Goal: Task Accomplishment & Management: Manage account settings

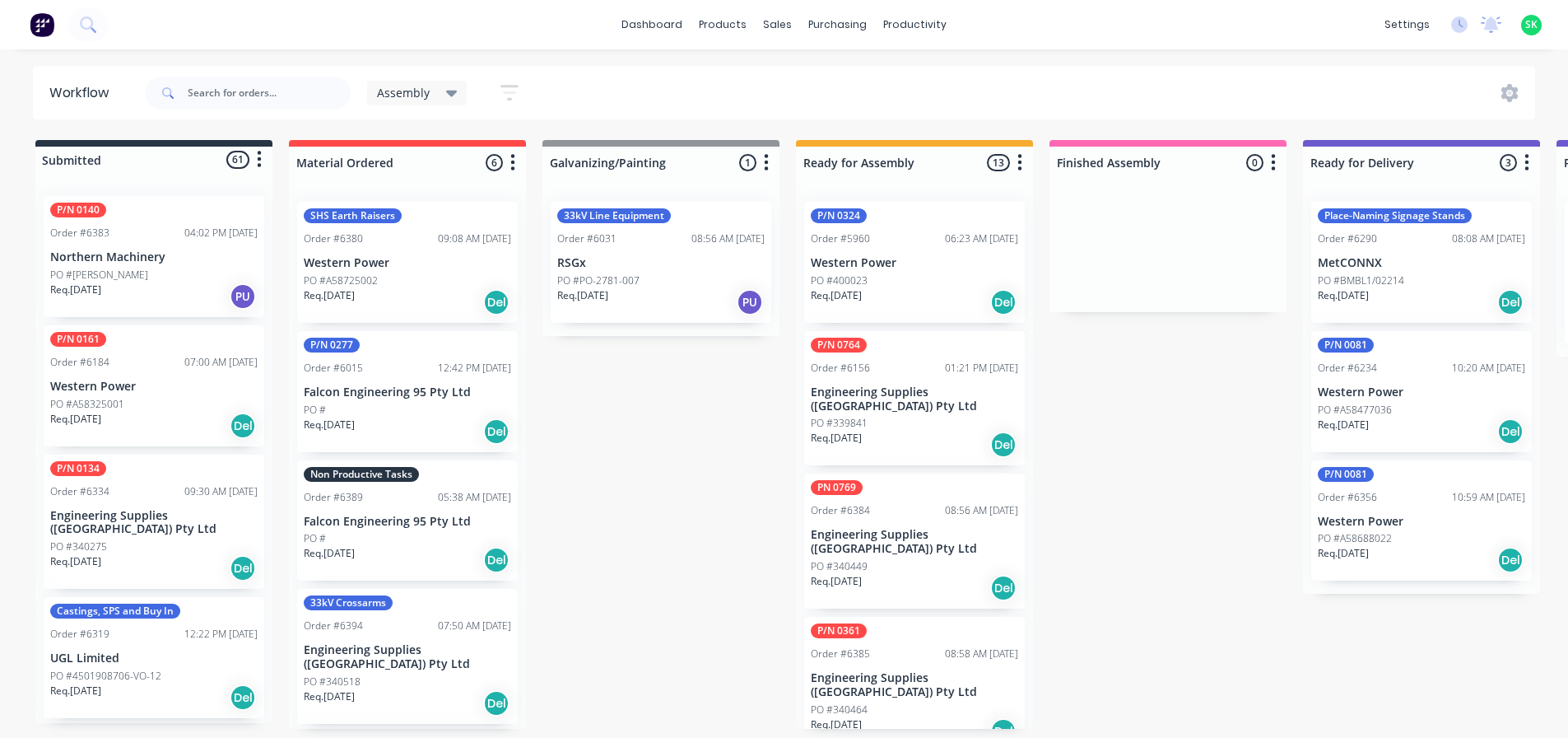
click at [383, 527] on p "Falcon Engineering 95 Pty Ltd" at bounding box center [408, 521] width 208 height 14
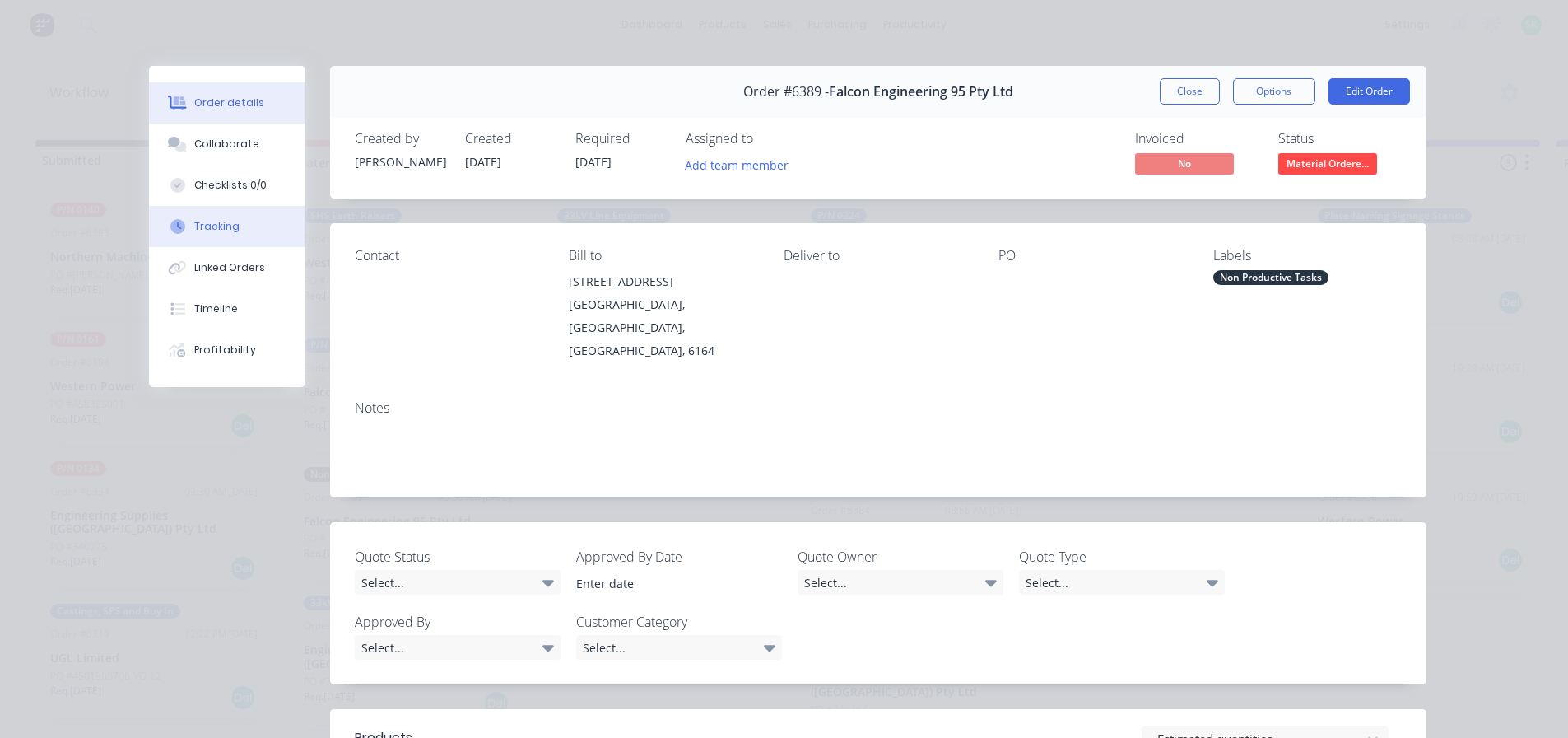
click at [210, 222] on div "Tracking" at bounding box center [217, 226] width 45 height 15
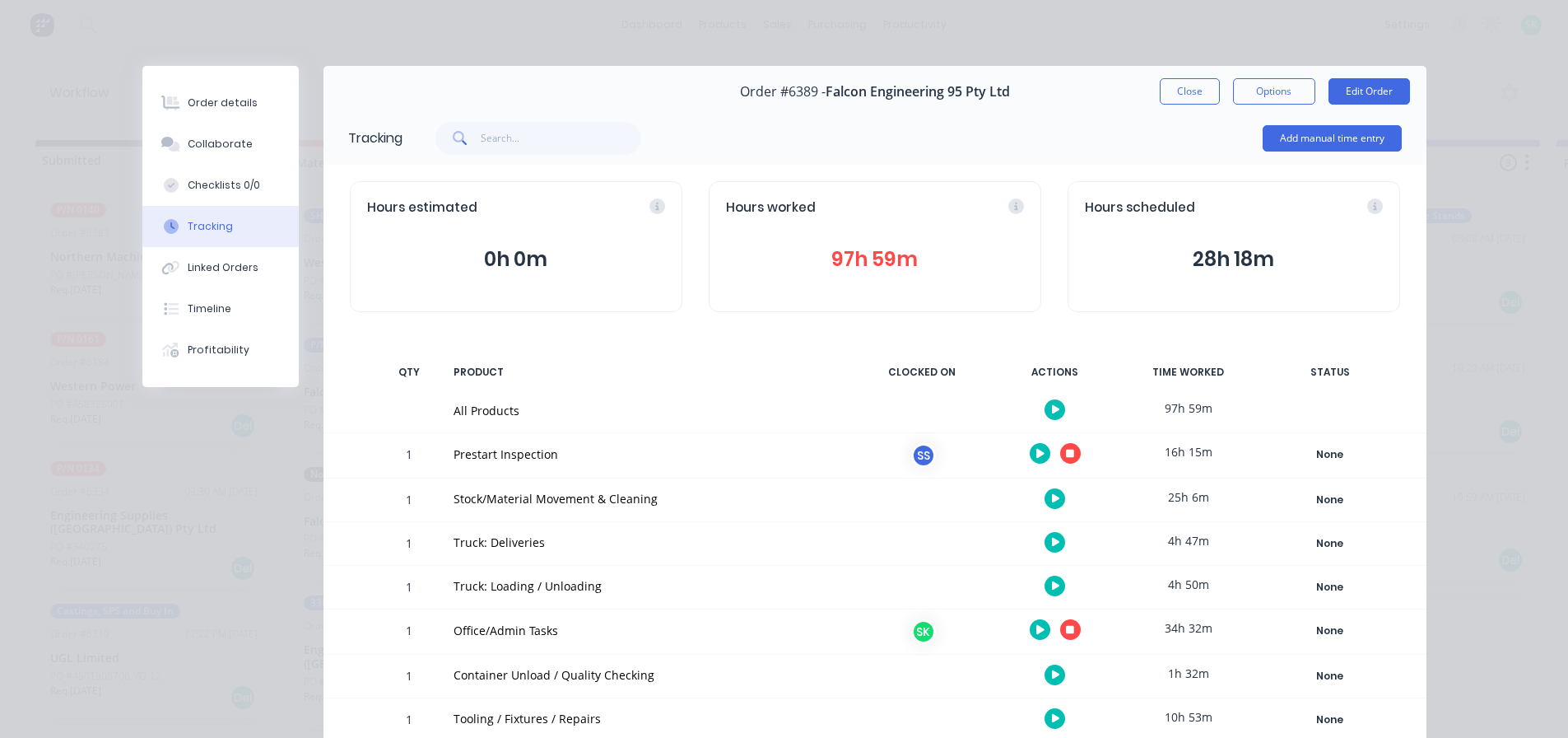
click at [1066, 455] on icon "button" at bounding box center [1069, 453] width 8 height 8
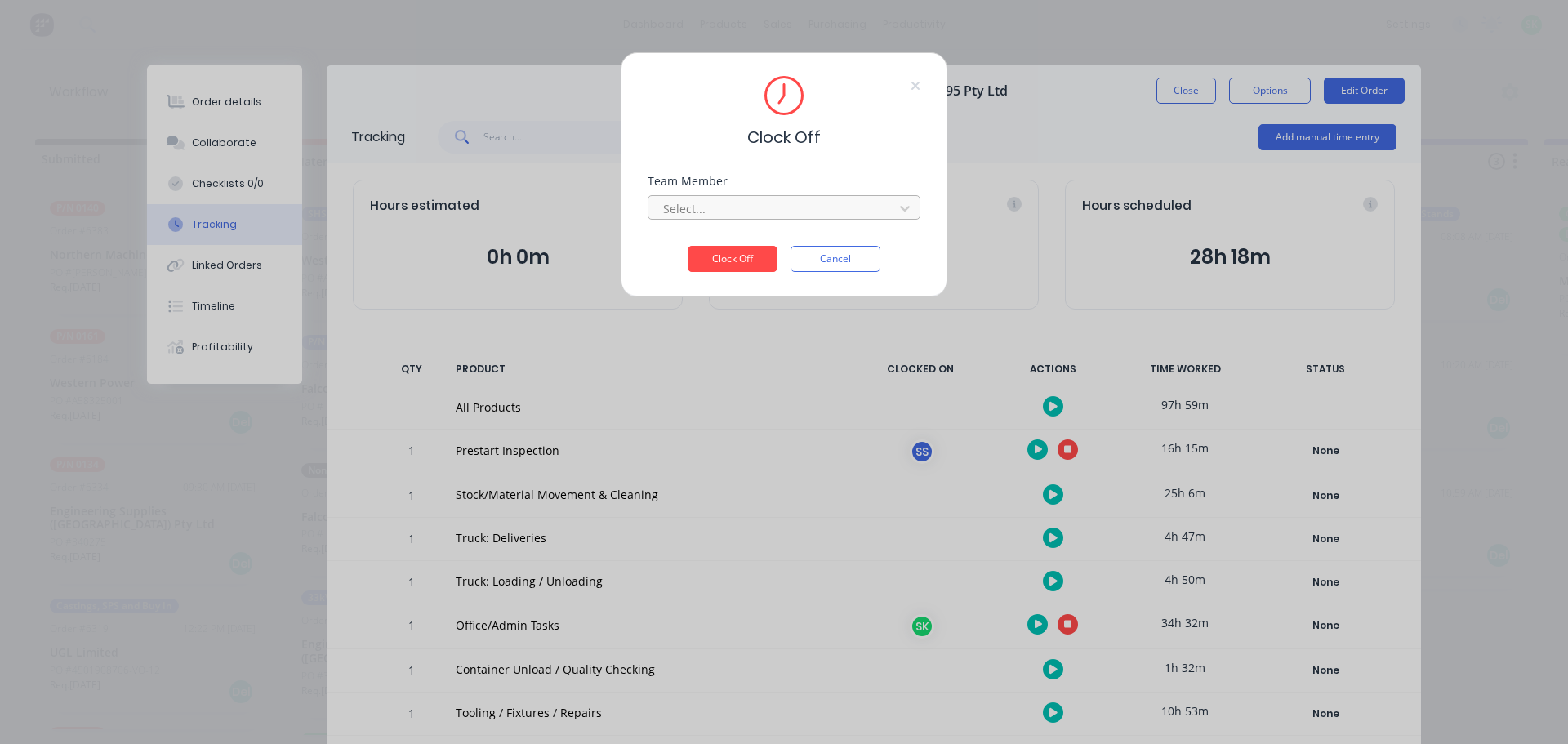
click at [836, 201] on div at bounding box center [773, 209] width 223 height 20
click at [816, 251] on div "Stuart Simm" at bounding box center [783, 245] width 273 height 30
click at [742, 267] on button "Clock Off" at bounding box center [733, 258] width 90 height 26
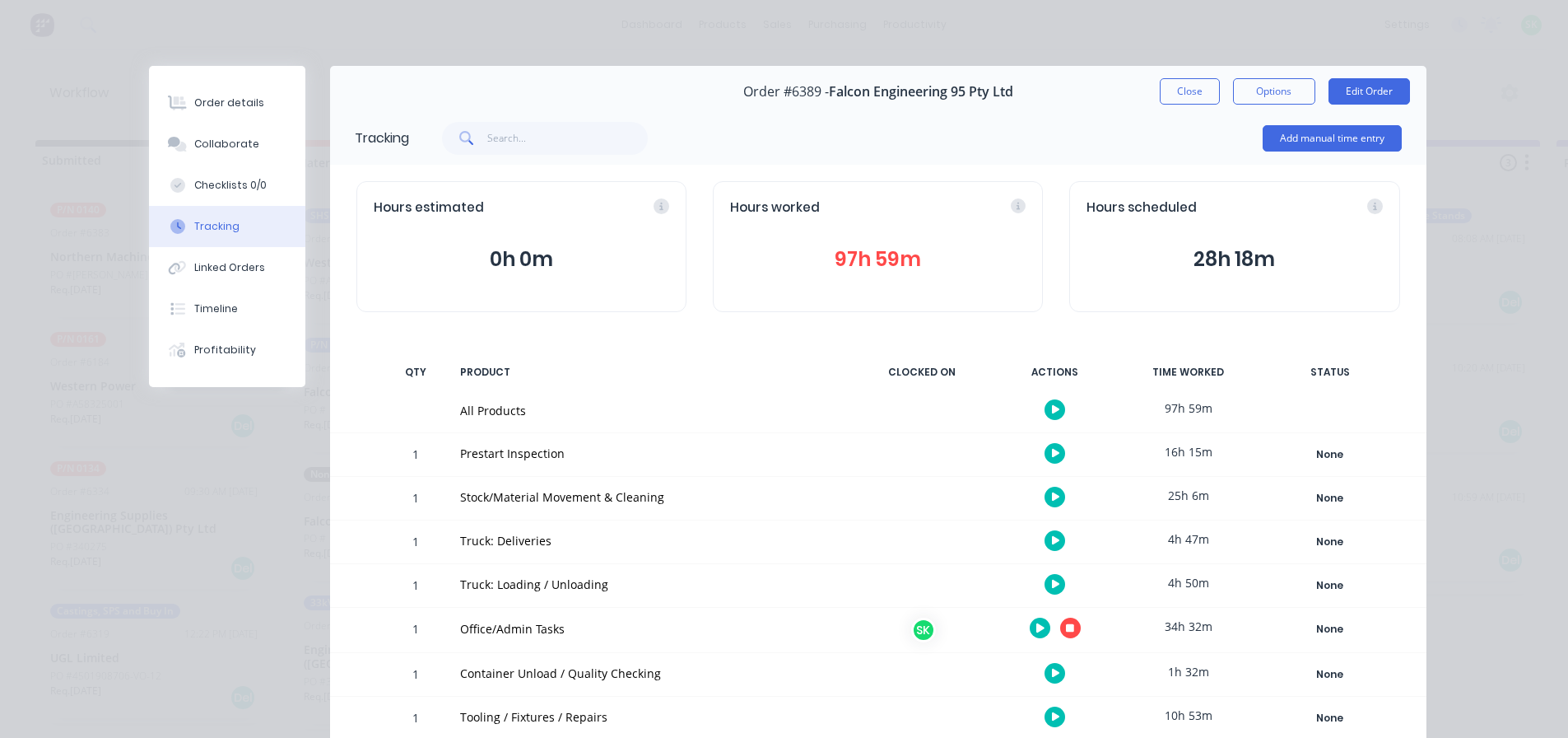
click at [1052, 582] on icon "button" at bounding box center [1056, 584] width 8 height 9
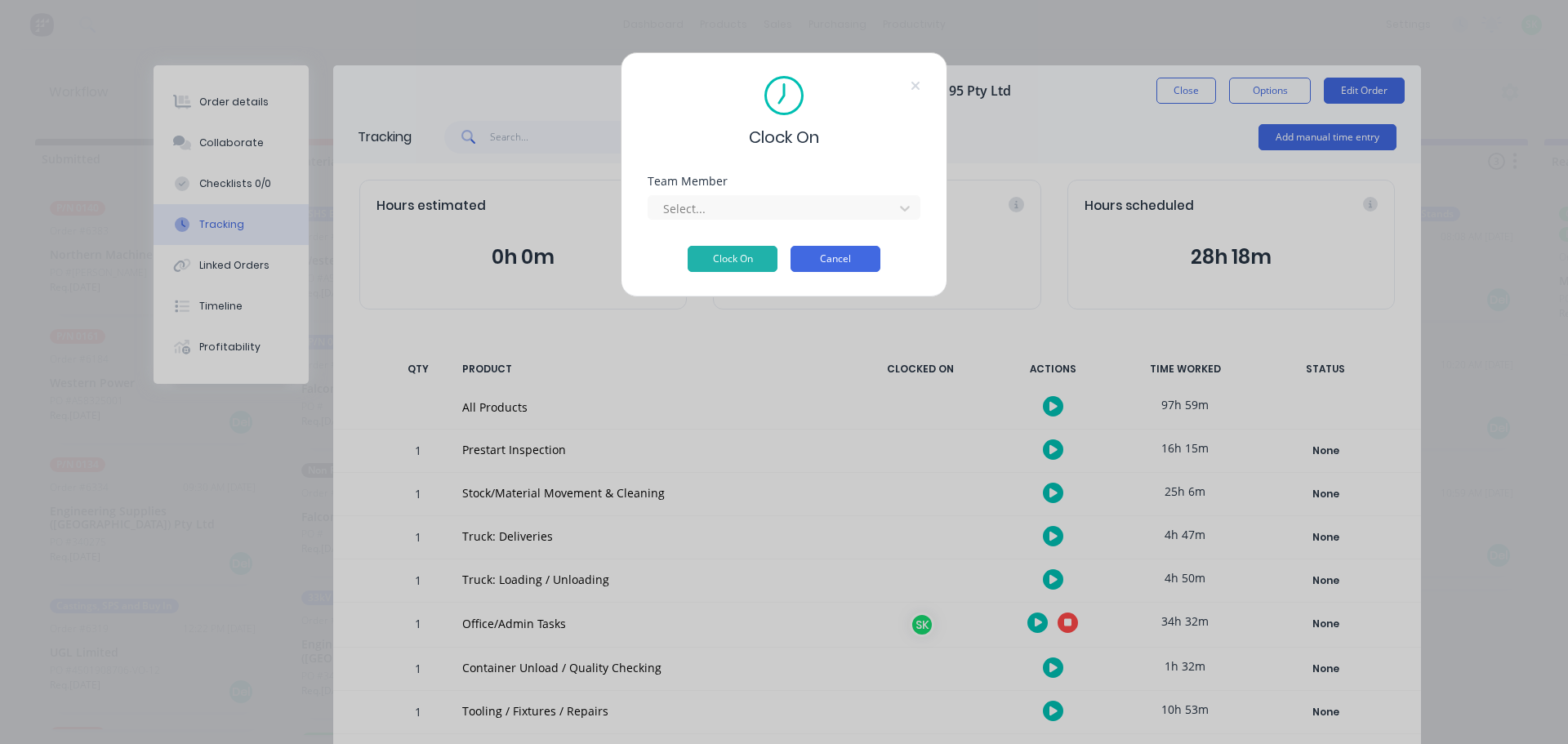
click at [869, 262] on button "Cancel" at bounding box center [835, 258] width 90 height 26
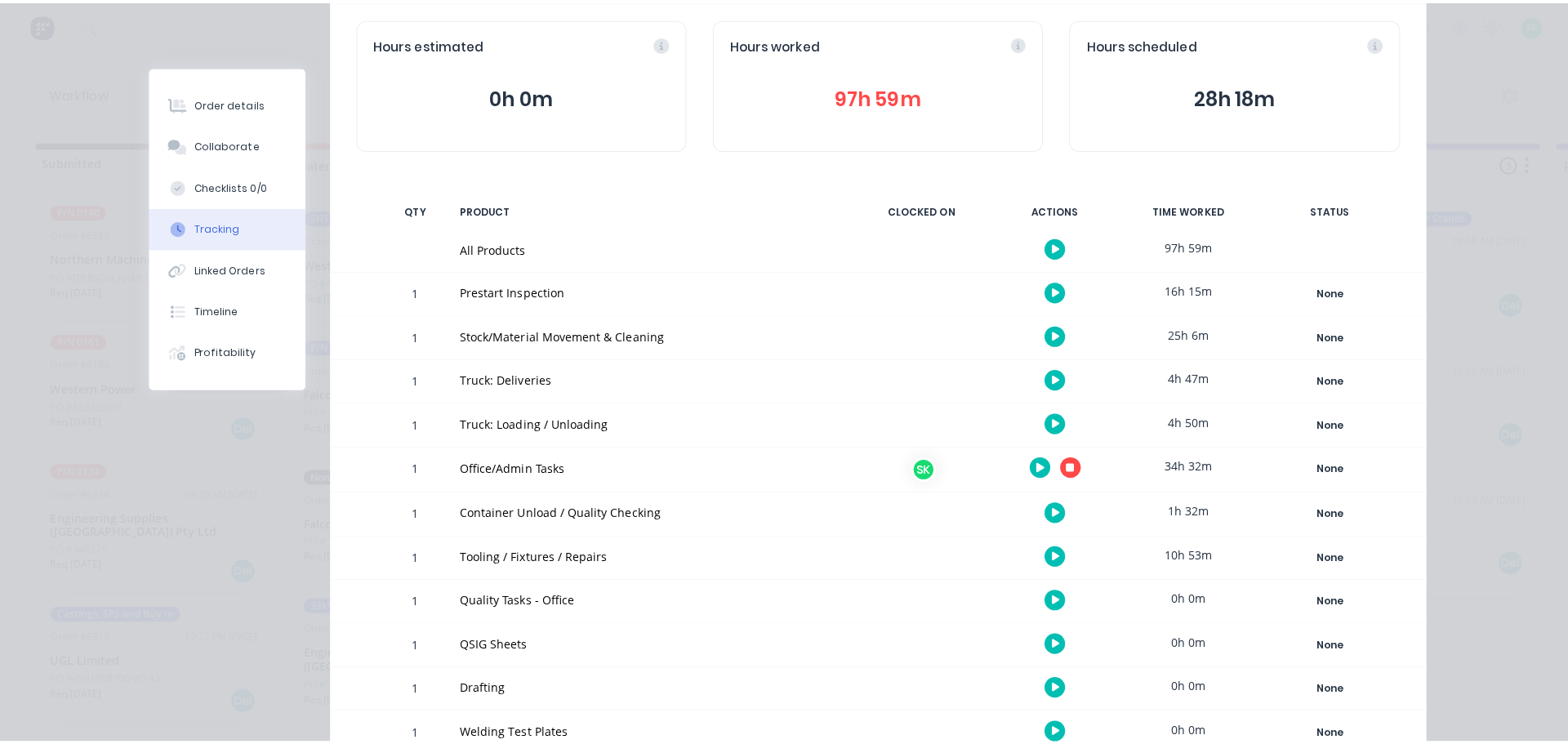
scroll to position [164, 0]
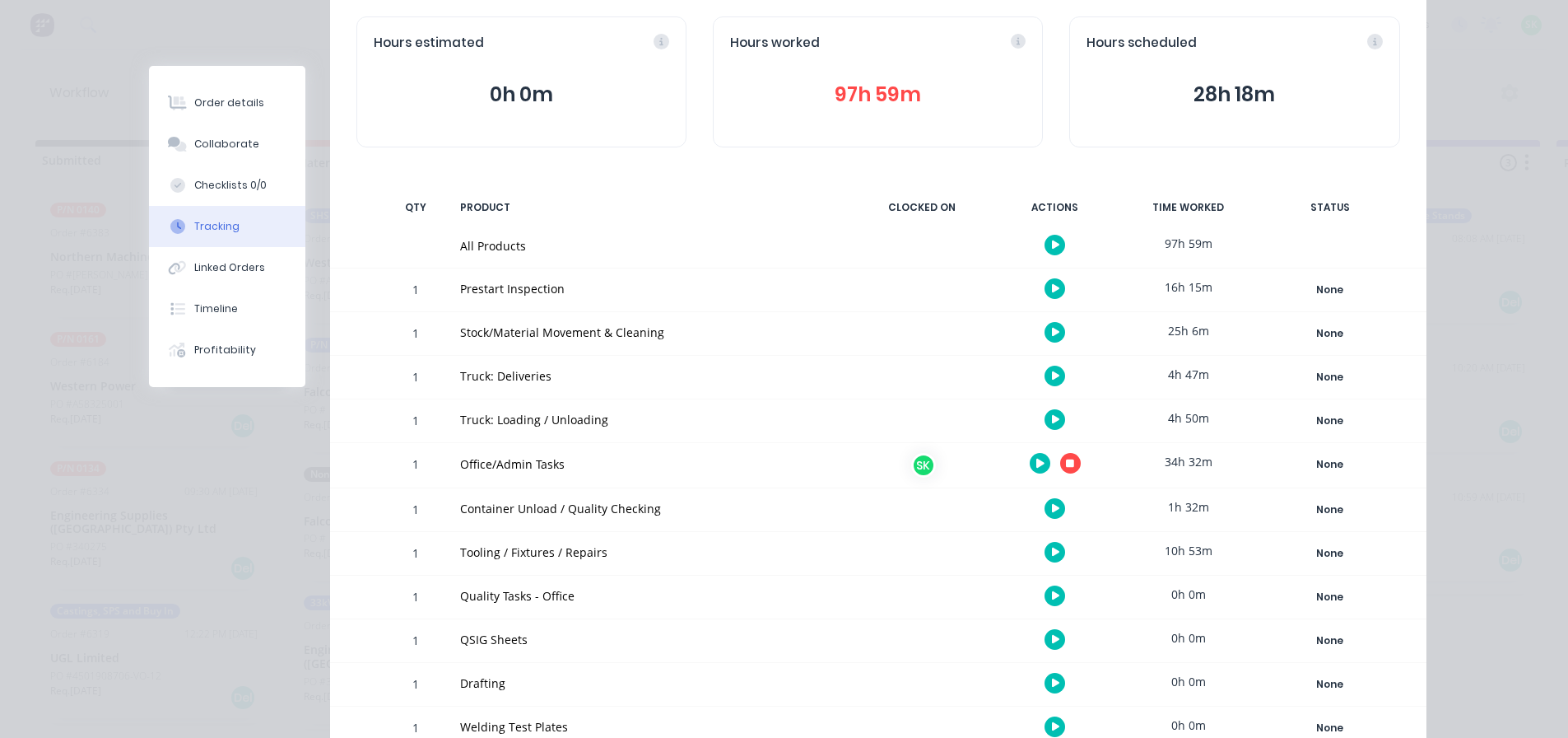
click at [1052, 511] on icon "button" at bounding box center [1056, 509] width 8 height 11
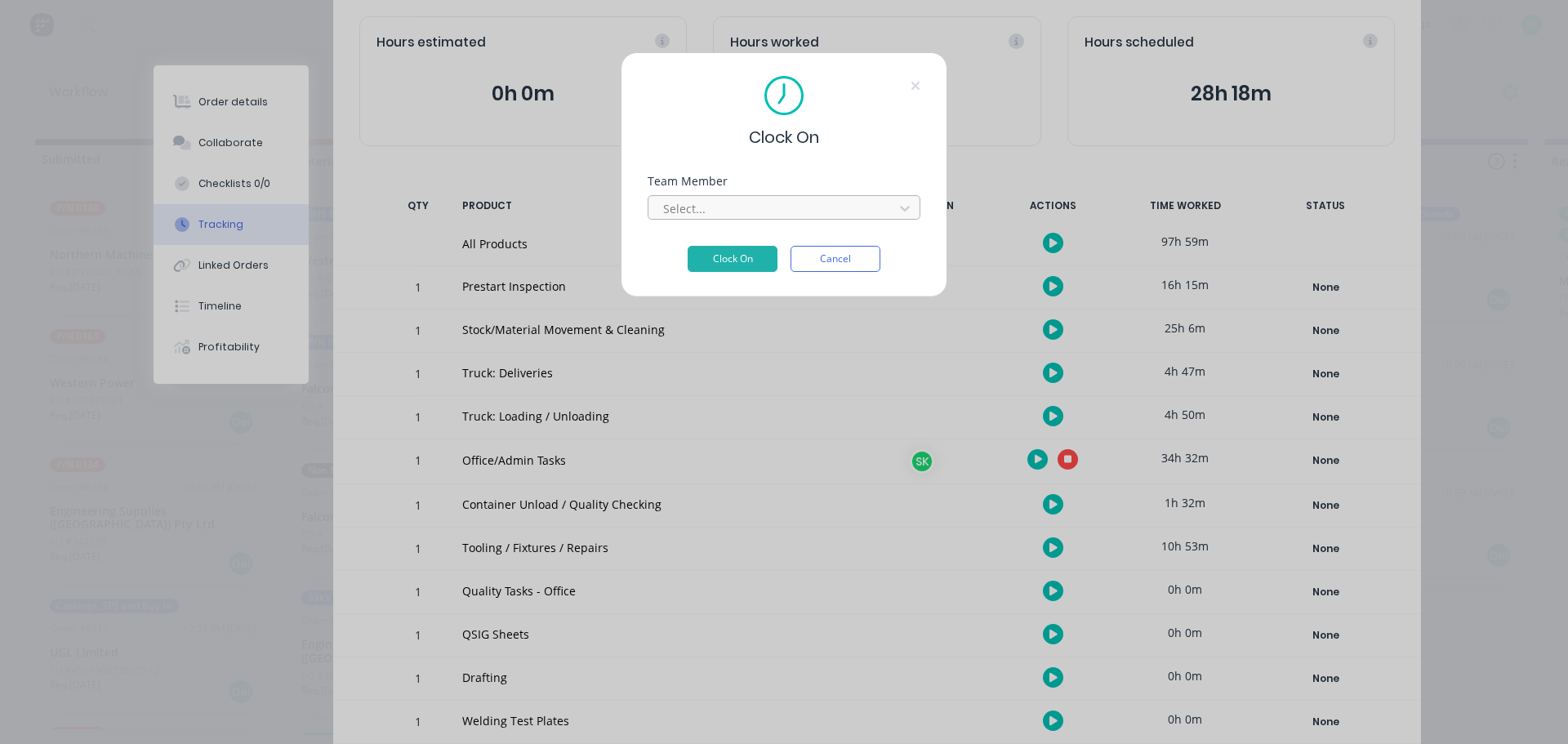
click at [858, 201] on div at bounding box center [773, 209] width 223 height 20
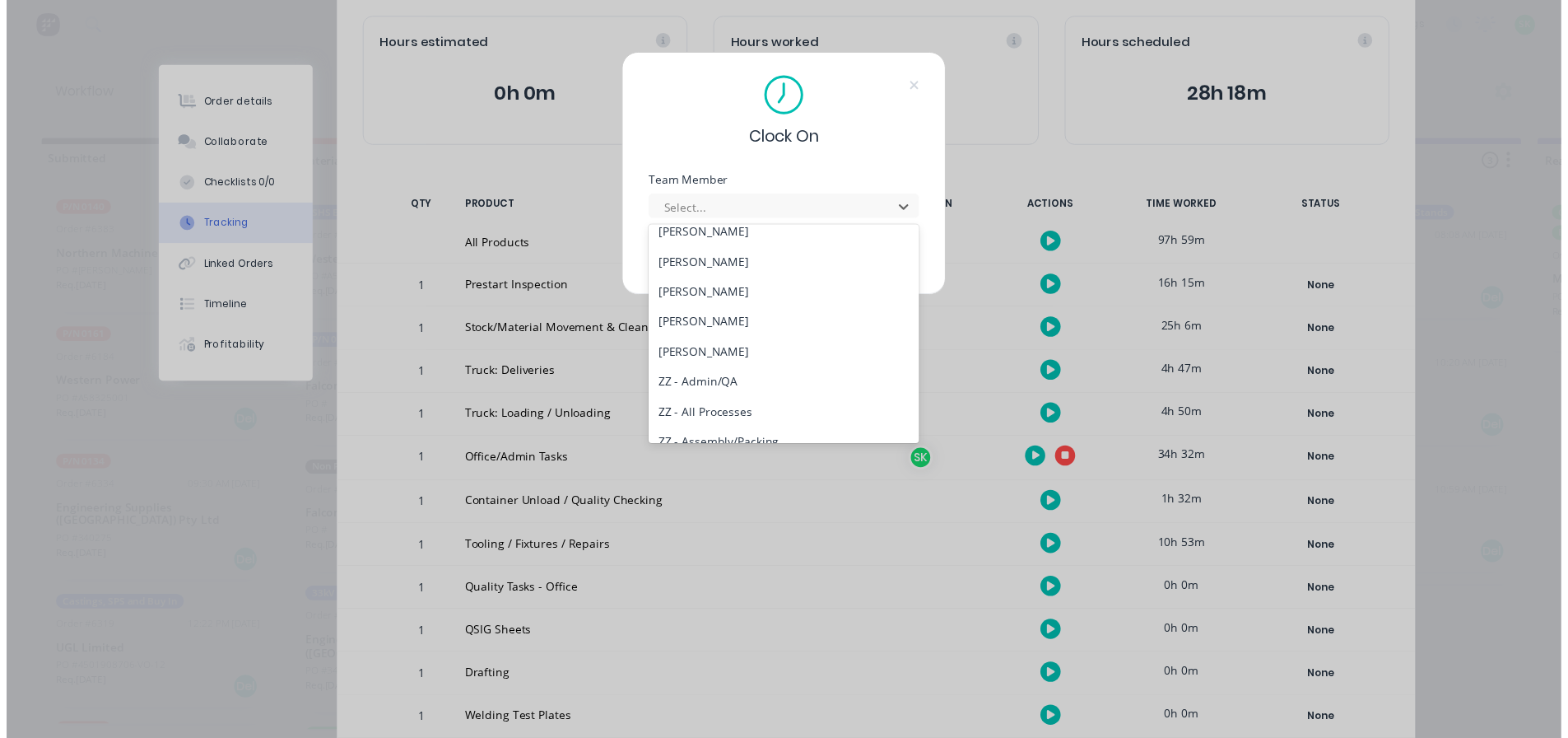
scroll to position [742, 0]
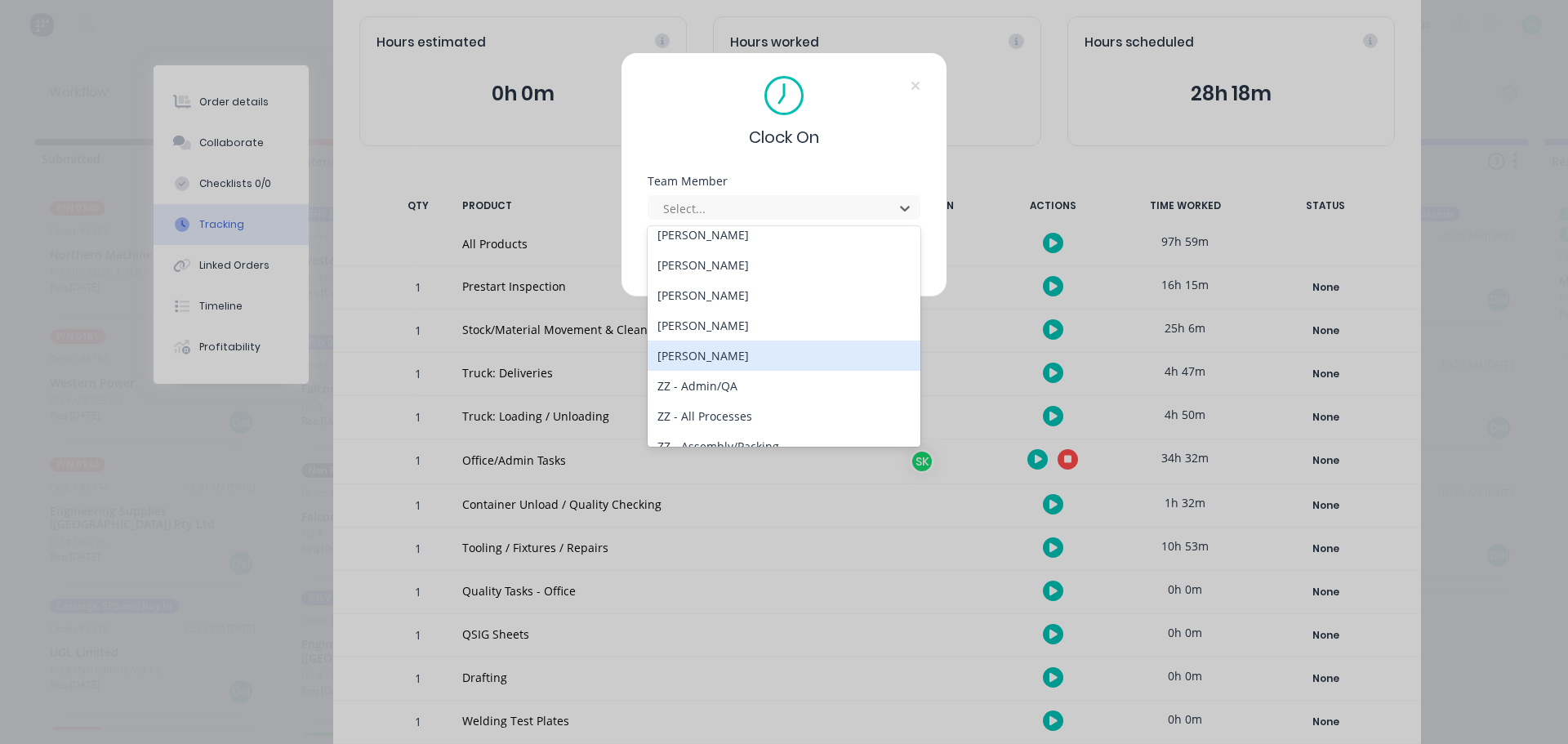
click at [743, 357] on div "[PERSON_NAME]" at bounding box center [783, 355] width 273 height 30
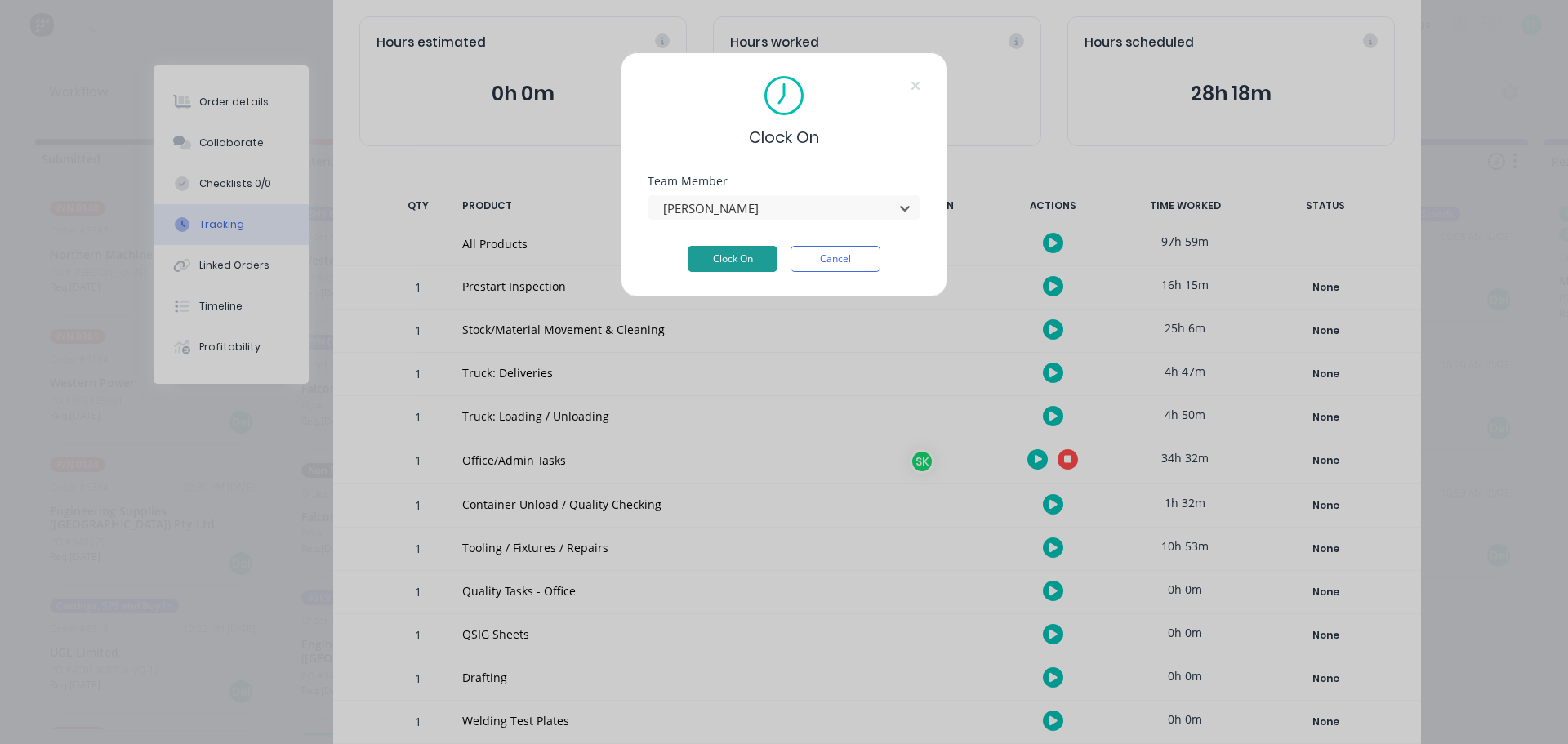
click at [748, 256] on button "Clock On" at bounding box center [733, 258] width 90 height 26
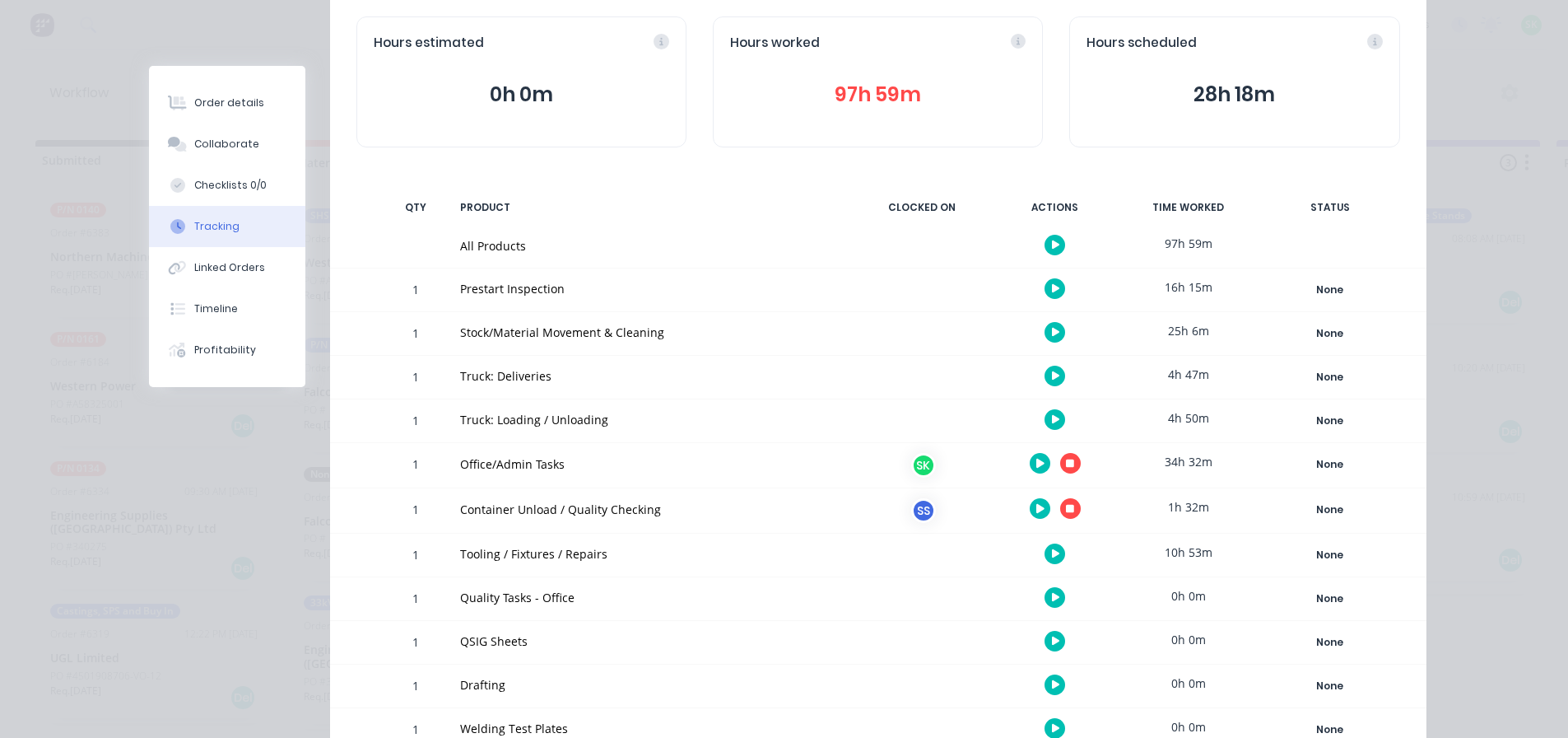
click at [1066, 463] on icon "button" at bounding box center [1069, 464] width 8 height 8
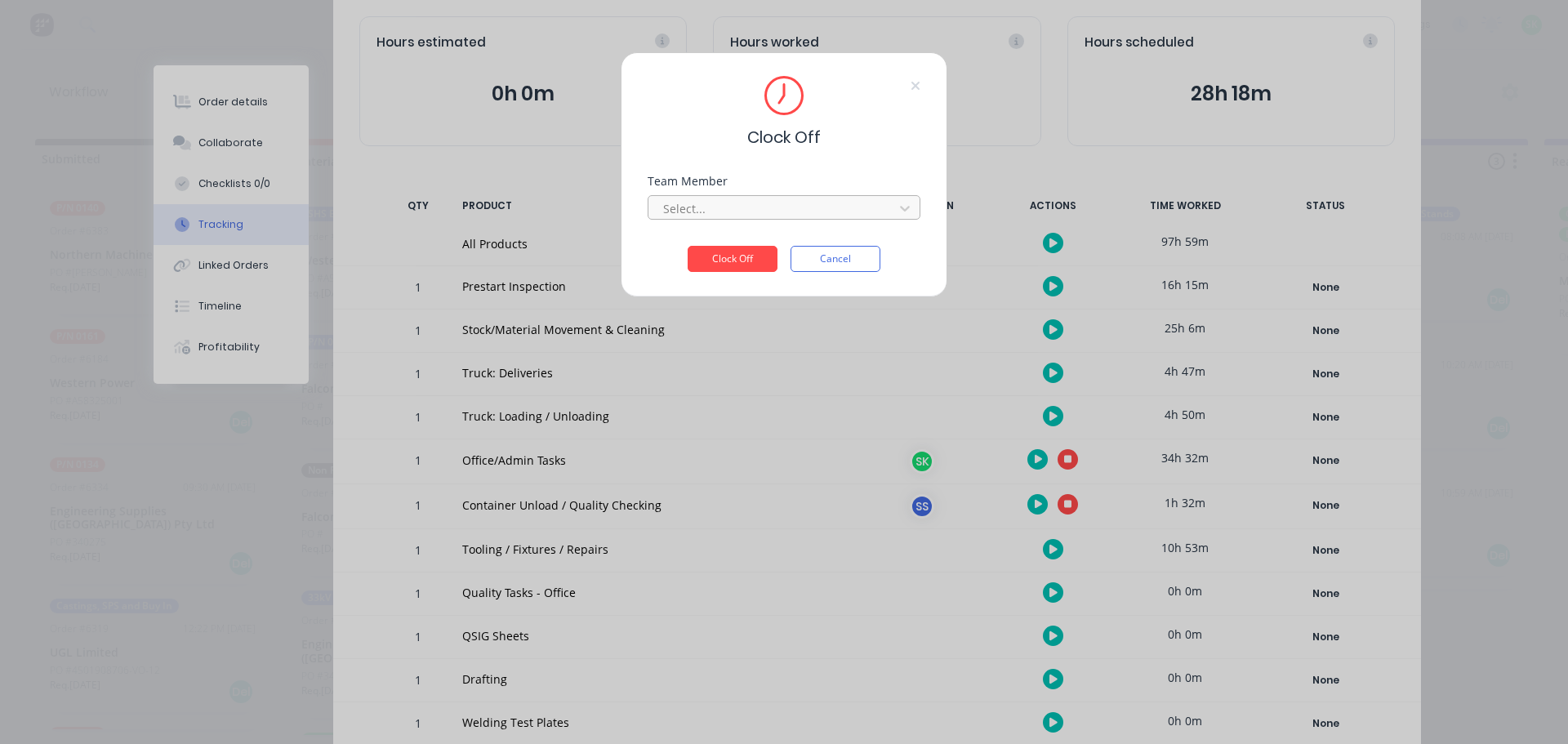
click at [807, 216] on div at bounding box center [773, 209] width 223 height 20
click at [757, 237] on div "[PERSON_NAME]" at bounding box center [783, 245] width 273 height 30
click at [729, 260] on button "Clock Off" at bounding box center [733, 258] width 90 height 26
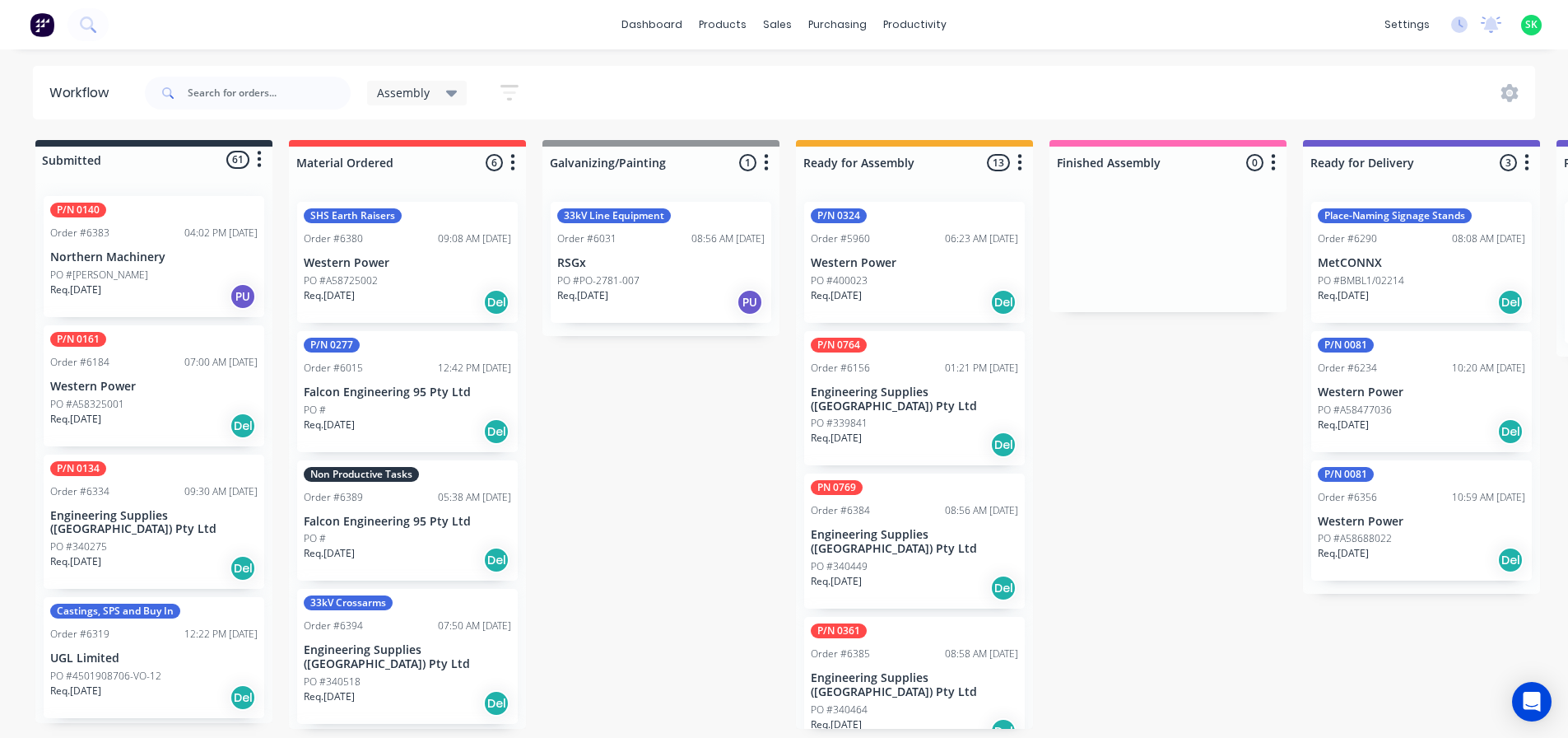
scroll to position [4, 0]
click at [693, 494] on div "Submitted 61 Status colour #273444 hex #273444 Save Cancel Summaries Total orde…" at bounding box center [1480, 434] width 2984 height 589
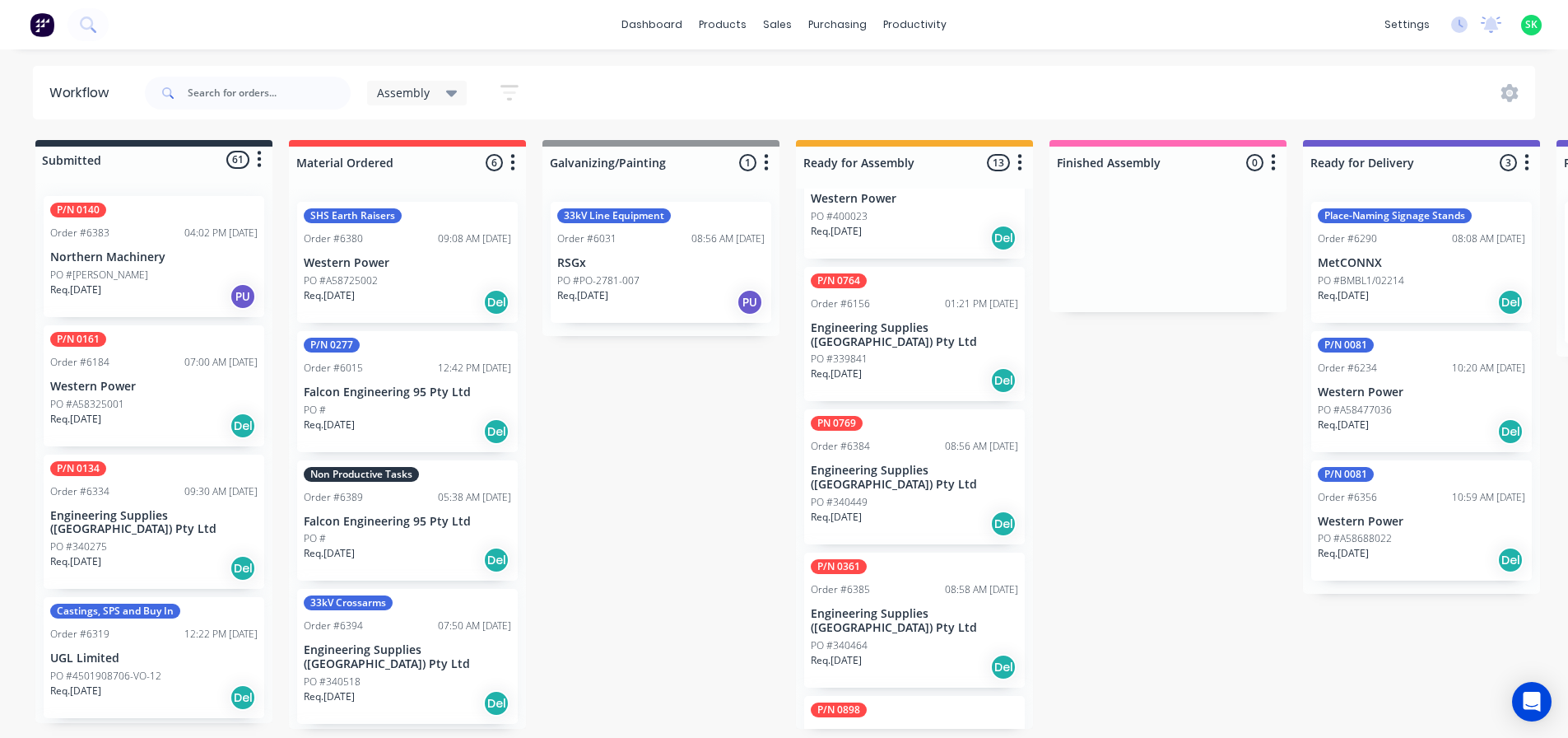
scroll to position [412, 0]
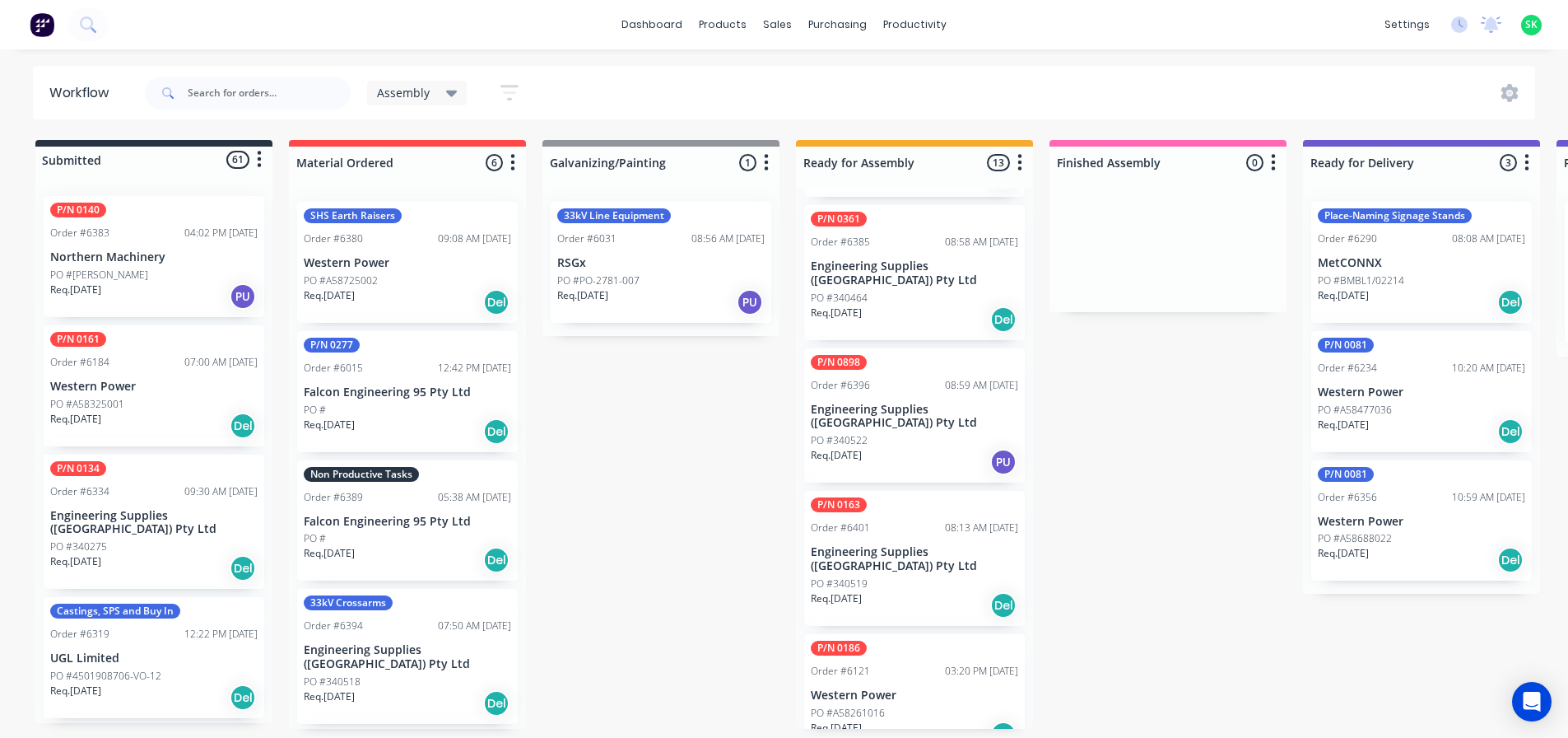
click at [917, 577] on div "PO #340519" at bounding box center [915, 584] width 208 height 15
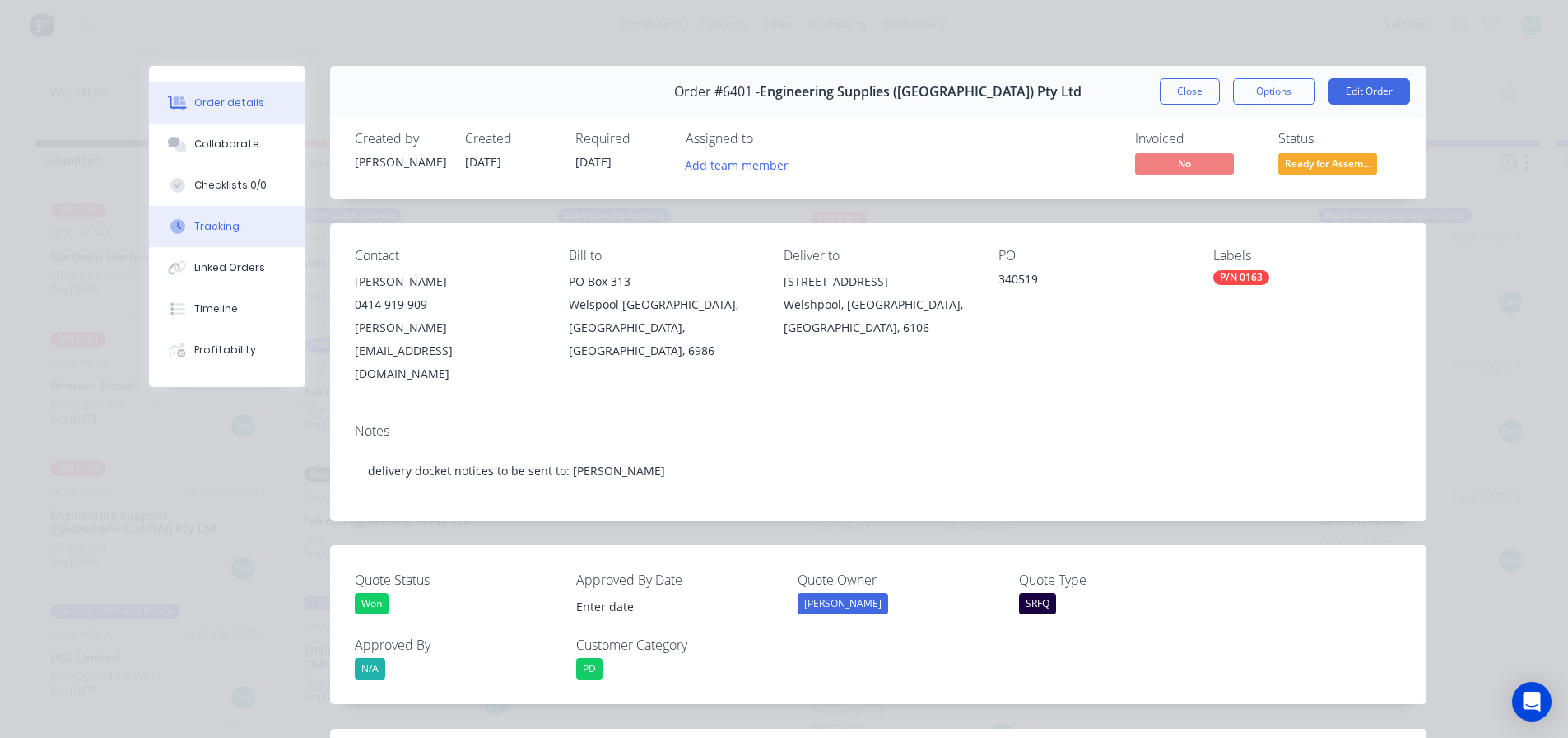
click at [241, 221] on button "Tracking" at bounding box center [227, 226] width 157 height 41
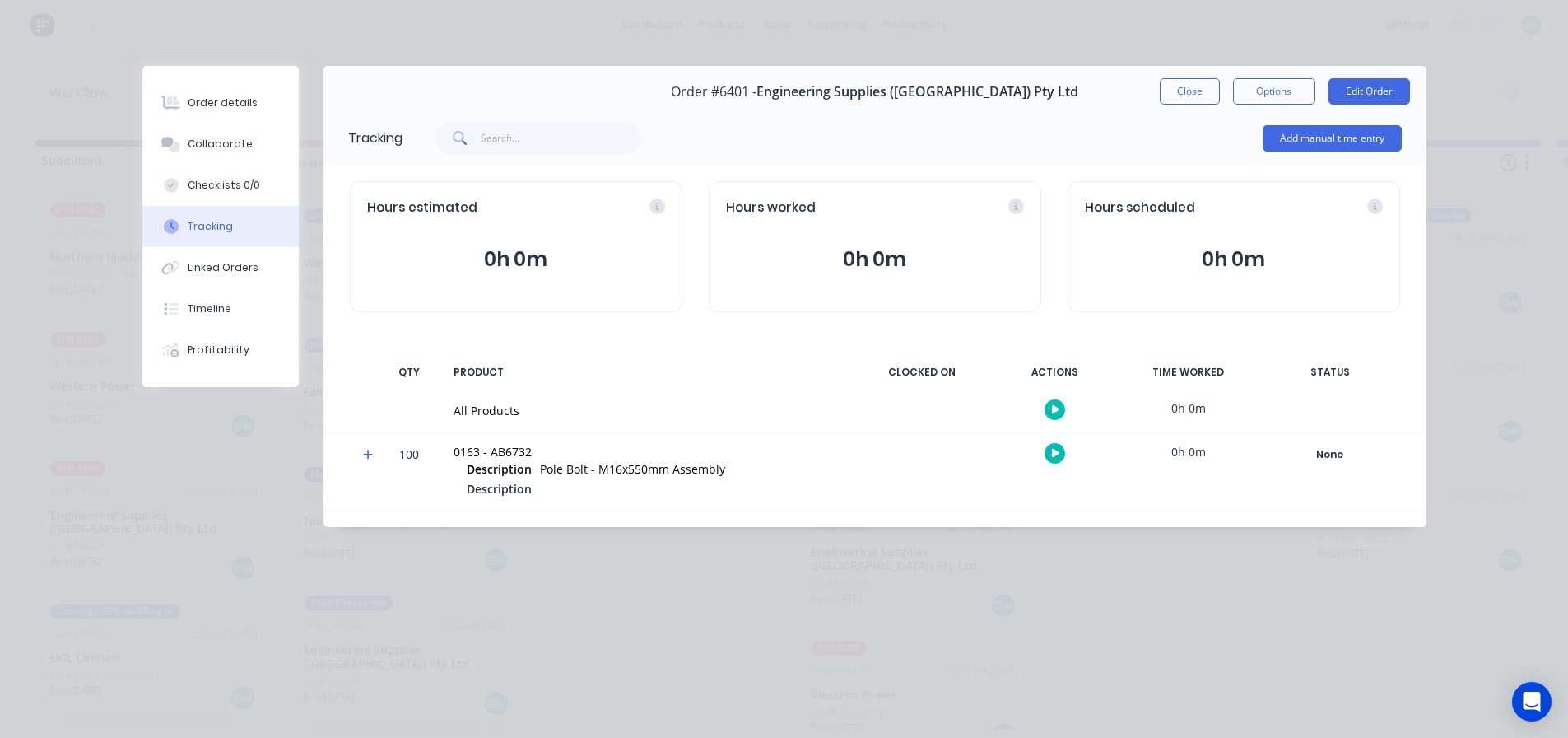
click at [1057, 414] on icon "button" at bounding box center [1056, 410] width 8 height 11
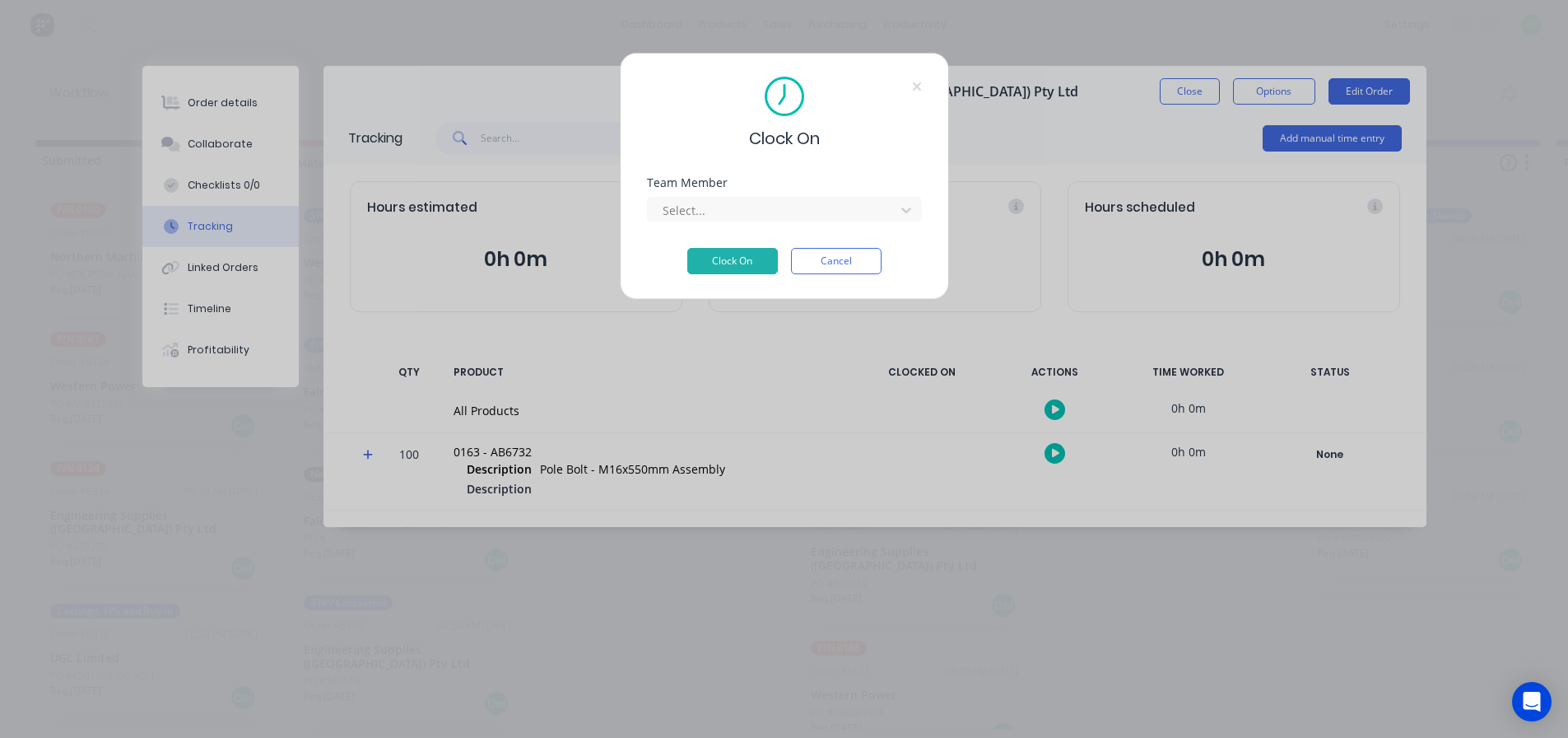
scroll to position [0, 0]
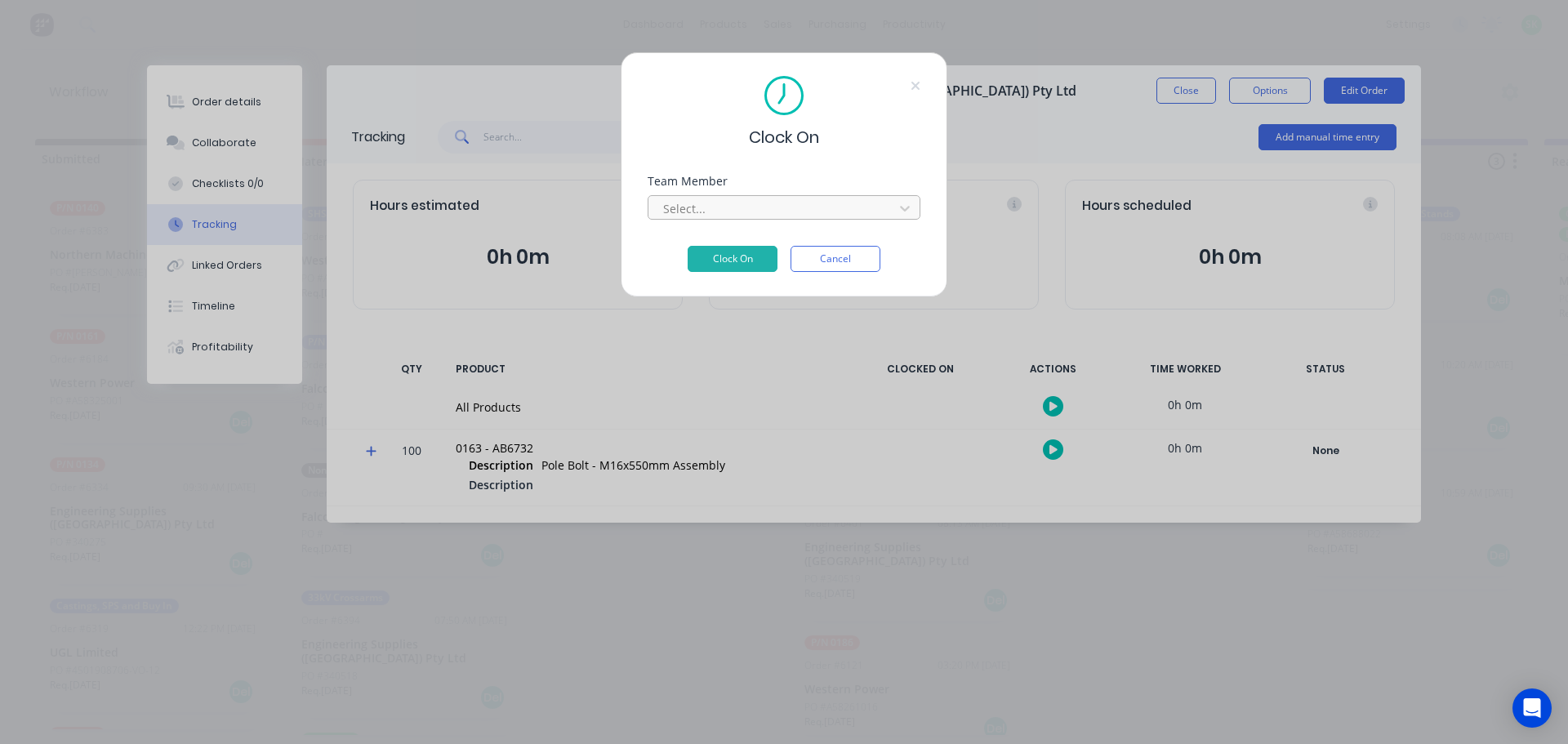
click at [812, 212] on div at bounding box center [773, 209] width 223 height 20
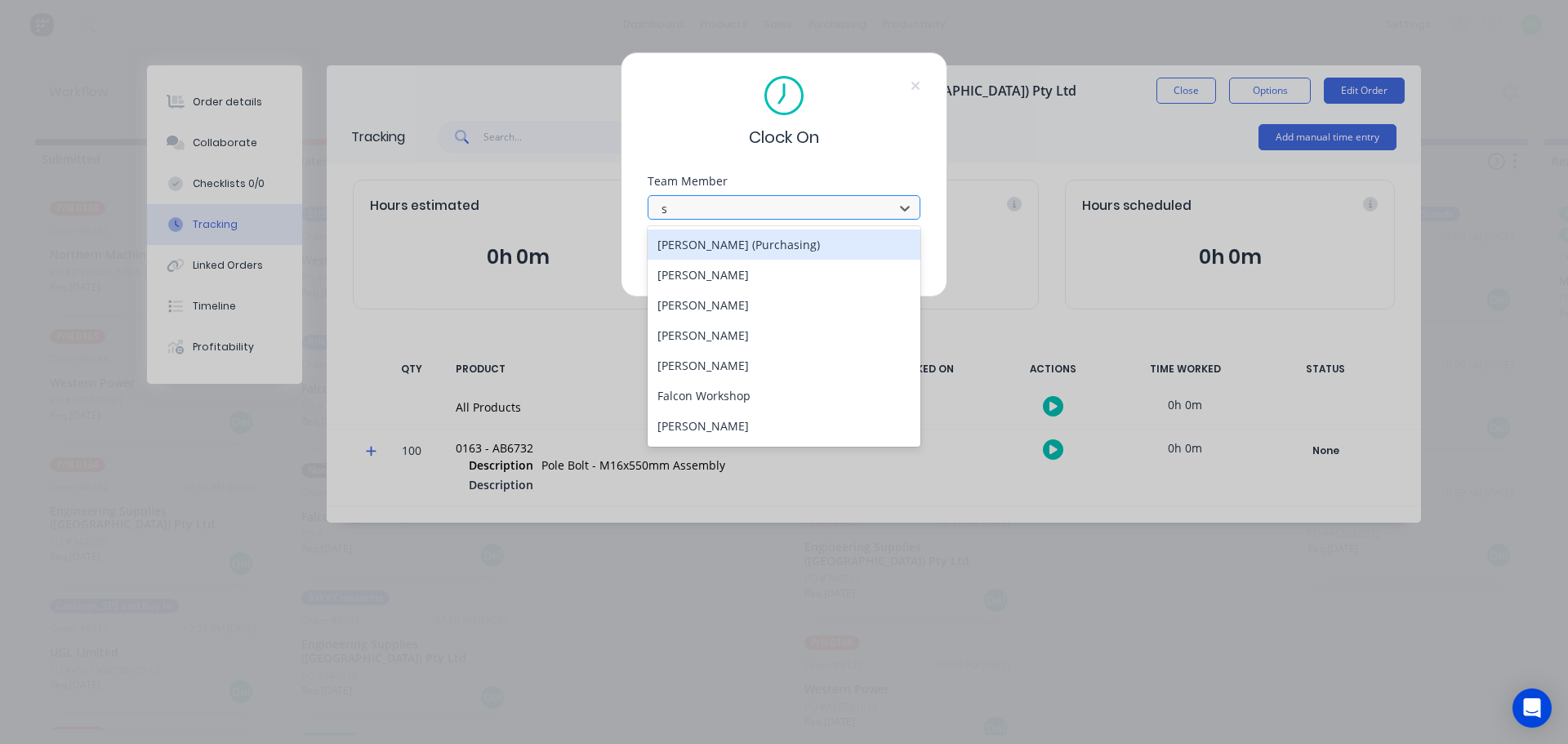
type input "st"
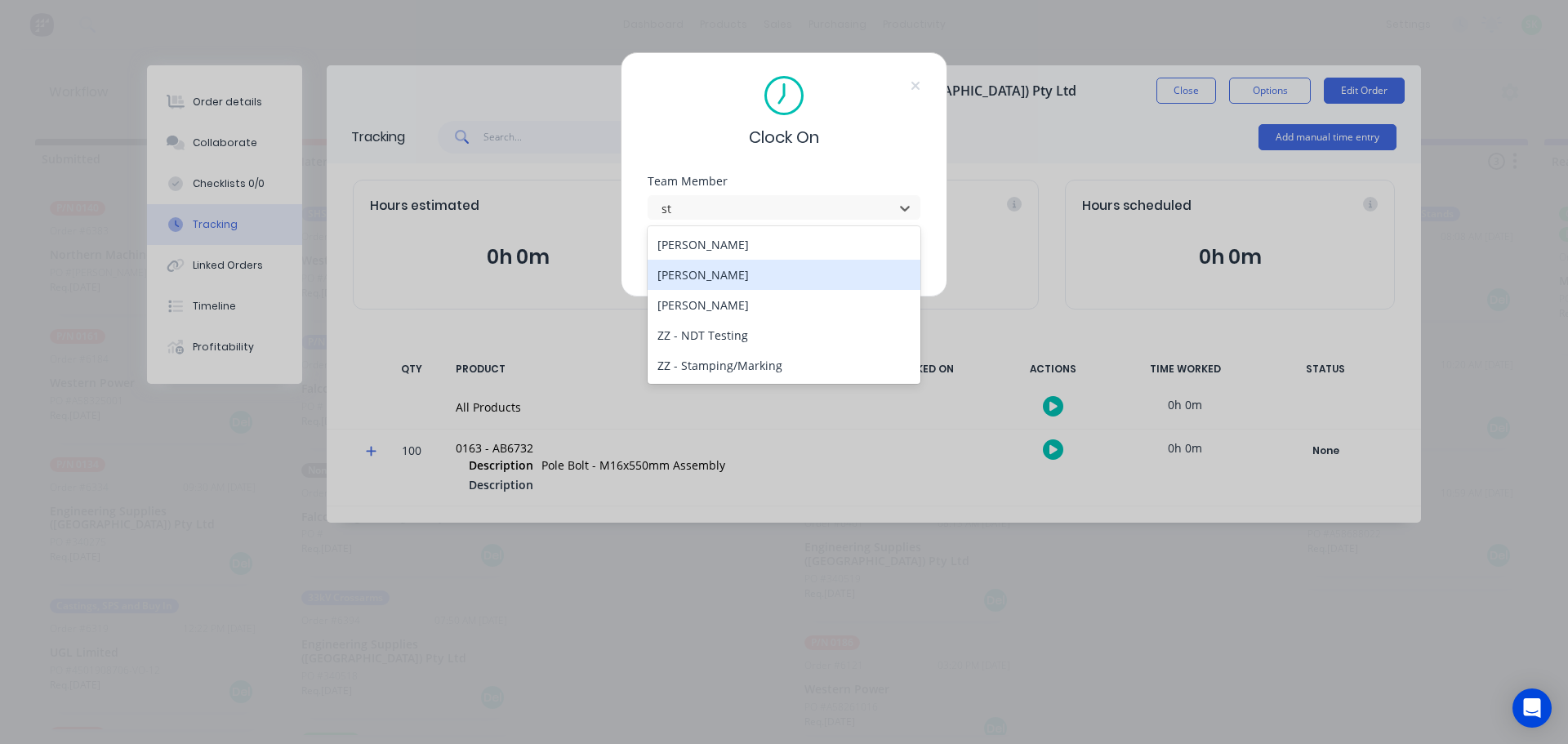
click at [745, 270] on div "[PERSON_NAME]" at bounding box center [783, 275] width 273 height 30
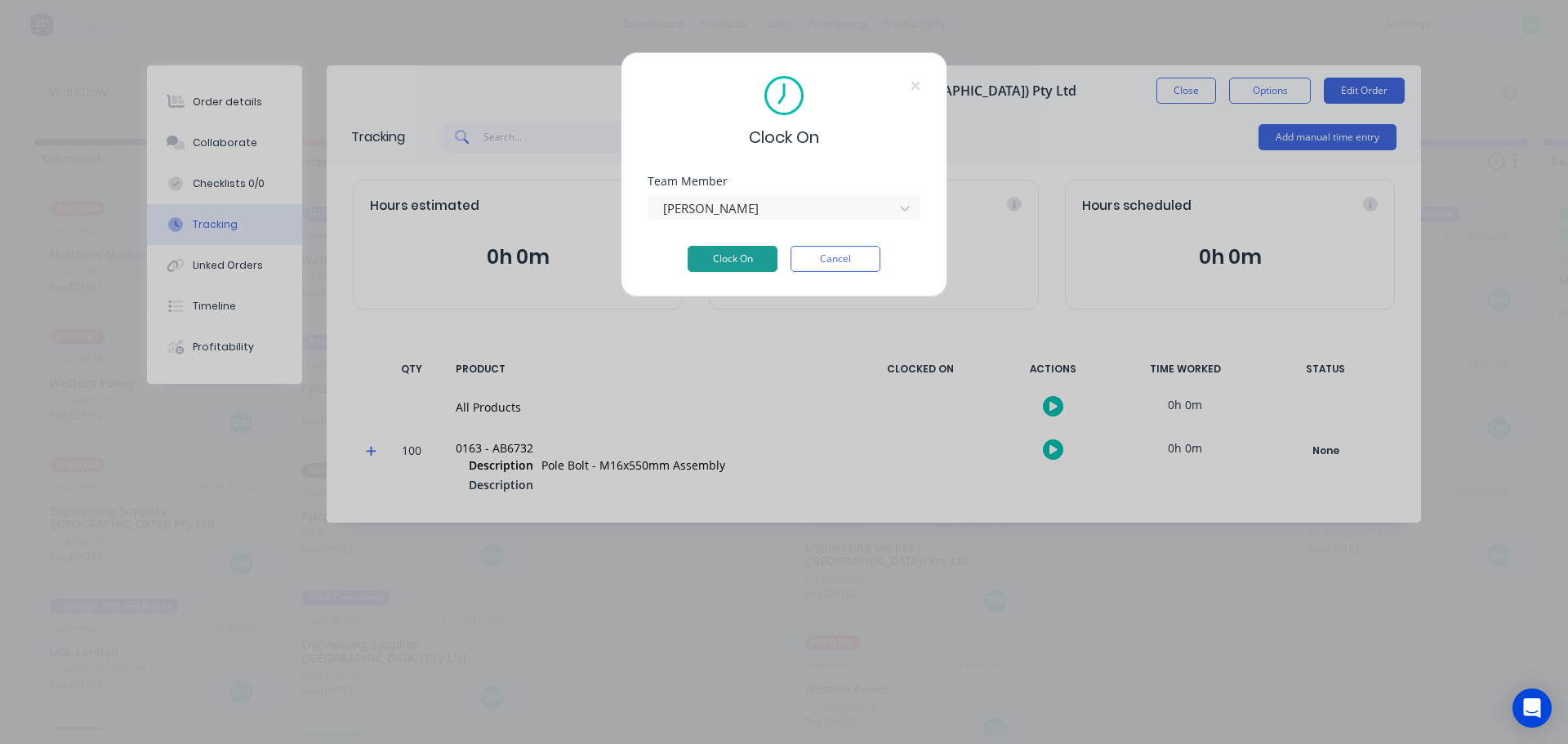
click at [731, 262] on button "Clock On" at bounding box center [733, 258] width 90 height 26
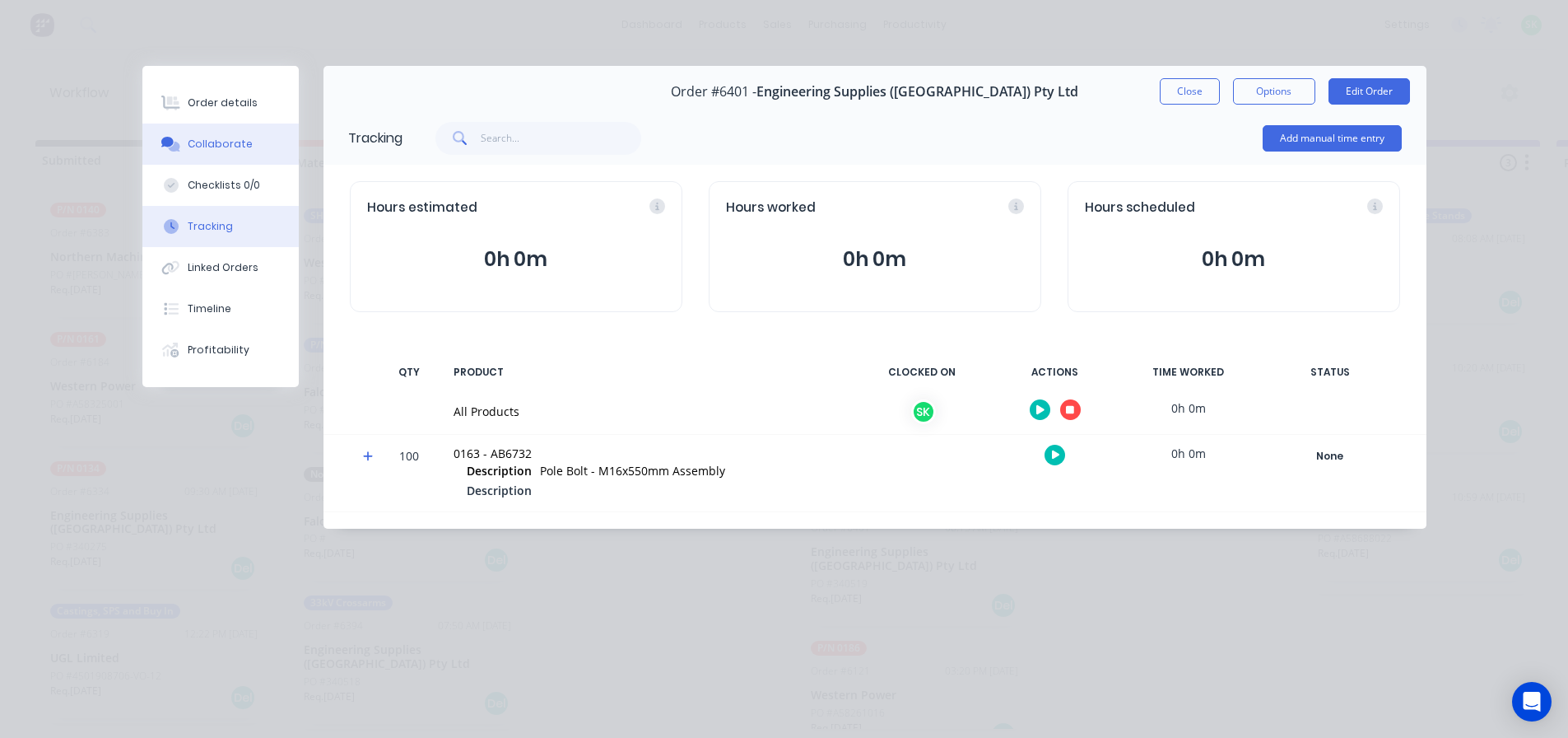
drag, startPoint x: 252, startPoint y: 134, endPoint x: 243, endPoint y: 143, distance: 12.7
click at [250, 135] on button "Collaborate" at bounding box center [221, 144] width 157 height 41
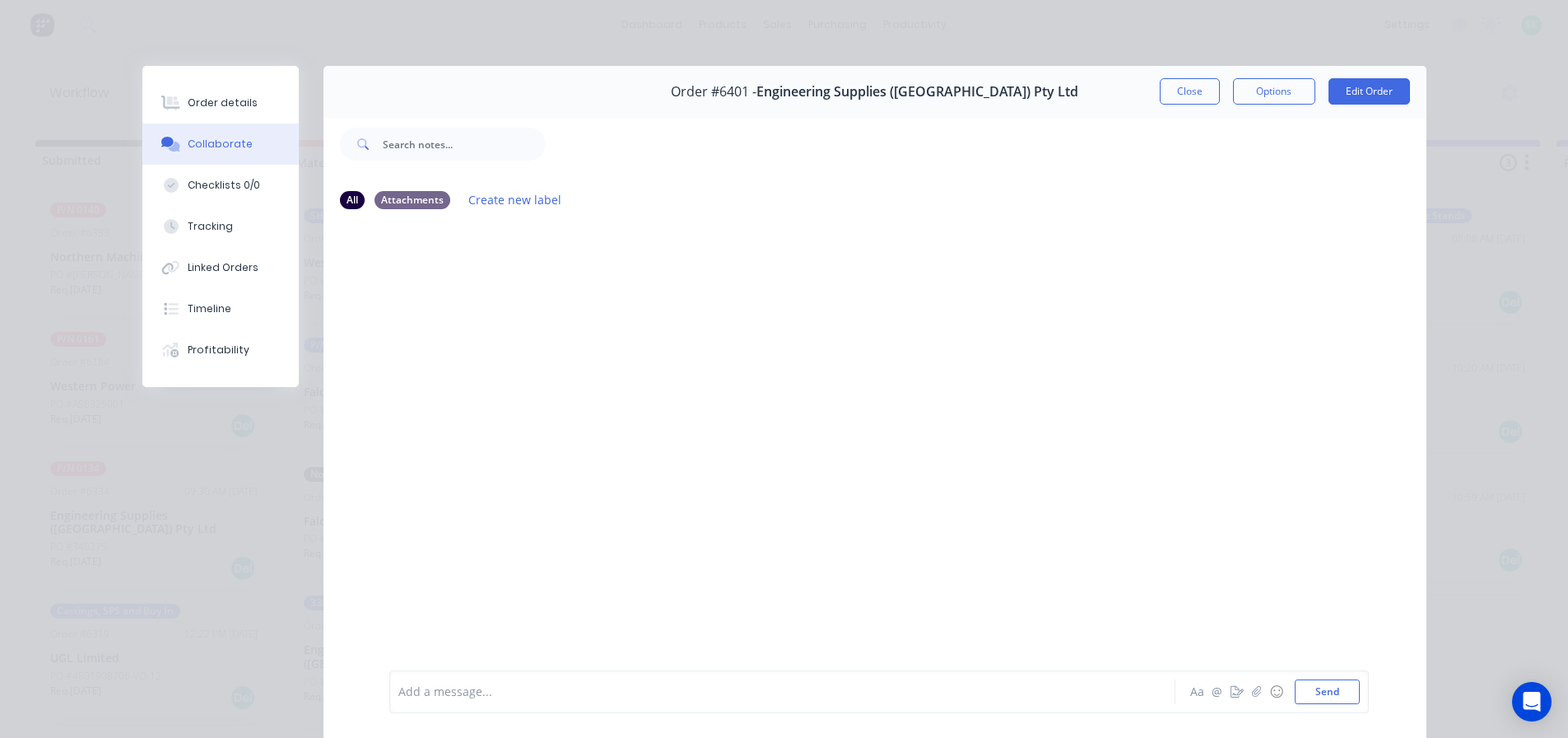
click at [479, 696] on div at bounding box center [759, 692] width 720 height 18
click at [1186, 101] on button "Close" at bounding box center [1190, 91] width 60 height 26
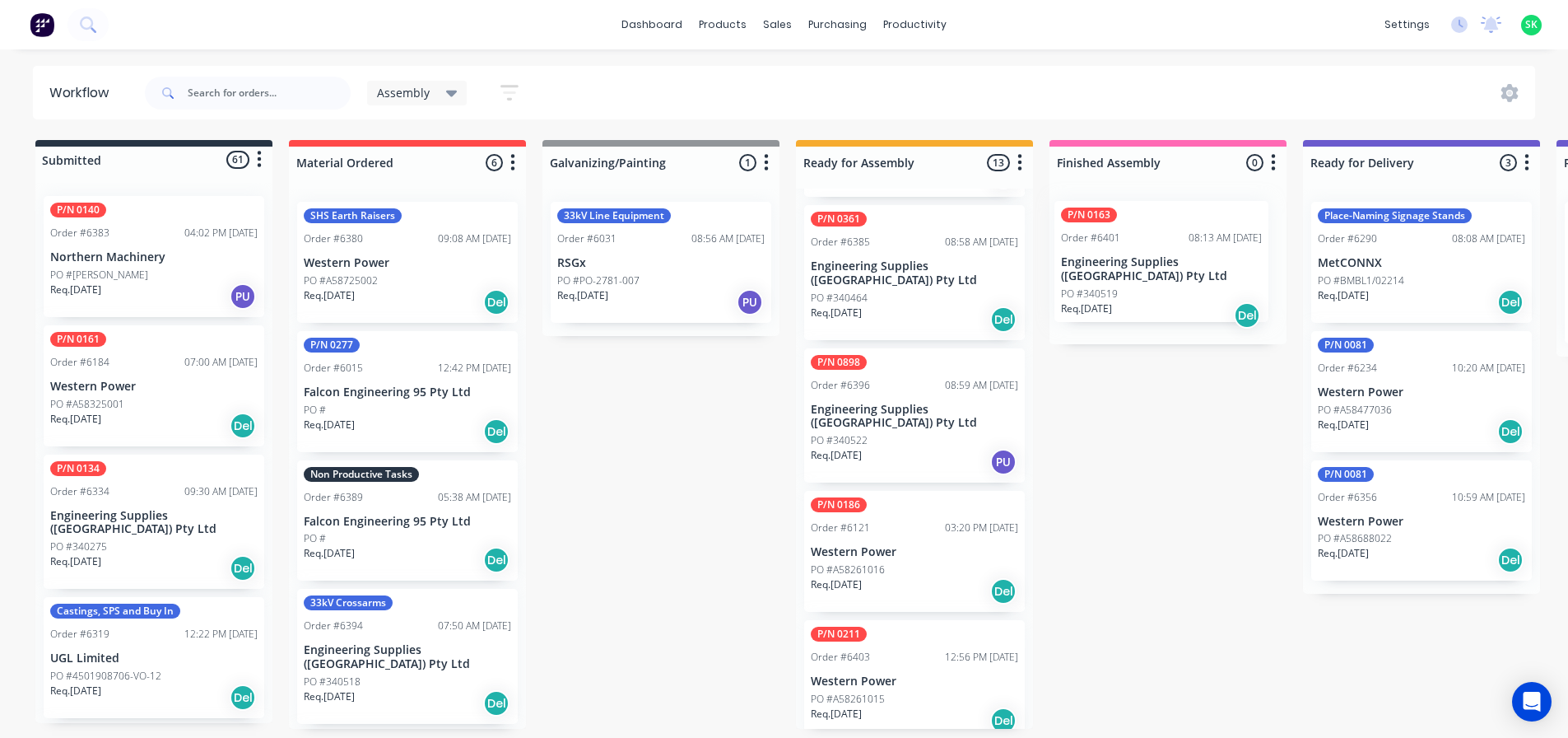
drag, startPoint x: 945, startPoint y: 512, endPoint x: 1201, endPoint y: 276, distance: 348.2
click at [1201, 276] on div "Submitted 61 Status colour #273444 hex #273444 Save Cancel Summaries Total orde…" at bounding box center [1480, 434] width 2984 height 589
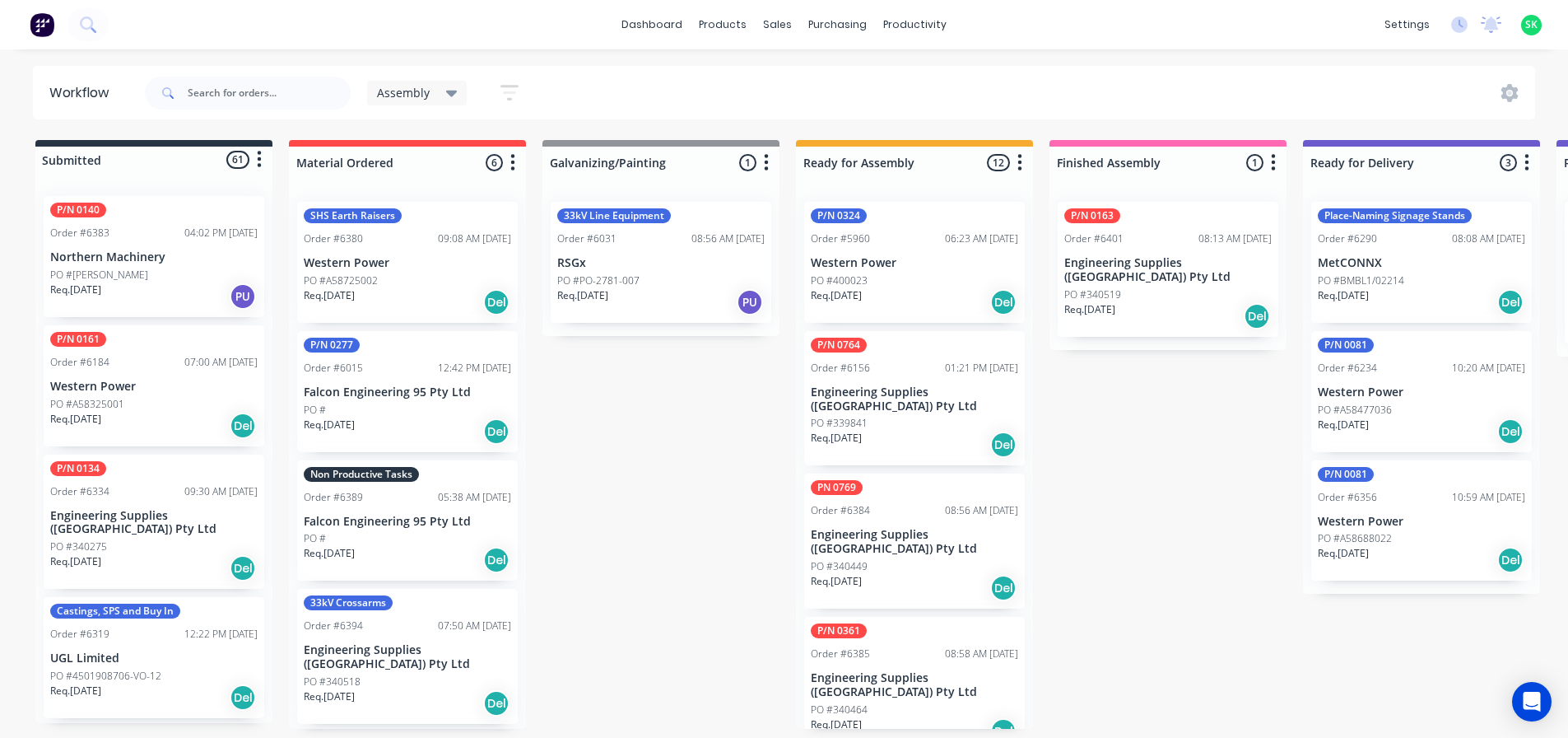
click at [945, 504] on div "08:56 AM [DATE]" at bounding box center [981, 511] width 73 height 15
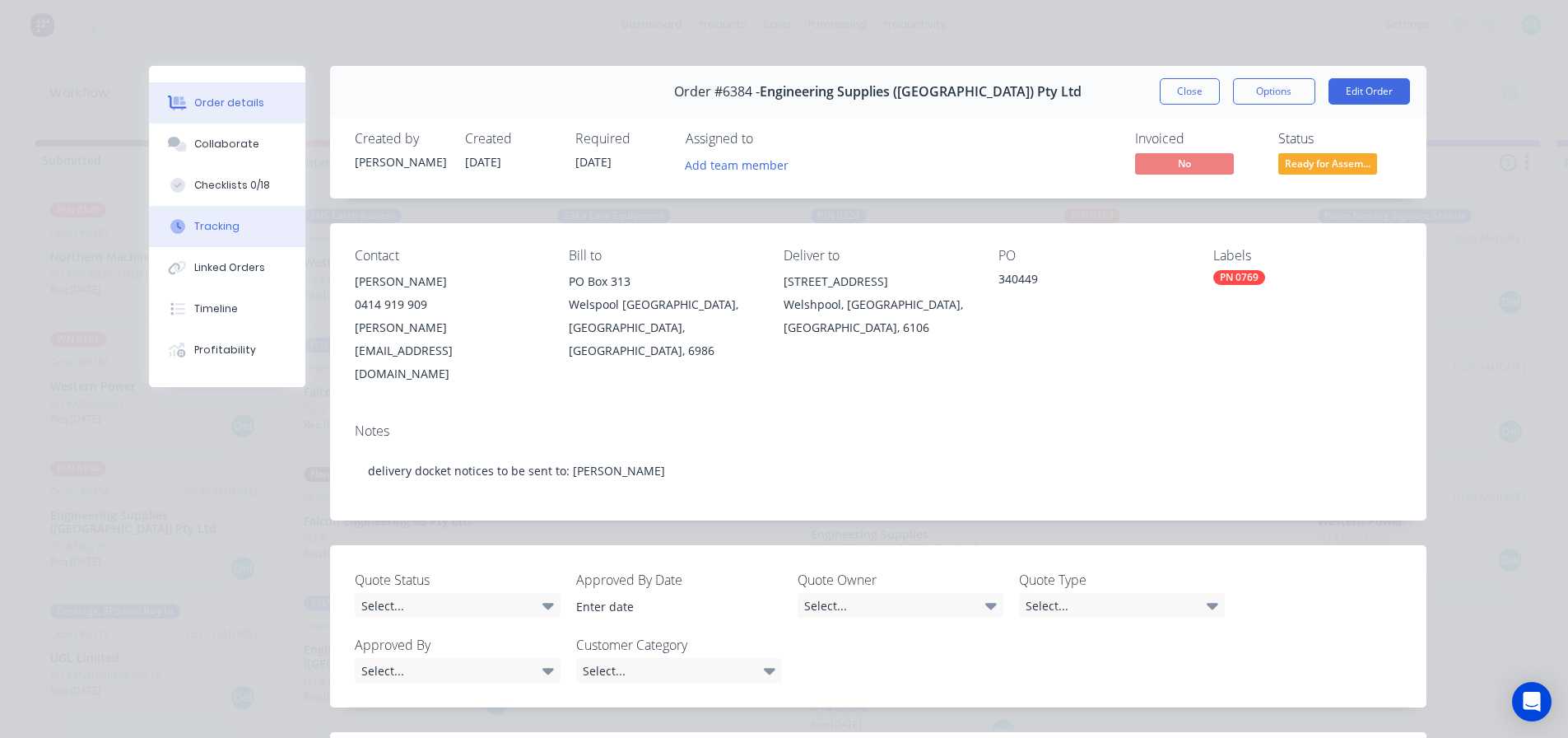
click at [219, 216] on button "Tracking" at bounding box center [227, 226] width 157 height 41
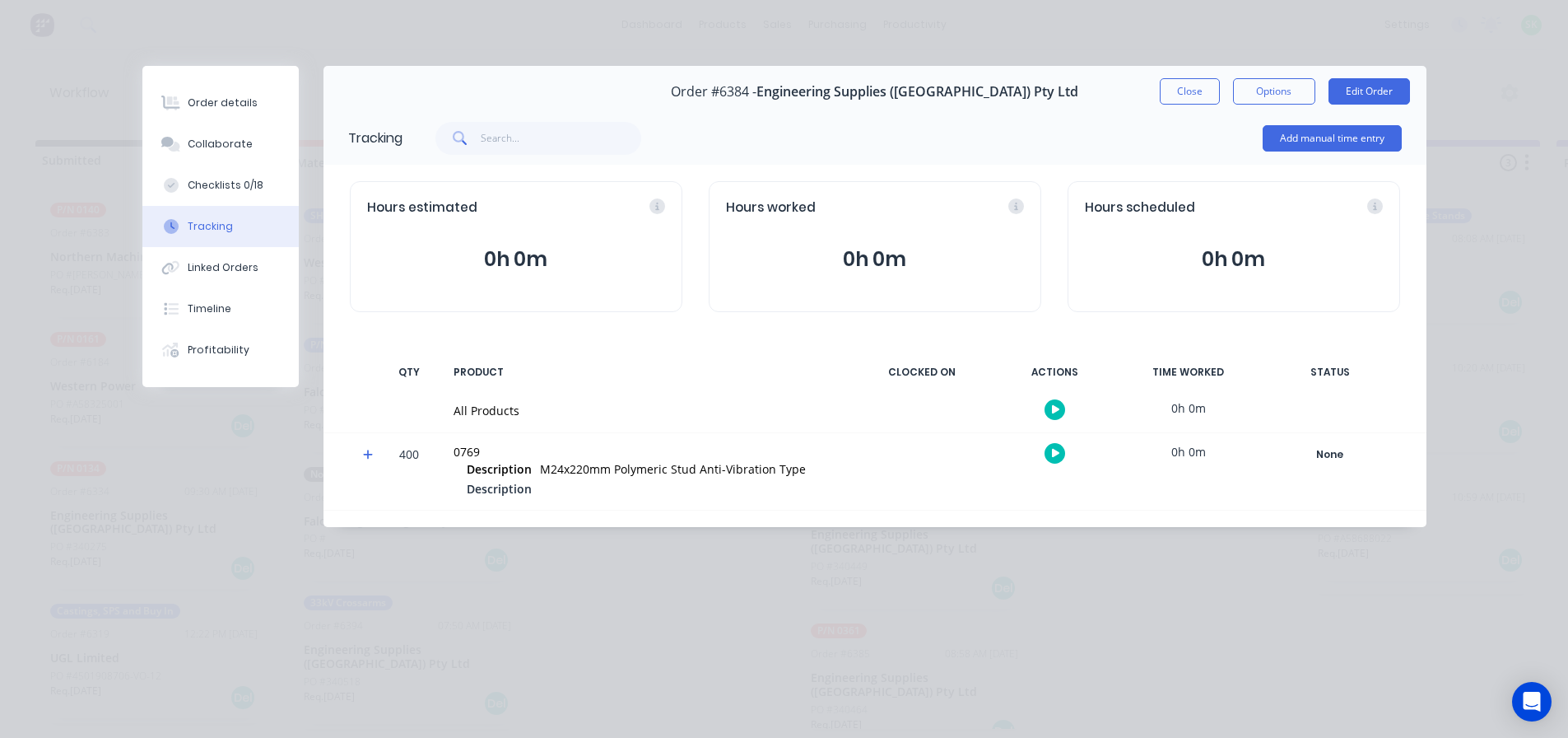
click at [1058, 407] on icon "button" at bounding box center [1056, 410] width 8 height 11
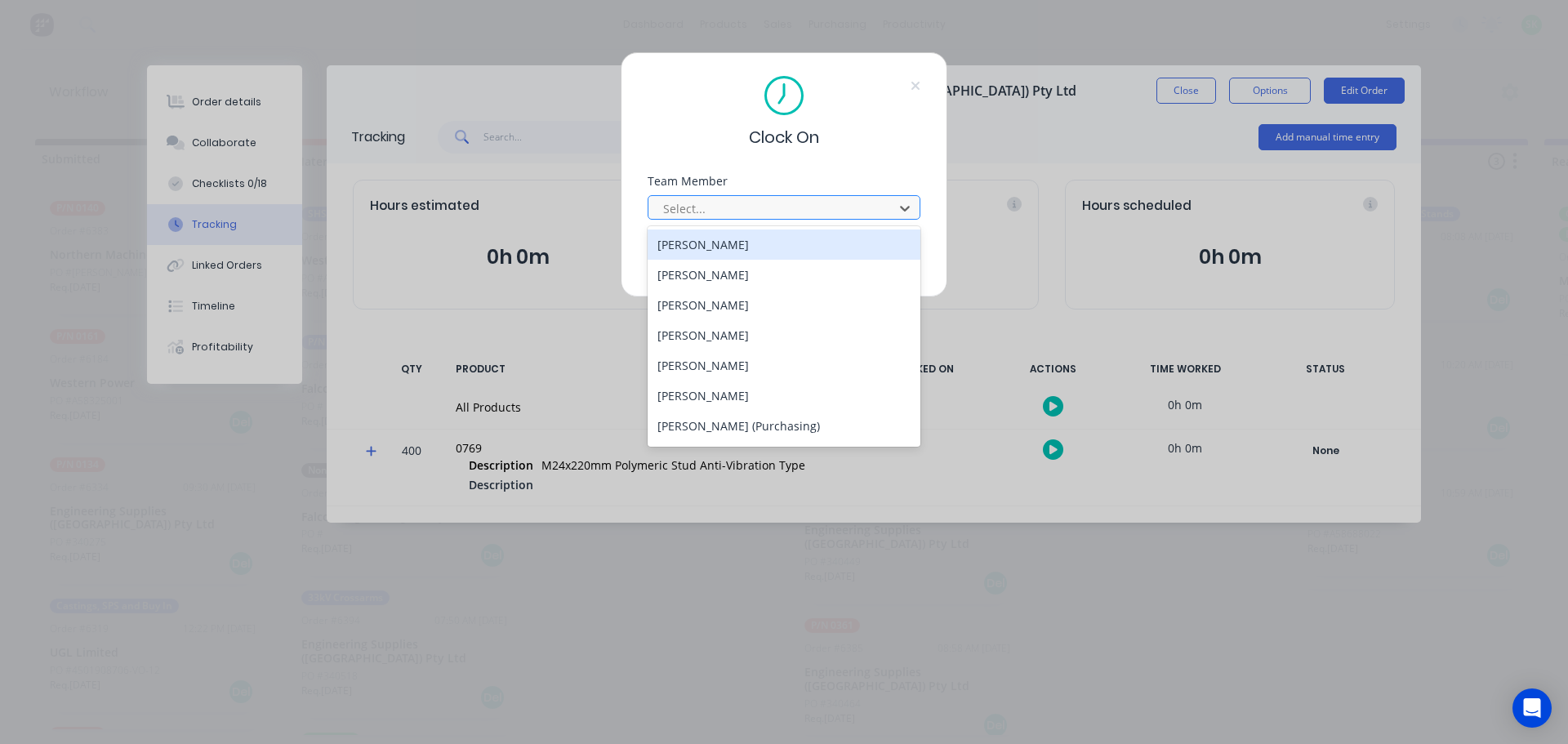
click at [723, 218] on div at bounding box center [773, 209] width 223 height 20
type input "st"
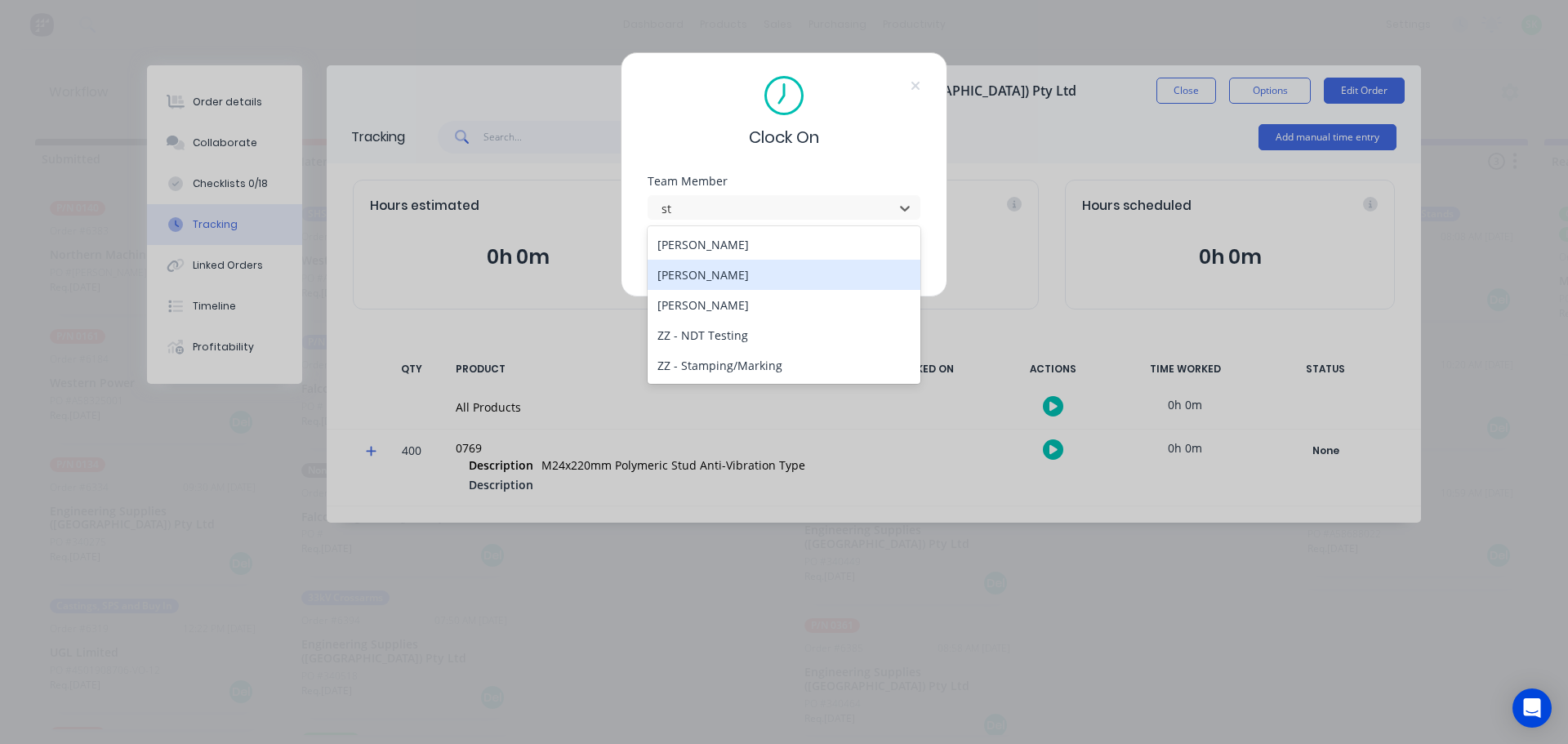
click at [722, 269] on div "[PERSON_NAME]" at bounding box center [783, 275] width 273 height 30
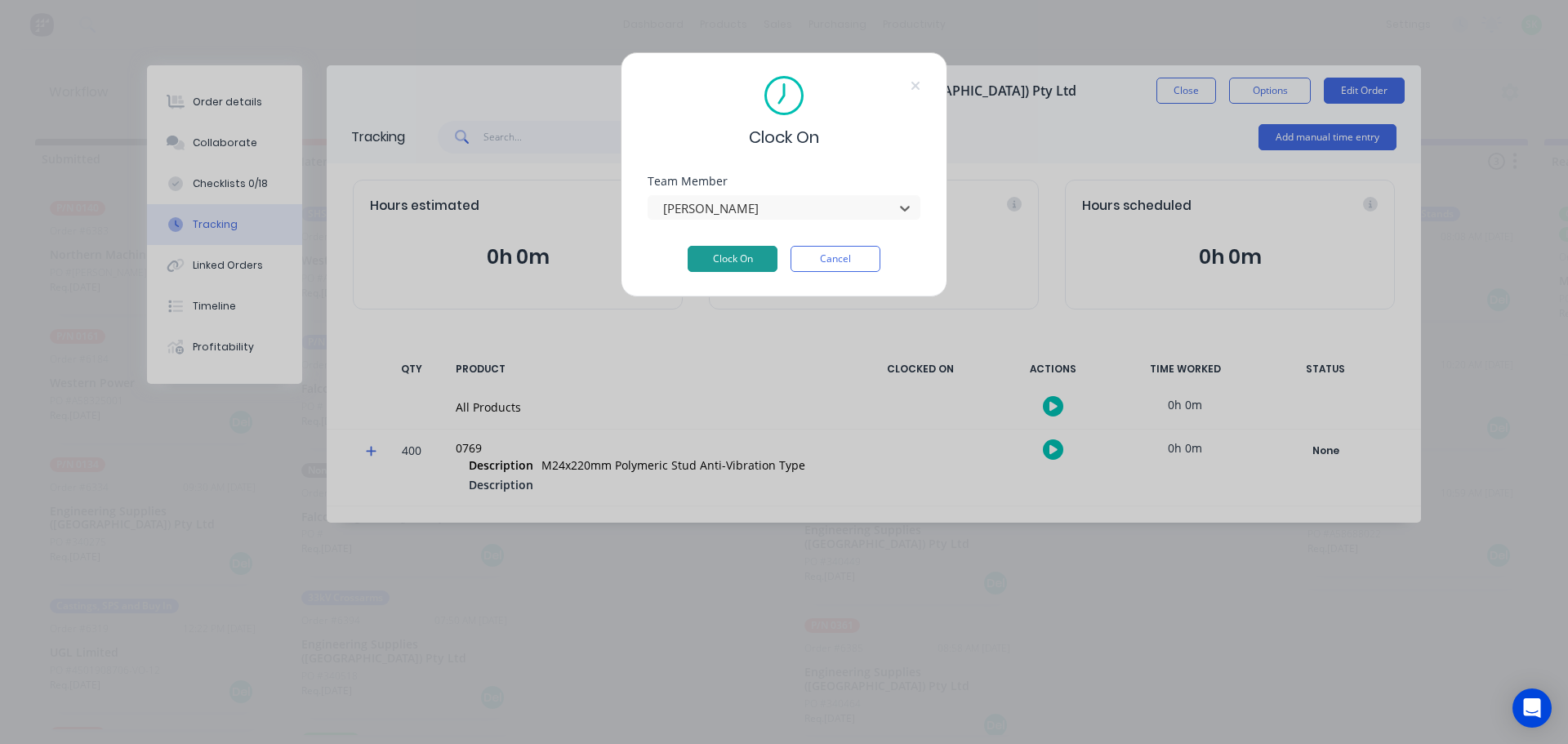
click at [754, 264] on button "Clock On" at bounding box center [733, 258] width 90 height 26
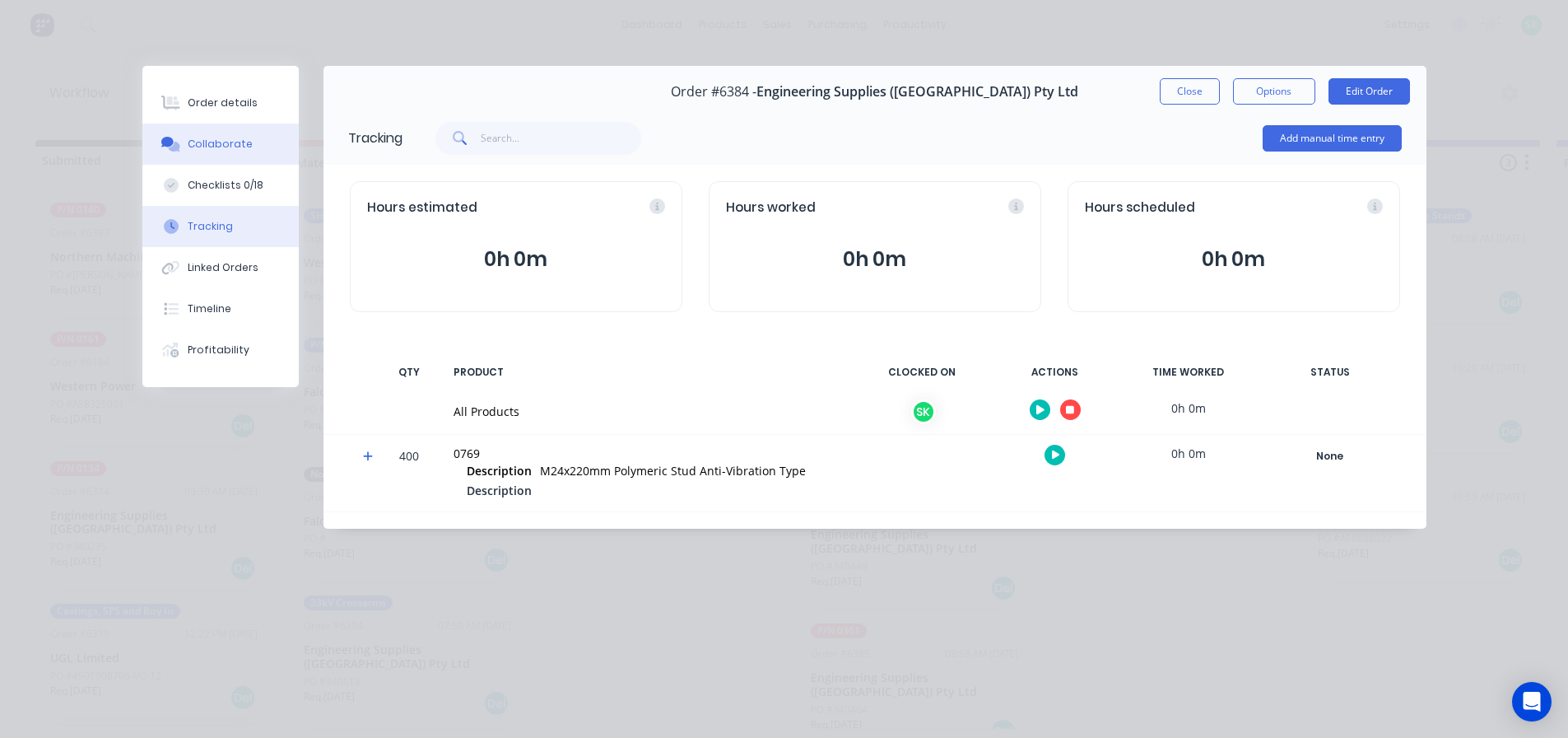
click at [223, 134] on button "Collaborate" at bounding box center [221, 144] width 157 height 41
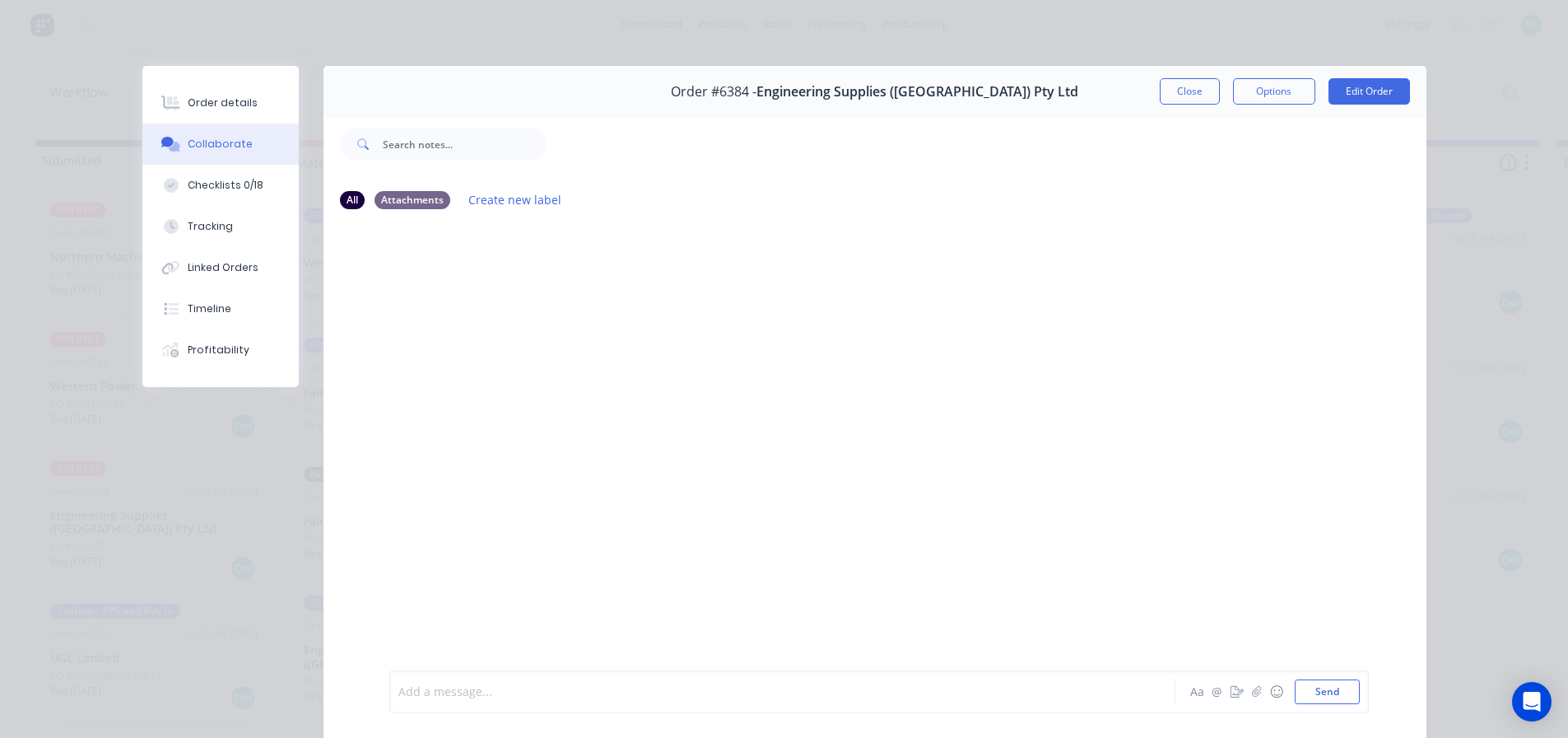
click at [439, 696] on div at bounding box center [759, 692] width 720 height 18
click at [436, 699] on div at bounding box center [759, 692] width 720 height 18
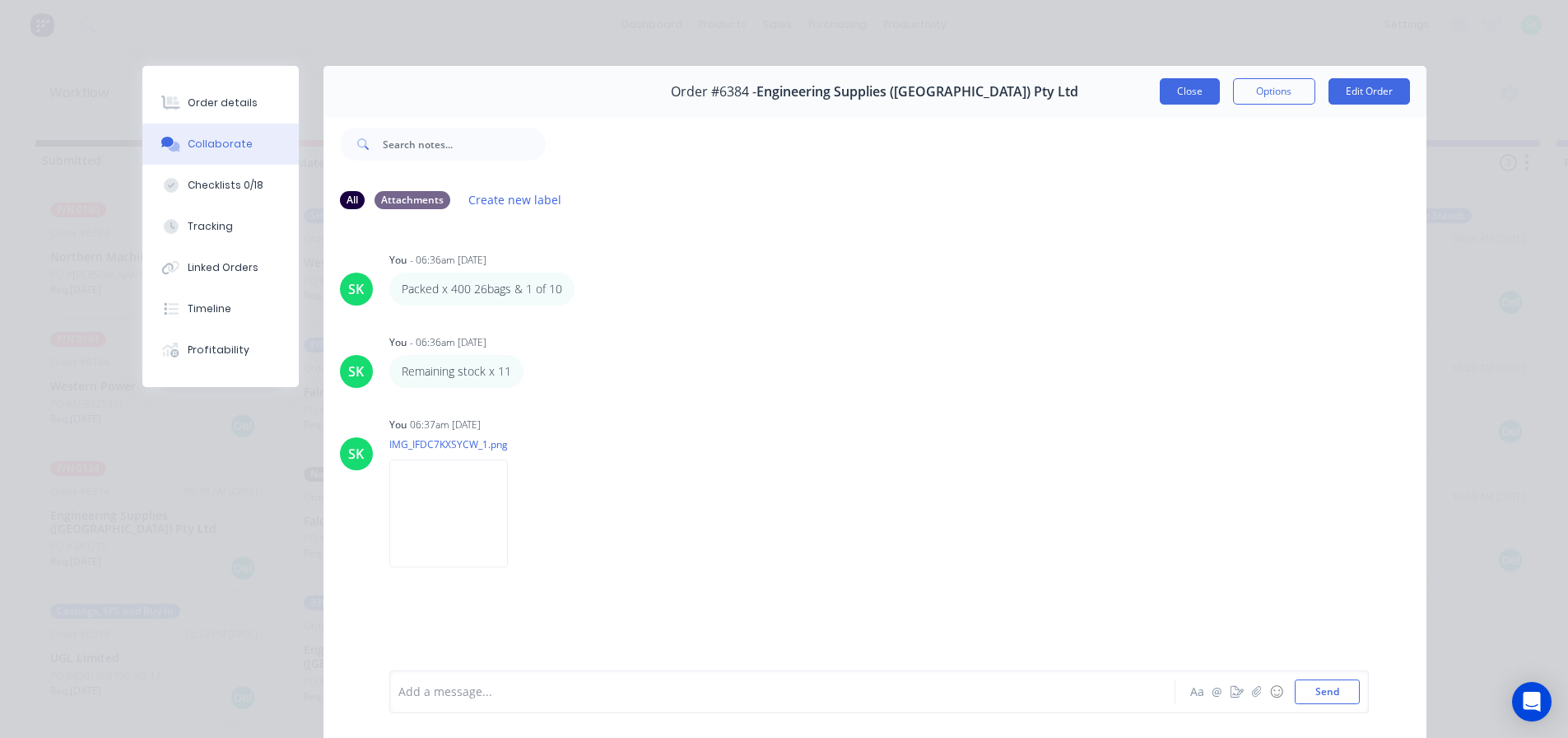
click at [1168, 86] on button "Close" at bounding box center [1190, 91] width 60 height 26
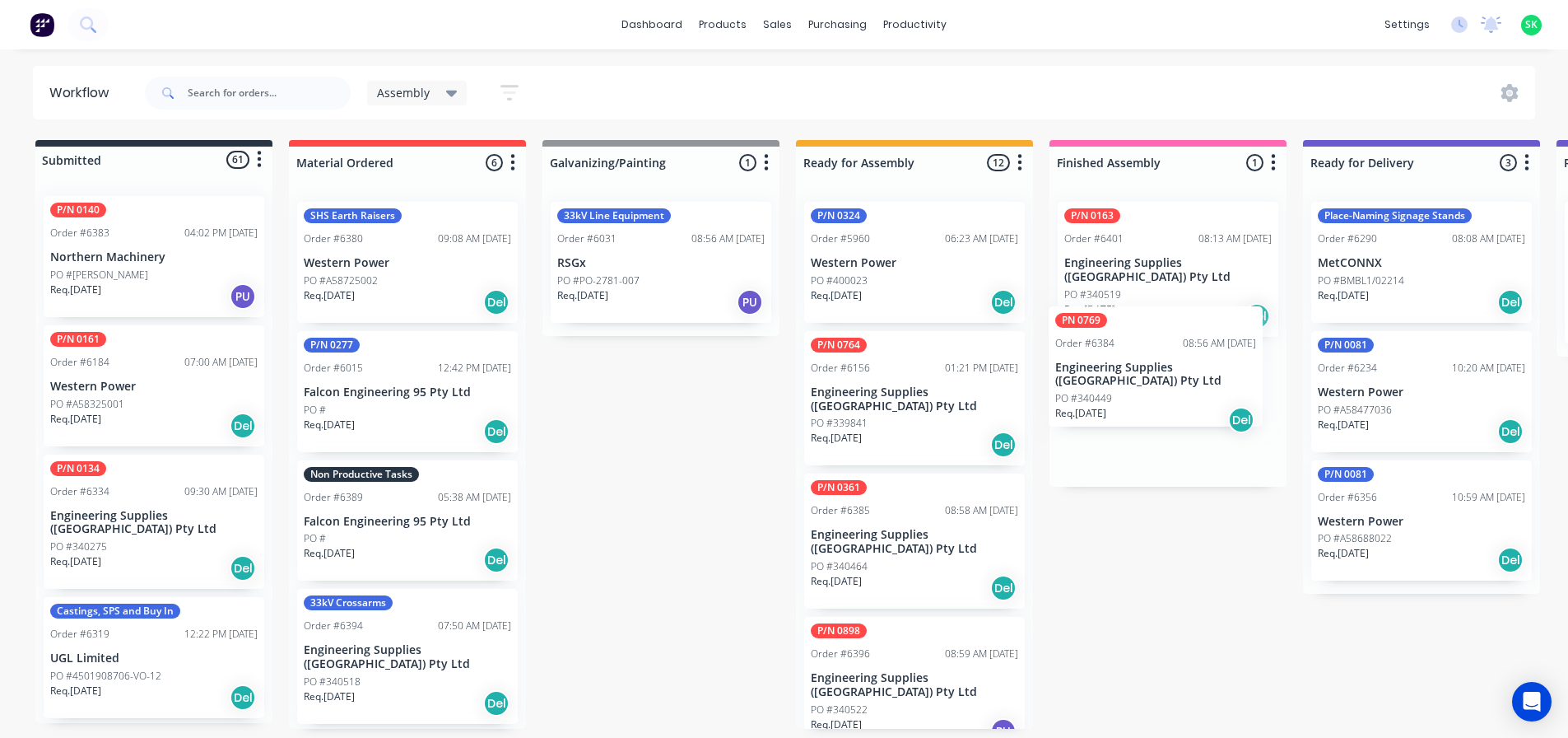
drag, startPoint x: 866, startPoint y: 526, endPoint x: 1118, endPoint y: 368, distance: 297.4
click at [1118, 368] on div "Submitted 61 Status colour #273444 hex #273444 Save Cancel Summaries Total orde…" at bounding box center [1480, 434] width 2984 height 589
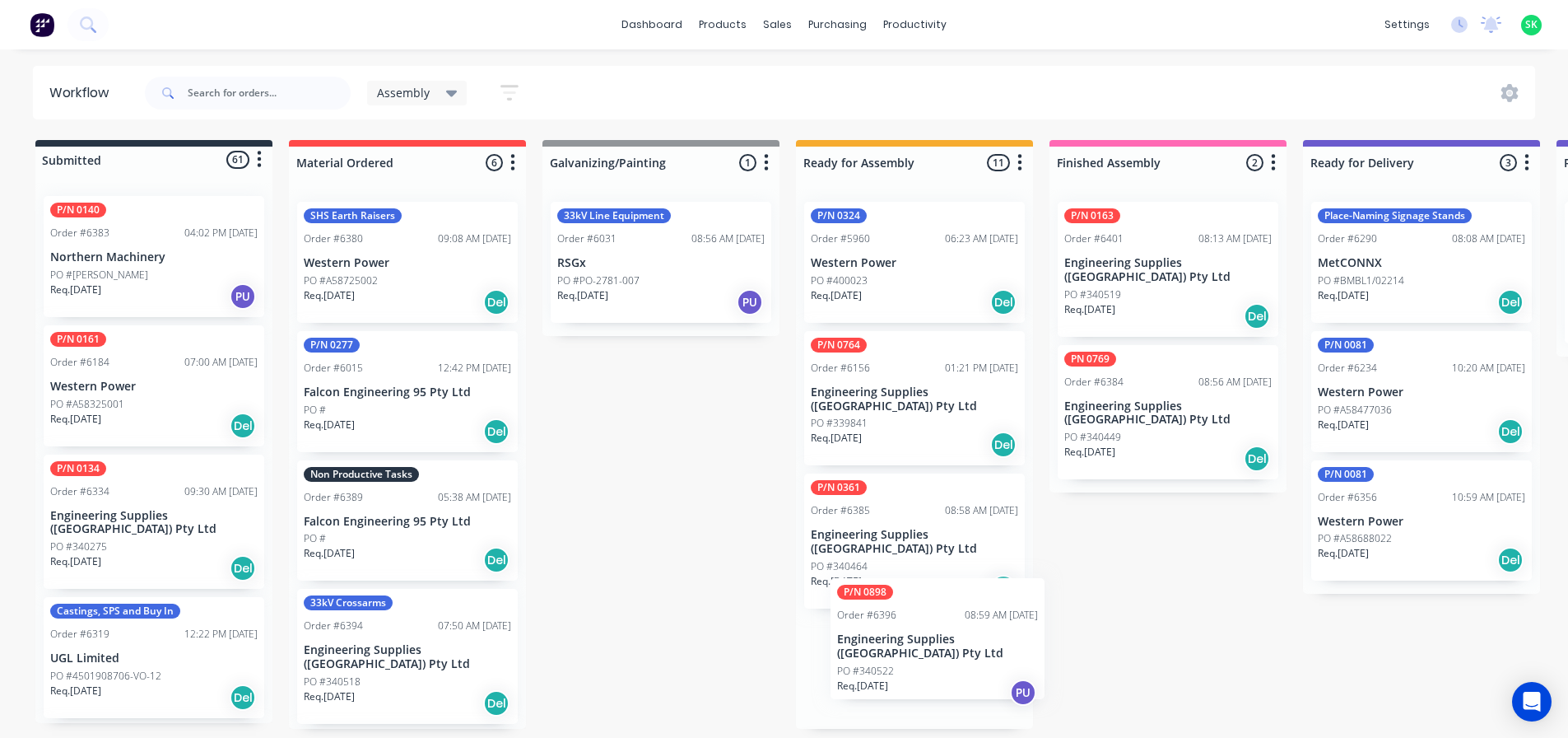
scroll to position [1, 0]
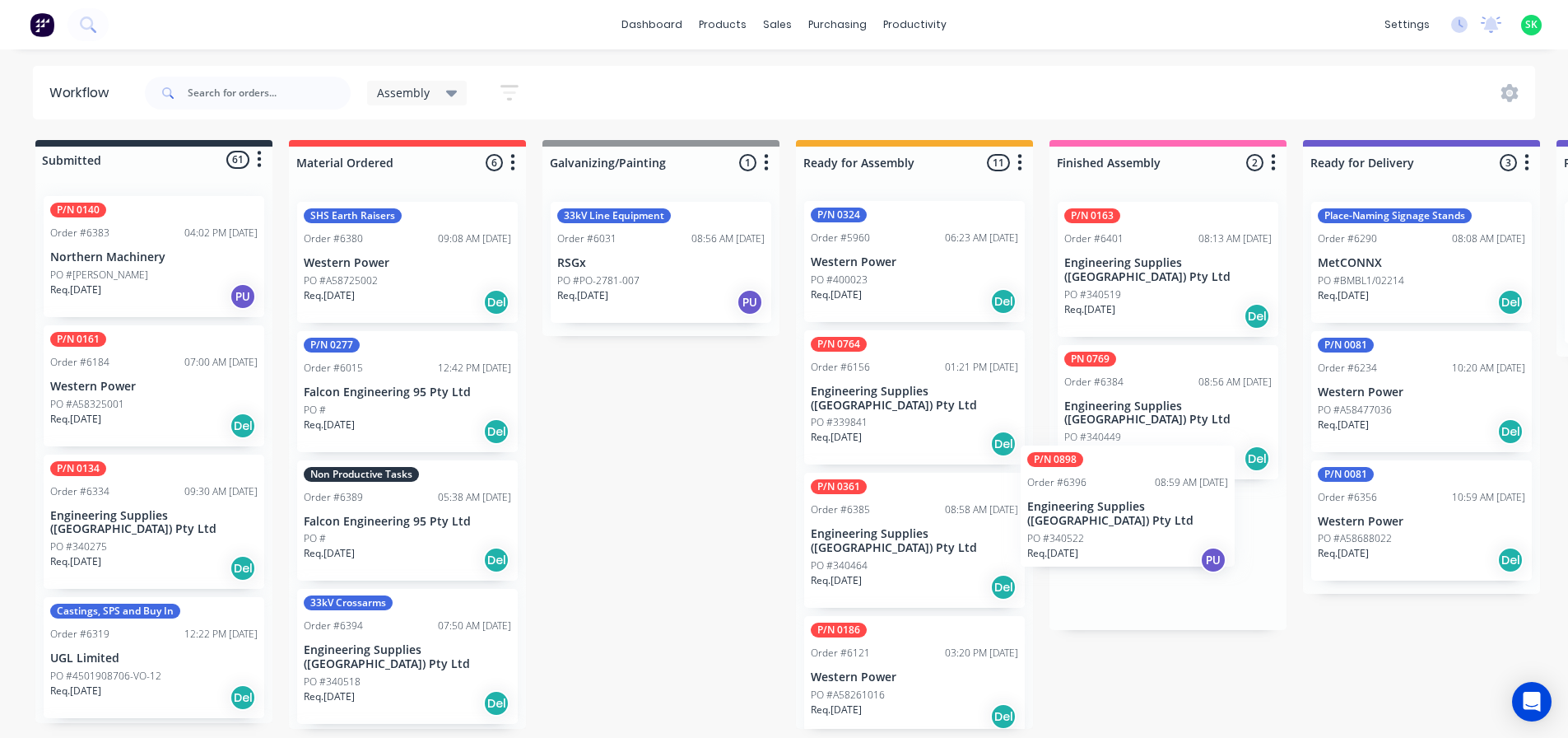
drag, startPoint x: 925, startPoint y: 652, endPoint x: 1152, endPoint y: 504, distance: 271.0
click at [1152, 504] on div "Submitted 61 Status colour #273444 hex #273444 Save Cancel Summaries Total orde…" at bounding box center [1480, 434] width 2984 height 589
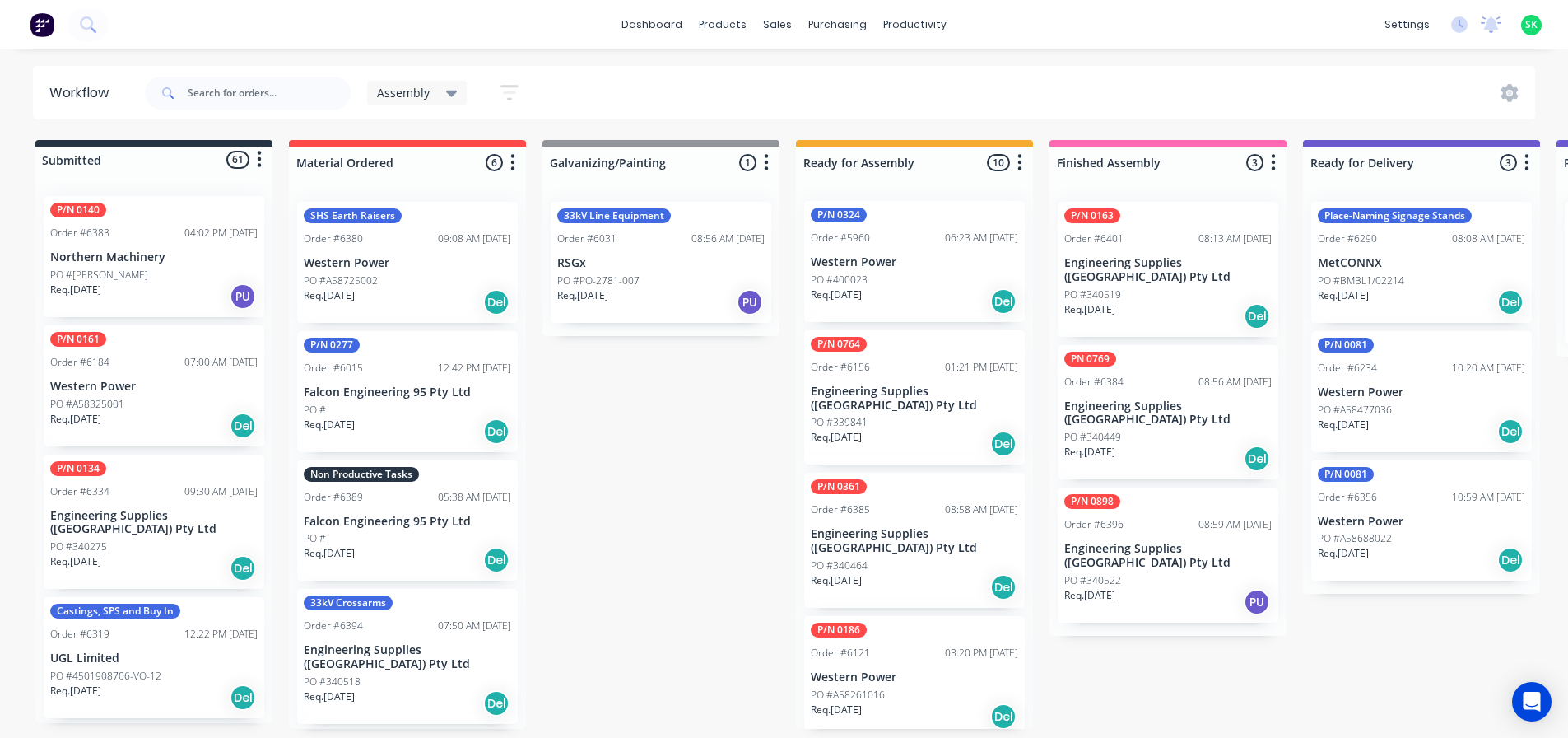
click at [1177, 542] on p "Engineering Supplies ([GEOGRAPHIC_DATA]) Pty Ltd" at bounding box center [1169, 556] width 208 height 28
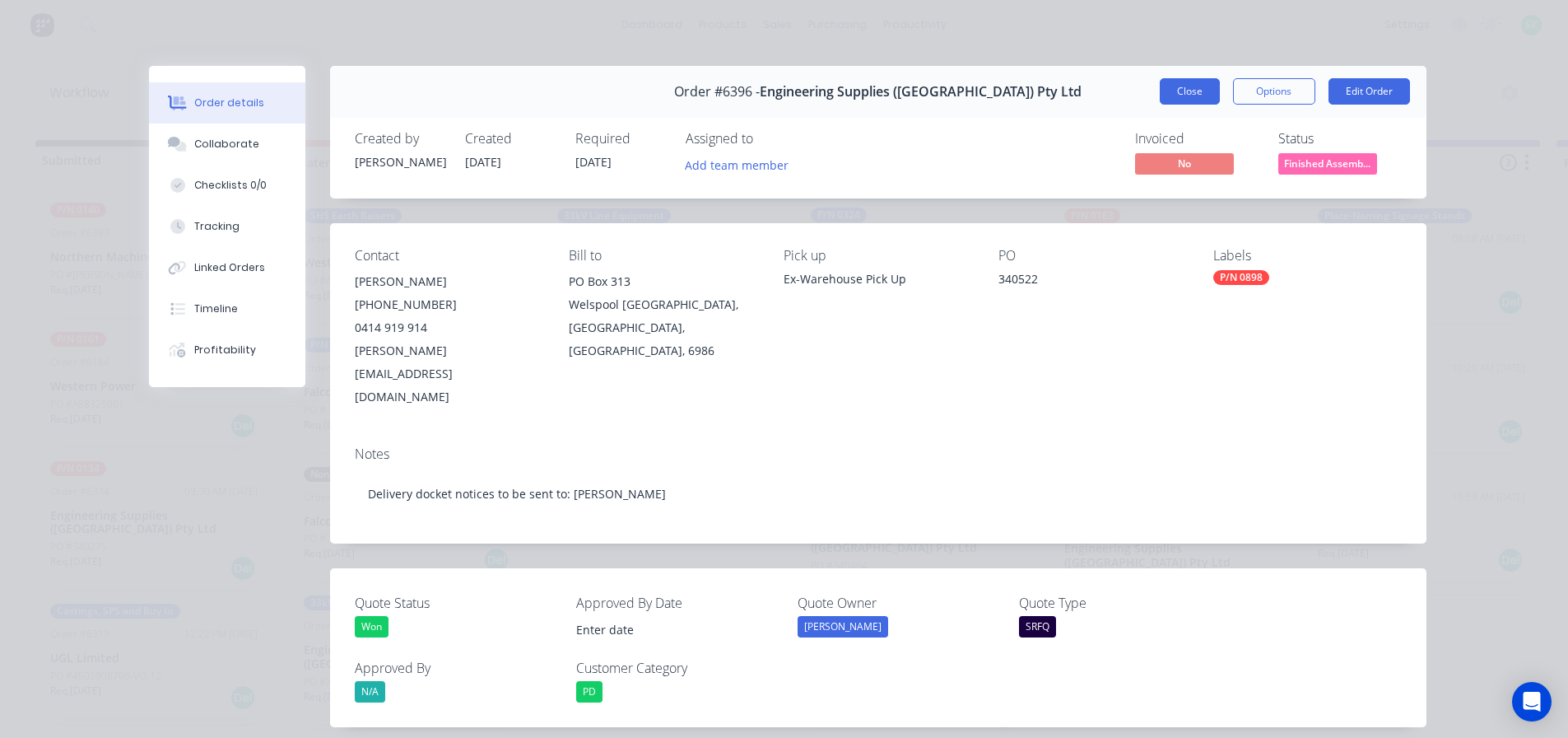
click at [1190, 95] on button "Close" at bounding box center [1190, 91] width 60 height 26
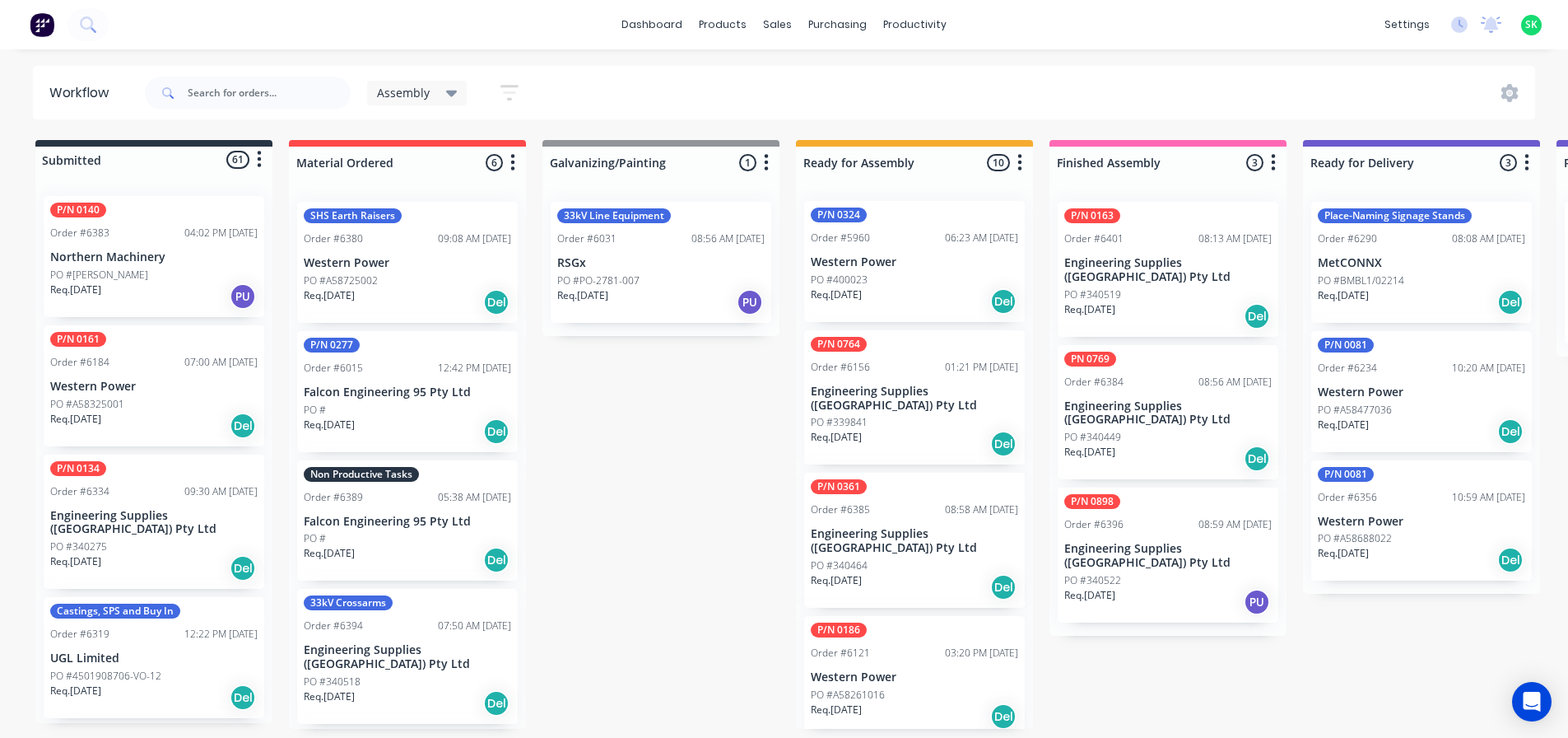
click at [1125, 430] on div "PO #340449" at bounding box center [1169, 438] width 208 height 15
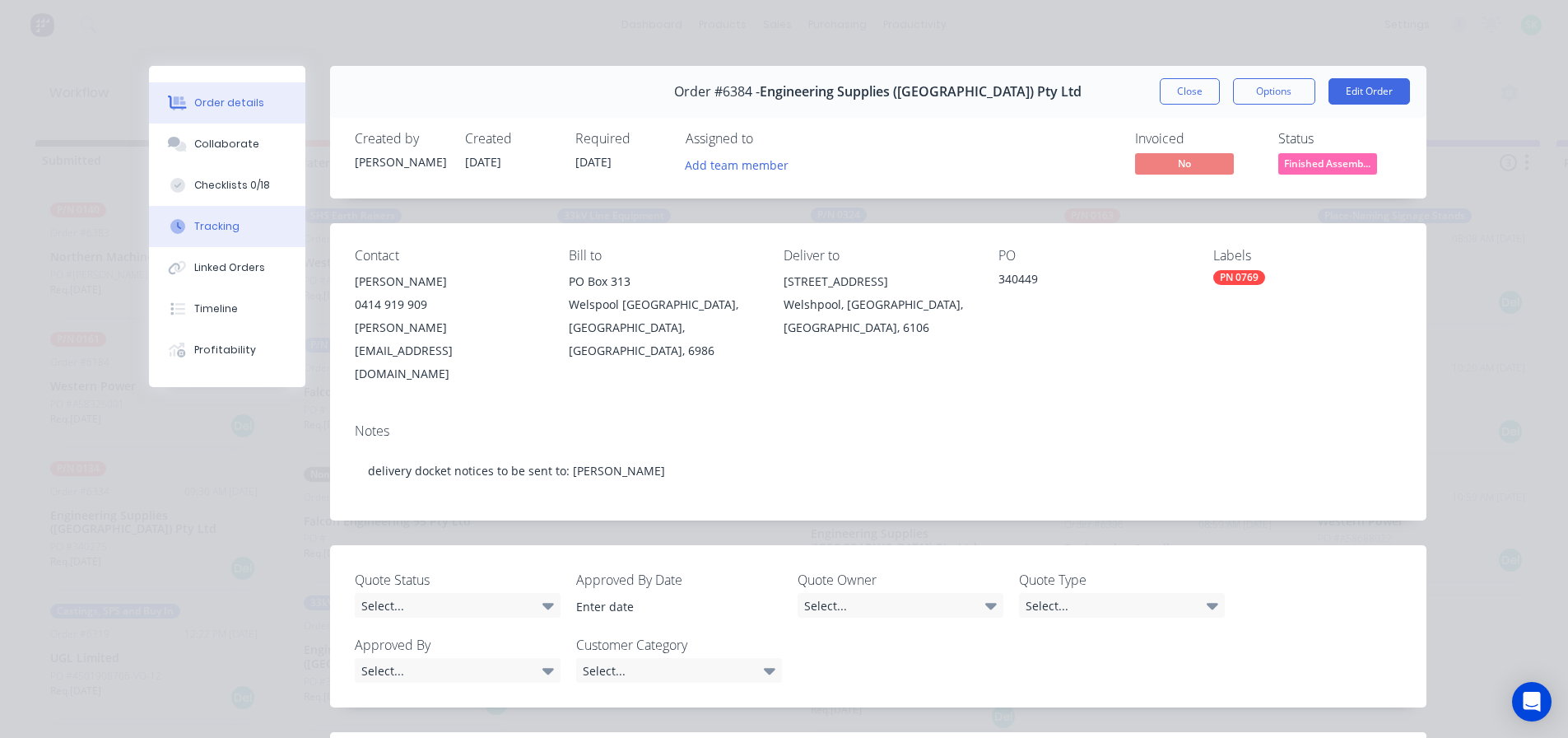
click at [252, 221] on button "Tracking" at bounding box center [227, 226] width 157 height 41
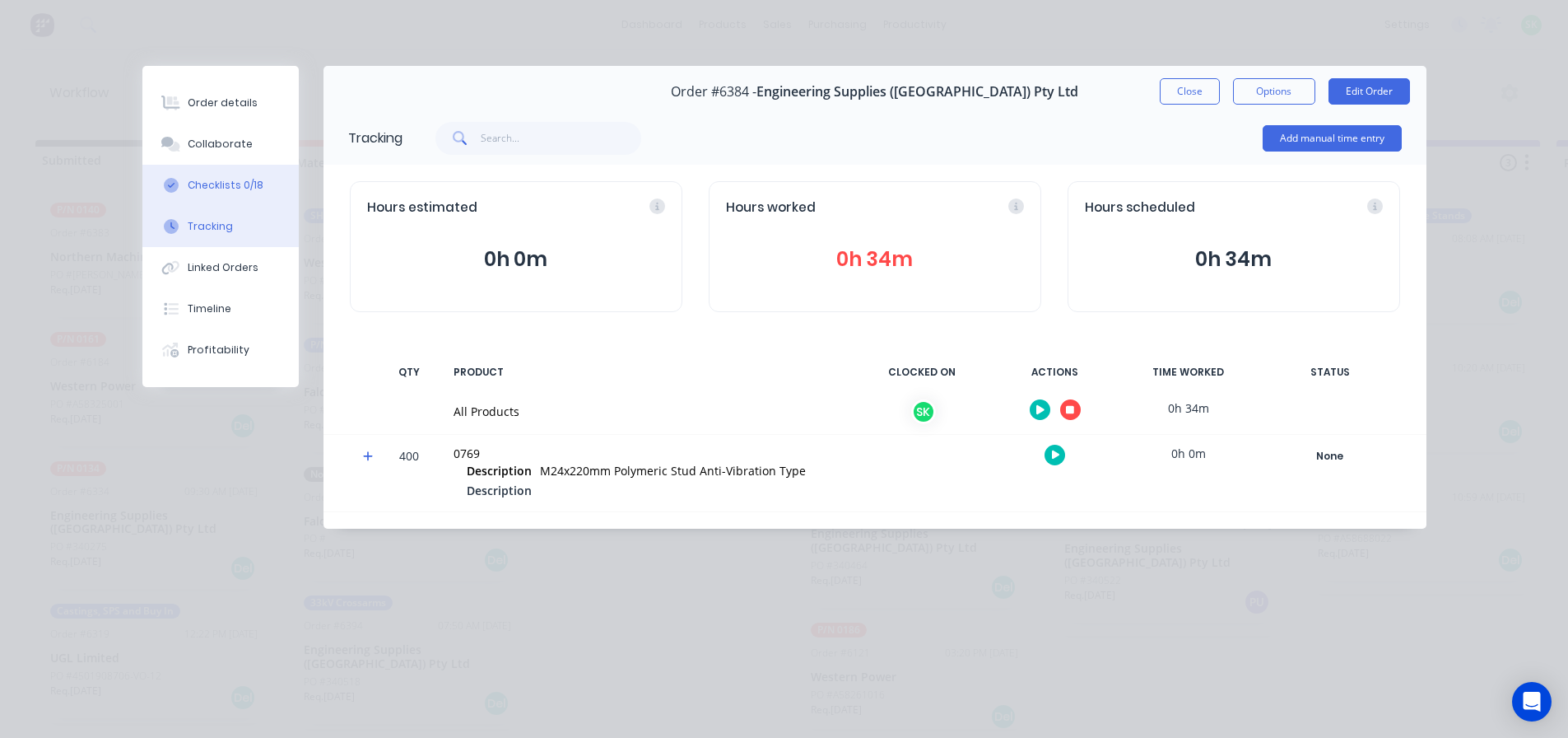
click at [253, 185] on div "Checklists 0/18" at bounding box center [226, 185] width 76 height 15
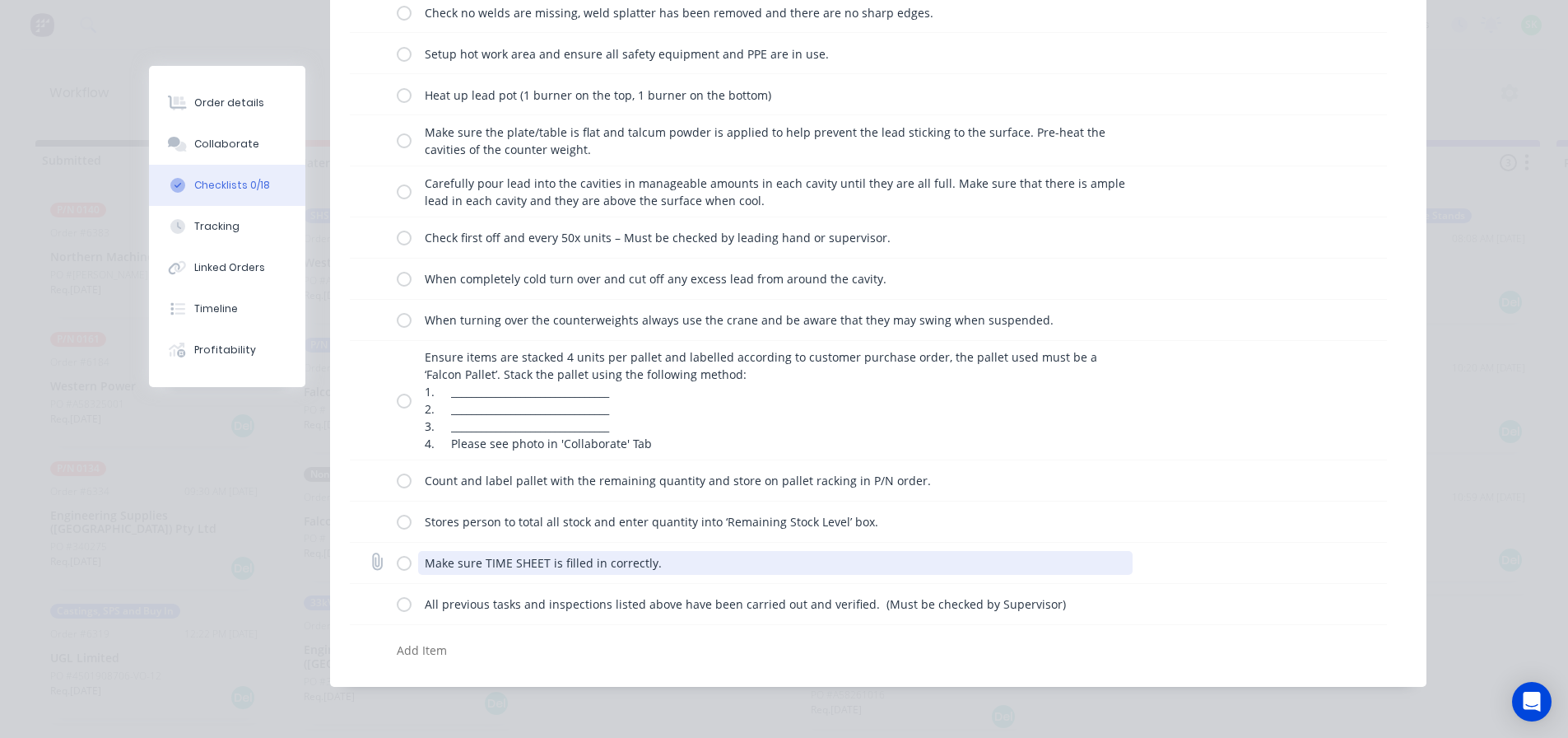
scroll to position [439, 0]
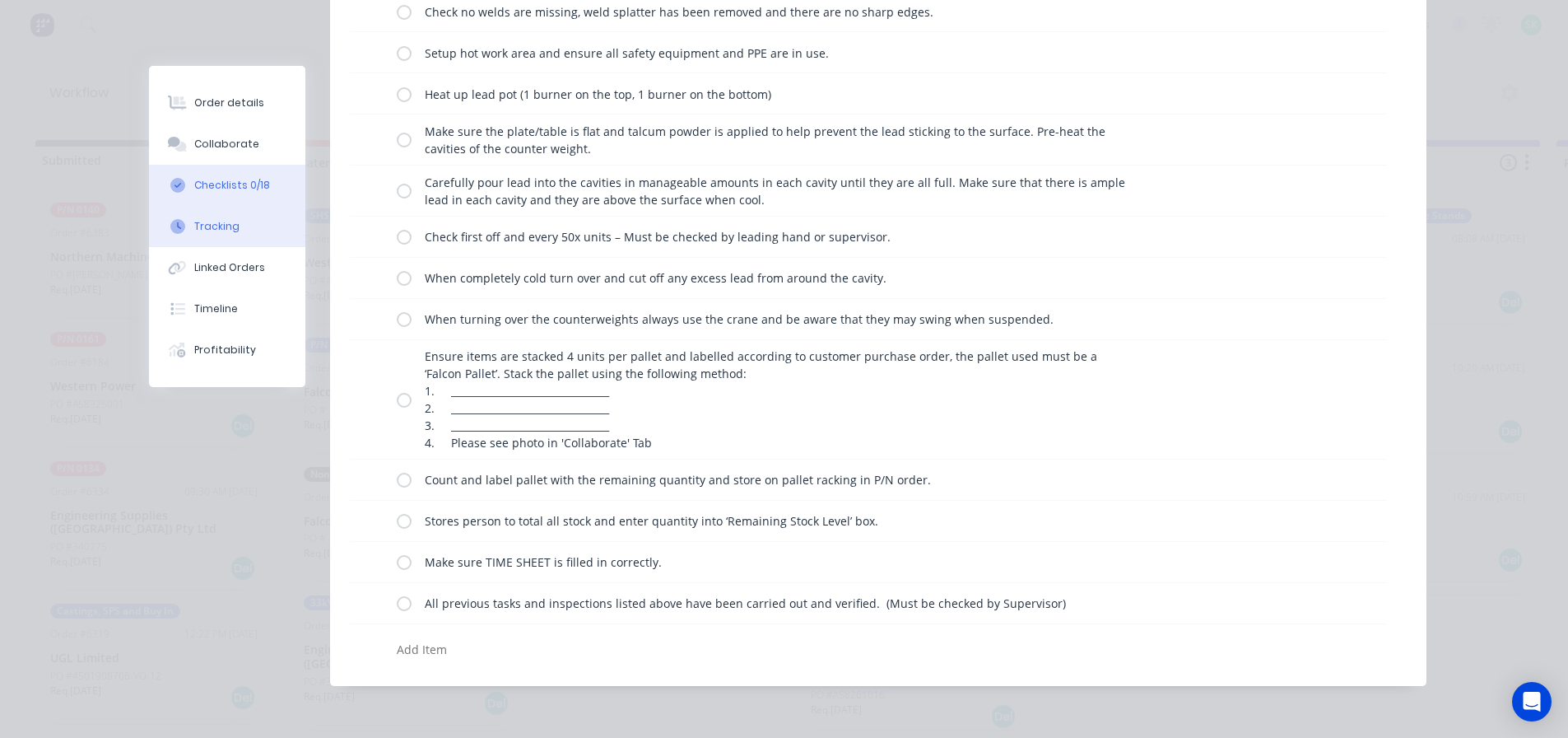
click at [248, 217] on button "Tracking" at bounding box center [227, 226] width 157 height 41
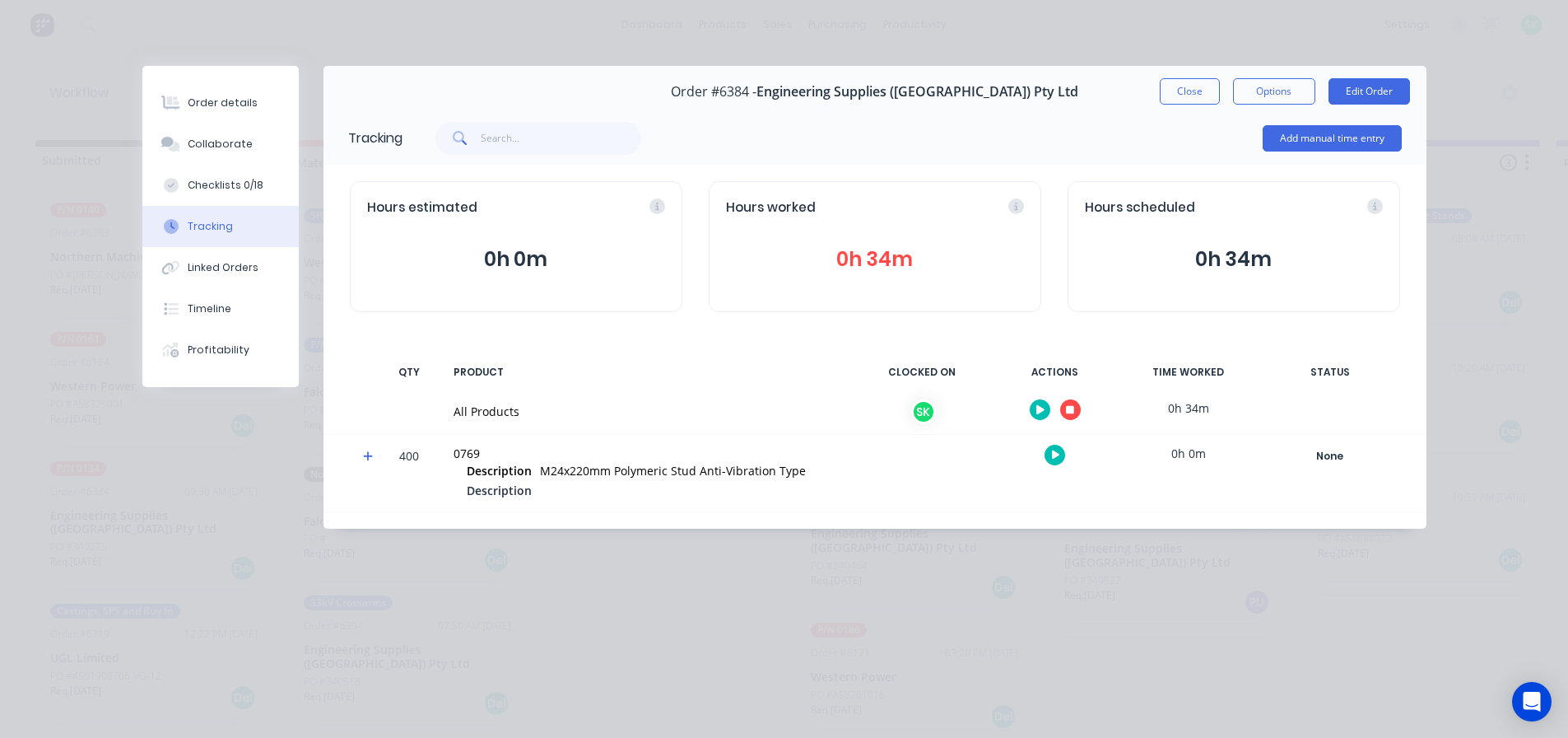
click at [1073, 407] on icon "button" at bounding box center [1069, 410] width 8 height 8
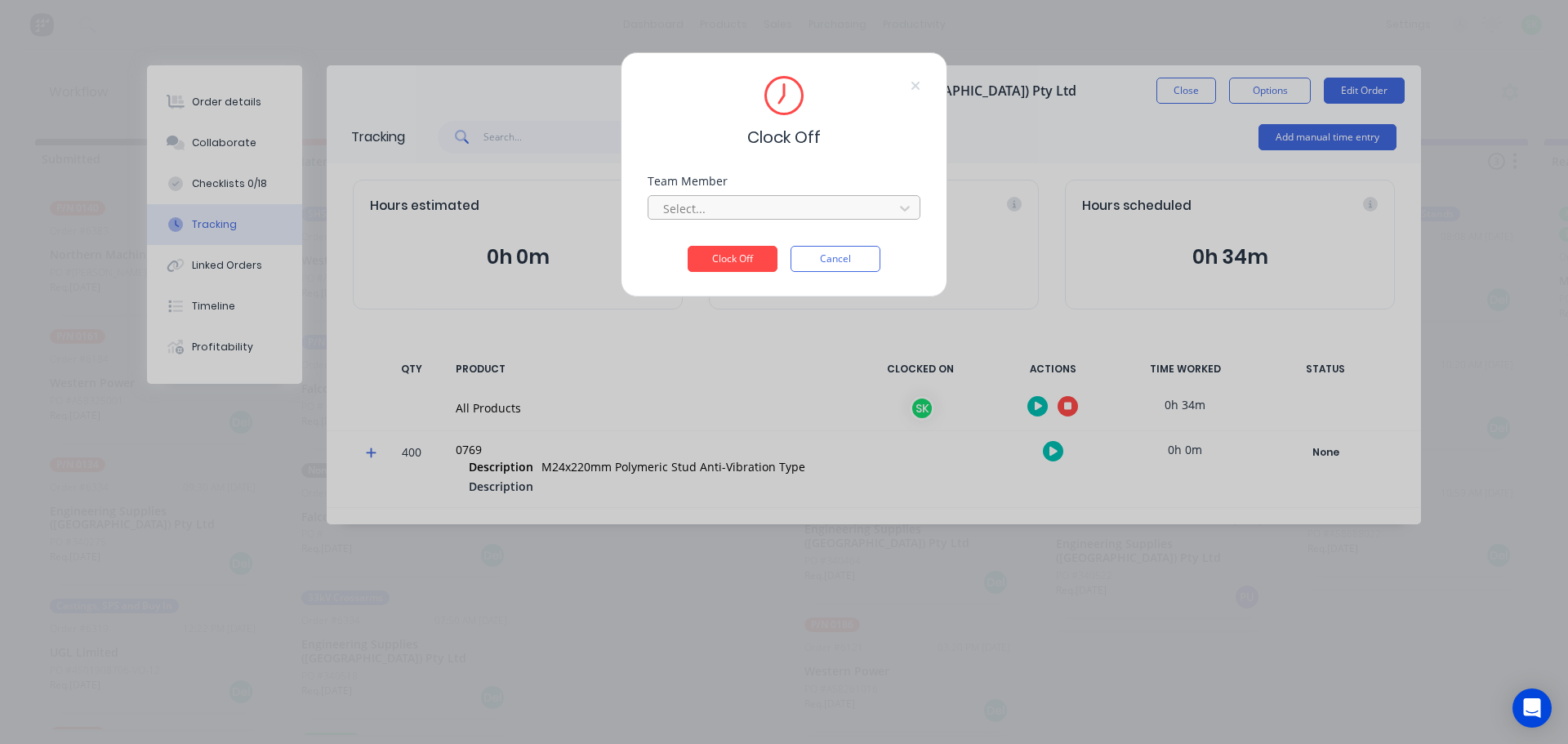
click at [801, 203] on div at bounding box center [773, 209] width 223 height 20
drag, startPoint x: 772, startPoint y: 234, endPoint x: 757, endPoint y: 243, distance: 17.5
click at [772, 235] on div "[PERSON_NAME]" at bounding box center [783, 245] width 273 height 30
click at [746, 255] on button "Clock Off" at bounding box center [733, 258] width 90 height 26
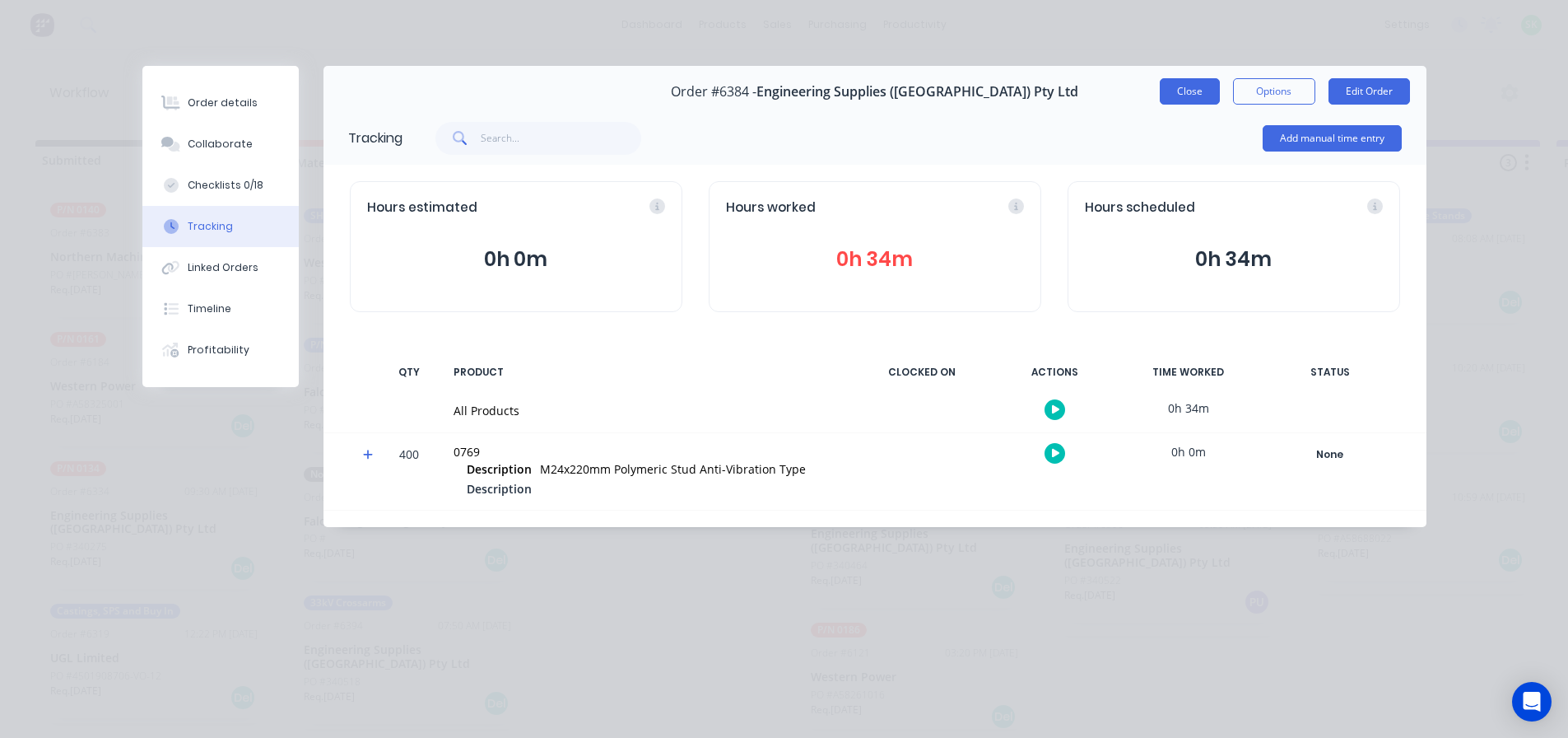
click at [1176, 92] on button "Close" at bounding box center [1190, 91] width 60 height 26
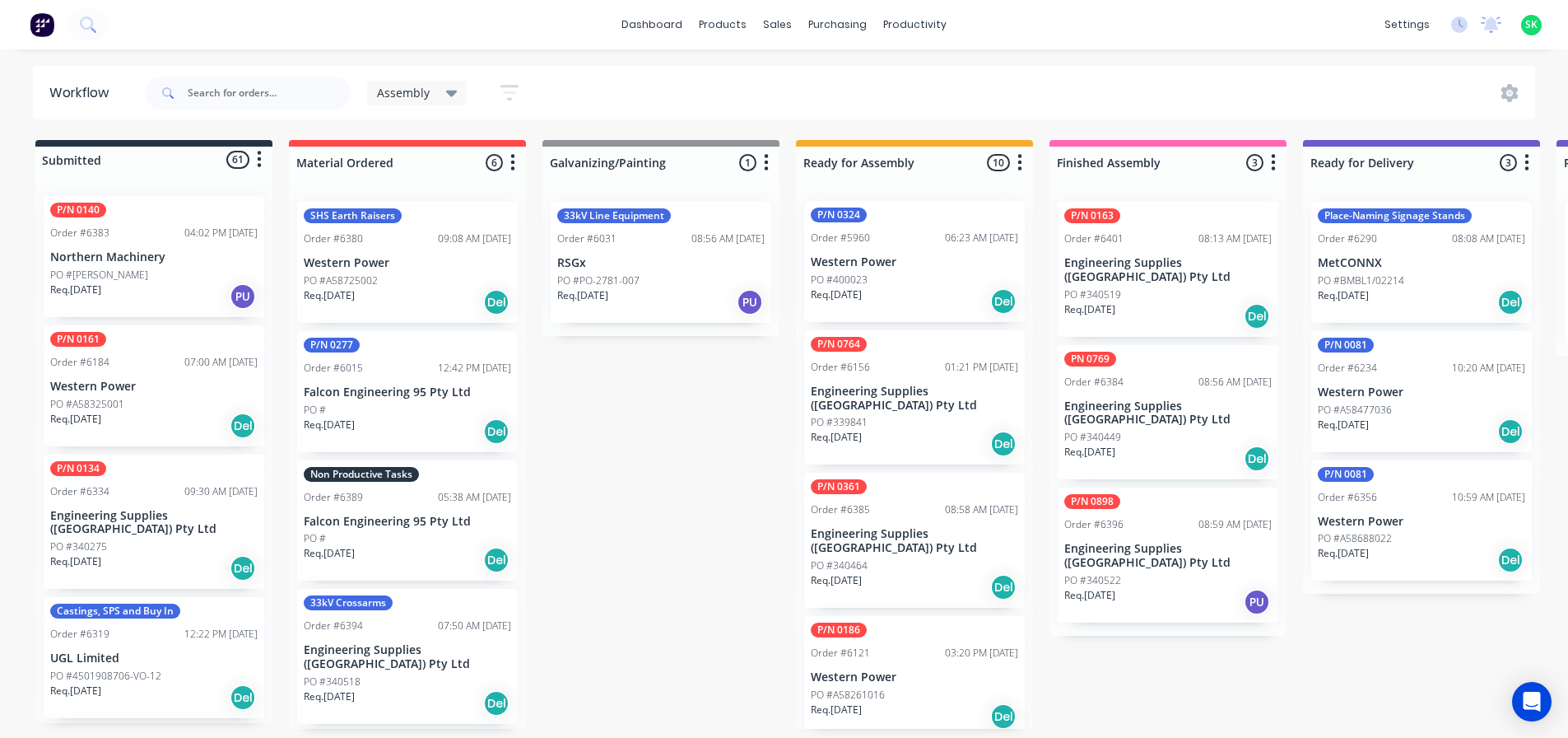
click at [1131, 505] on div "P/N 0898 Order #6396 08:59 AM 06/10/25 Engineering Supplies (WA) Pty Ltd PO #34…" at bounding box center [1169, 555] width 221 height 135
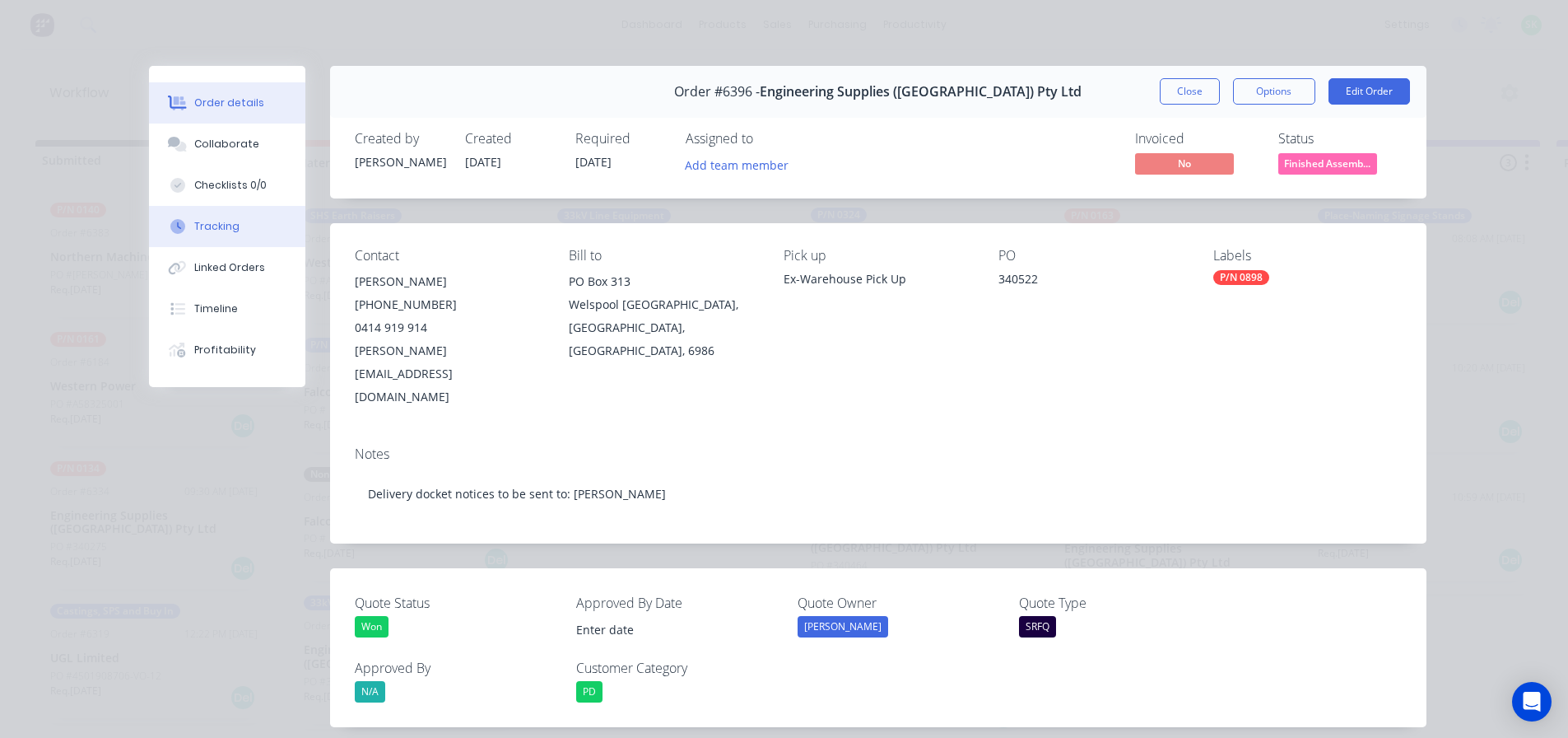
click at [262, 218] on button "Tracking" at bounding box center [227, 226] width 157 height 41
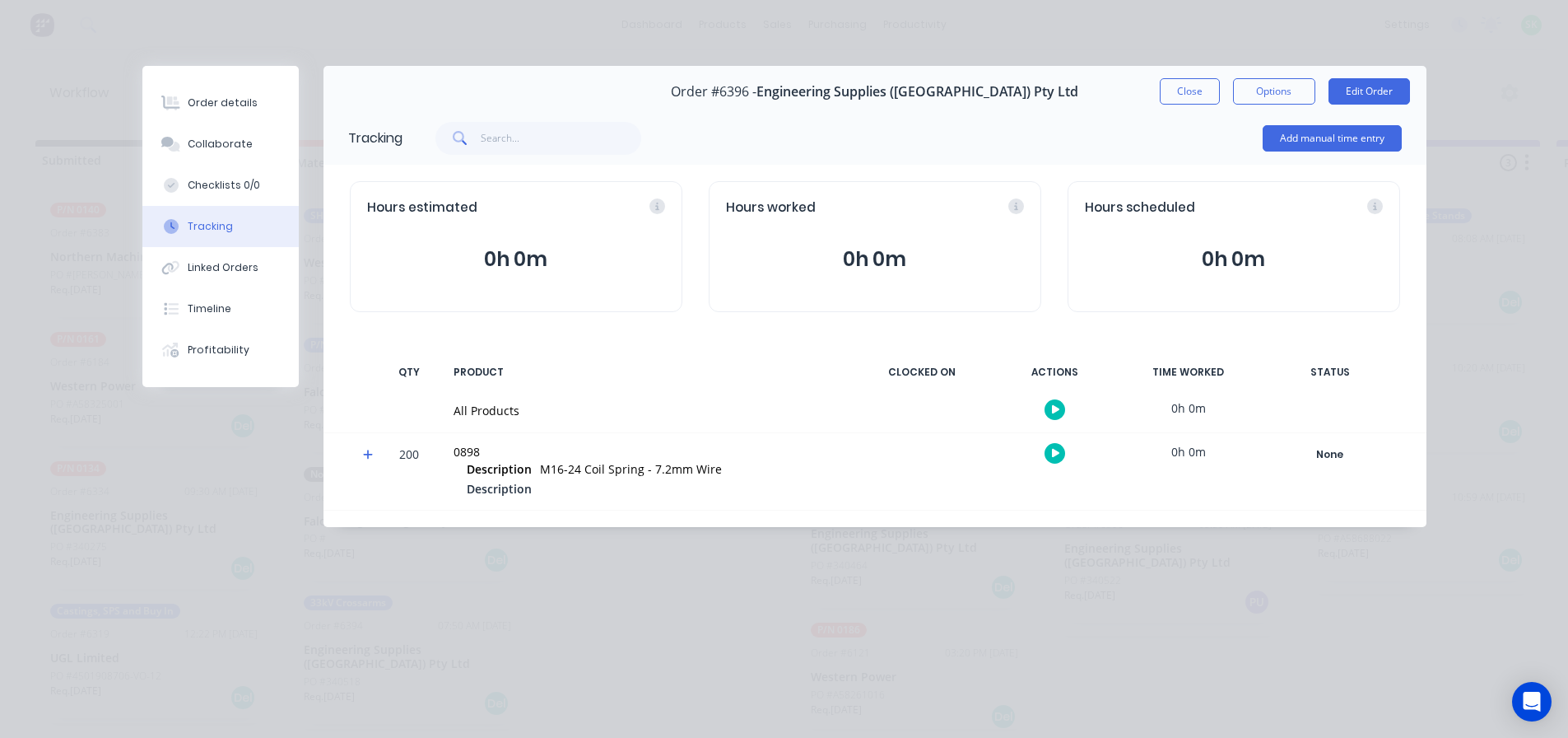
click at [1053, 412] on icon "button" at bounding box center [1056, 410] width 8 height 9
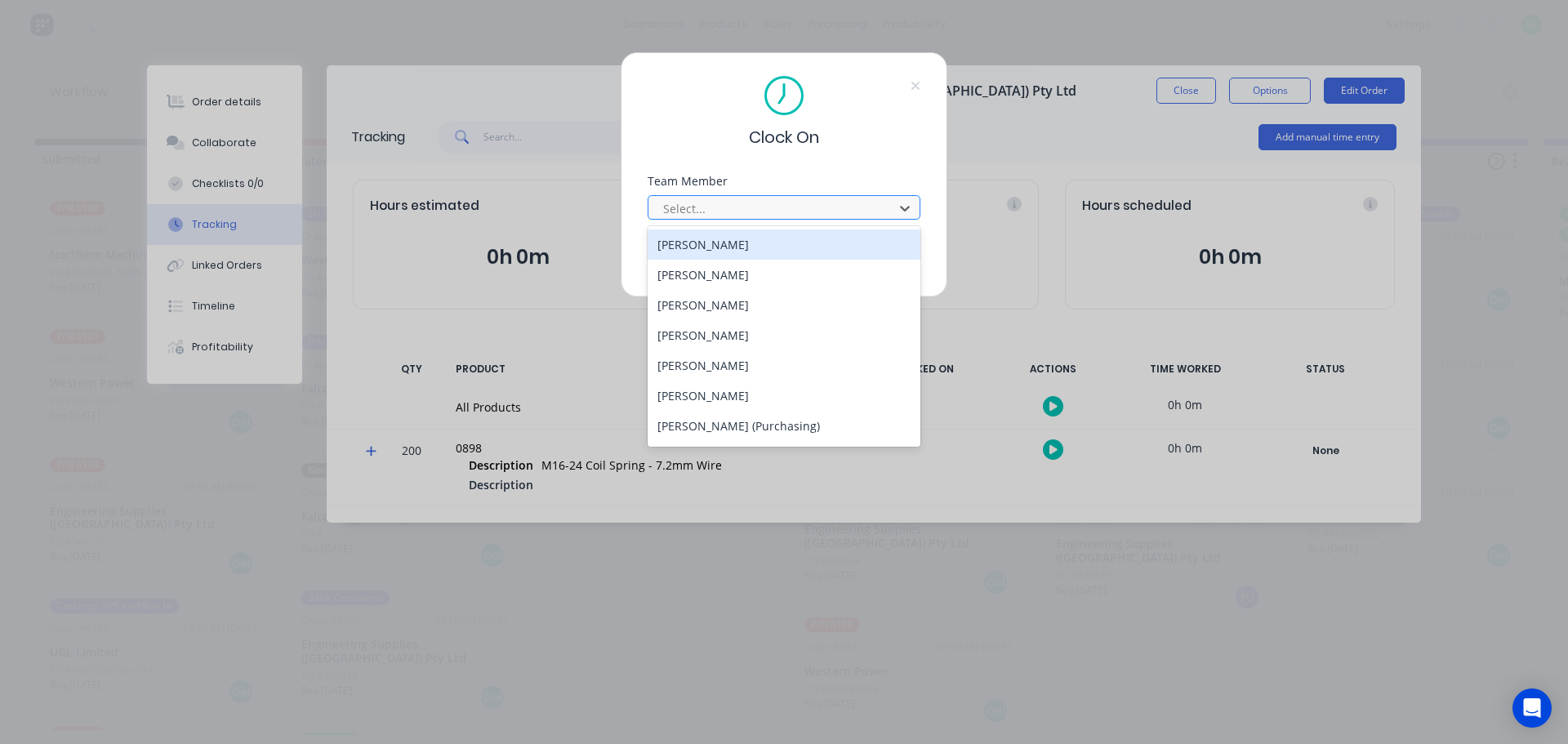
click at [856, 211] on div at bounding box center [773, 209] width 223 height 20
type input "st"
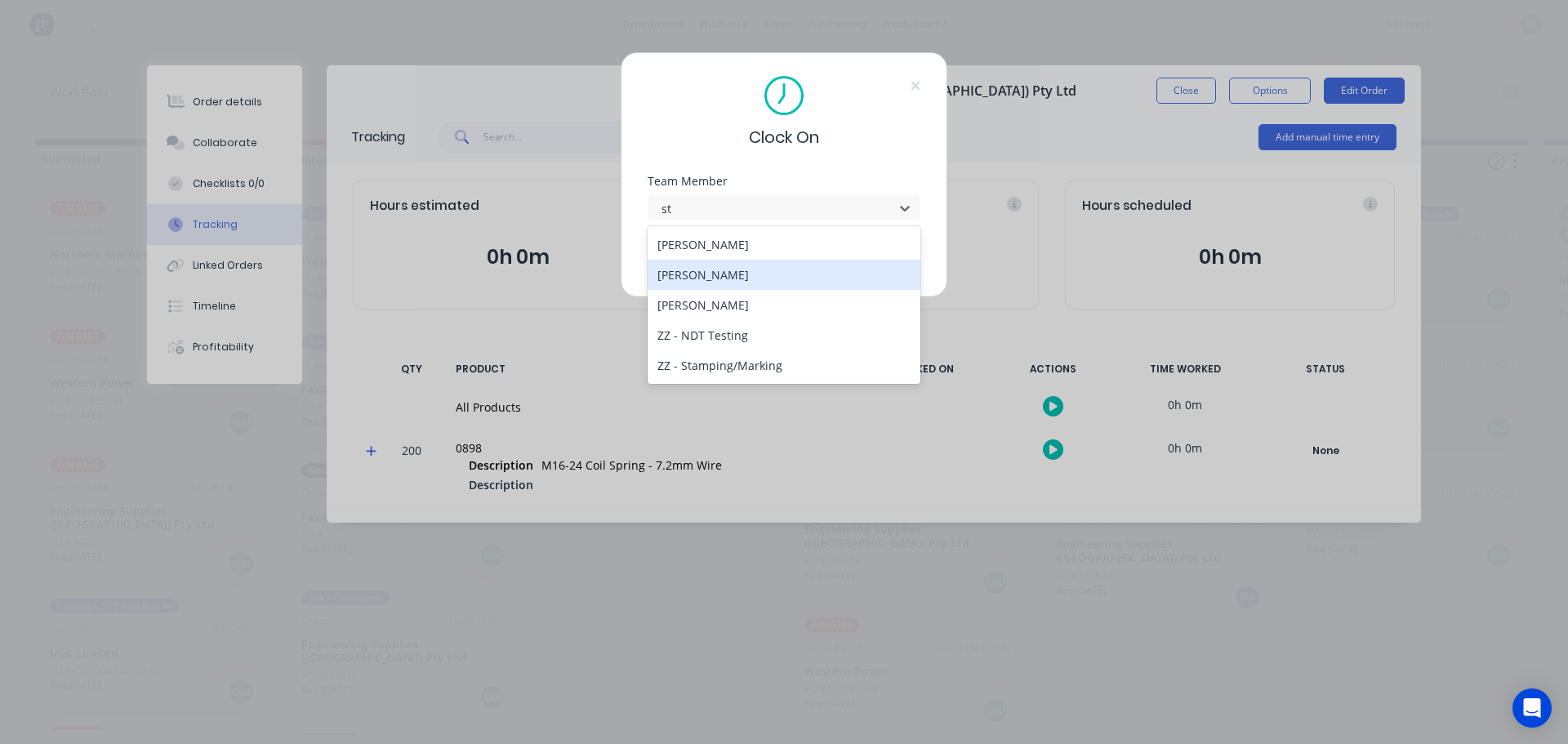
click at [789, 280] on div "[PERSON_NAME]" at bounding box center [783, 275] width 273 height 30
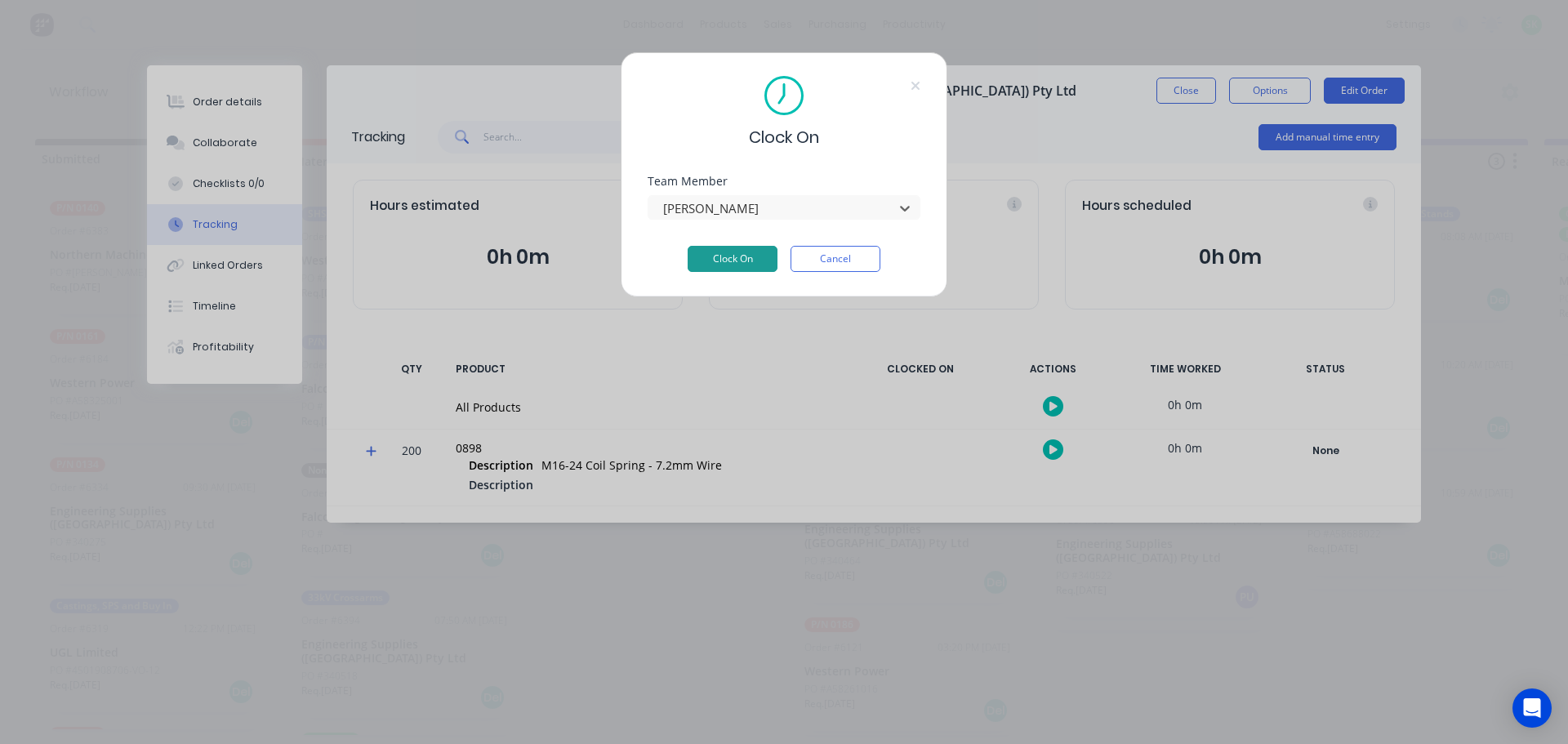
click at [757, 253] on button "Clock On" at bounding box center [733, 258] width 90 height 26
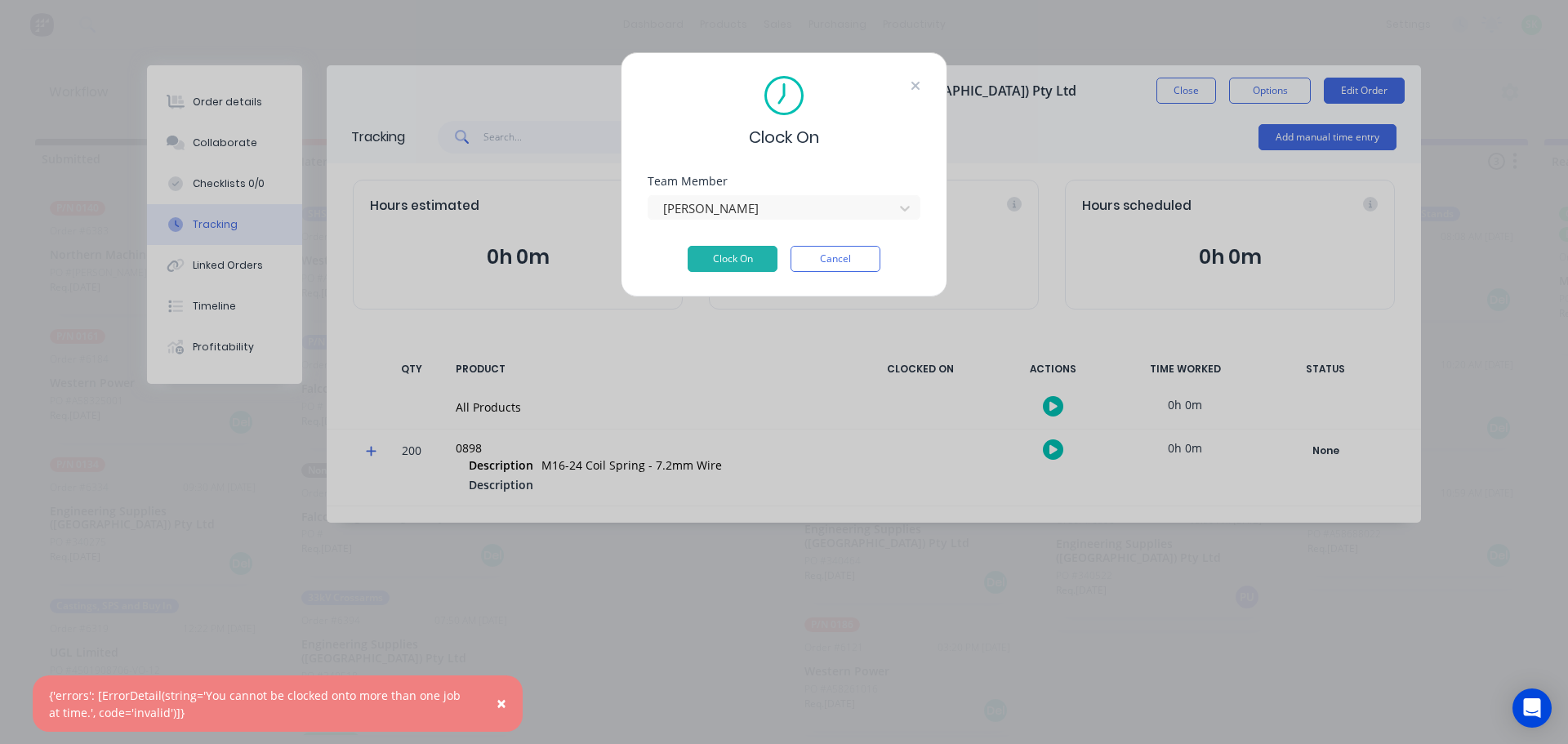
click at [916, 84] on icon at bounding box center [915, 86] width 10 height 13
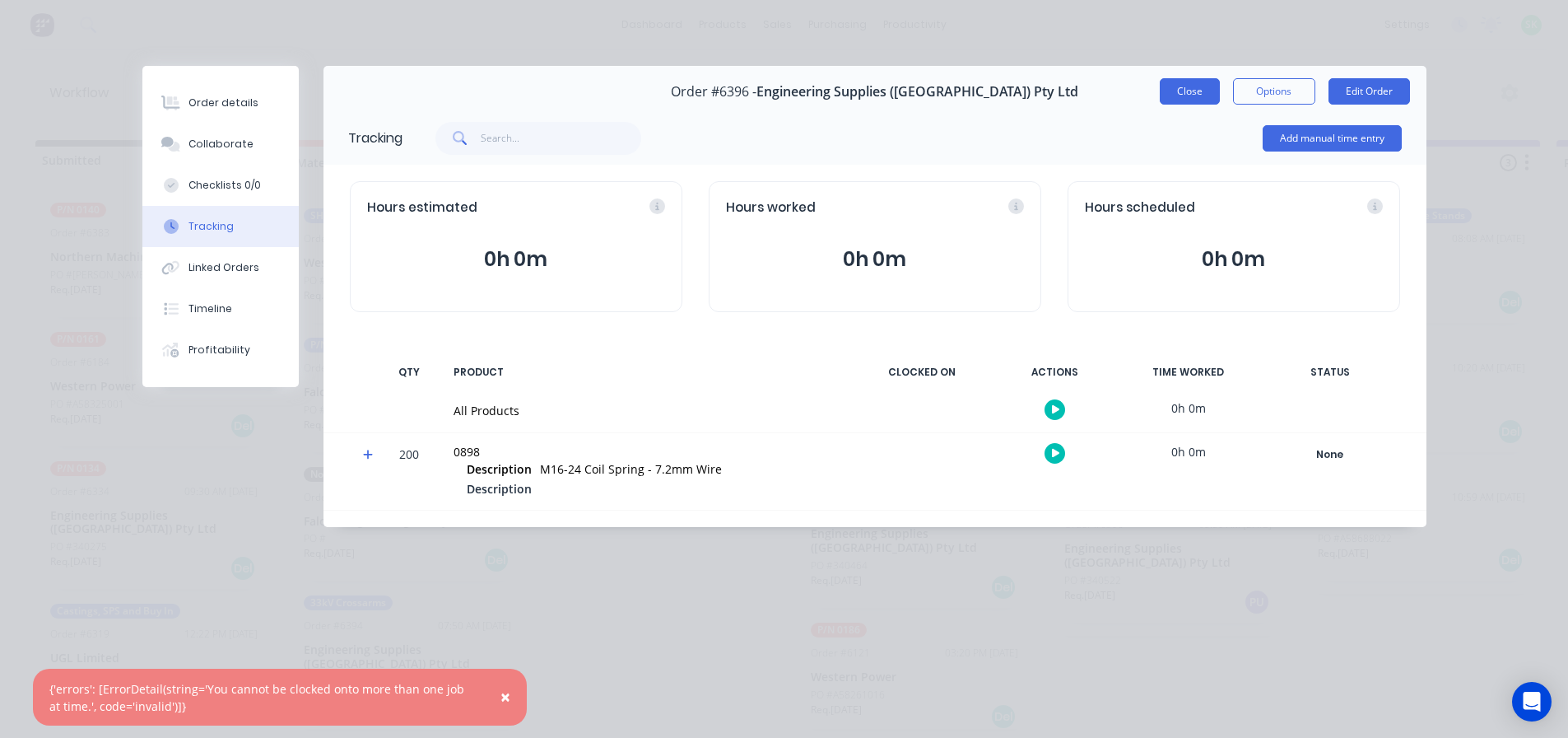
click at [1184, 93] on button "Close" at bounding box center [1190, 91] width 60 height 26
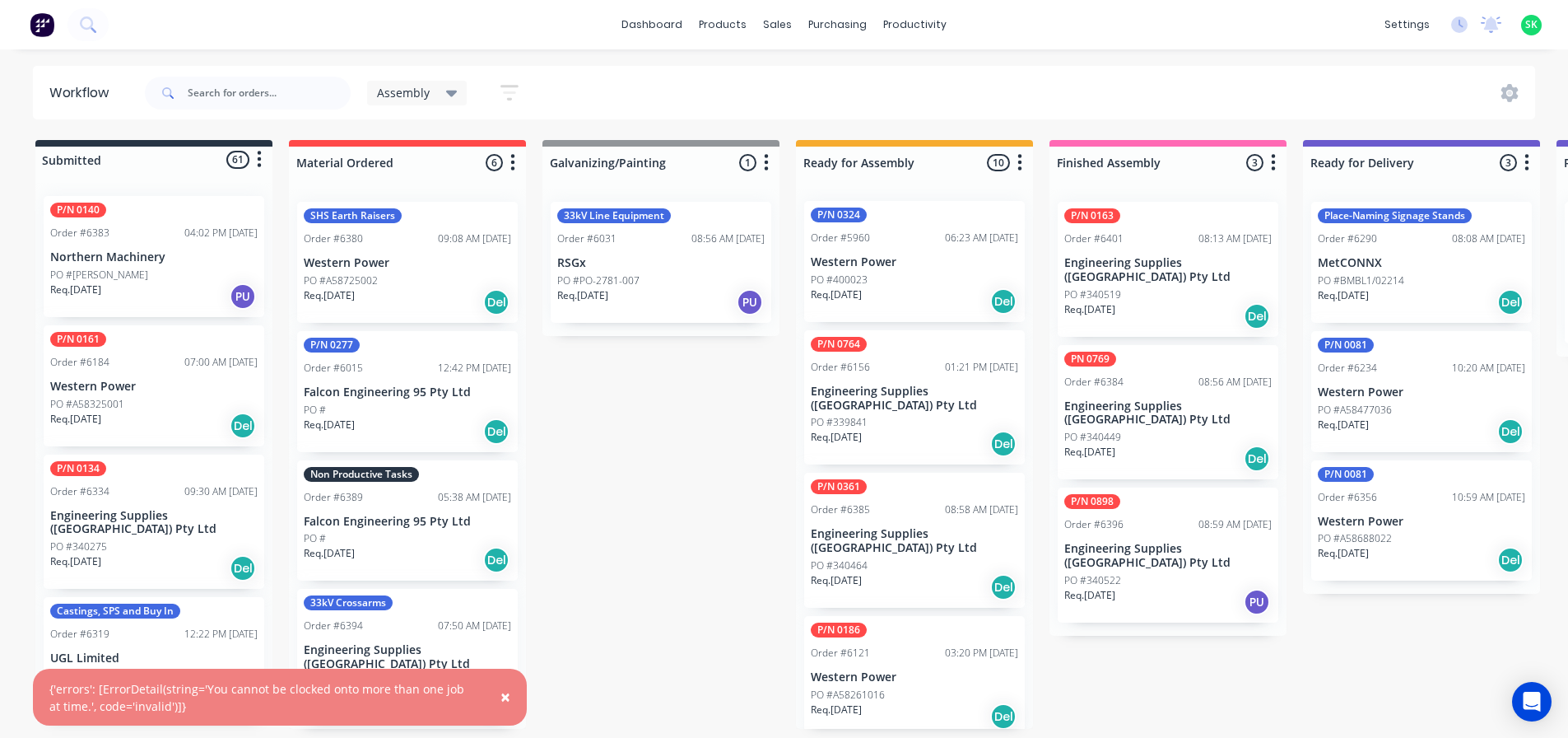
click at [1132, 375] on div "PN 0769 Order #6384 08:56 AM 02/10/25 Engineering Supplies (WA) Pty Ltd PO #340…" at bounding box center [1169, 413] width 221 height 135
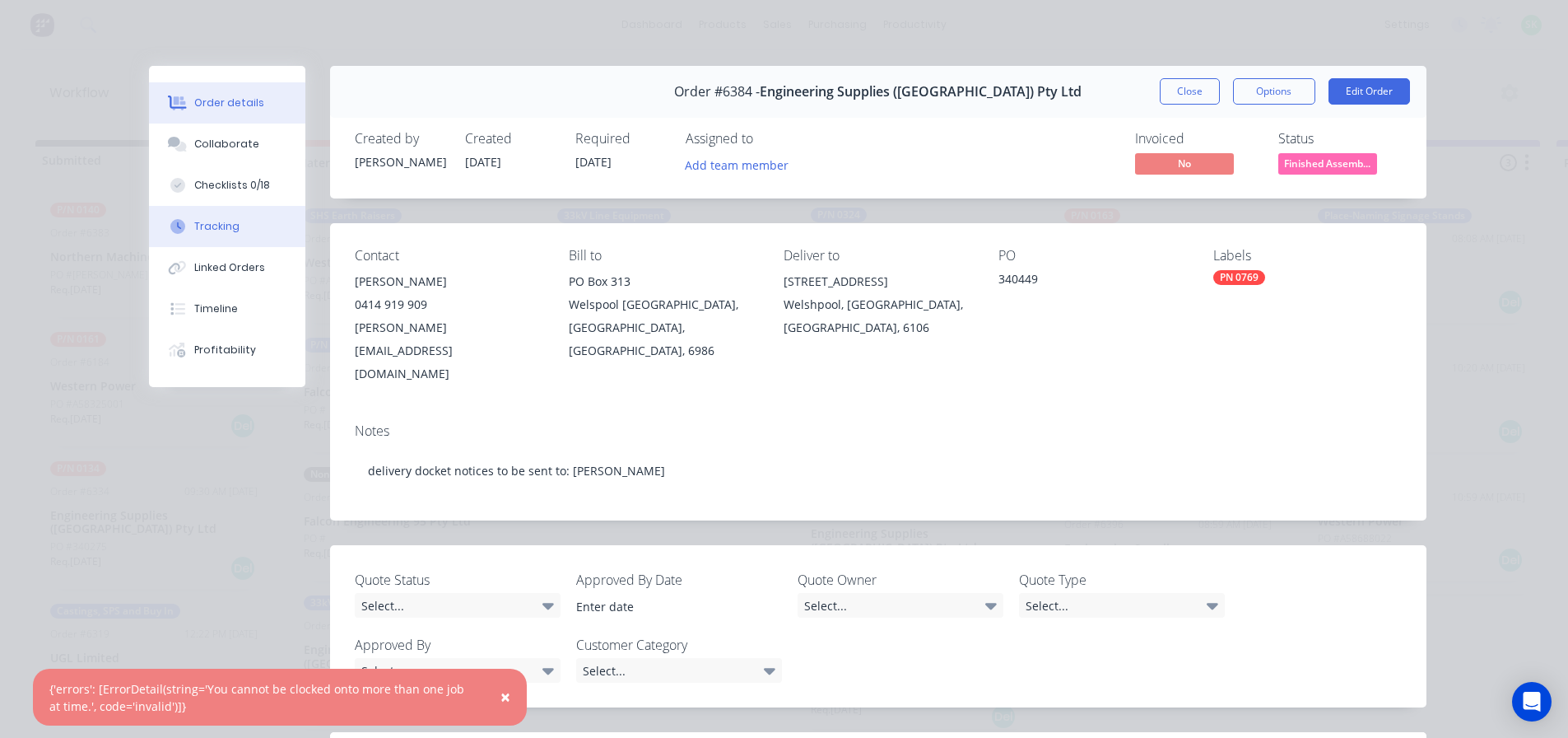
click at [249, 225] on button "Tracking" at bounding box center [227, 226] width 157 height 41
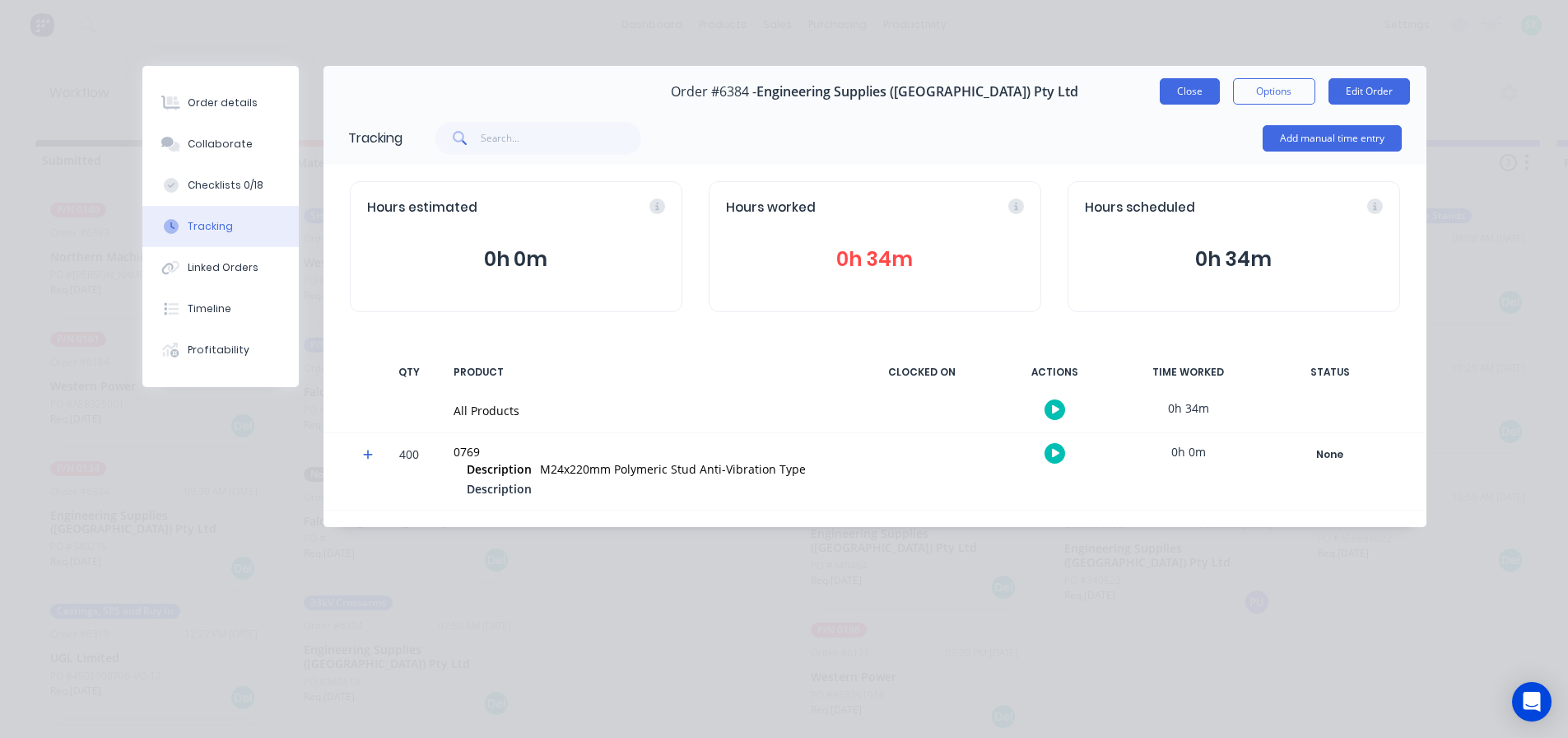
click at [1193, 97] on button "Close" at bounding box center [1190, 91] width 60 height 26
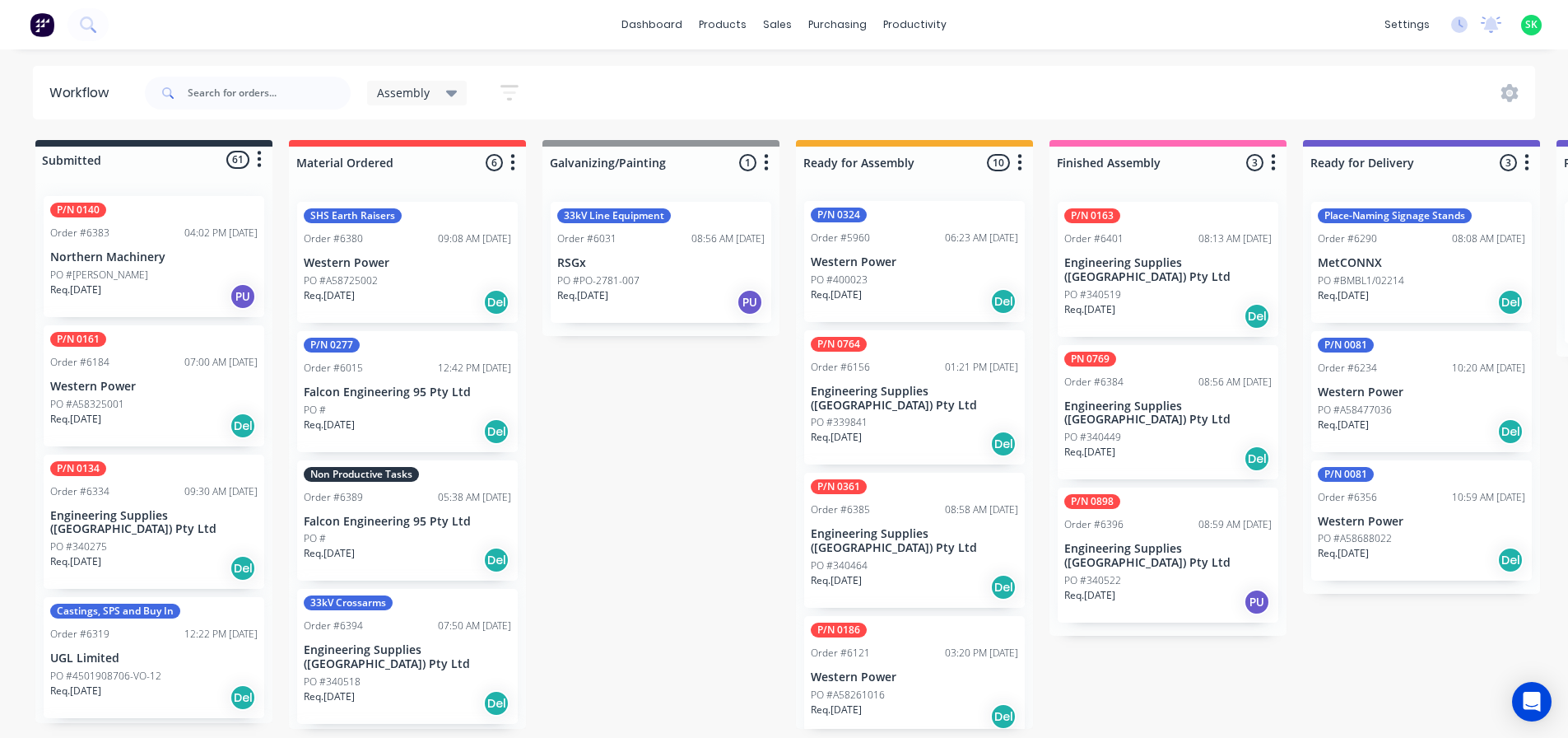
click at [1153, 513] on div "P/N 0898 Order #6396 08:59 AM 06/10/25 Engineering Supplies (WA) Pty Ltd PO #34…" at bounding box center [1169, 555] width 221 height 135
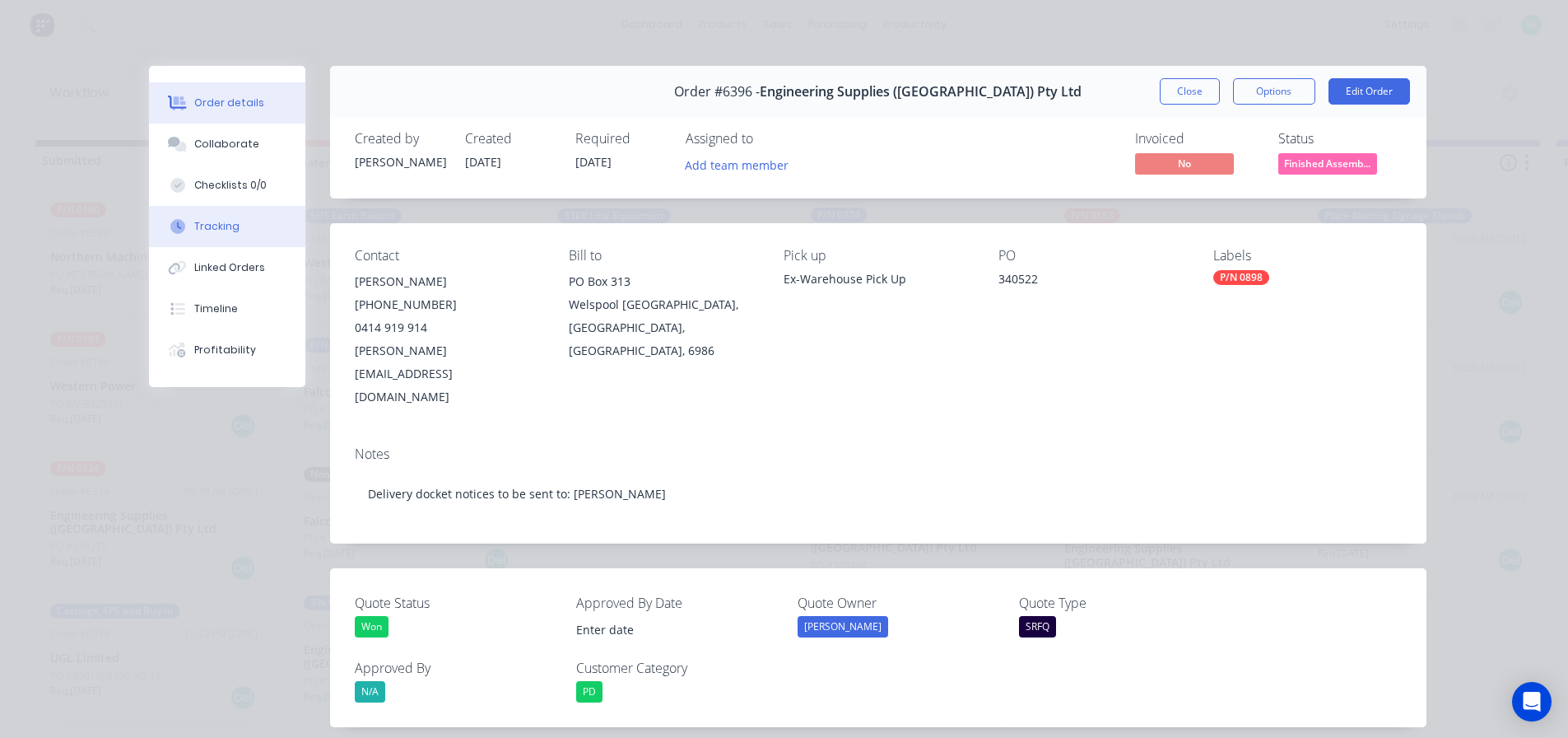
click at [223, 235] on button "Tracking" at bounding box center [227, 226] width 157 height 41
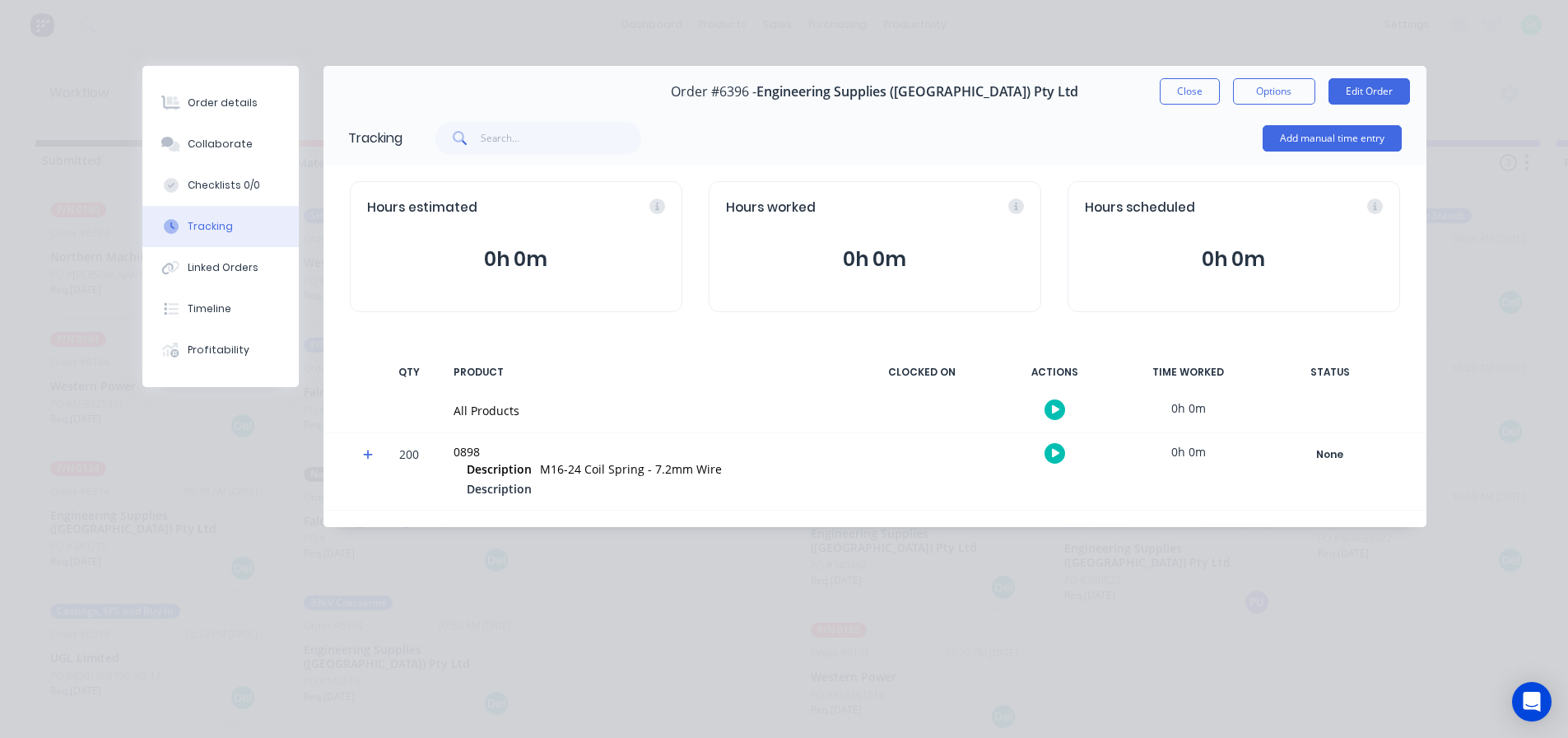
click at [1056, 417] on button "button" at bounding box center [1055, 410] width 20 height 20
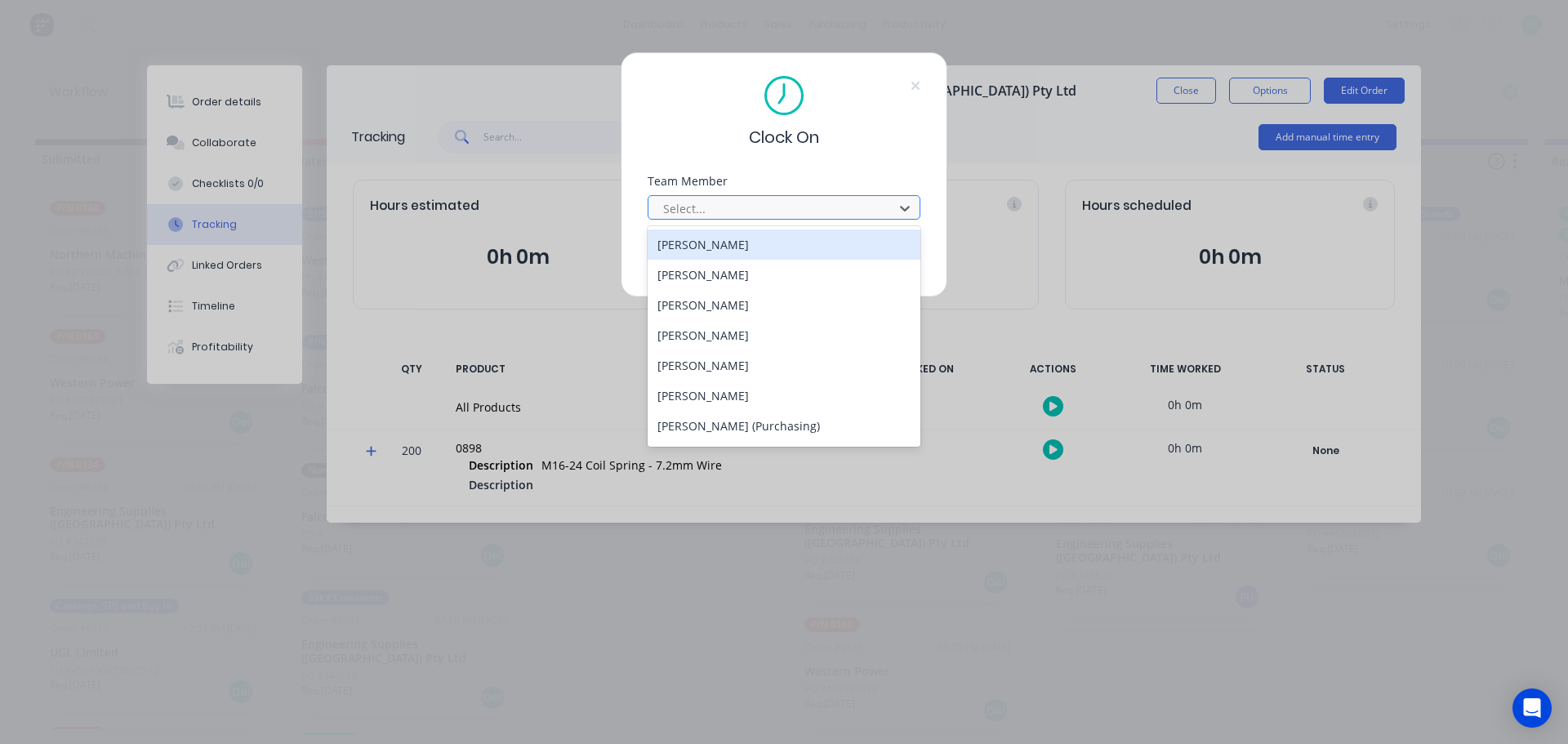
click at [745, 199] on div at bounding box center [773, 209] width 223 height 20
type input "st"
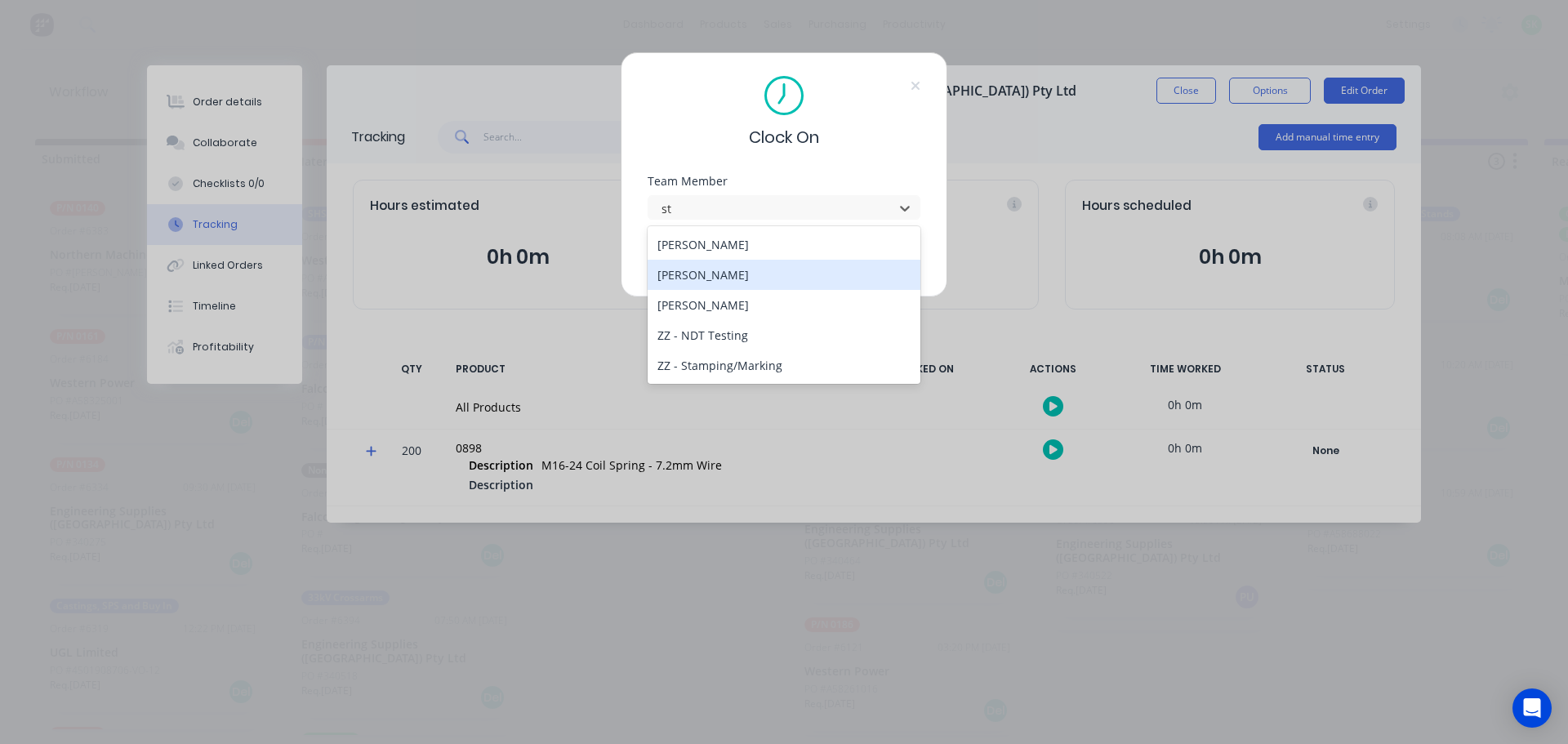
click at [727, 274] on div "[PERSON_NAME]" at bounding box center [783, 275] width 273 height 30
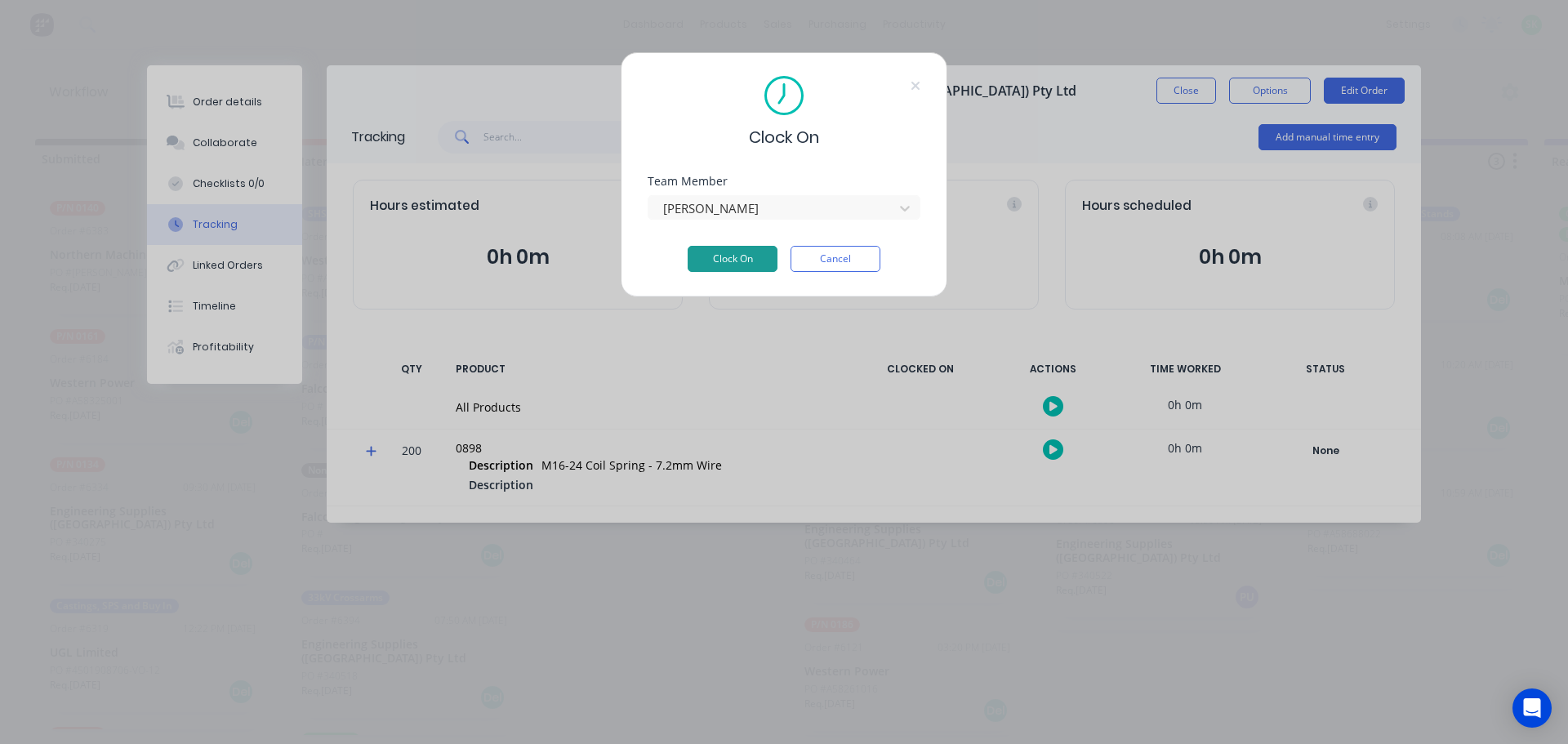
click at [717, 266] on button "Clock On" at bounding box center [733, 258] width 90 height 26
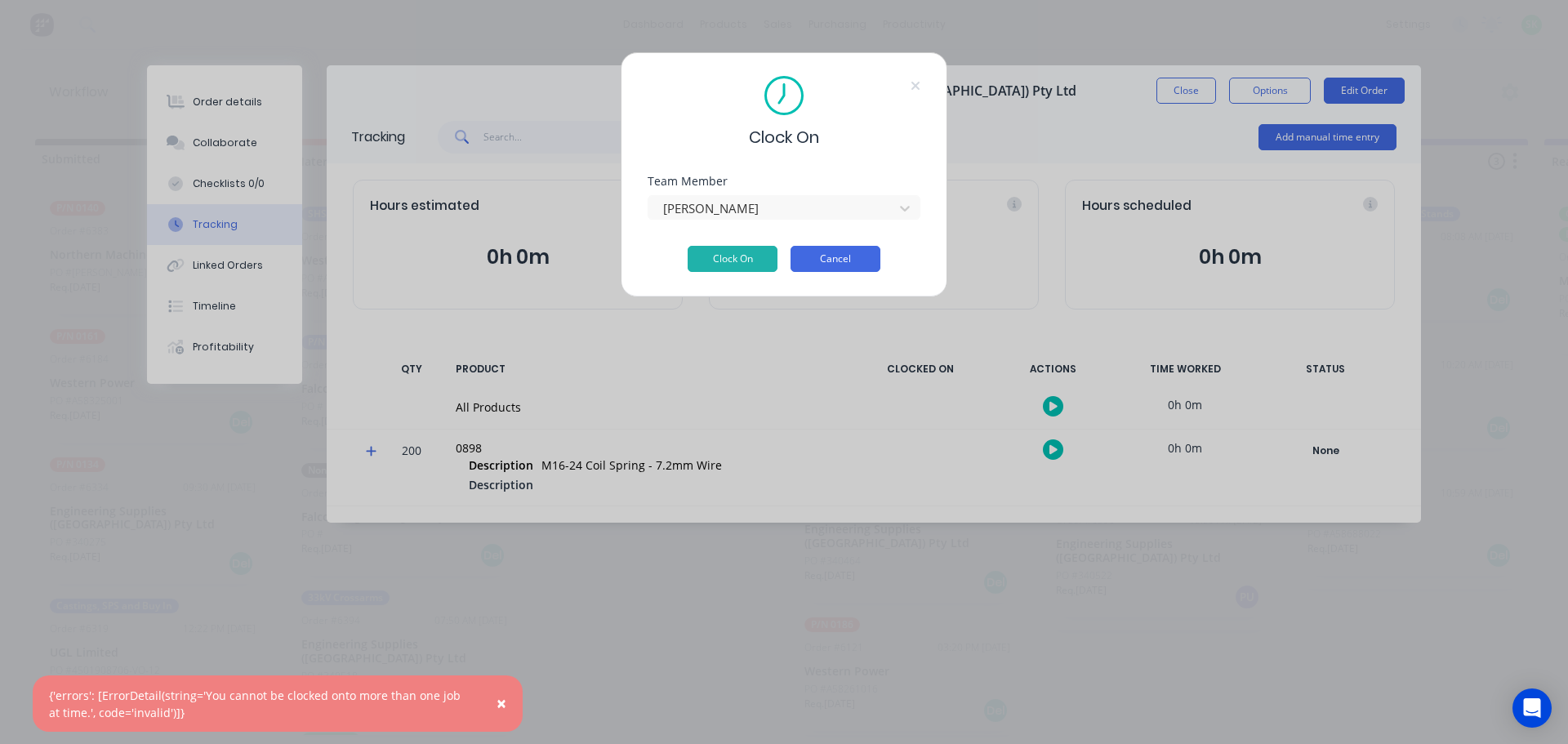
click at [834, 260] on button "Cancel" at bounding box center [835, 258] width 90 height 26
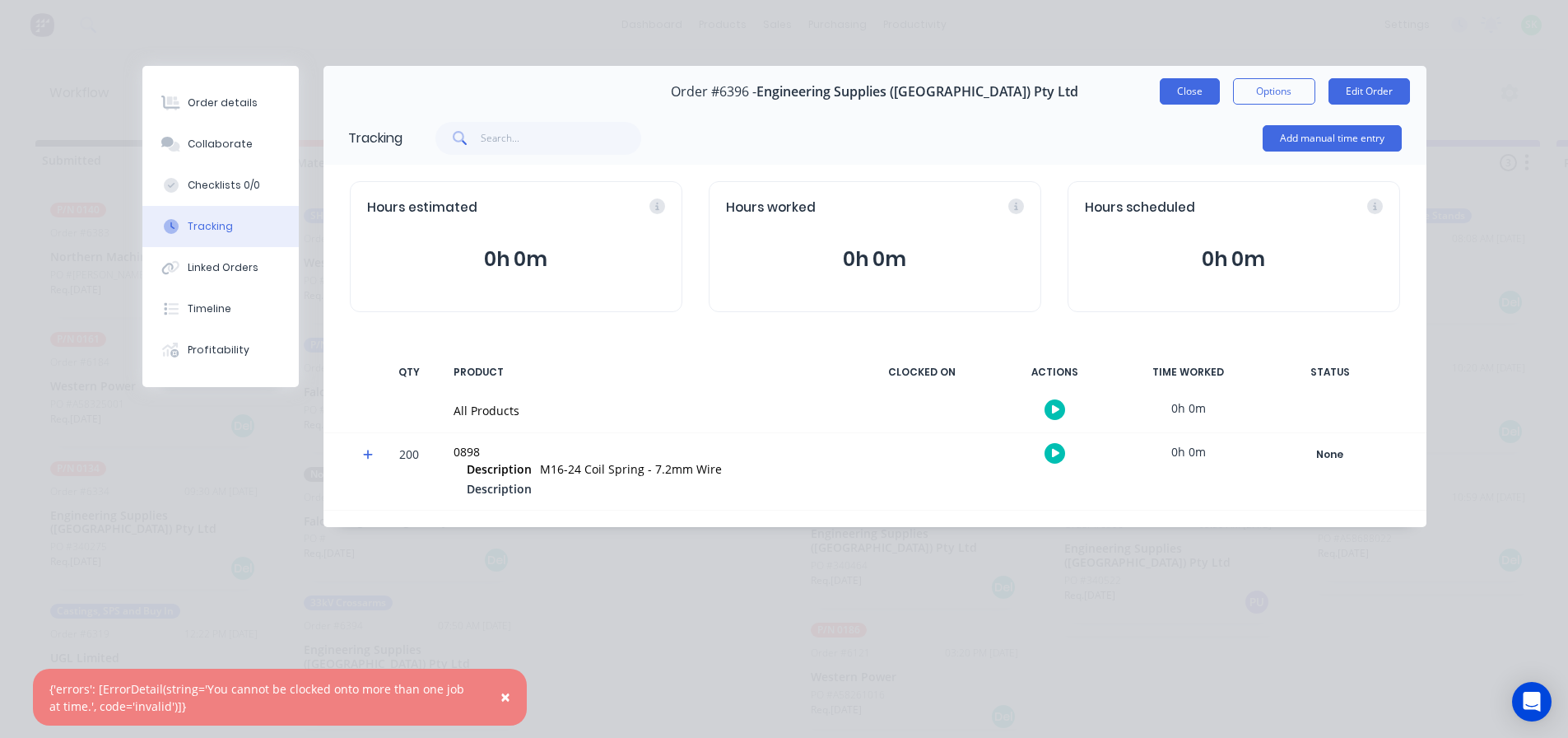
click at [1166, 83] on button "Close" at bounding box center [1190, 91] width 60 height 26
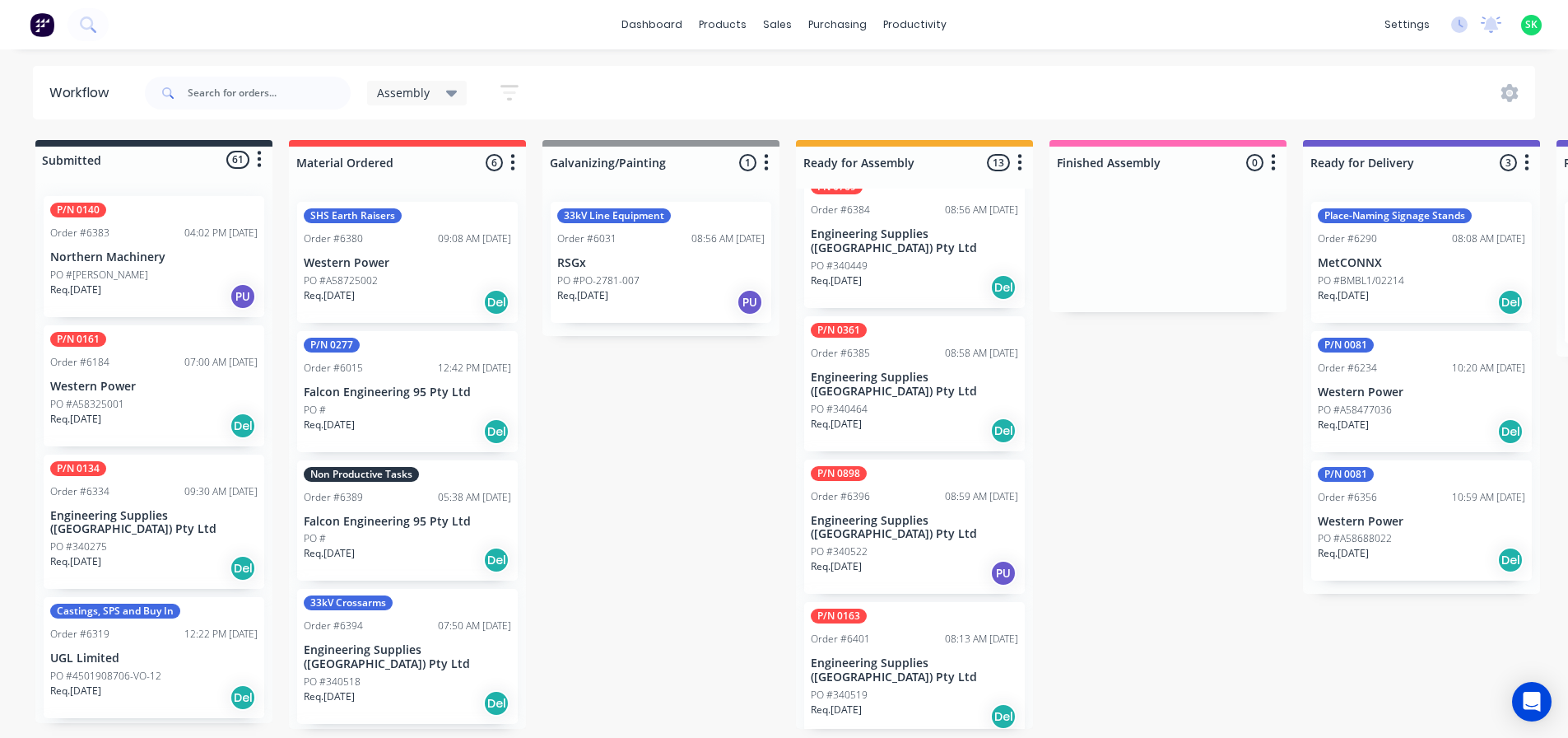
scroll to position [329, 0]
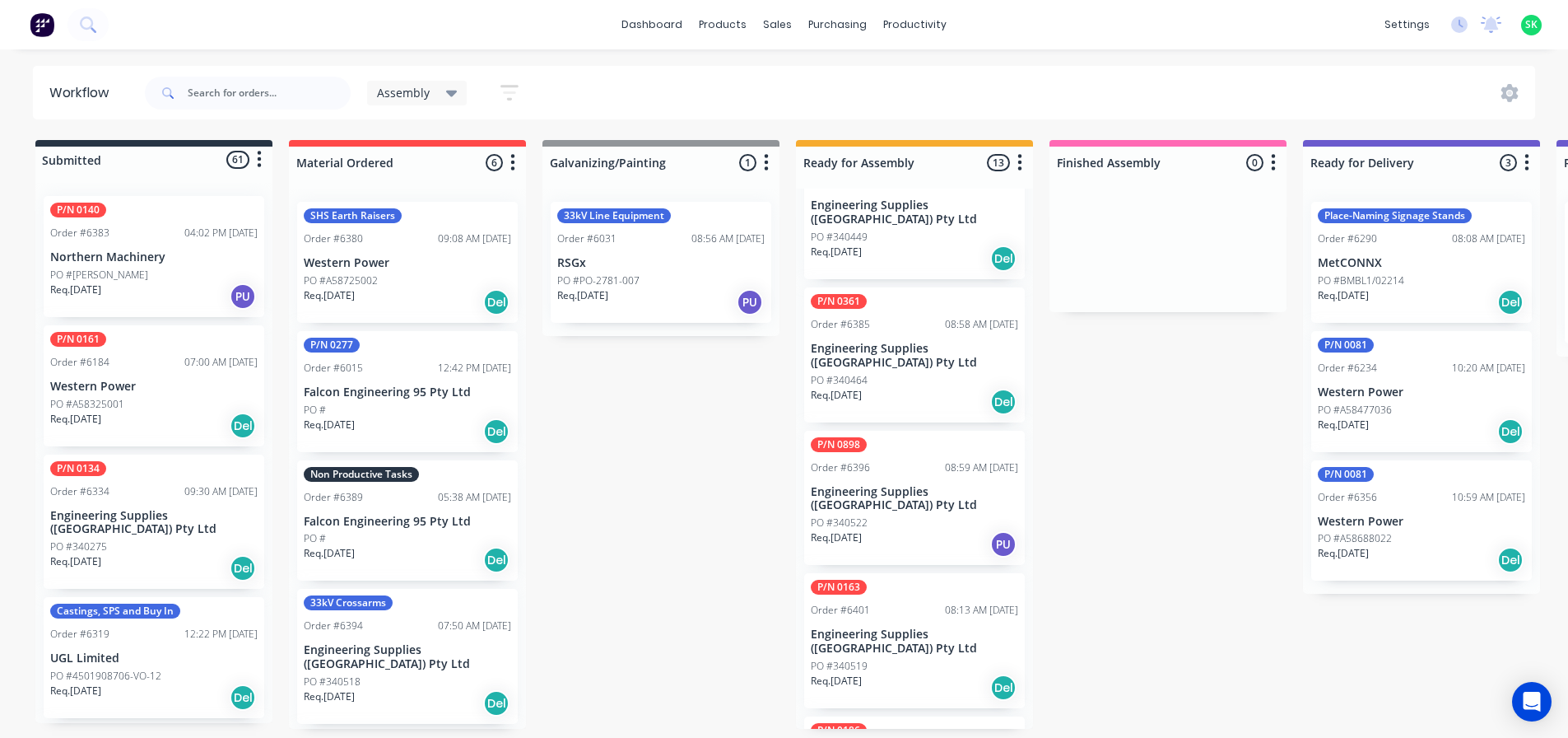
click at [868, 485] on p "Engineering Supplies ([GEOGRAPHIC_DATA]) Pty Ltd" at bounding box center [915, 499] width 208 height 28
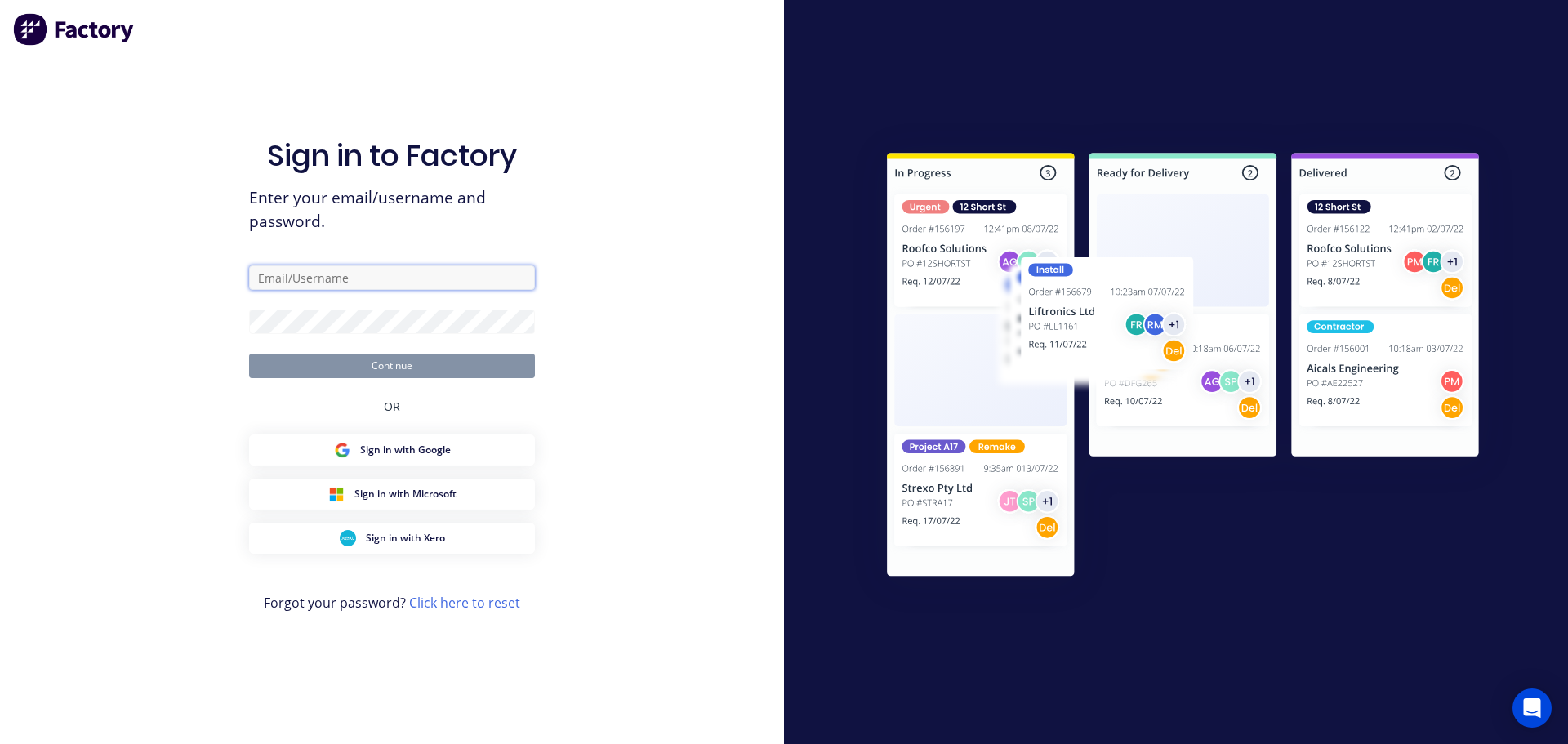
type input "stores@falconeng95.com.au"
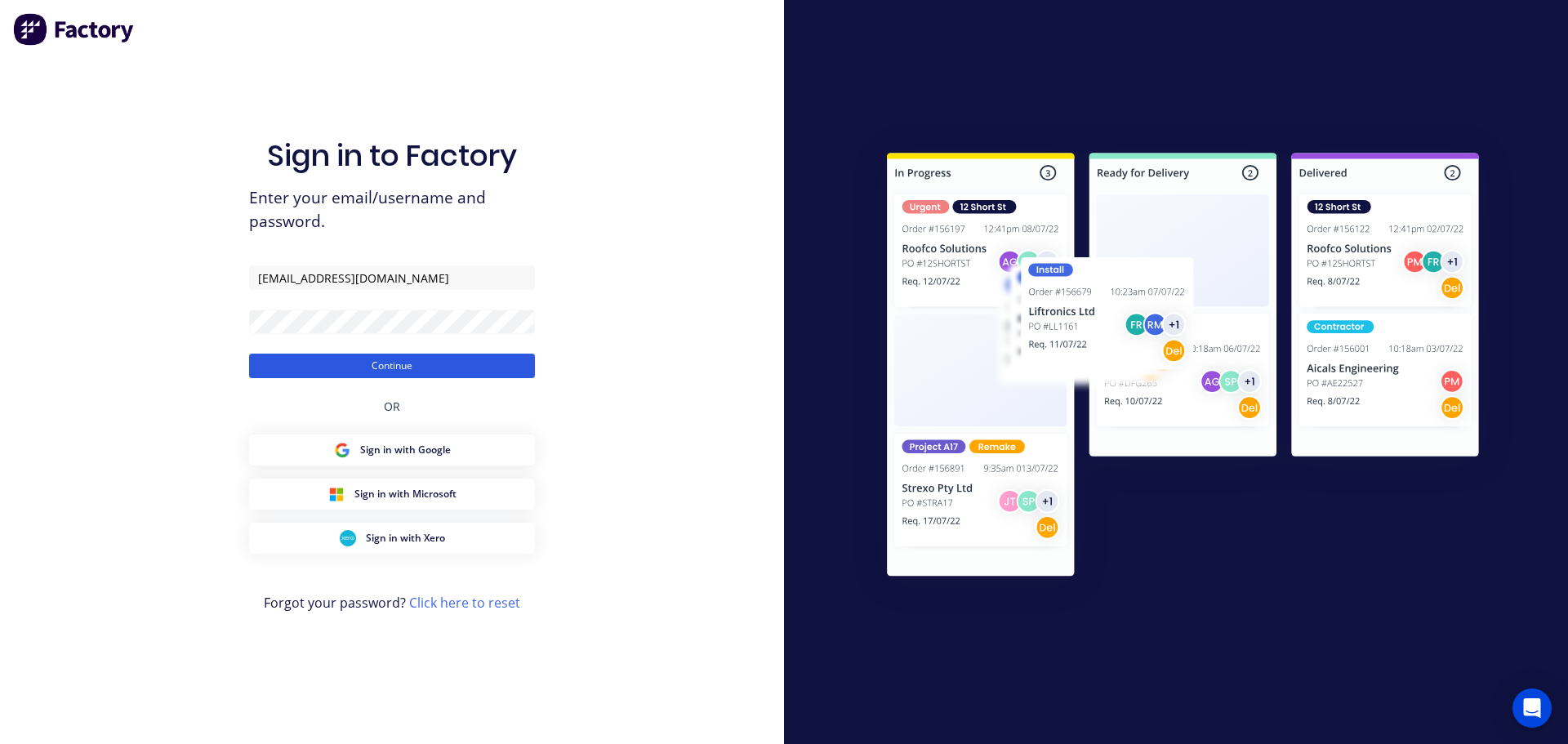
click at [460, 365] on button "Continue" at bounding box center [392, 366] width 286 height 25
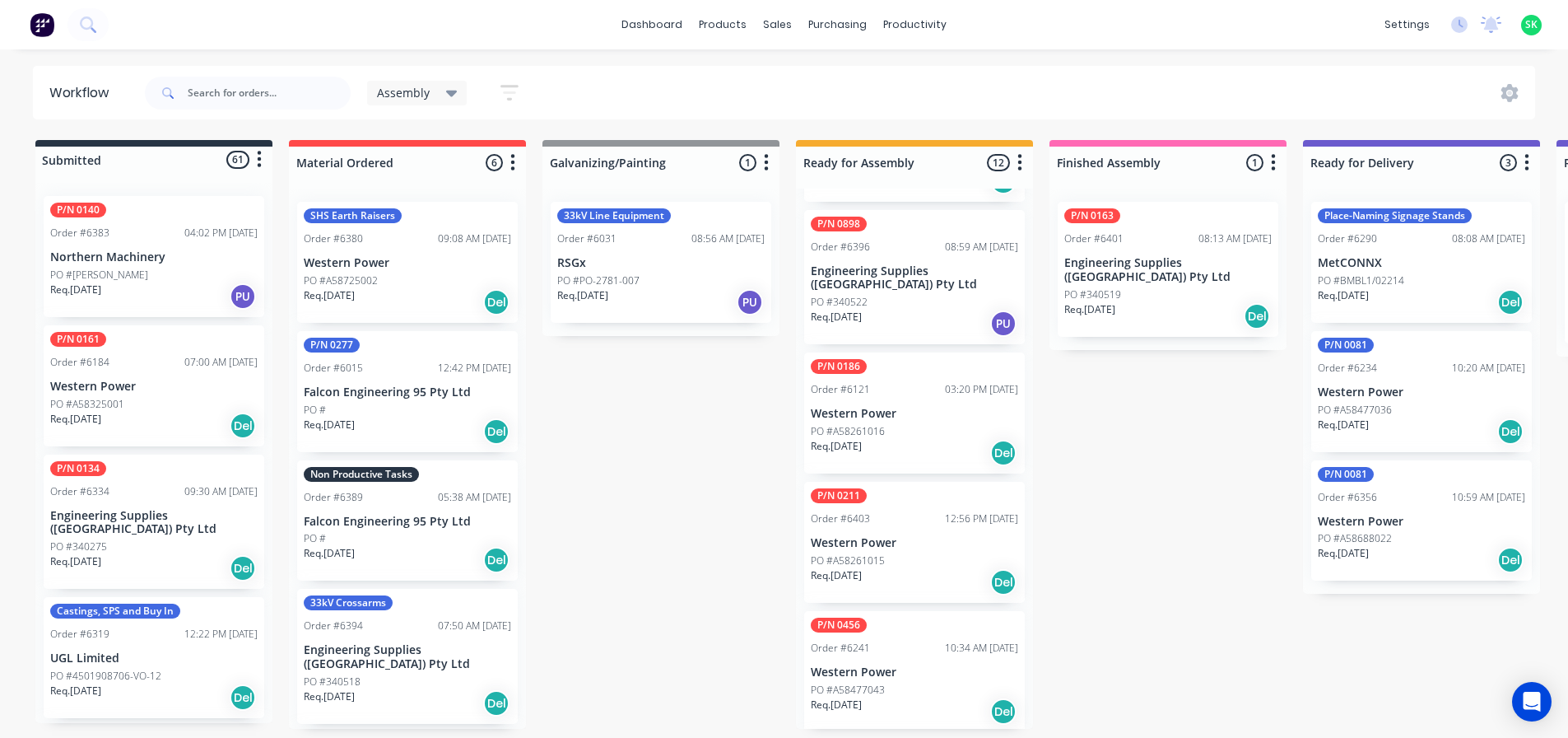
scroll to position [521, 0]
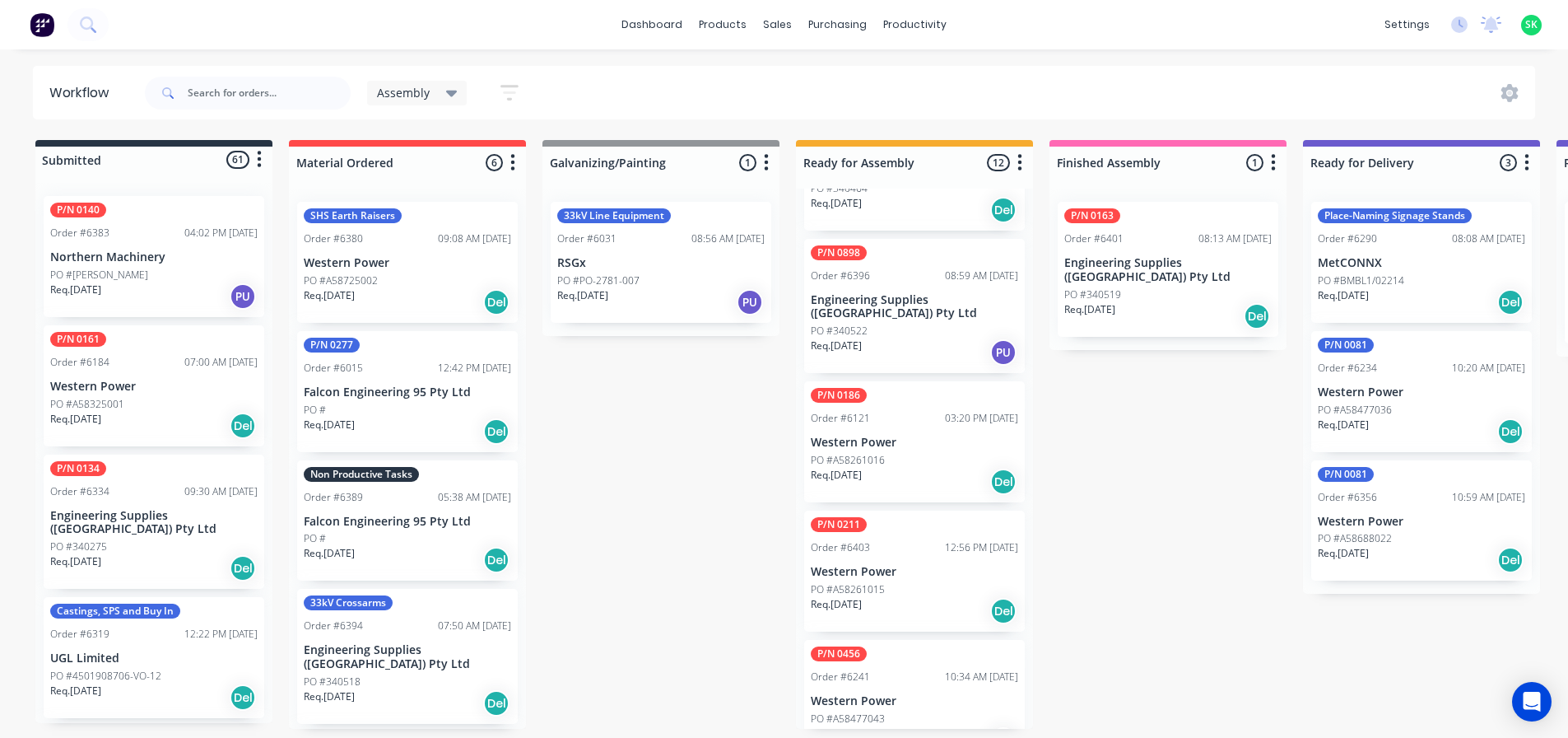
click at [915, 293] on p "Engineering Supplies ([GEOGRAPHIC_DATA]) Pty Ltd" at bounding box center [915, 307] width 208 height 28
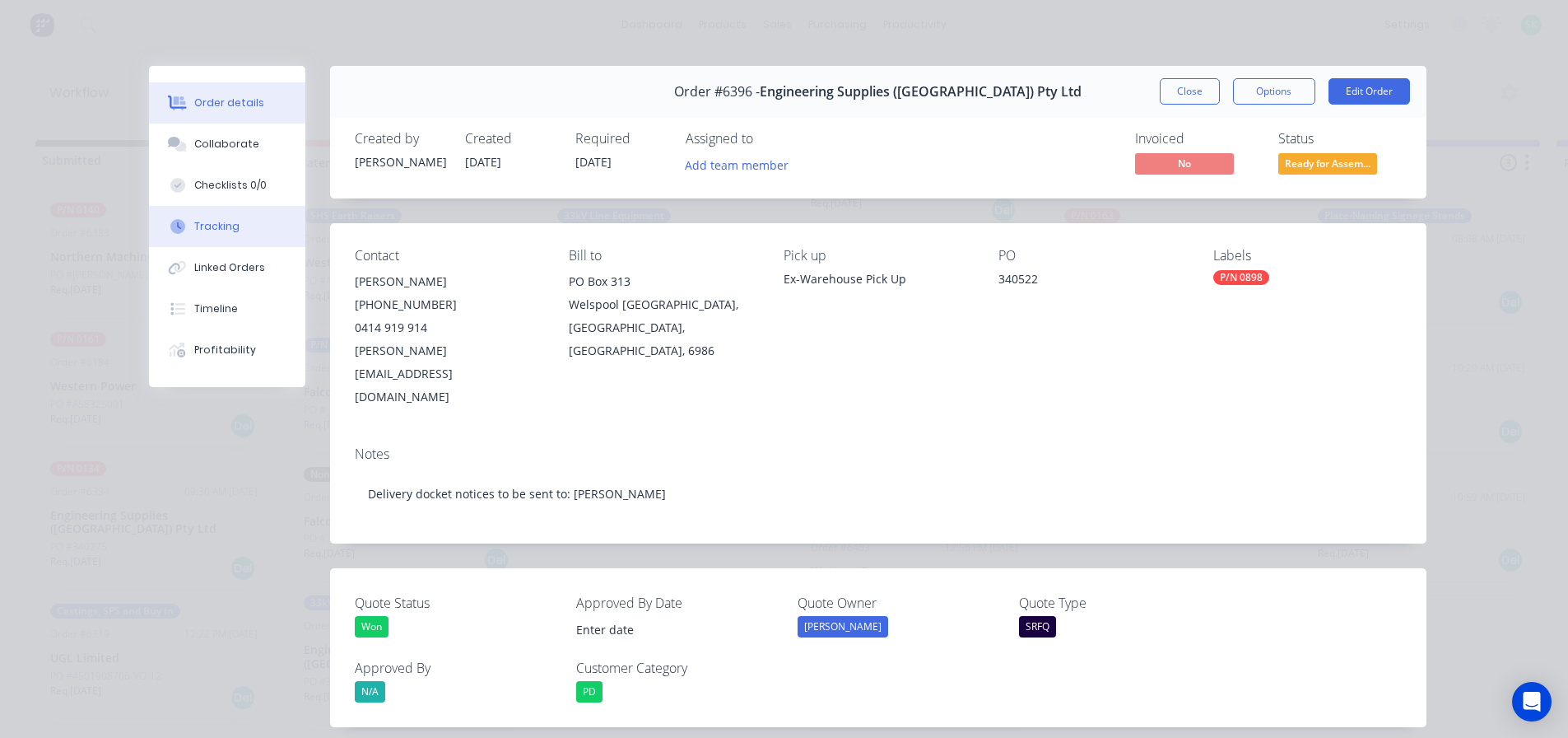
click at [247, 221] on button "Tracking" at bounding box center [227, 226] width 157 height 41
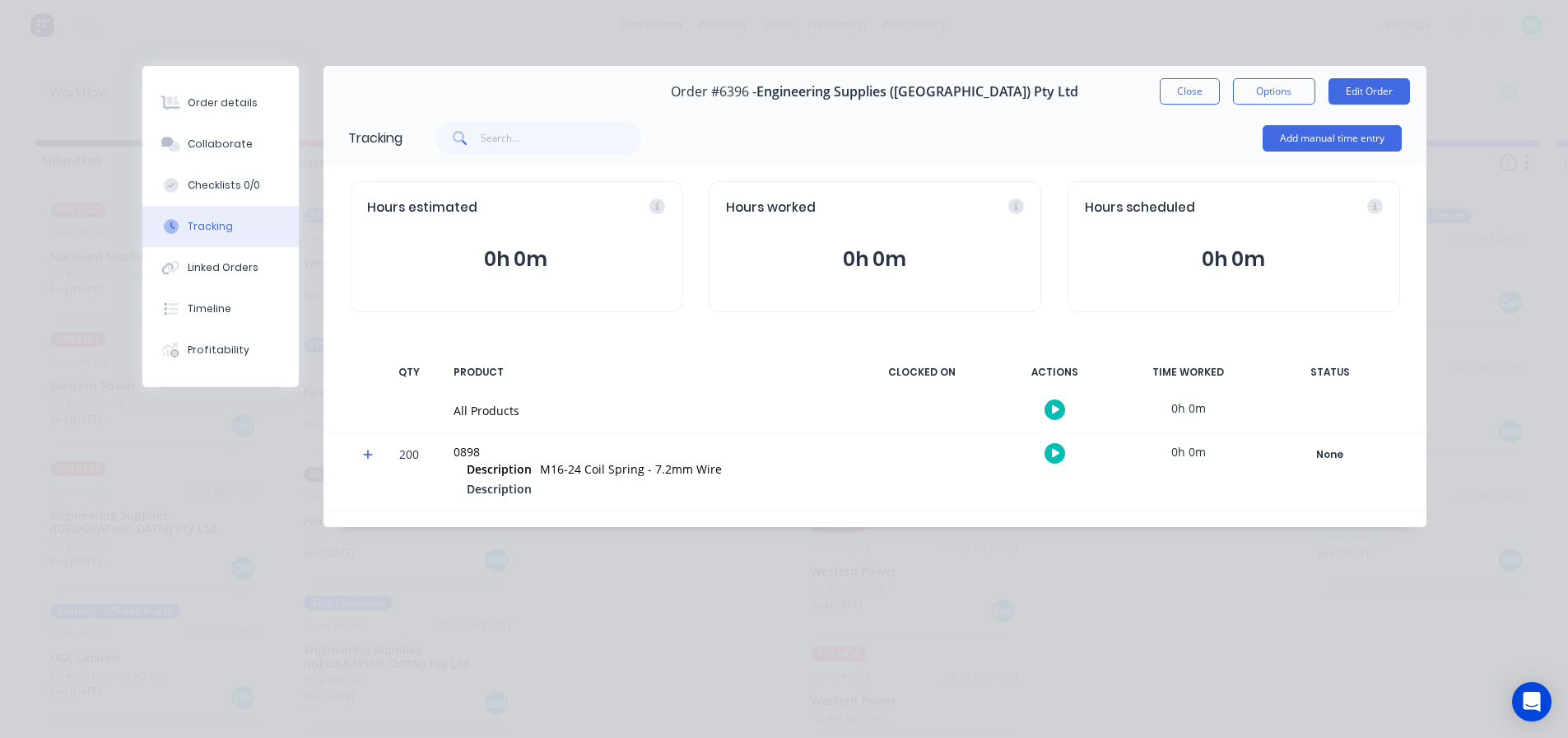
click at [1184, 106] on div "Order #6396 - Engineering Supplies (WA) Pty Ltd Close Options Edit Order" at bounding box center [875, 92] width 1103 height 52
click at [1184, 96] on button "Close" at bounding box center [1190, 91] width 60 height 26
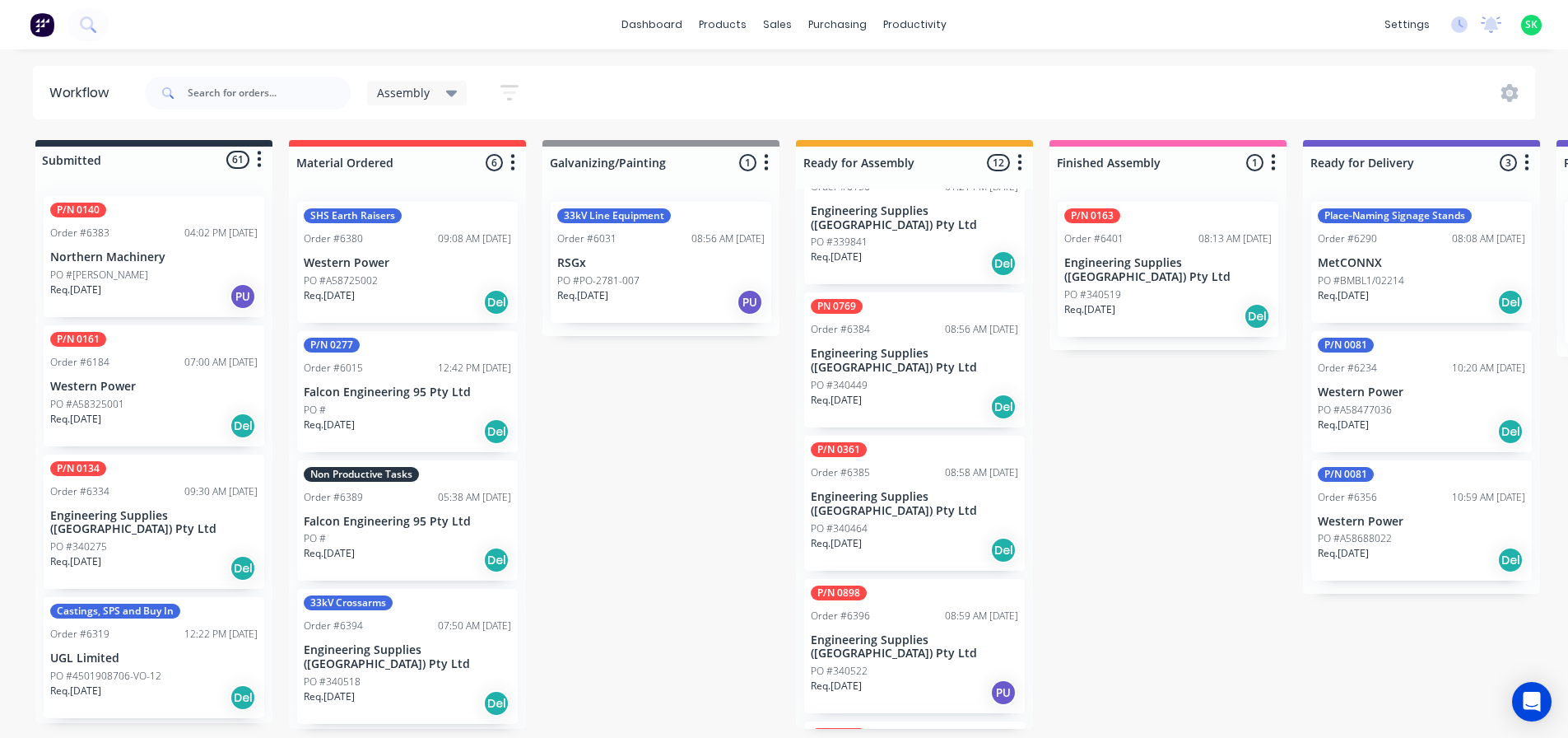
scroll to position [109, 0]
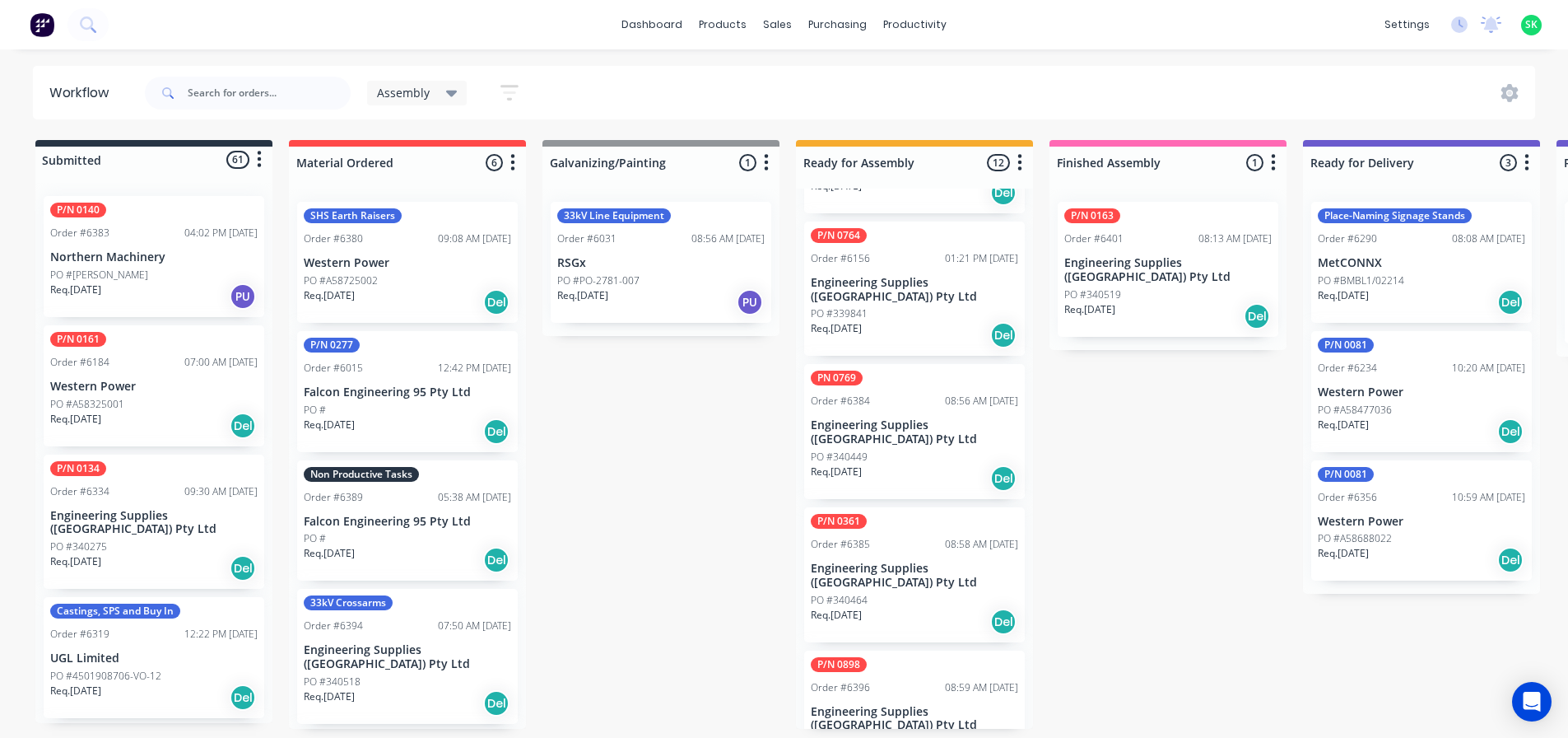
click at [753, 544] on div "Submitted 61 Status colour #273444 hex #273444 Save Cancel Summaries Total orde…" at bounding box center [1480, 434] width 2984 height 589
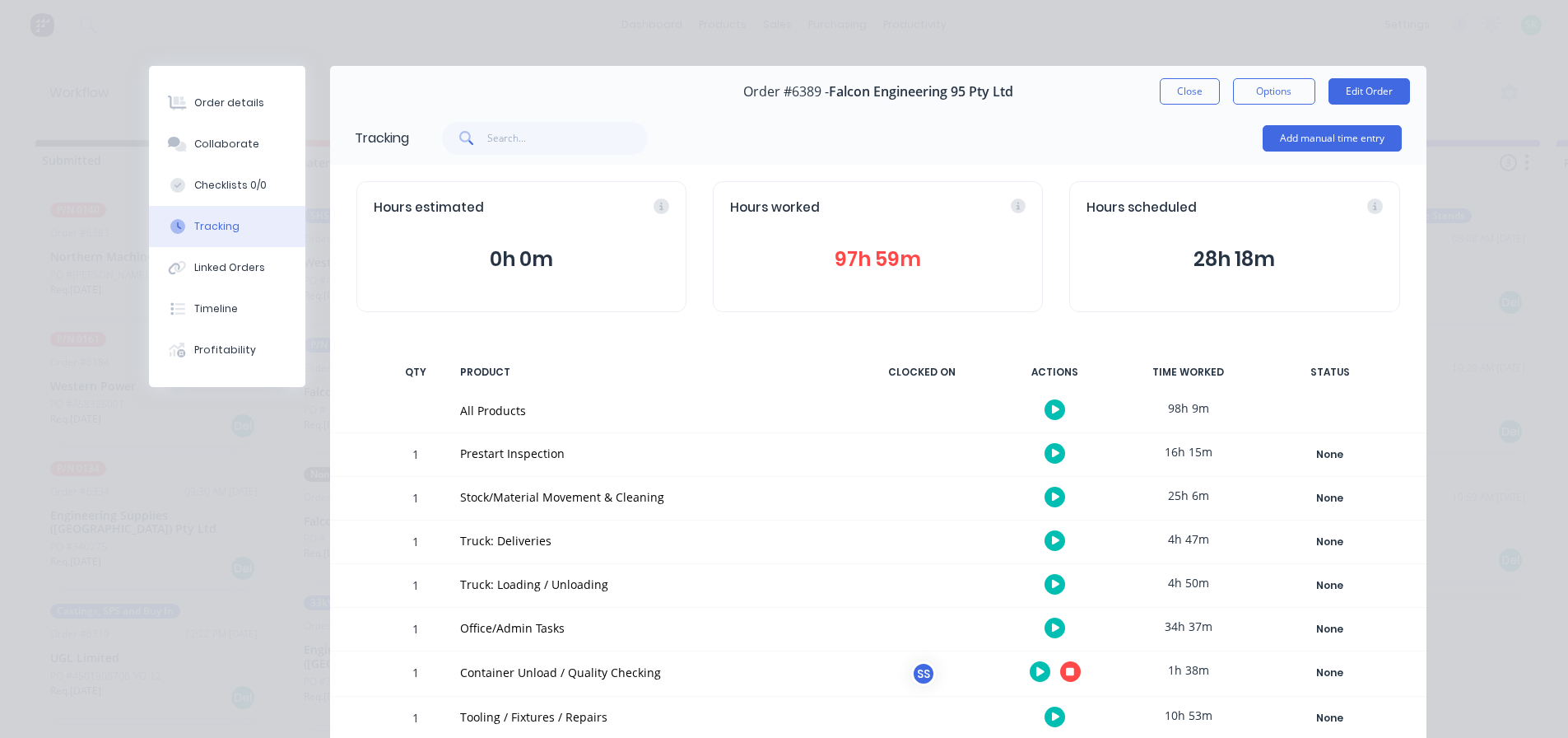
scroll to position [165, 0]
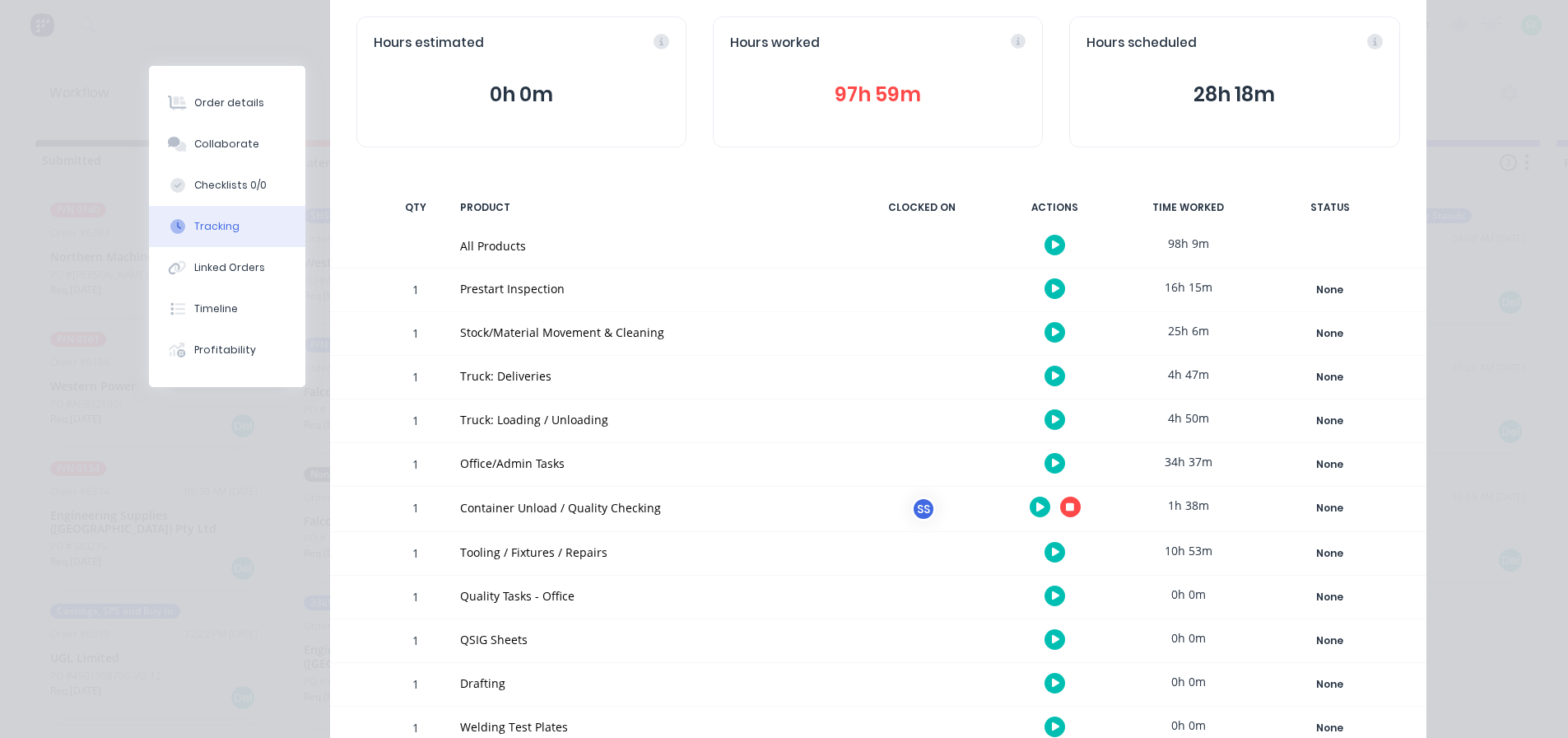
click at [1066, 503] on icon "button" at bounding box center [1069, 507] width 8 height 11
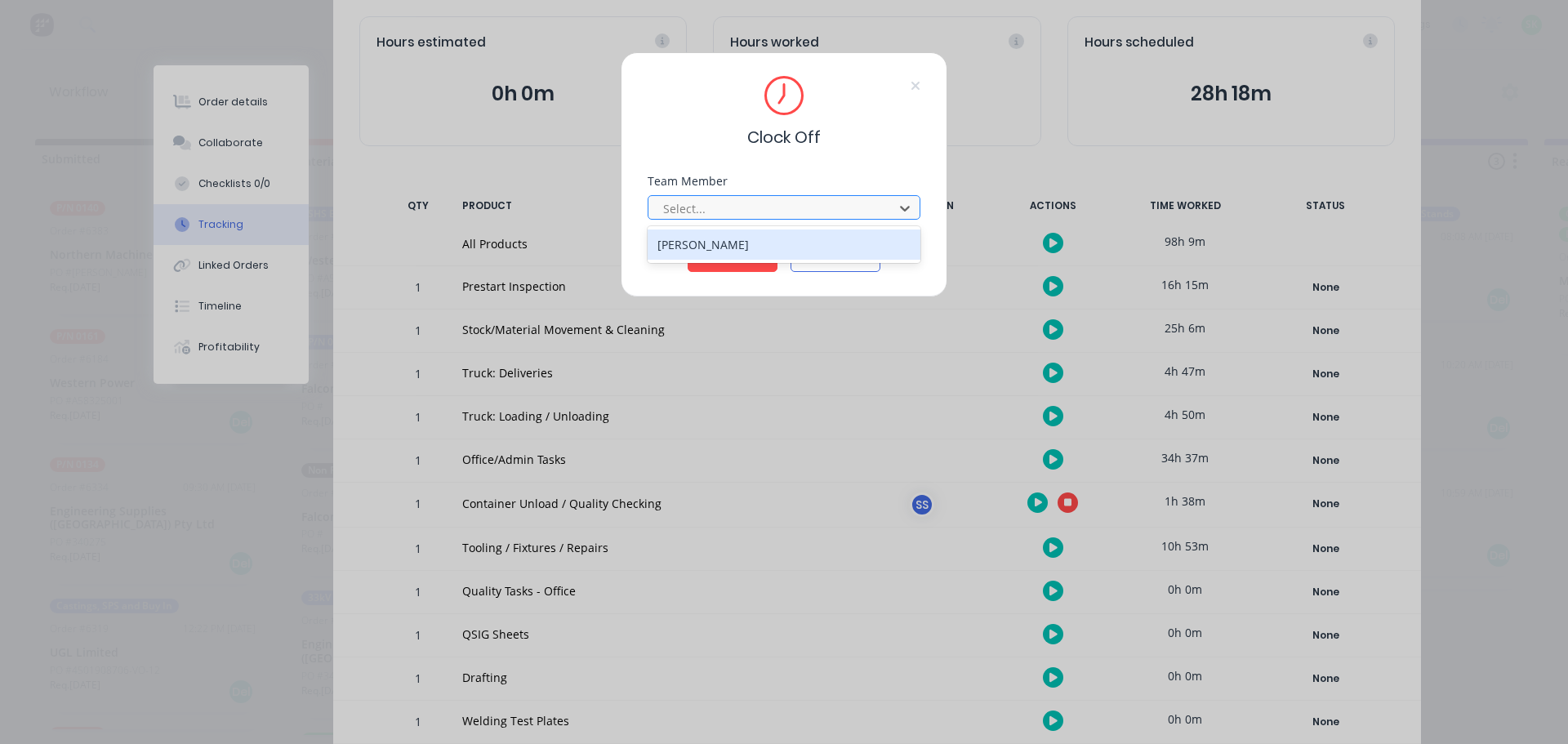
click at [823, 216] on div at bounding box center [773, 209] width 223 height 20
click at [784, 248] on div "[PERSON_NAME]" at bounding box center [783, 245] width 273 height 30
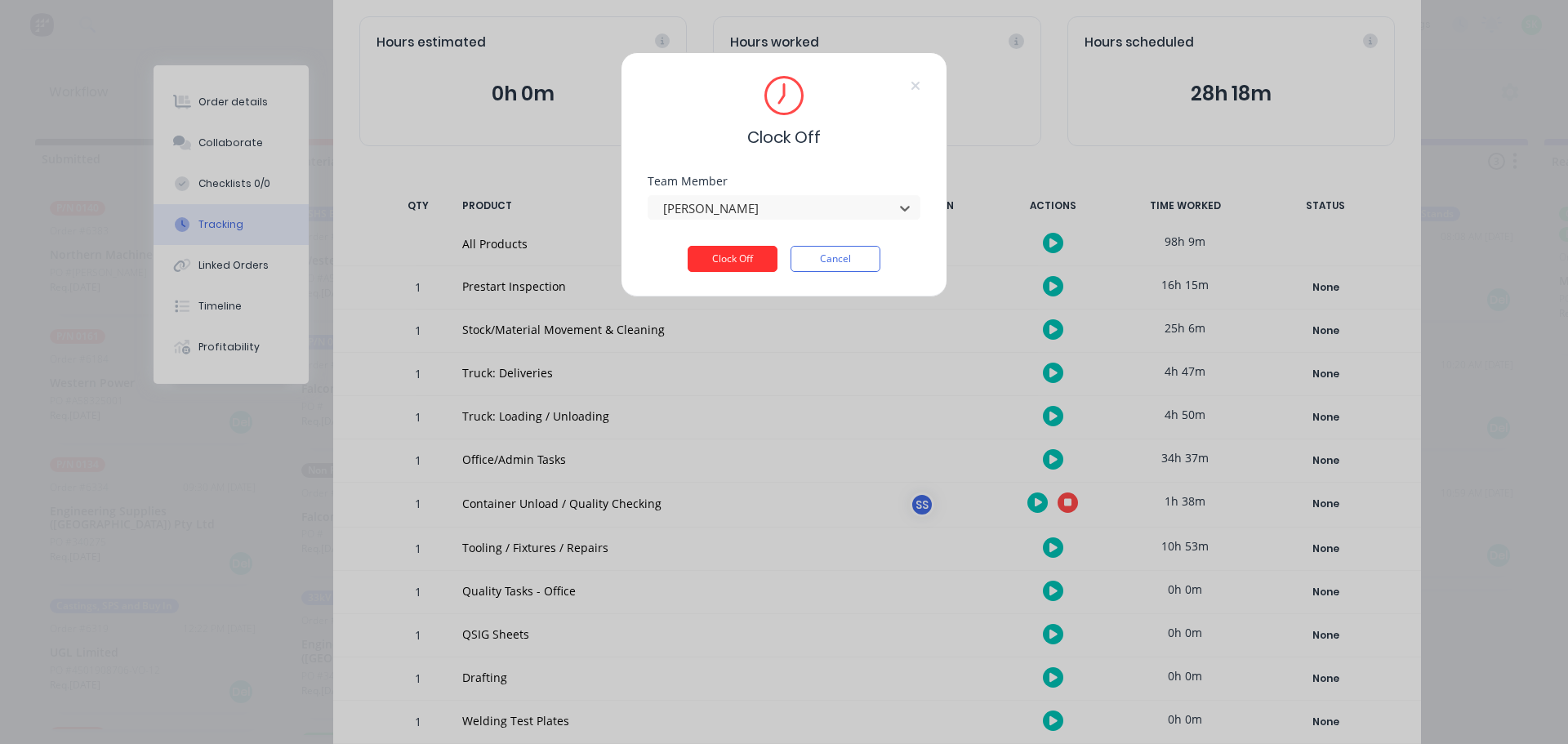
click at [763, 259] on button "Clock Off" at bounding box center [733, 258] width 90 height 26
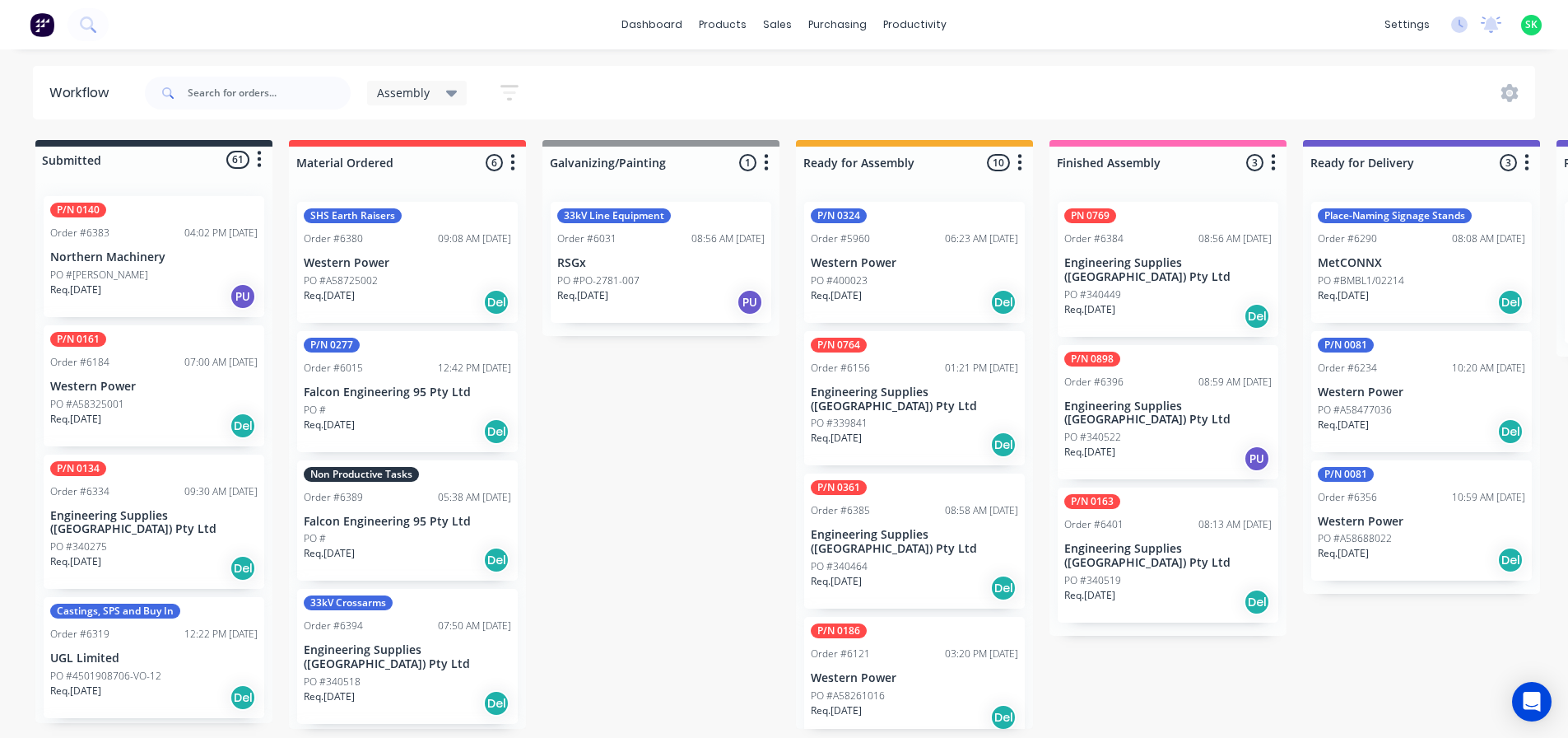
click at [1128, 257] on p "Engineering Supplies ([GEOGRAPHIC_DATA]) Pty Ltd" at bounding box center [1169, 270] width 208 height 28
click at [1131, 400] on p "Engineering Supplies ([GEOGRAPHIC_DATA]) Pty Ltd" at bounding box center [1169, 414] width 208 height 28
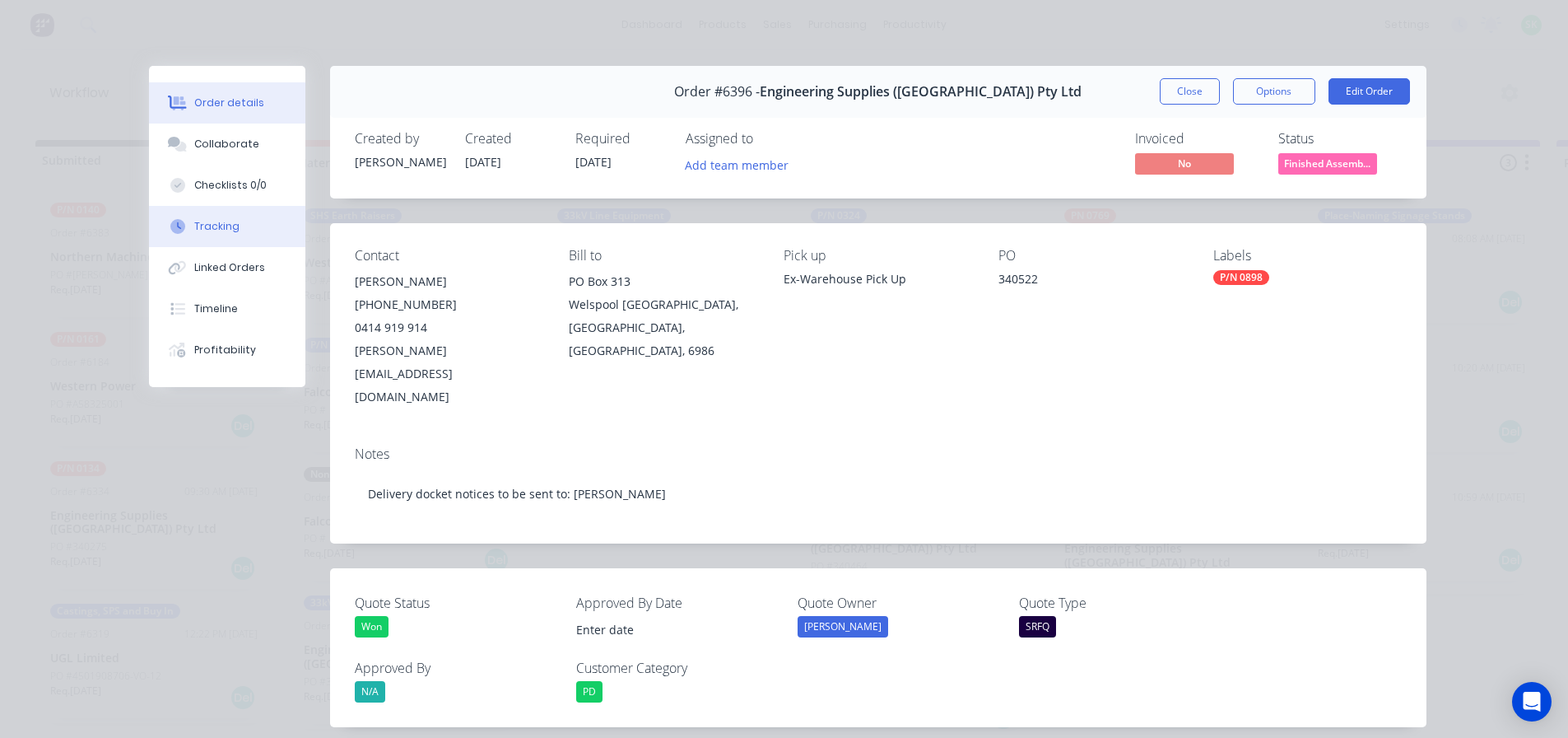
click at [250, 212] on button "Tracking" at bounding box center [227, 226] width 157 height 41
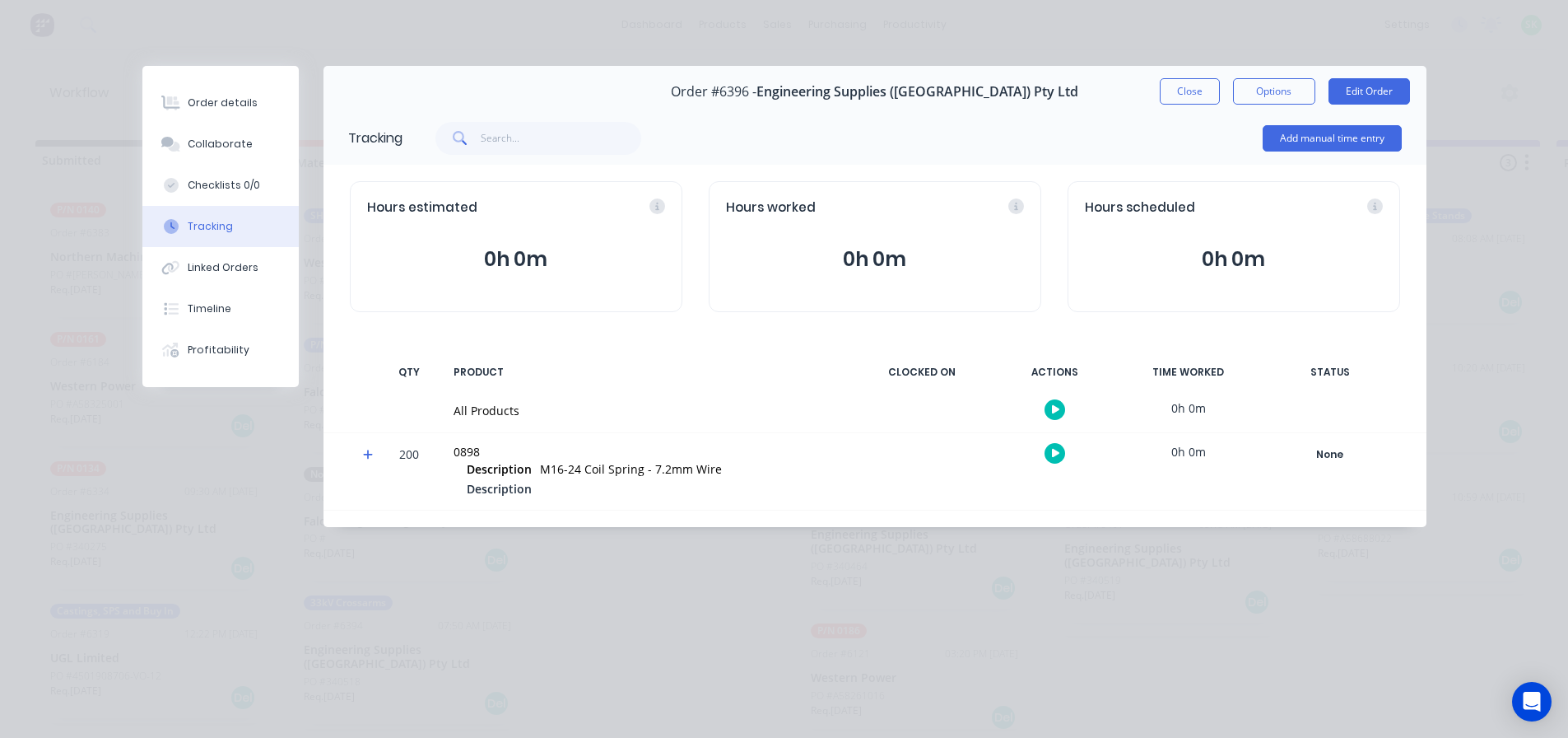
click at [1052, 406] on icon "button" at bounding box center [1056, 410] width 8 height 11
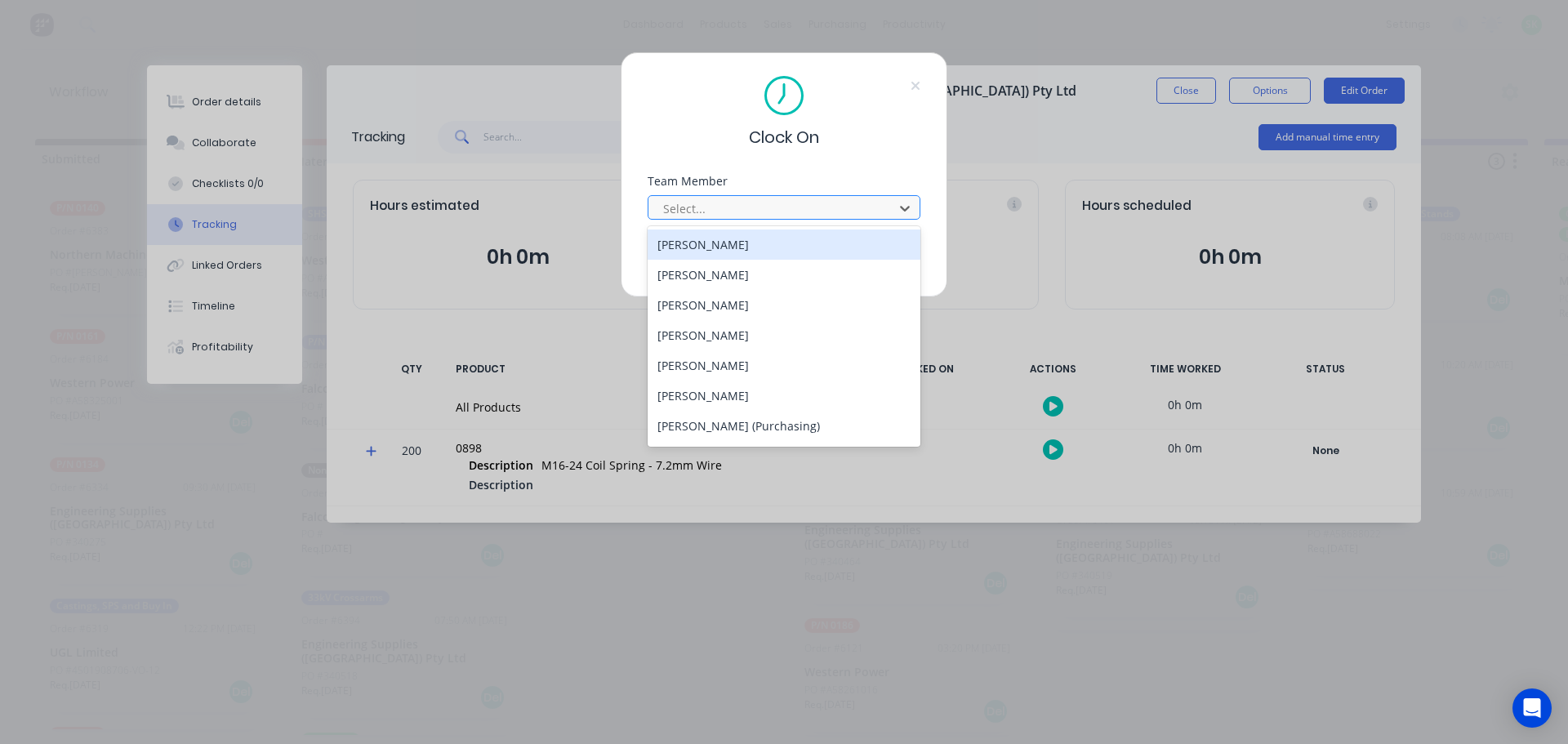
click at [782, 199] on div at bounding box center [773, 209] width 223 height 20
type input "st"
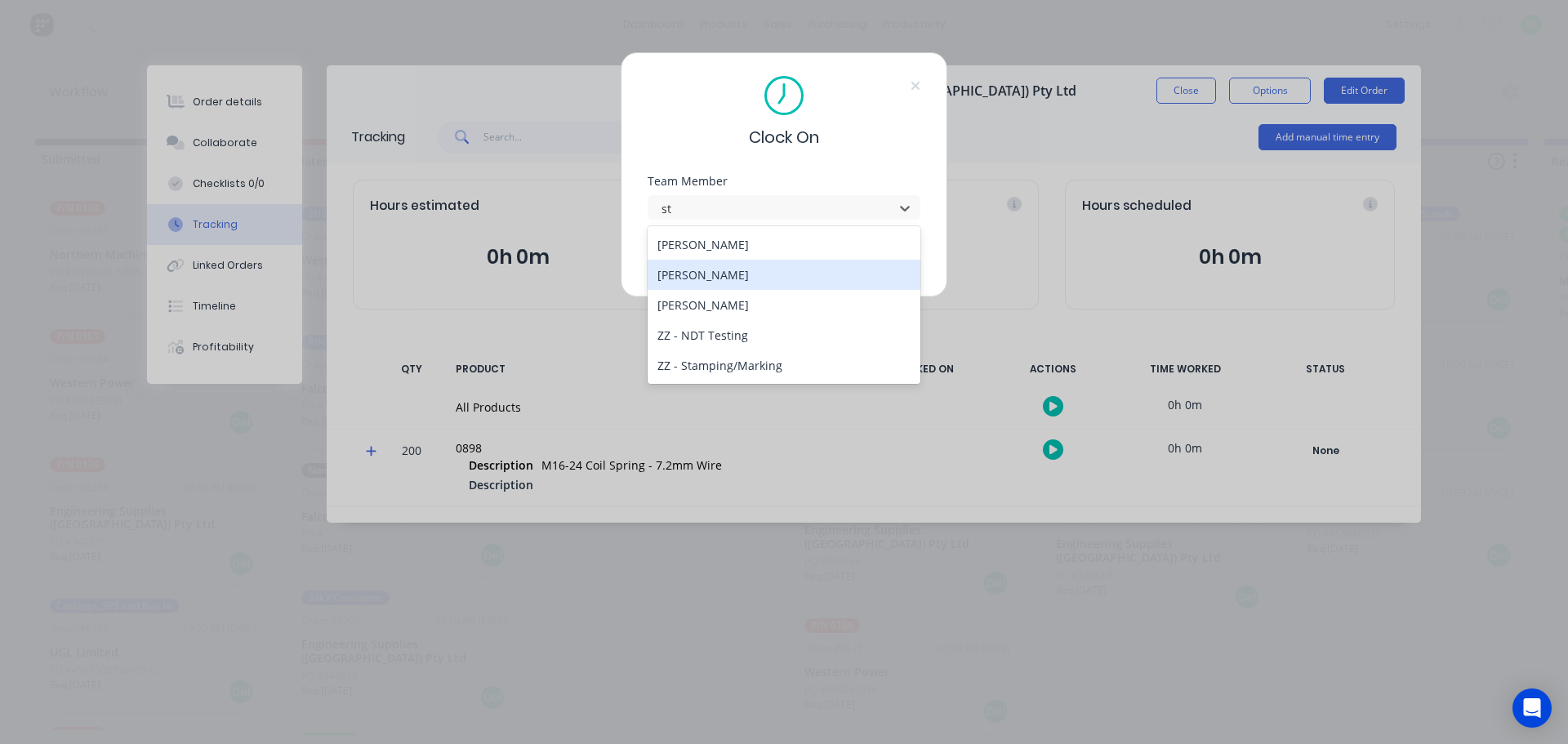
click at [768, 276] on div "[PERSON_NAME]" at bounding box center [783, 275] width 273 height 30
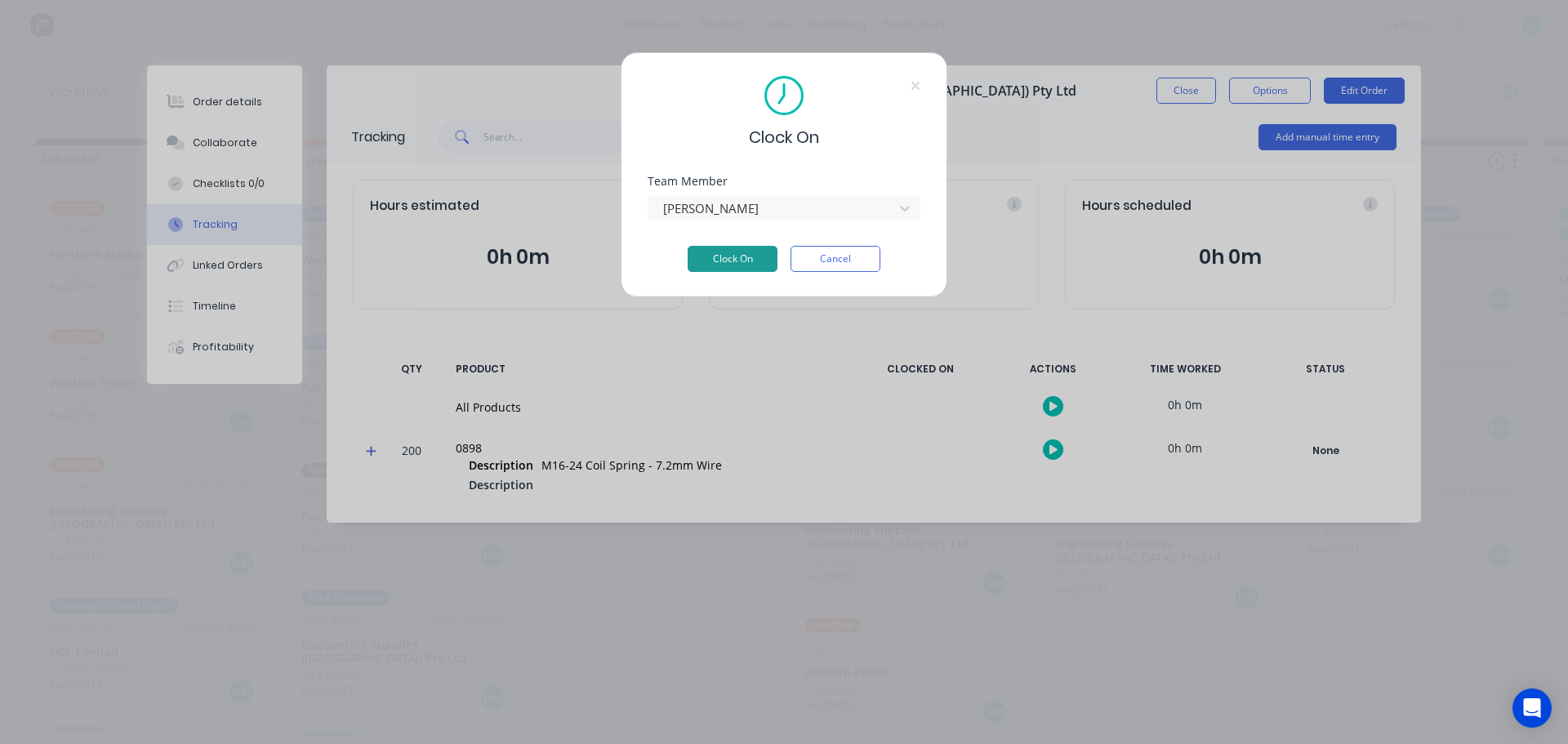
click at [754, 259] on button "Clock On" at bounding box center [733, 258] width 90 height 26
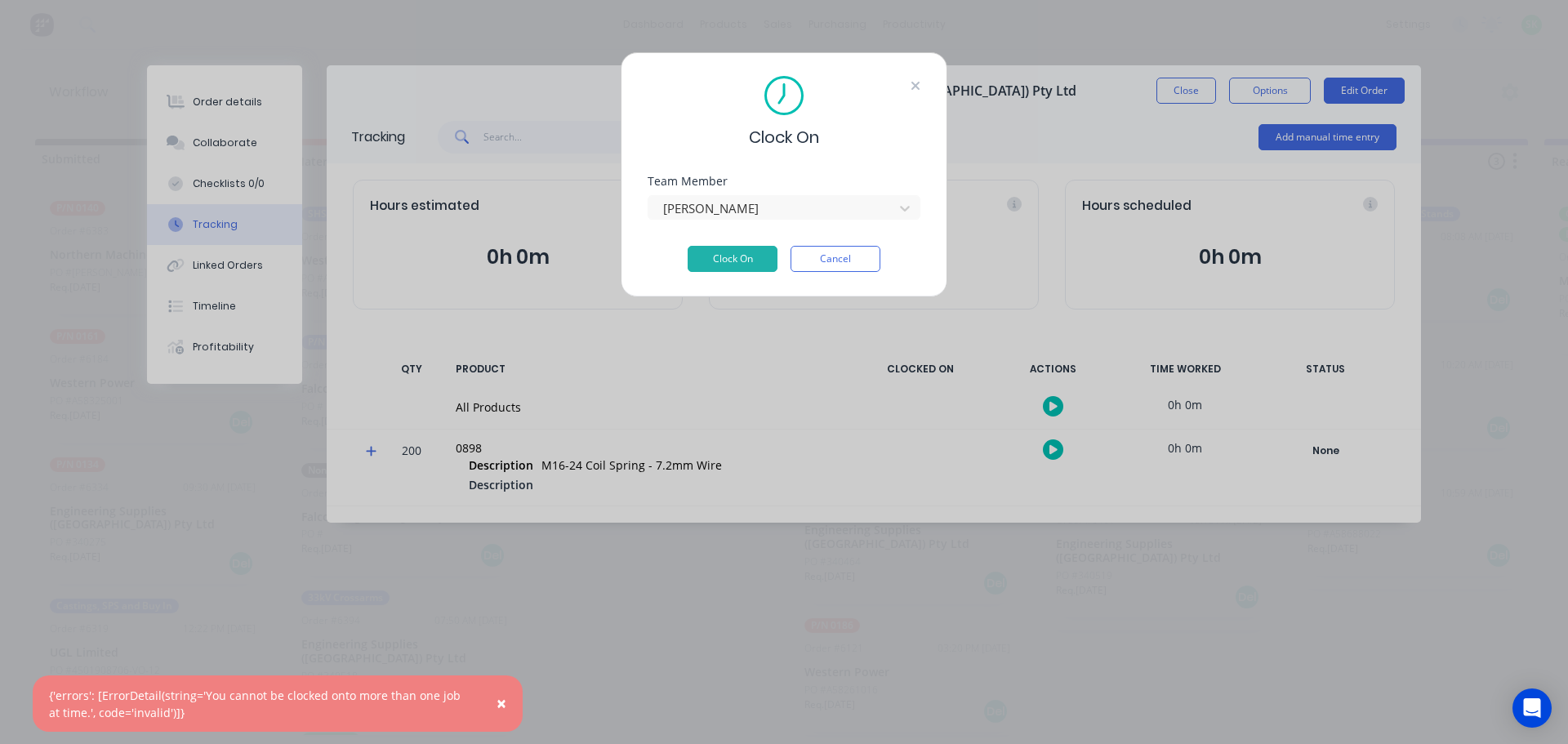
click at [919, 87] on icon at bounding box center [915, 86] width 10 height 13
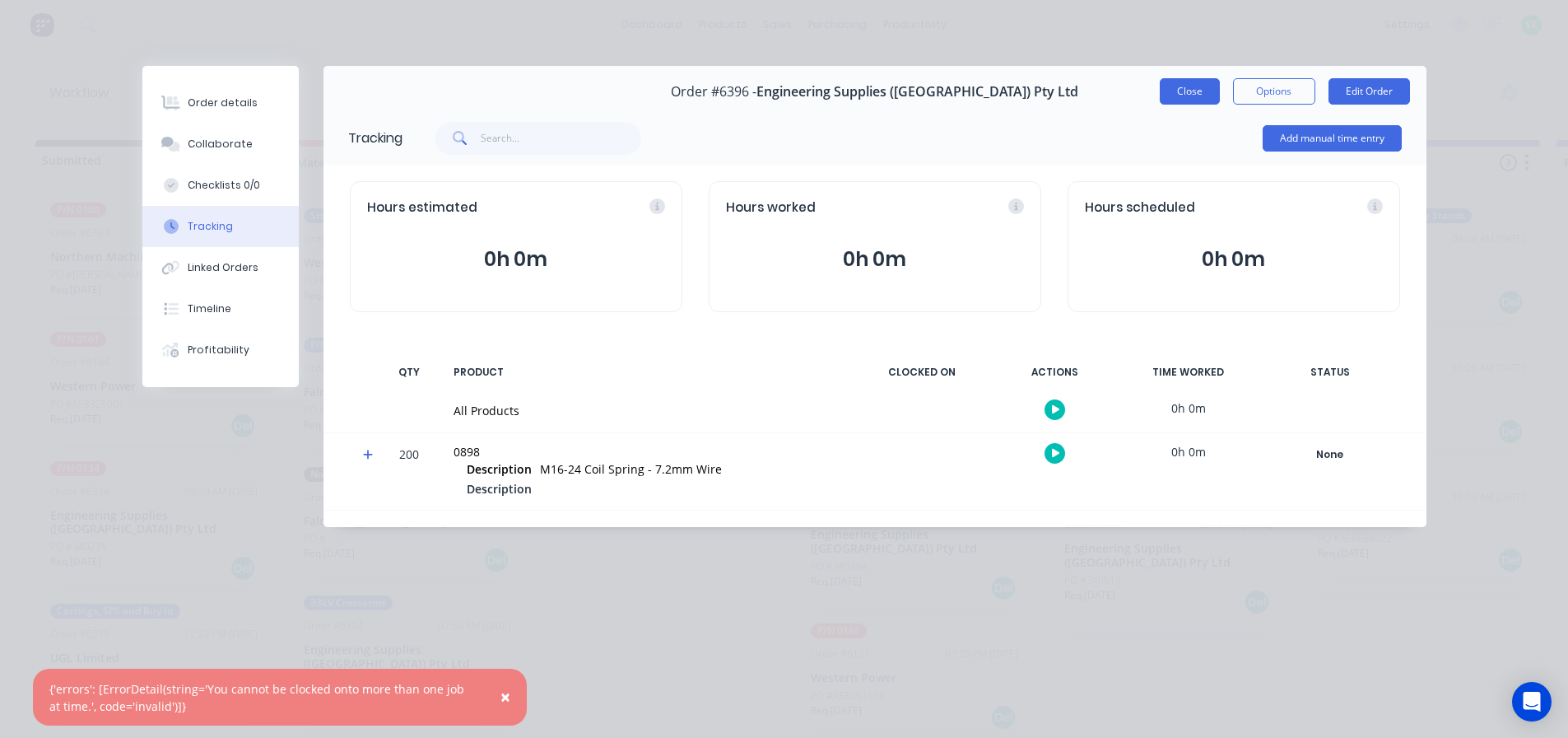
click at [1181, 86] on button "Close" at bounding box center [1190, 91] width 60 height 26
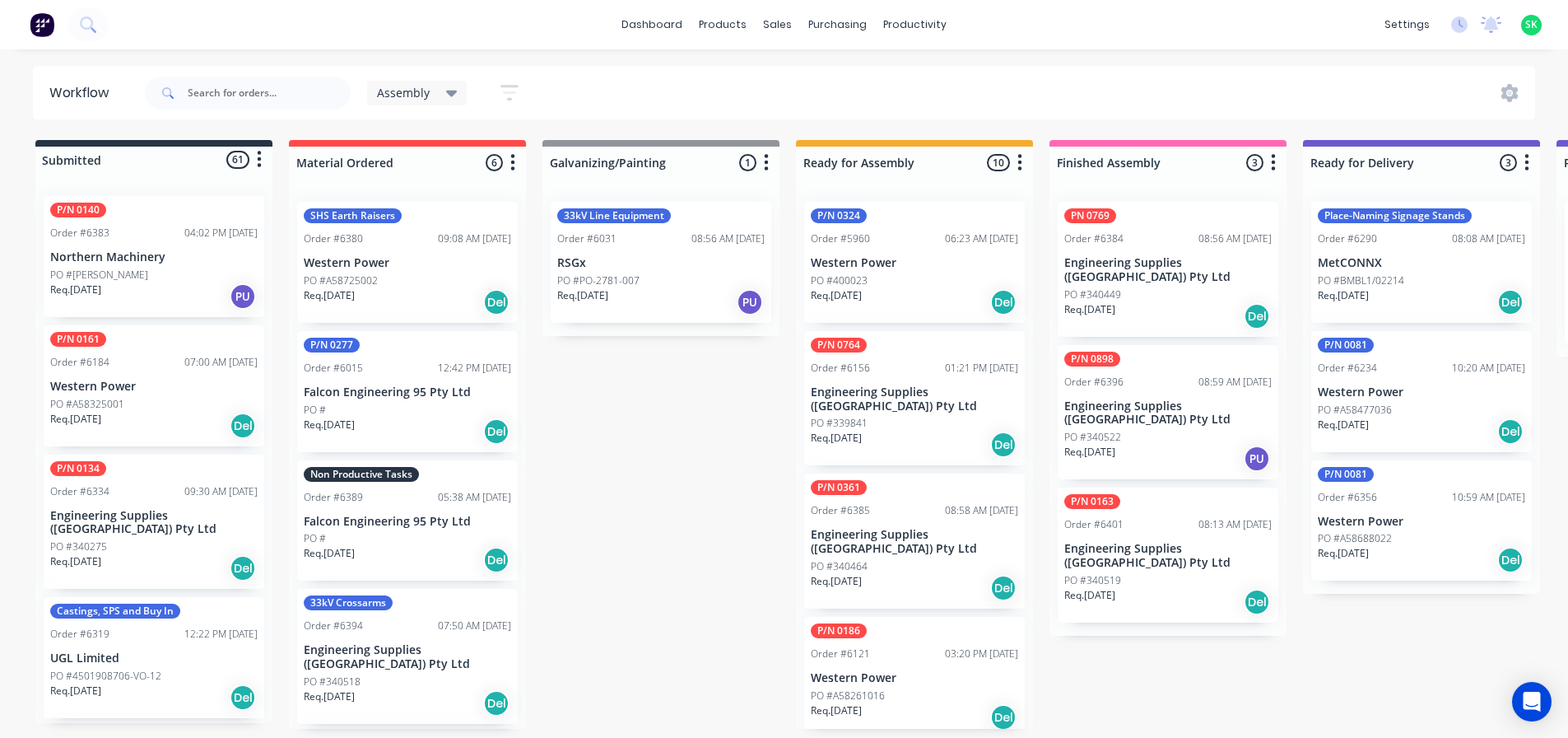
click at [1157, 542] on p "Engineering Supplies ([GEOGRAPHIC_DATA]) Pty Ltd" at bounding box center [1169, 556] width 208 height 28
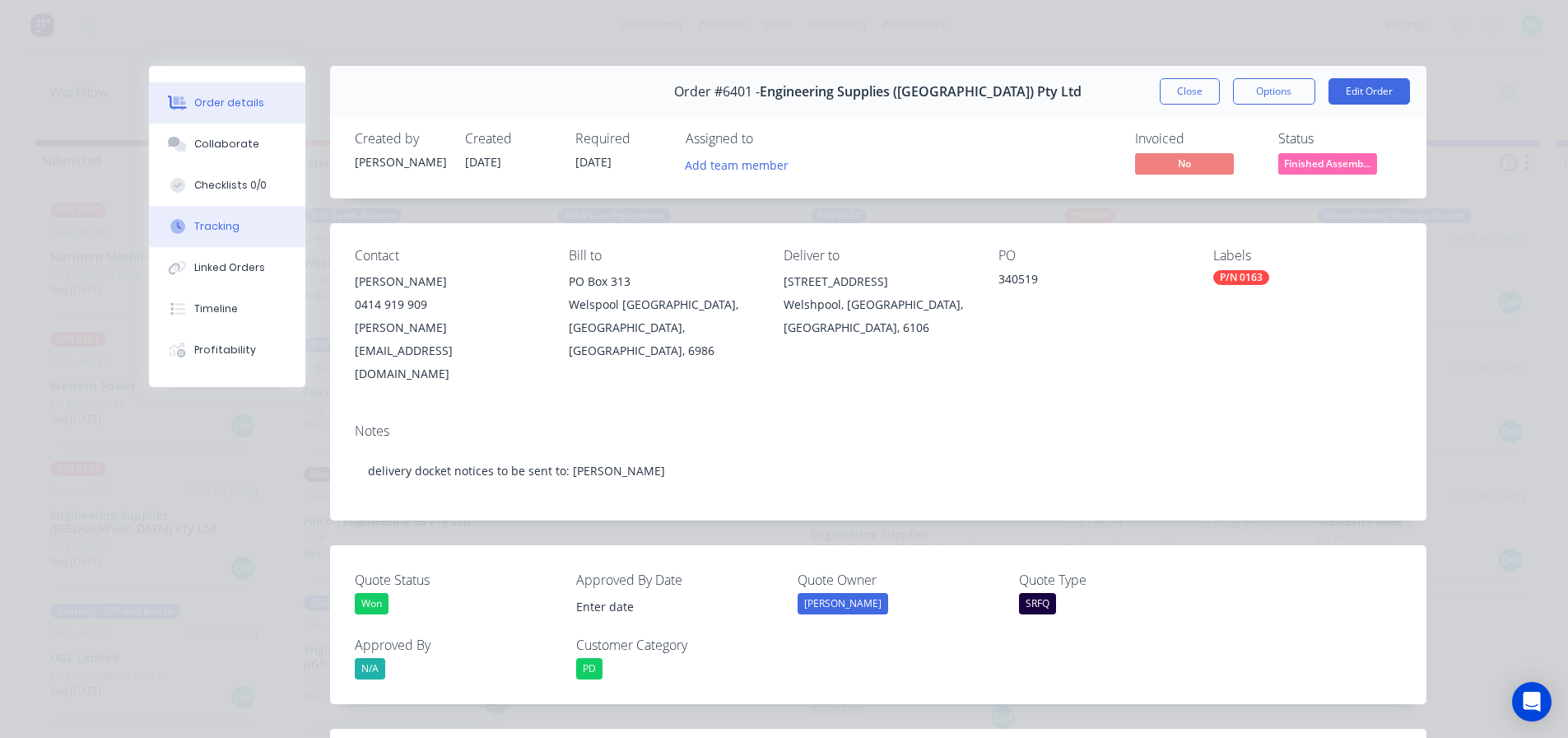
click at [258, 223] on button "Tracking" at bounding box center [227, 226] width 157 height 41
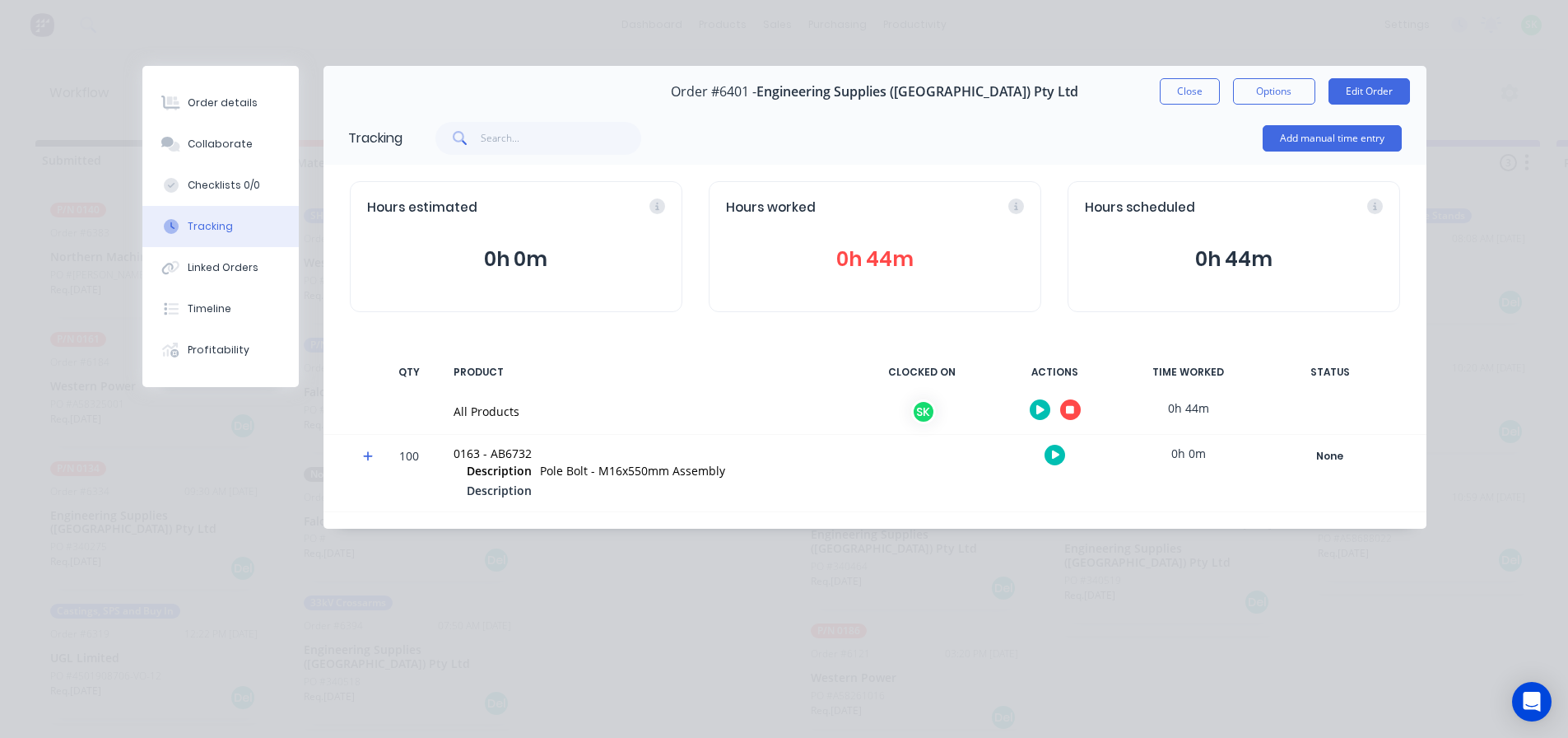
click at [1072, 414] on icon "button" at bounding box center [1069, 410] width 8 height 11
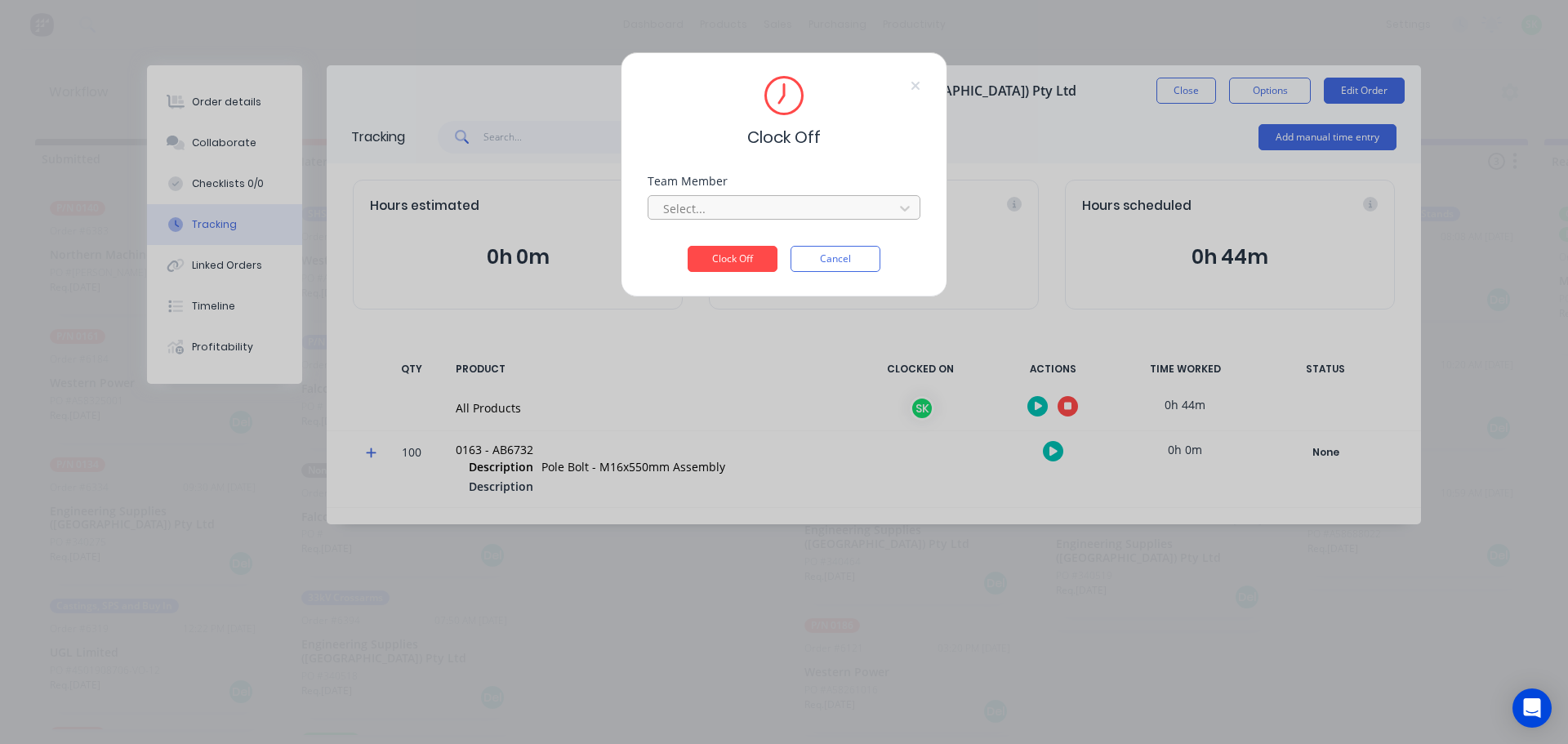
click at [836, 212] on div at bounding box center [773, 209] width 223 height 20
click at [791, 243] on div "[PERSON_NAME]" at bounding box center [783, 245] width 273 height 30
click at [771, 248] on button "Clock Off" at bounding box center [733, 258] width 90 height 26
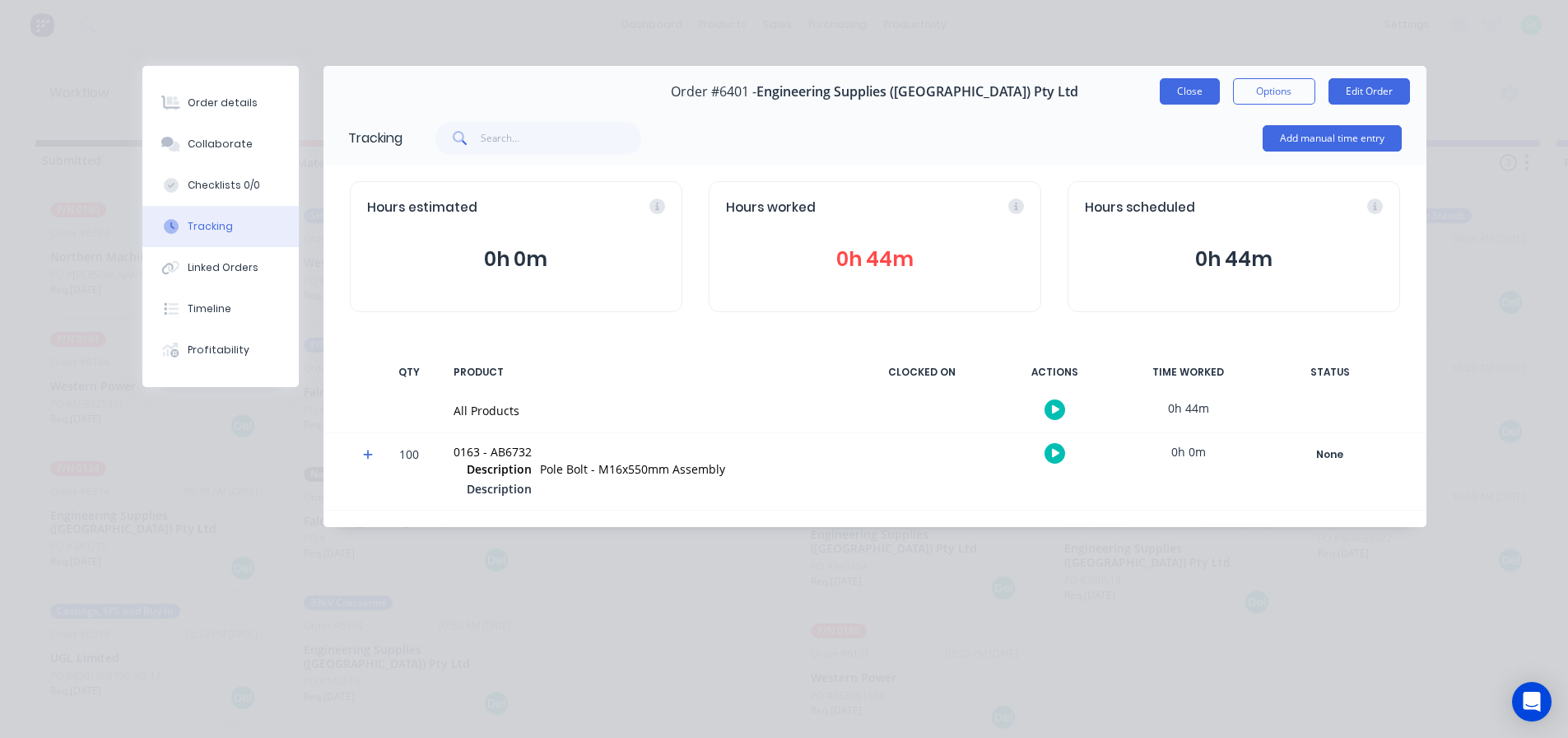
click at [1173, 91] on button "Close" at bounding box center [1190, 91] width 60 height 26
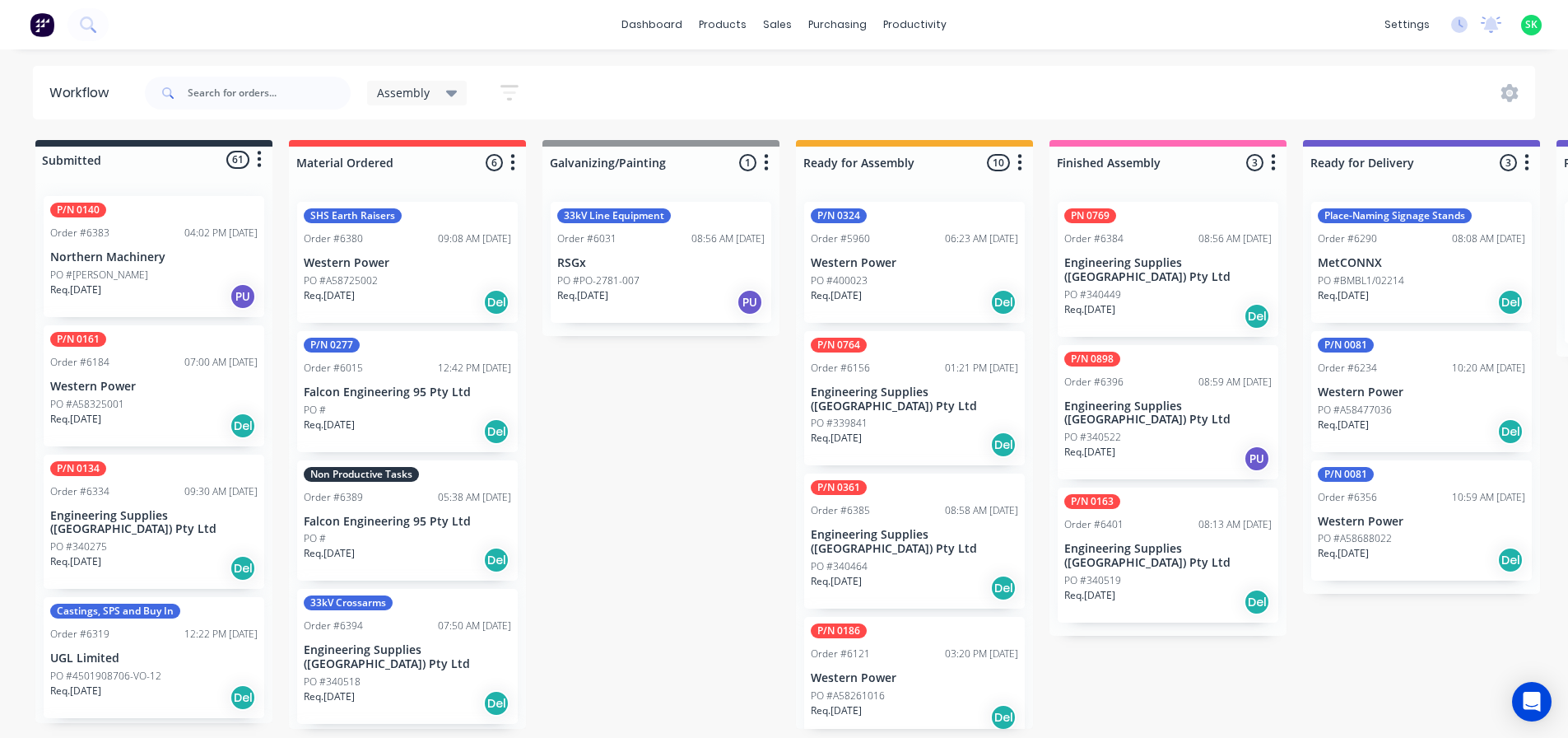
click at [1167, 261] on p "Engineering Supplies ([GEOGRAPHIC_DATA]) Pty Ltd" at bounding box center [1169, 270] width 208 height 28
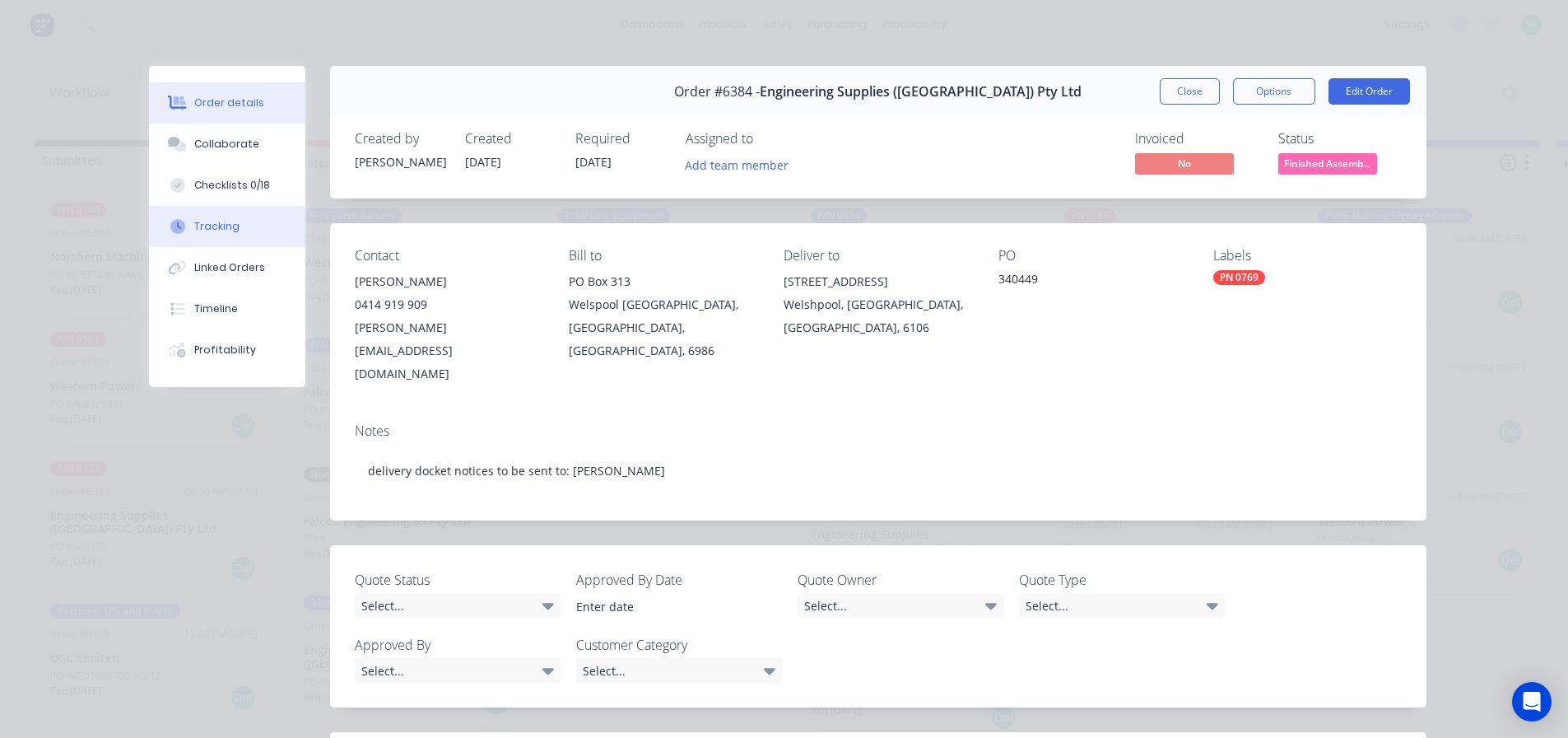
click at [215, 223] on div "Tracking" at bounding box center [217, 226] width 45 height 15
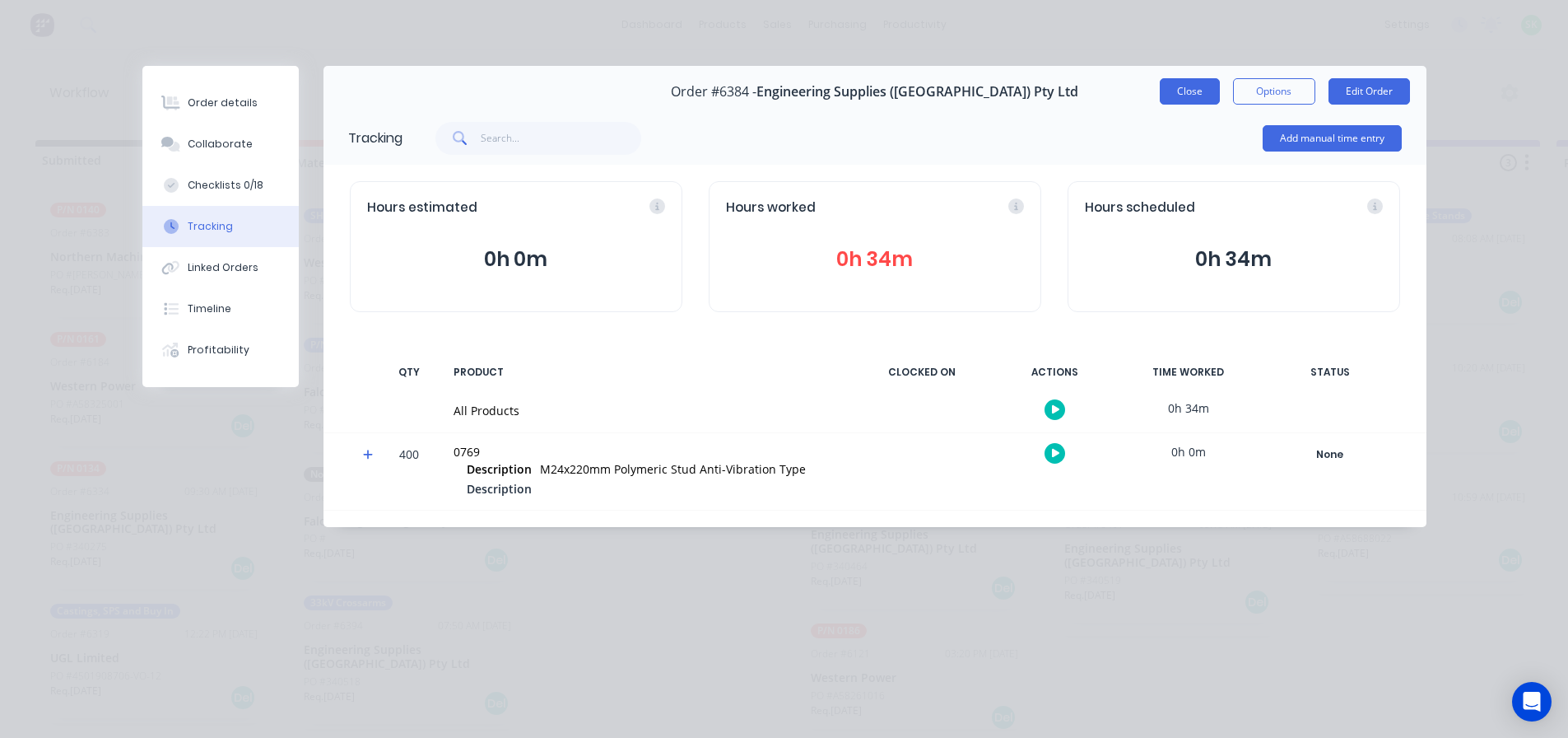
click at [1197, 92] on button "Close" at bounding box center [1190, 91] width 60 height 26
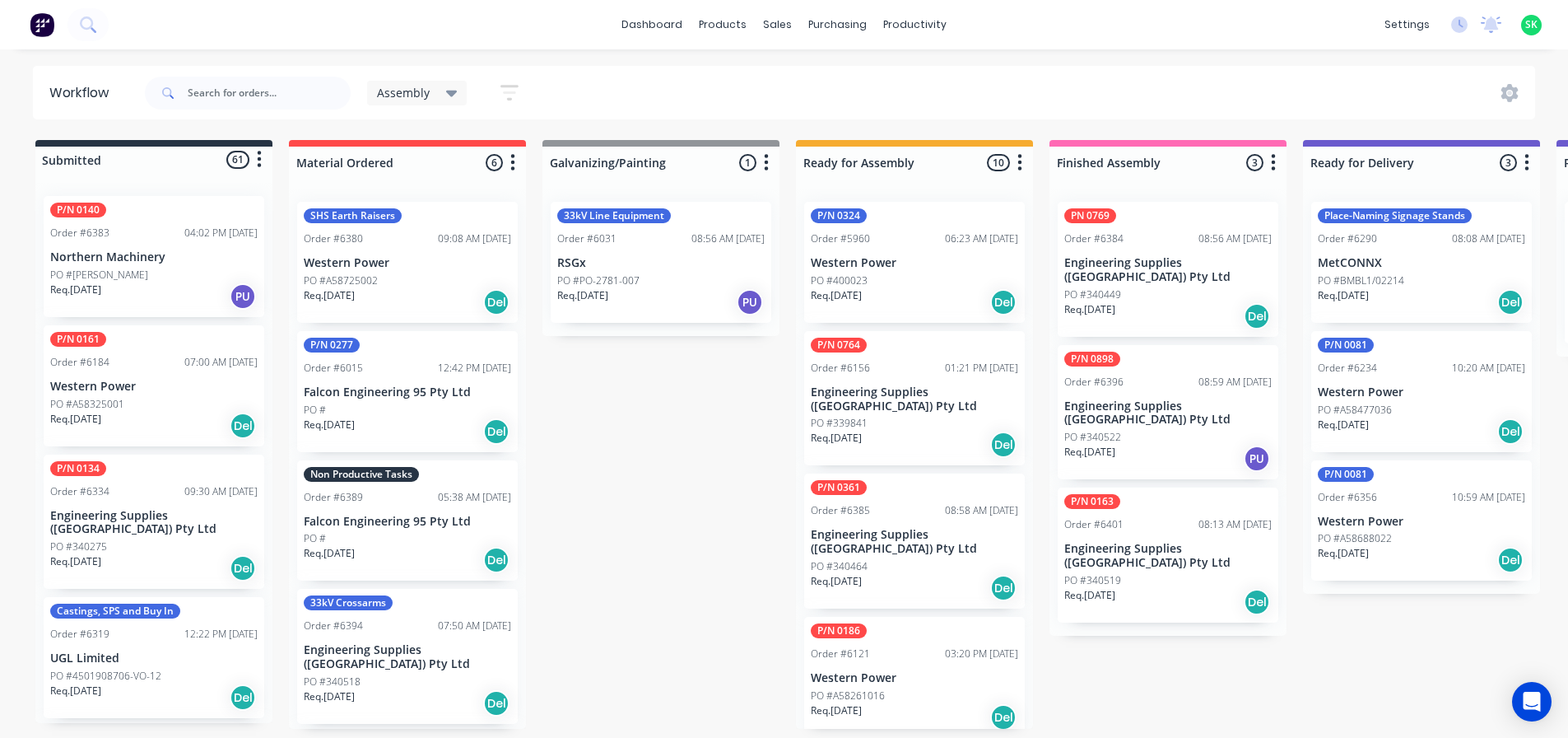
click at [1141, 430] on div "PO #340522" at bounding box center [1169, 438] width 208 height 15
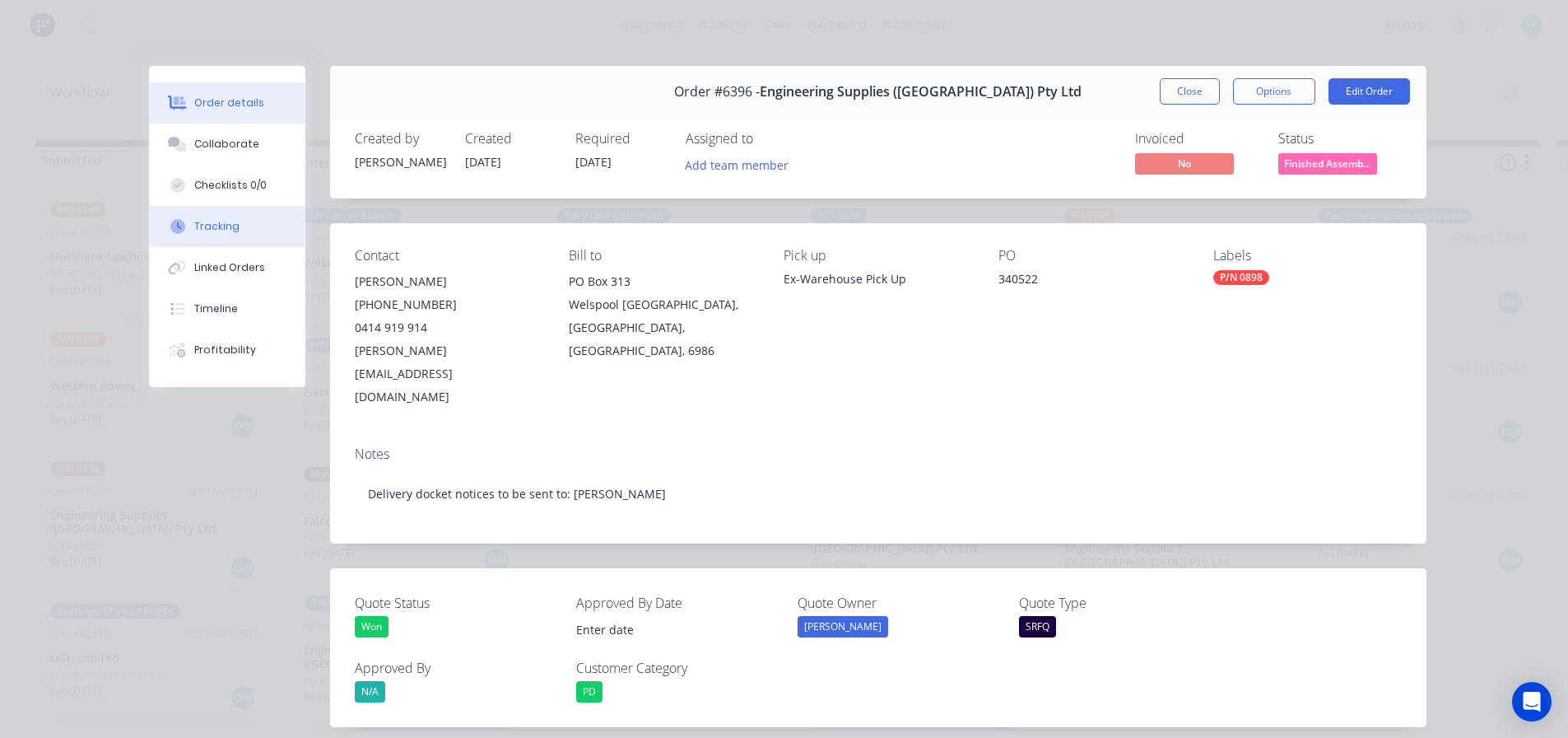
click at [243, 230] on button "Tracking" at bounding box center [227, 226] width 157 height 41
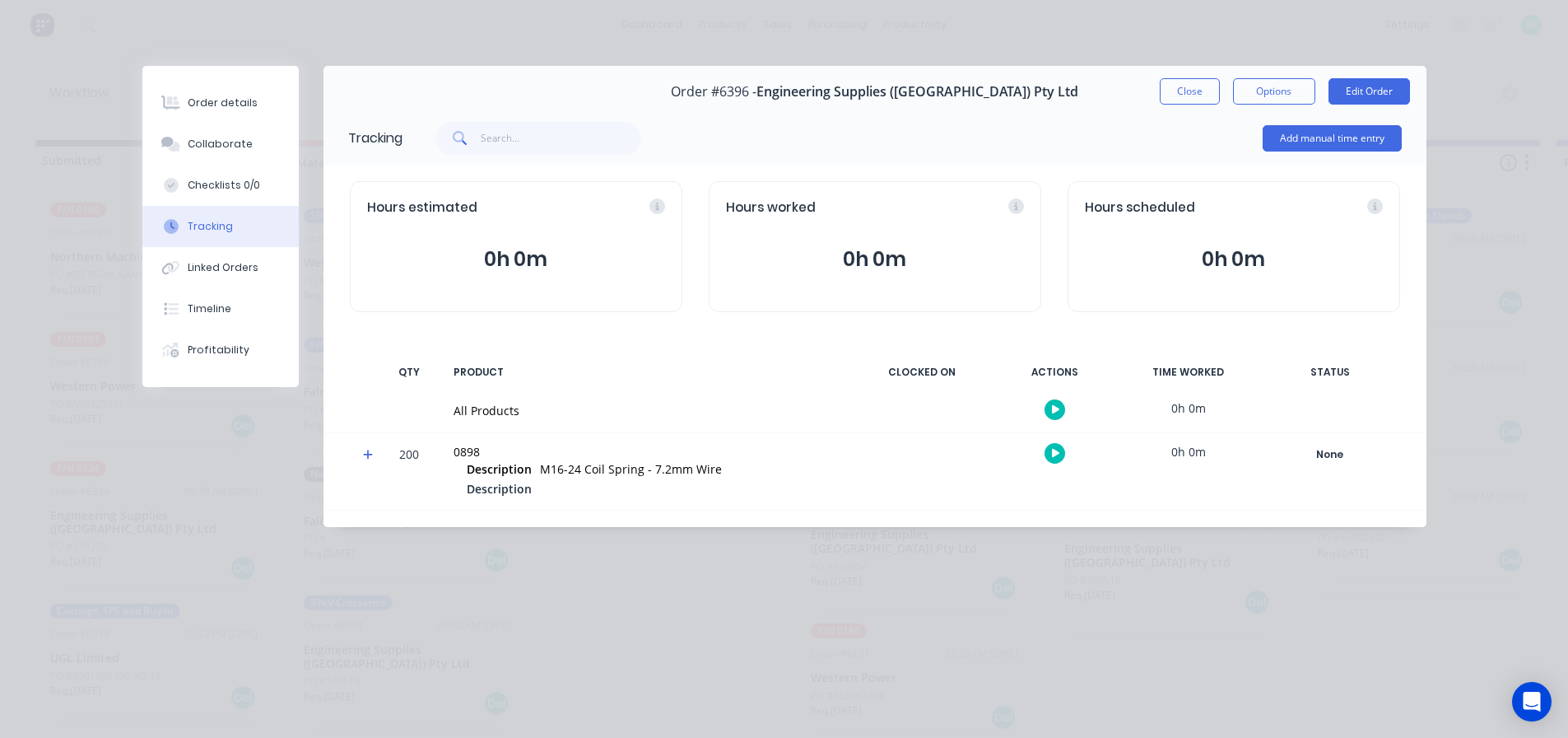
click at [1063, 406] on button "button" at bounding box center [1055, 410] width 20 height 20
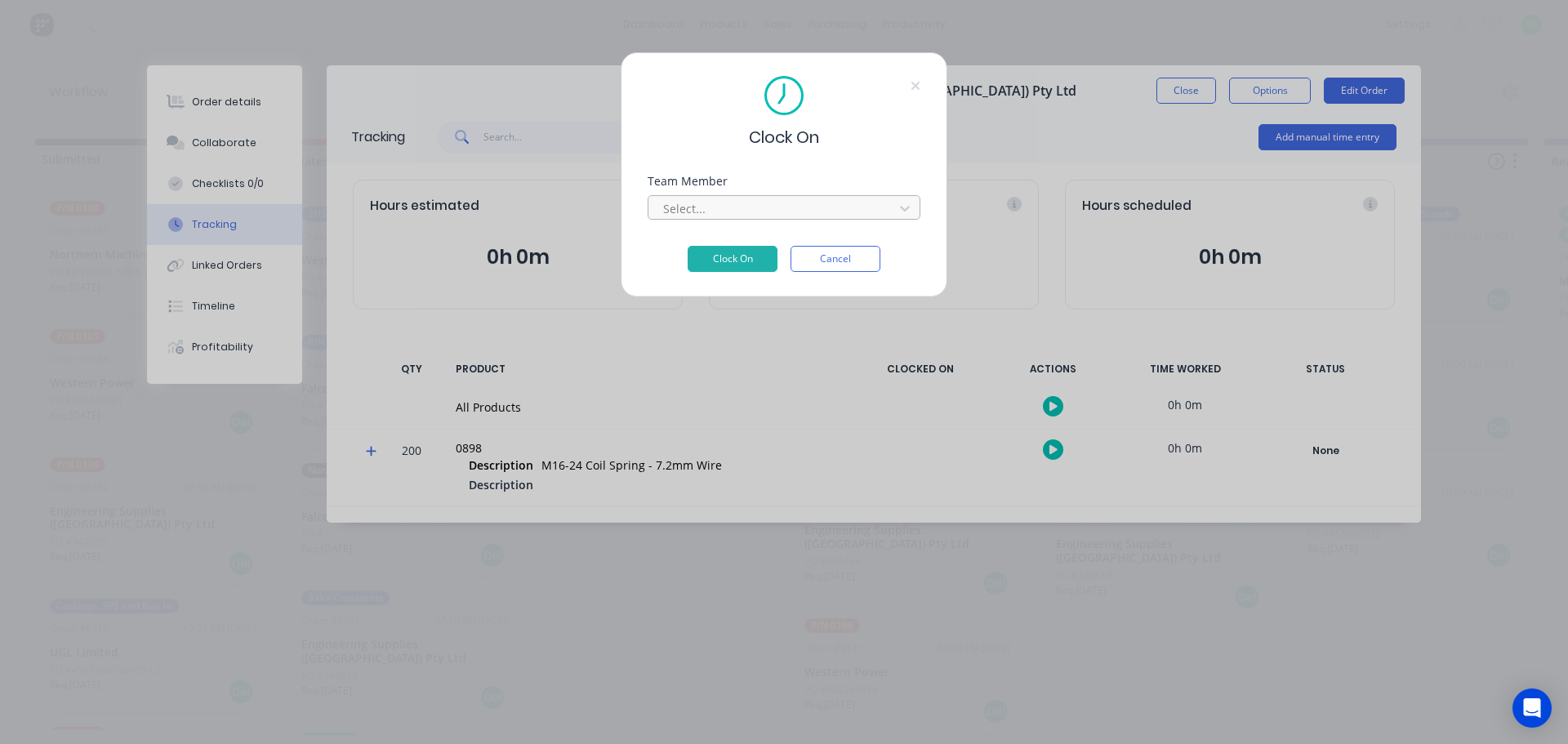
click at [833, 219] on div "Select..." at bounding box center [773, 208] width 233 height 25
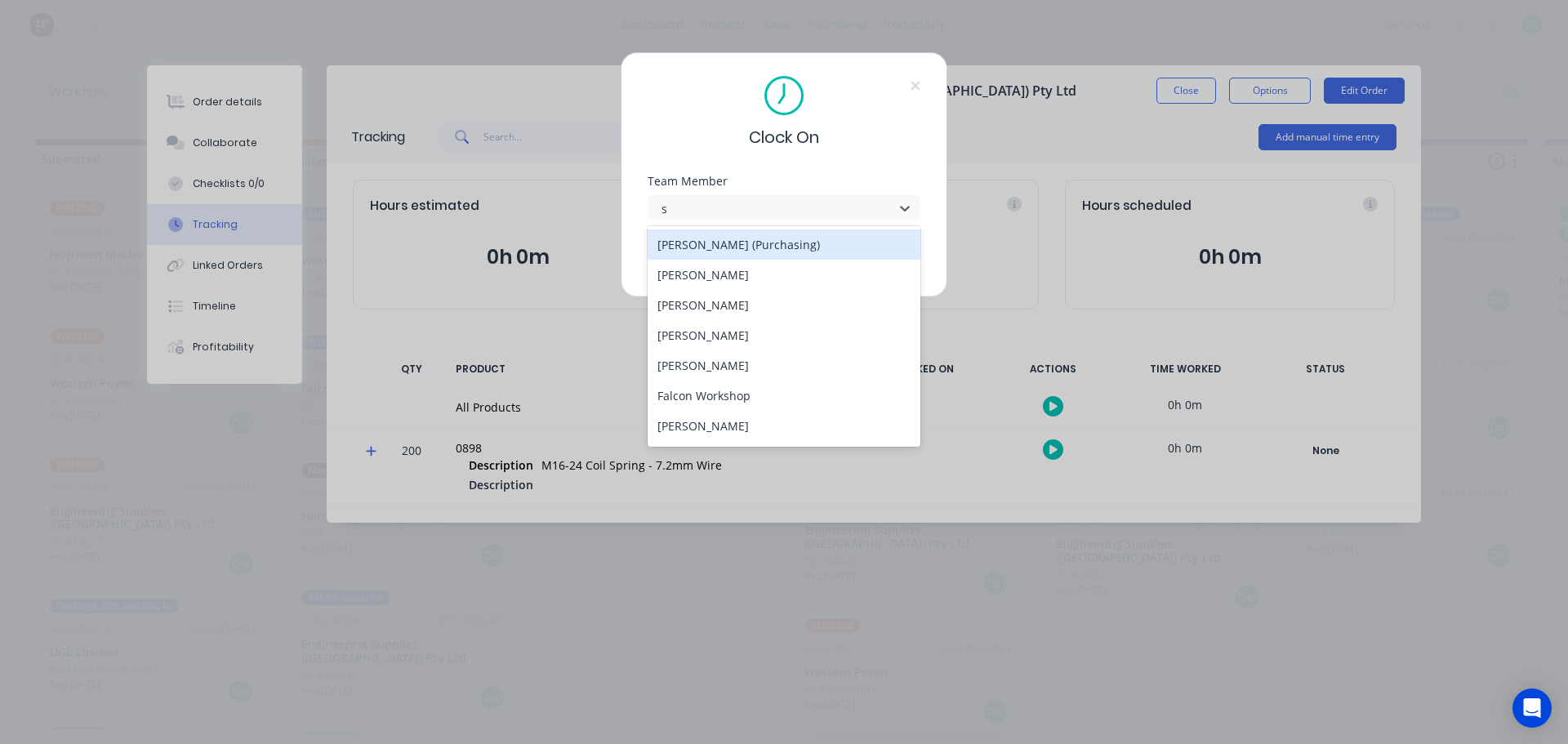
type input "st"
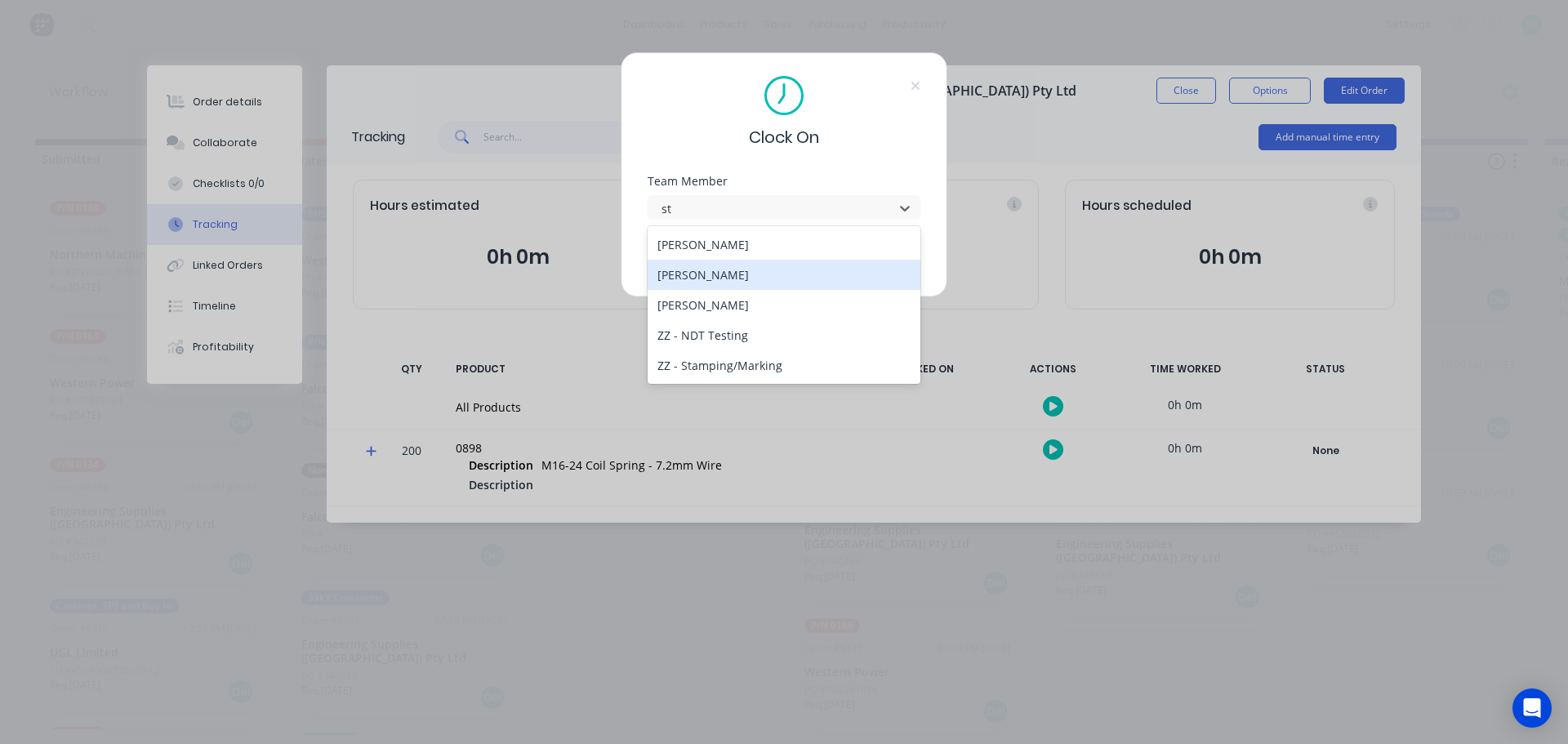
click at [758, 269] on div "[PERSON_NAME]" at bounding box center [783, 275] width 273 height 30
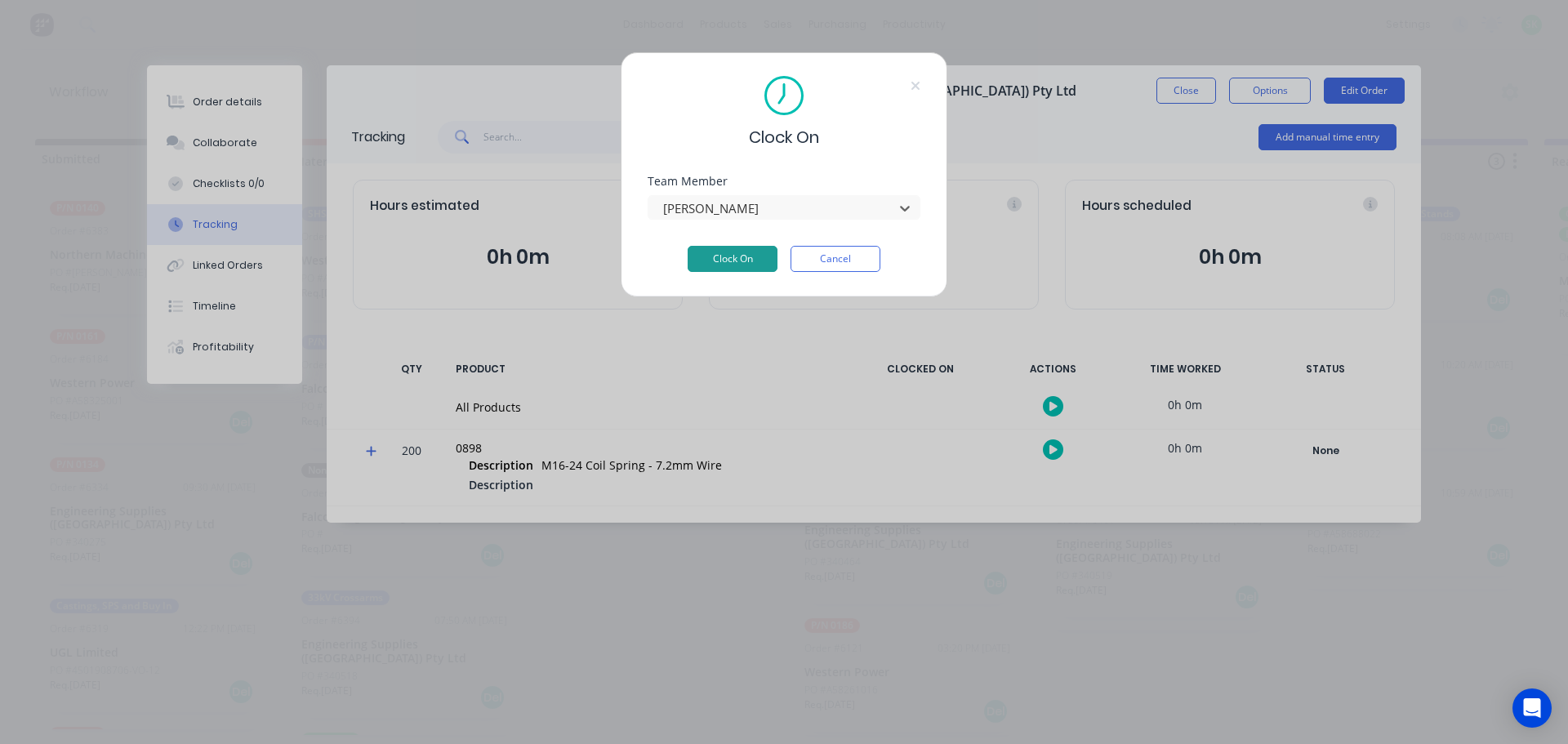
click at [724, 258] on button "Clock On" at bounding box center [733, 258] width 90 height 26
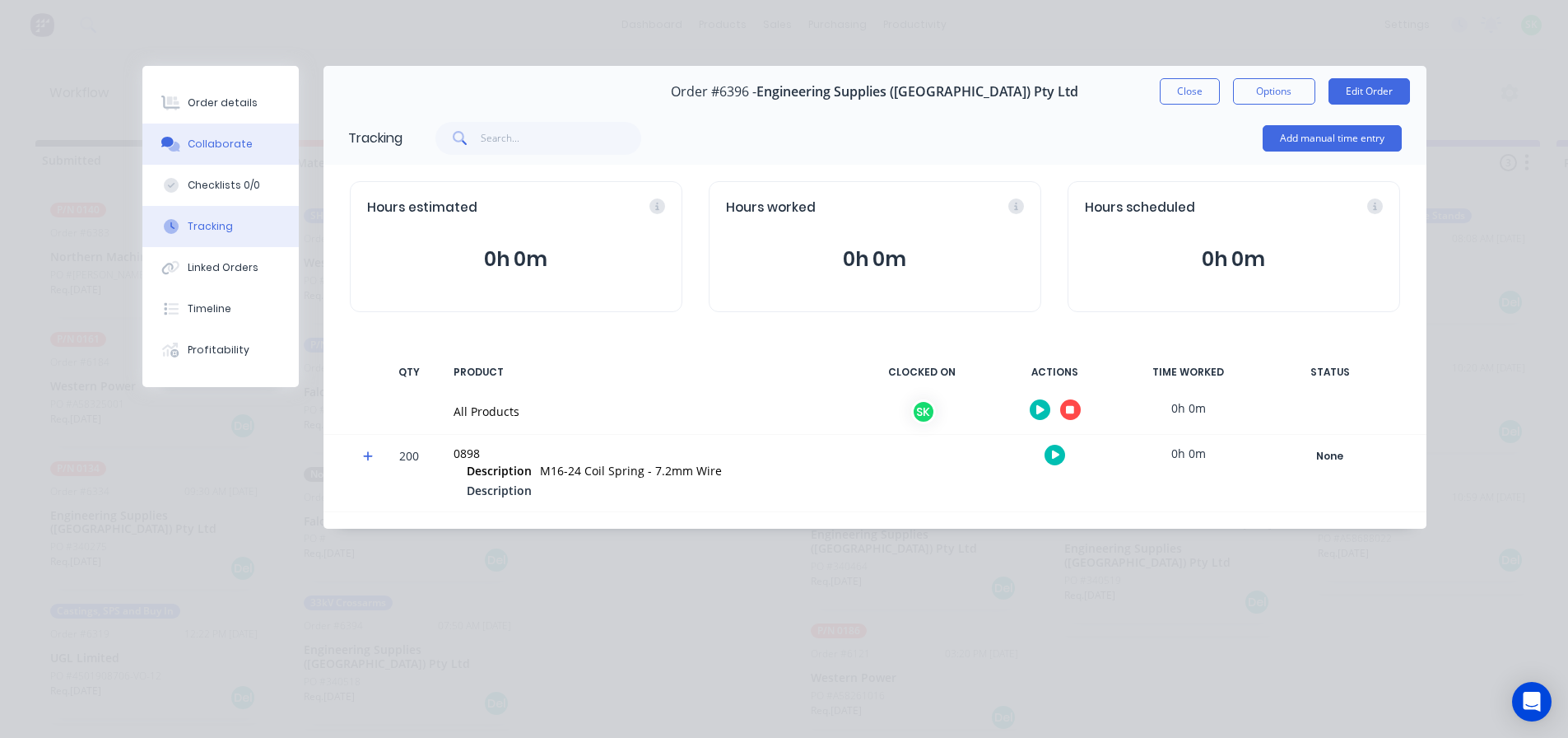
click at [235, 151] on button "Collaborate" at bounding box center [221, 144] width 157 height 41
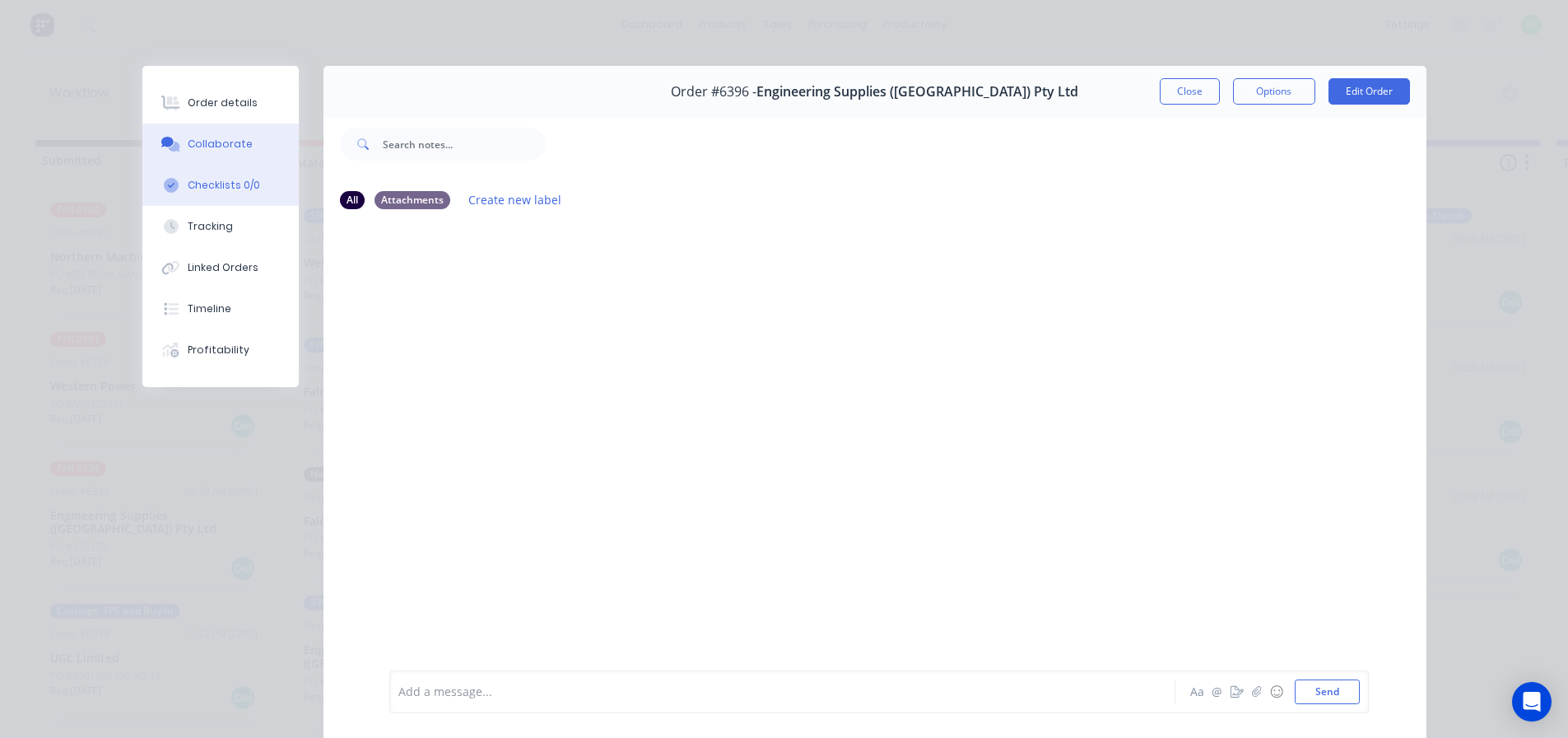
click at [229, 181] on div "Checklists 0/0" at bounding box center [224, 185] width 72 height 15
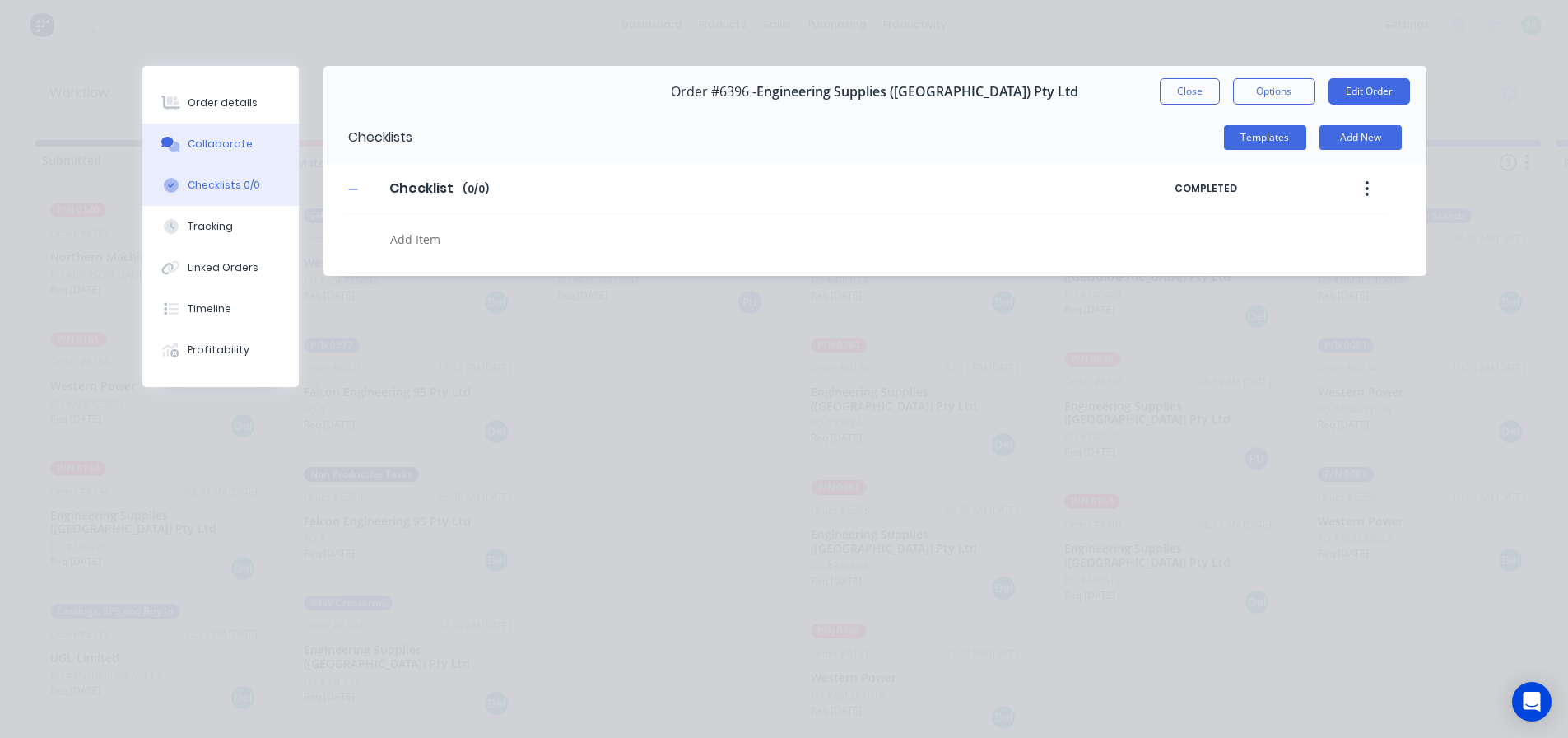
click at [238, 148] on div "Collaborate" at bounding box center [221, 144] width 65 height 15
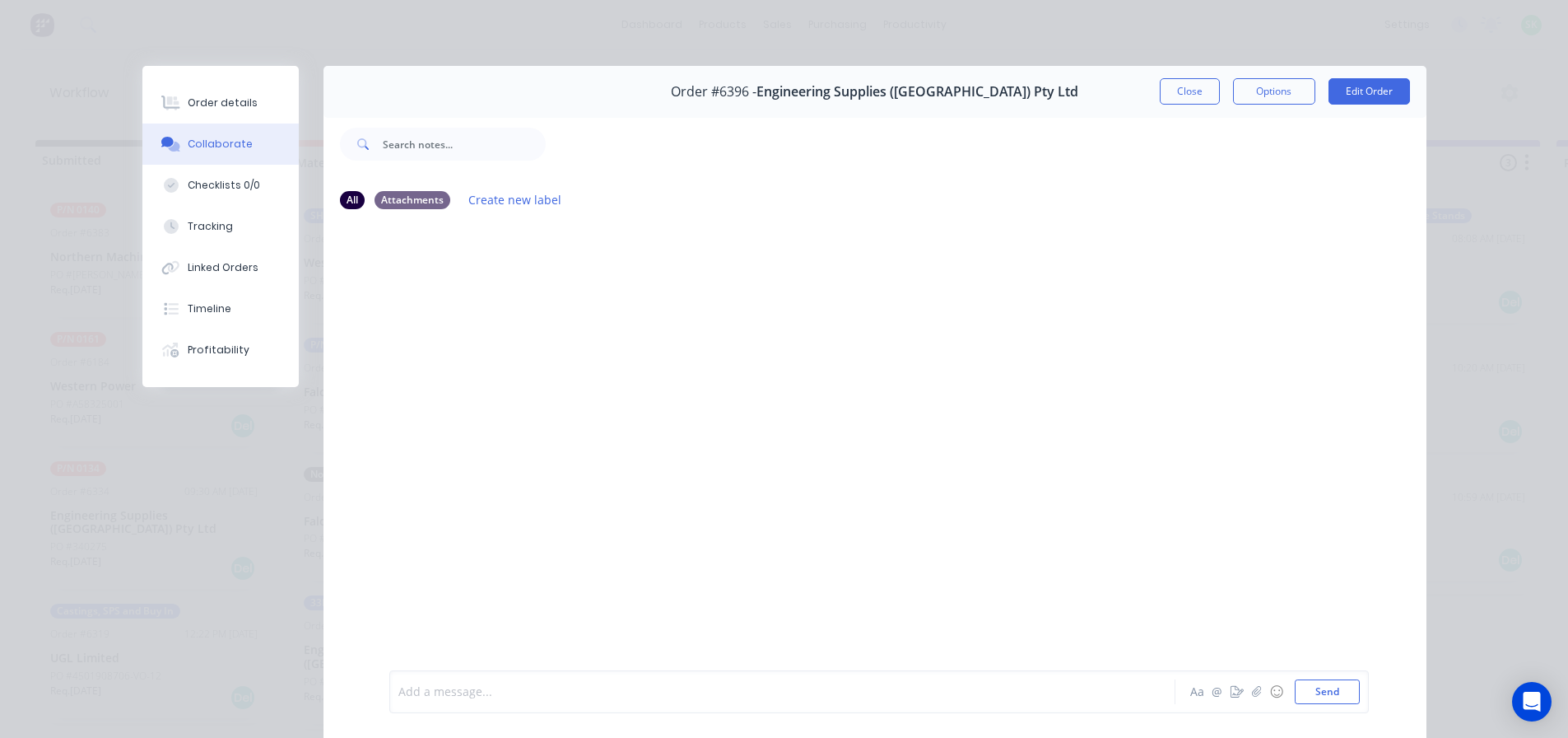
click at [447, 697] on div at bounding box center [759, 692] width 720 height 18
click at [1202, 97] on button "Close" at bounding box center [1190, 91] width 60 height 26
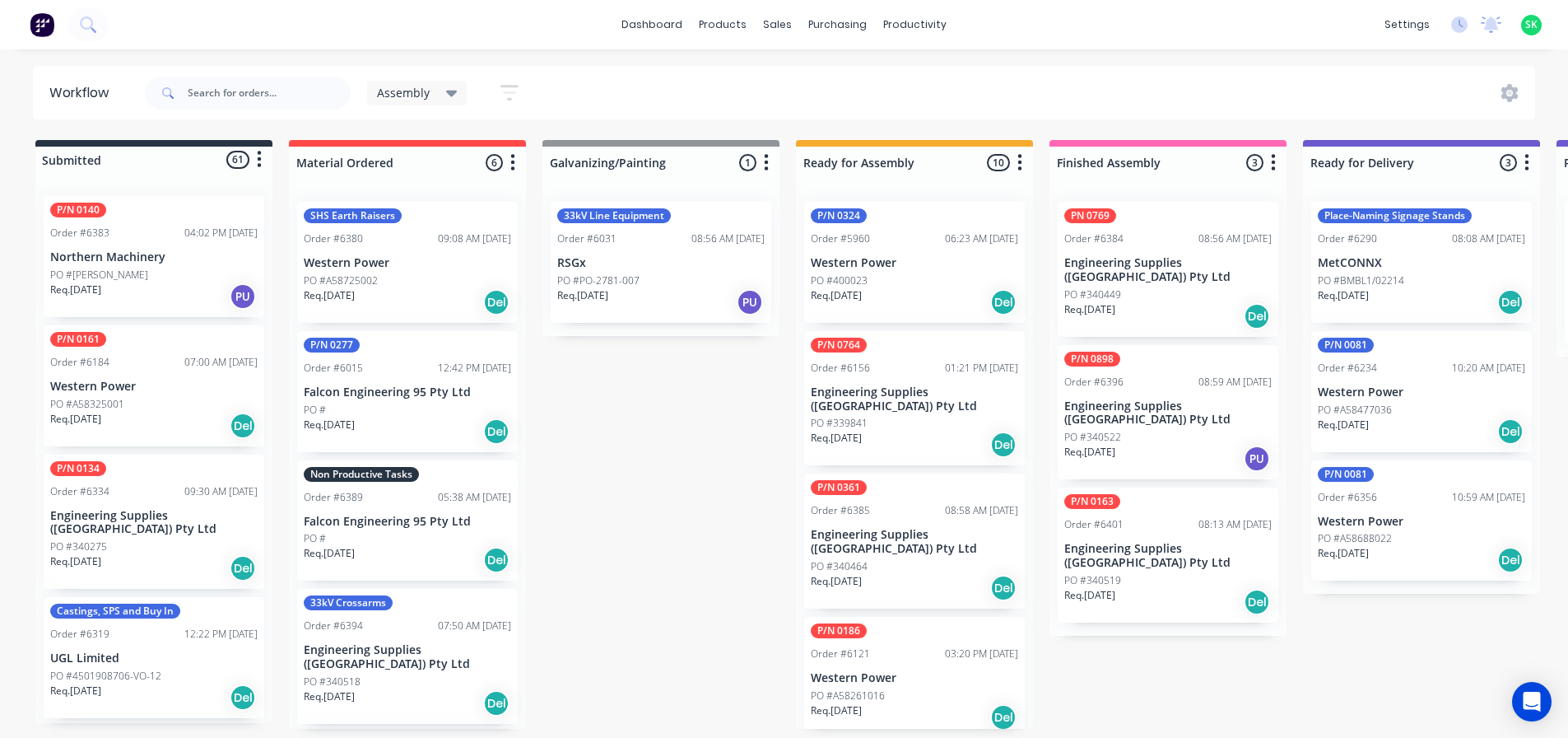
click at [403, 528] on p "Falcon Engineering 95 Pty Ltd" at bounding box center [408, 521] width 208 height 14
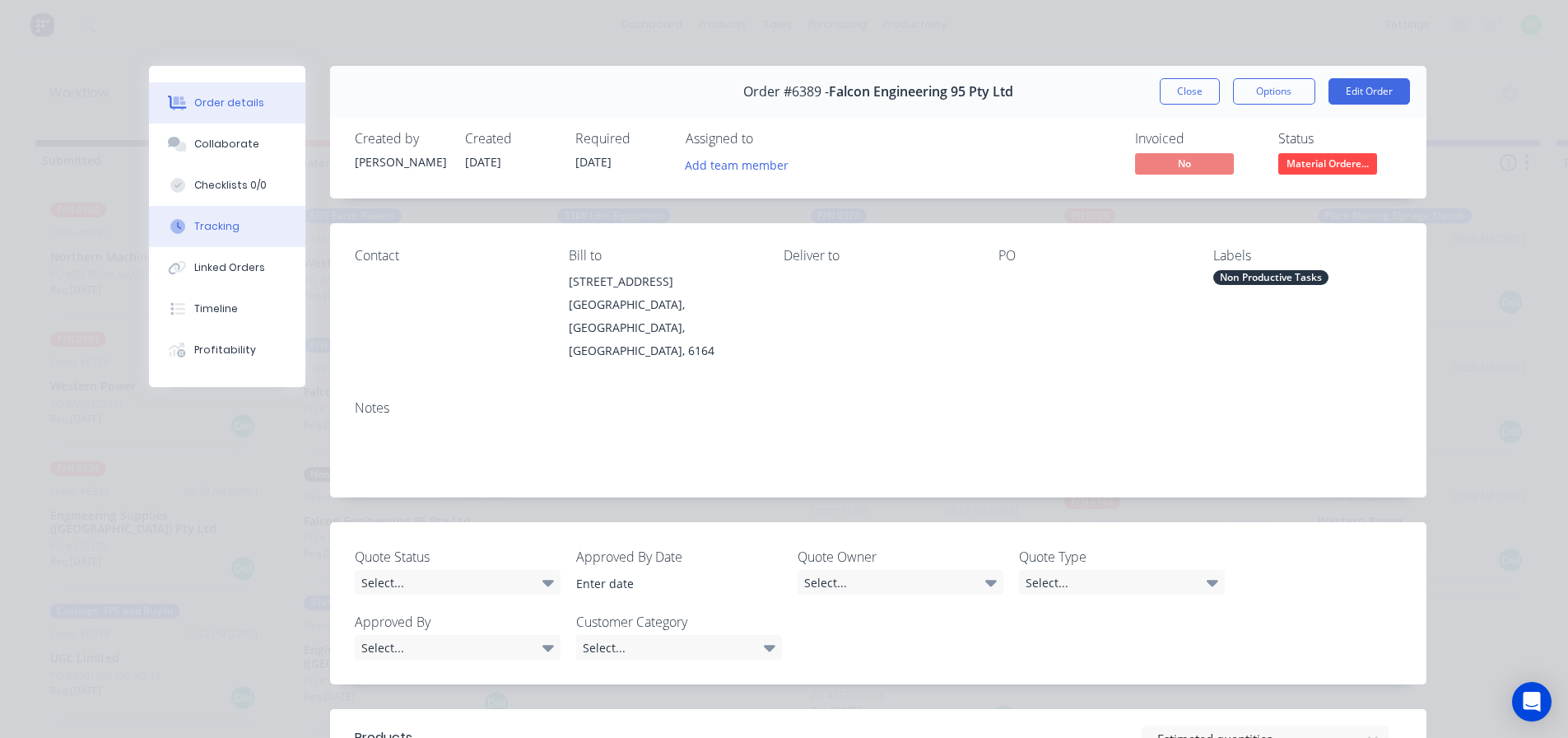
click at [247, 236] on button "Tracking" at bounding box center [227, 226] width 157 height 41
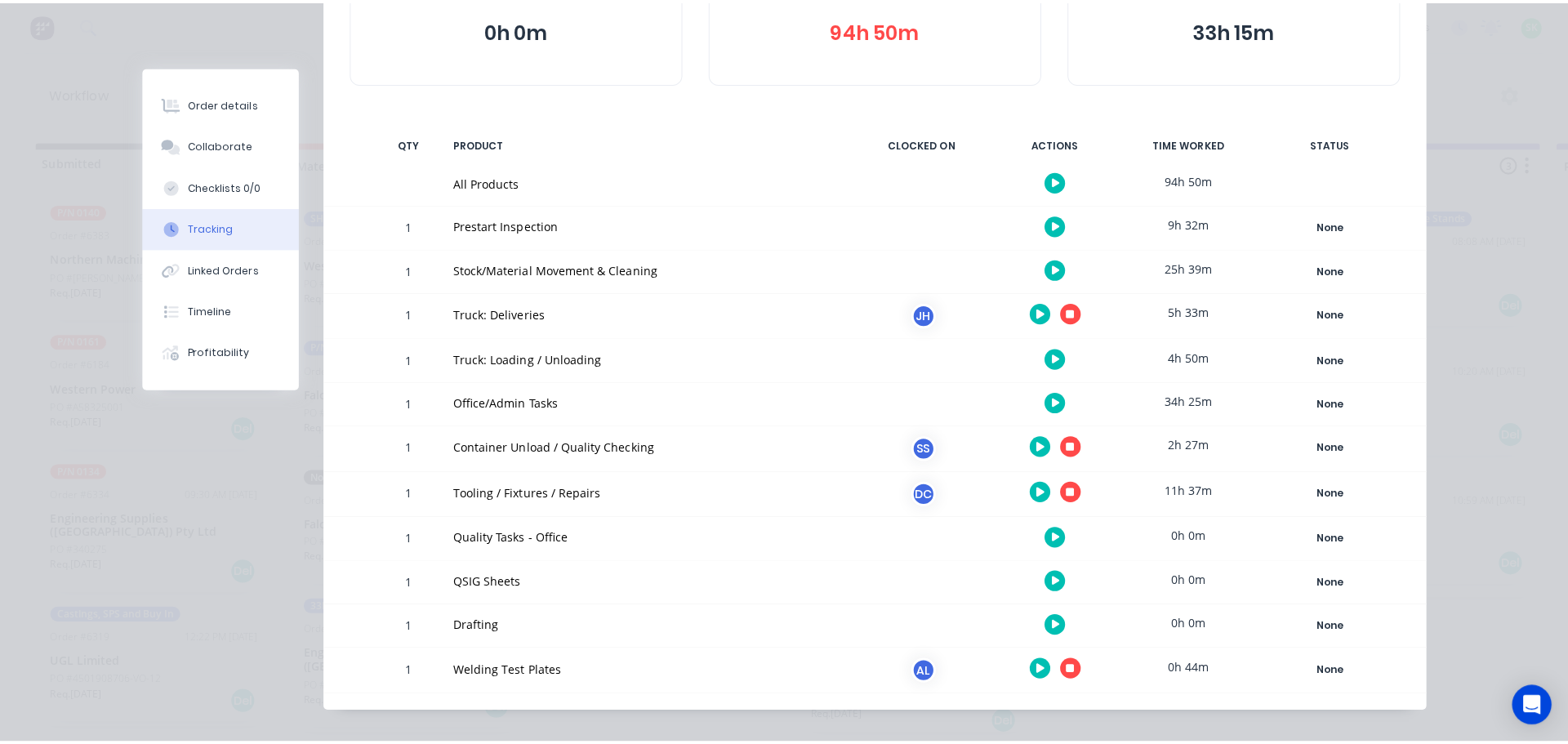
scroll to position [246, 0]
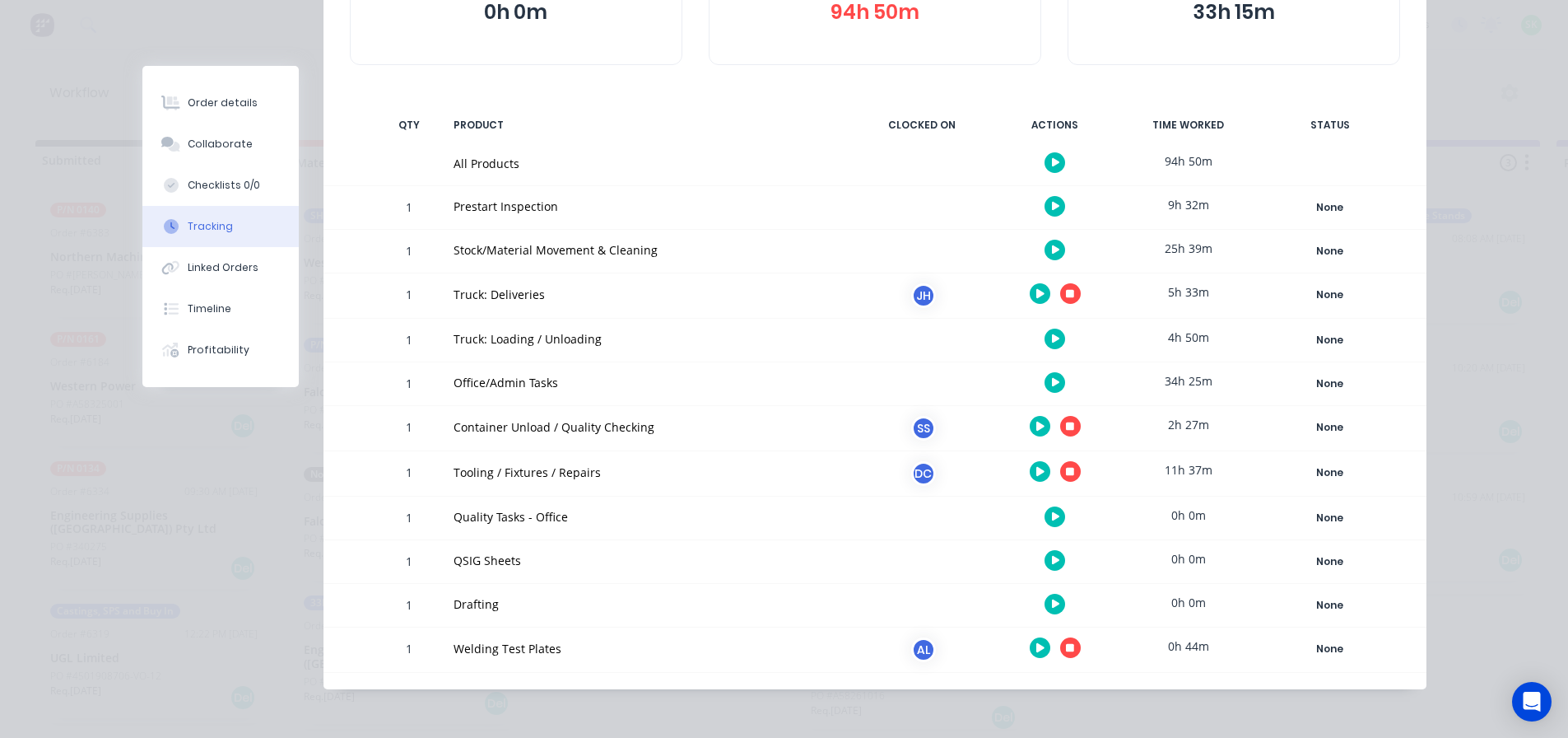
click at [1068, 426] on icon "button" at bounding box center [1069, 426] width 8 height 8
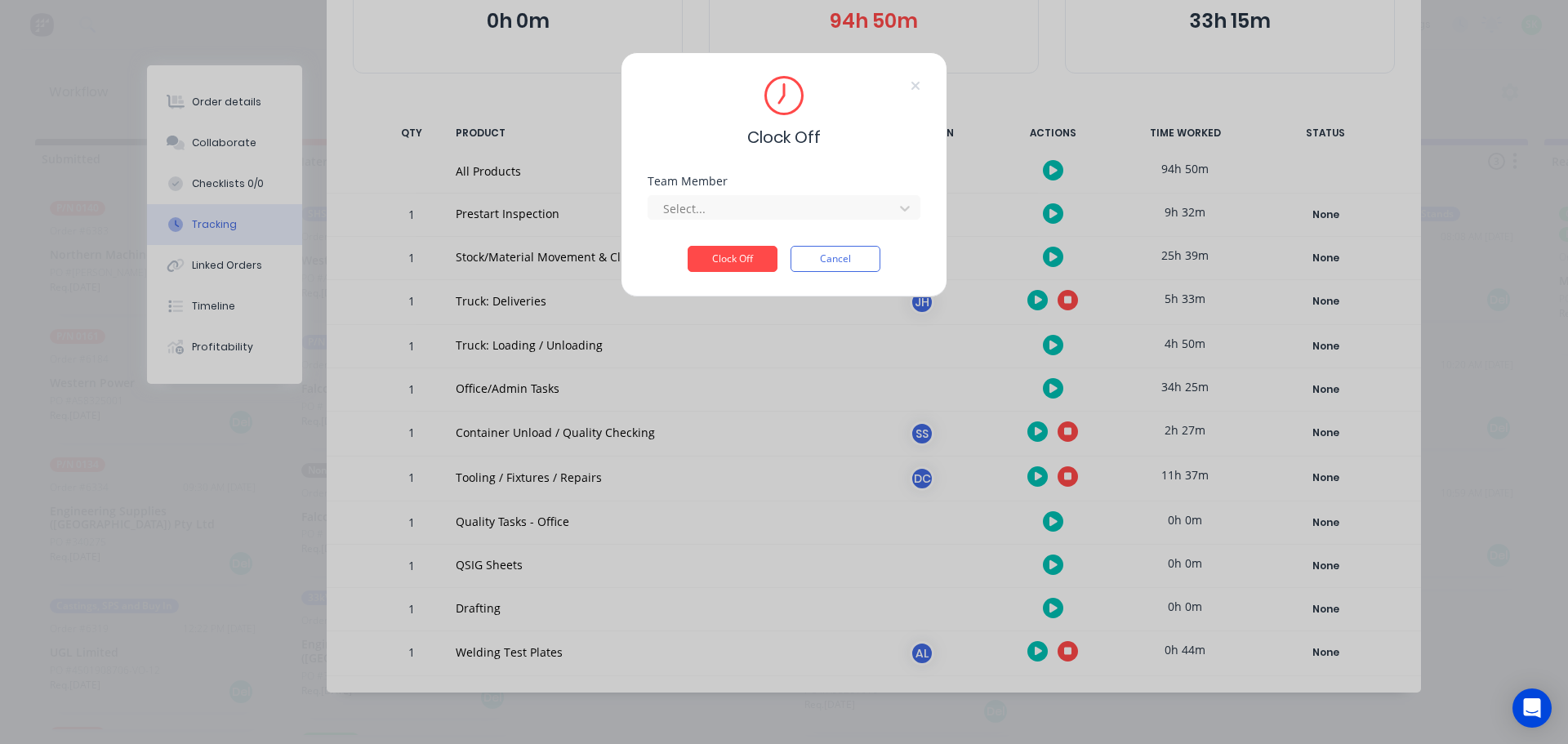
scroll to position [236, 0]
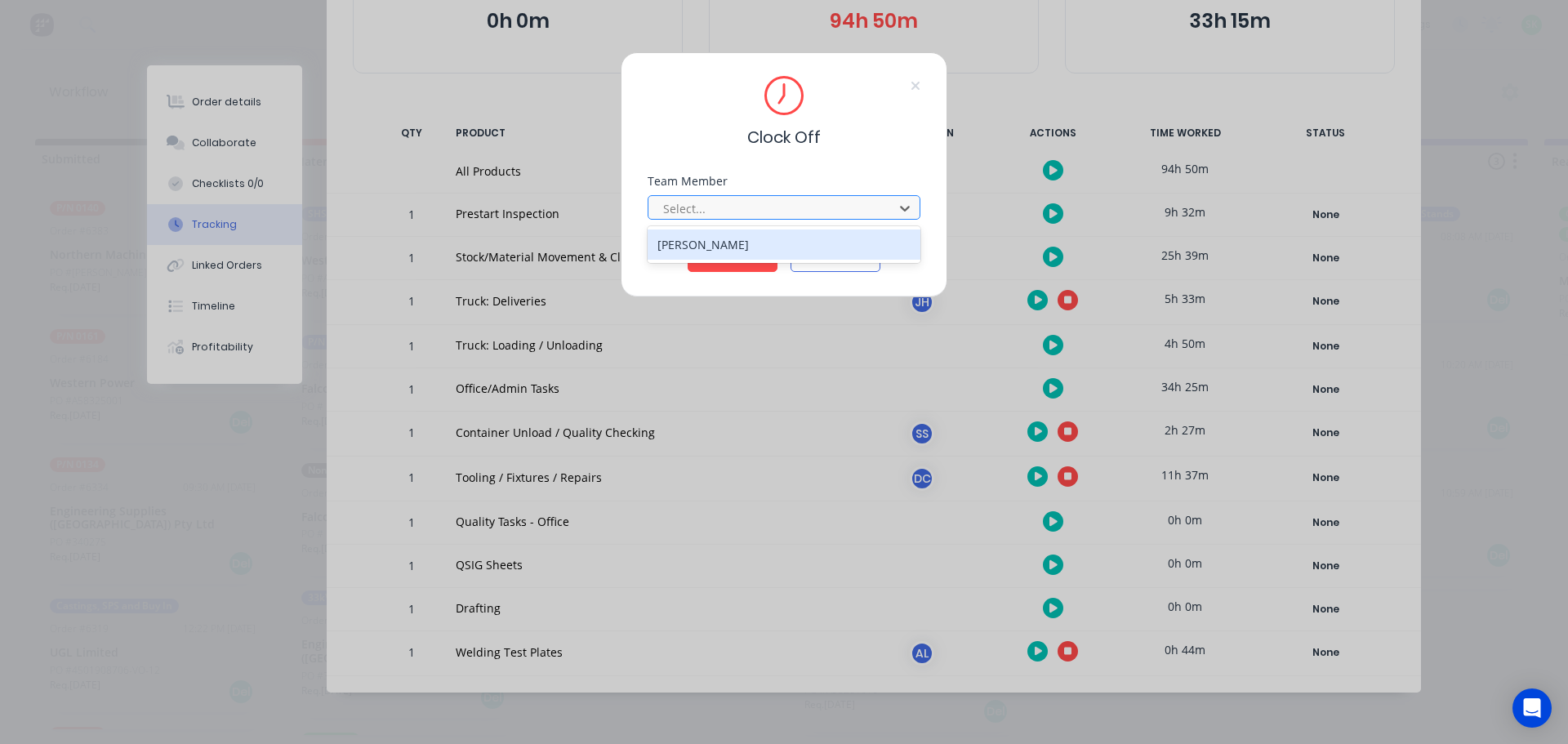
click at [765, 212] on div at bounding box center [773, 209] width 223 height 20
click at [758, 242] on div "[PERSON_NAME]" at bounding box center [783, 245] width 273 height 30
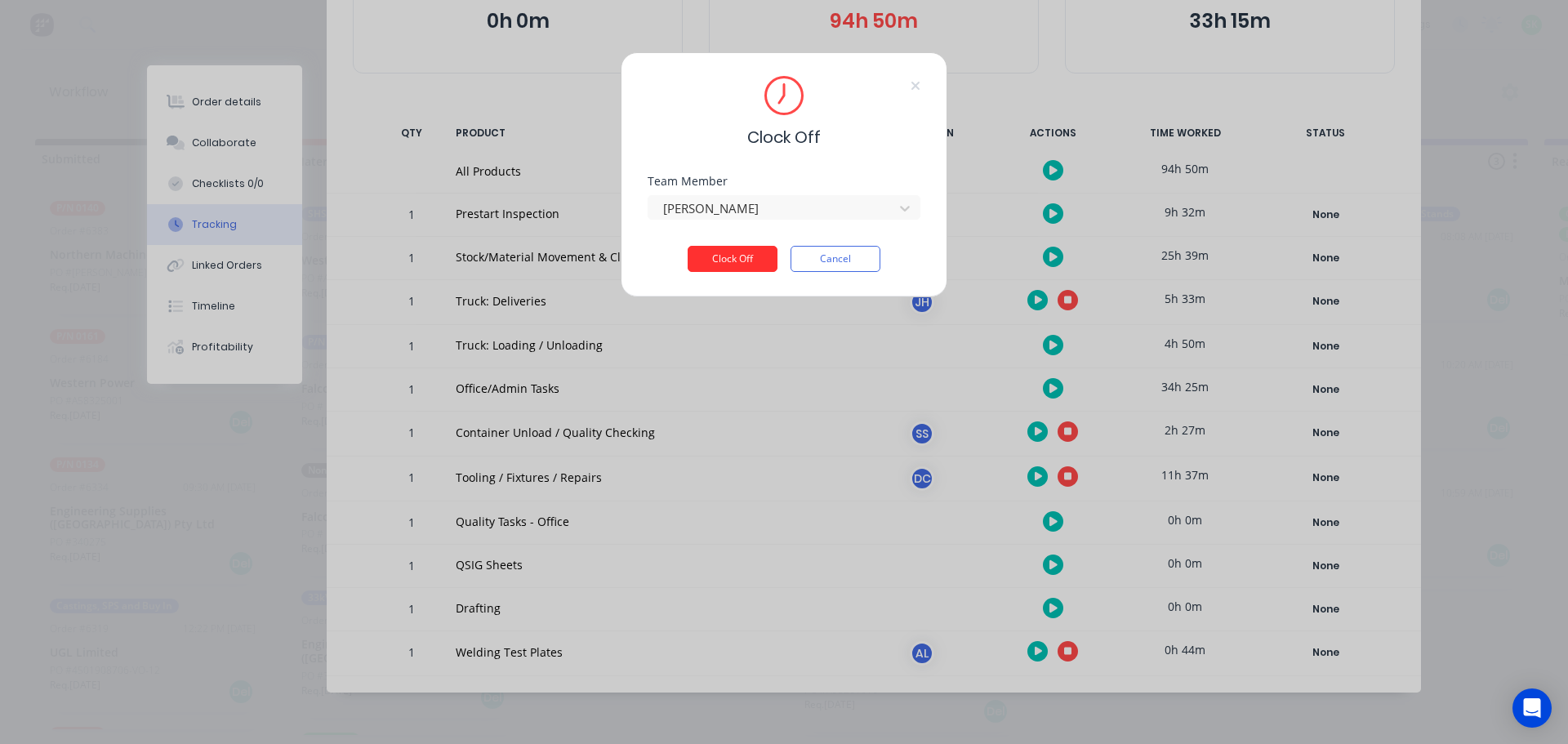
click at [728, 259] on button "Clock Off" at bounding box center [733, 258] width 90 height 26
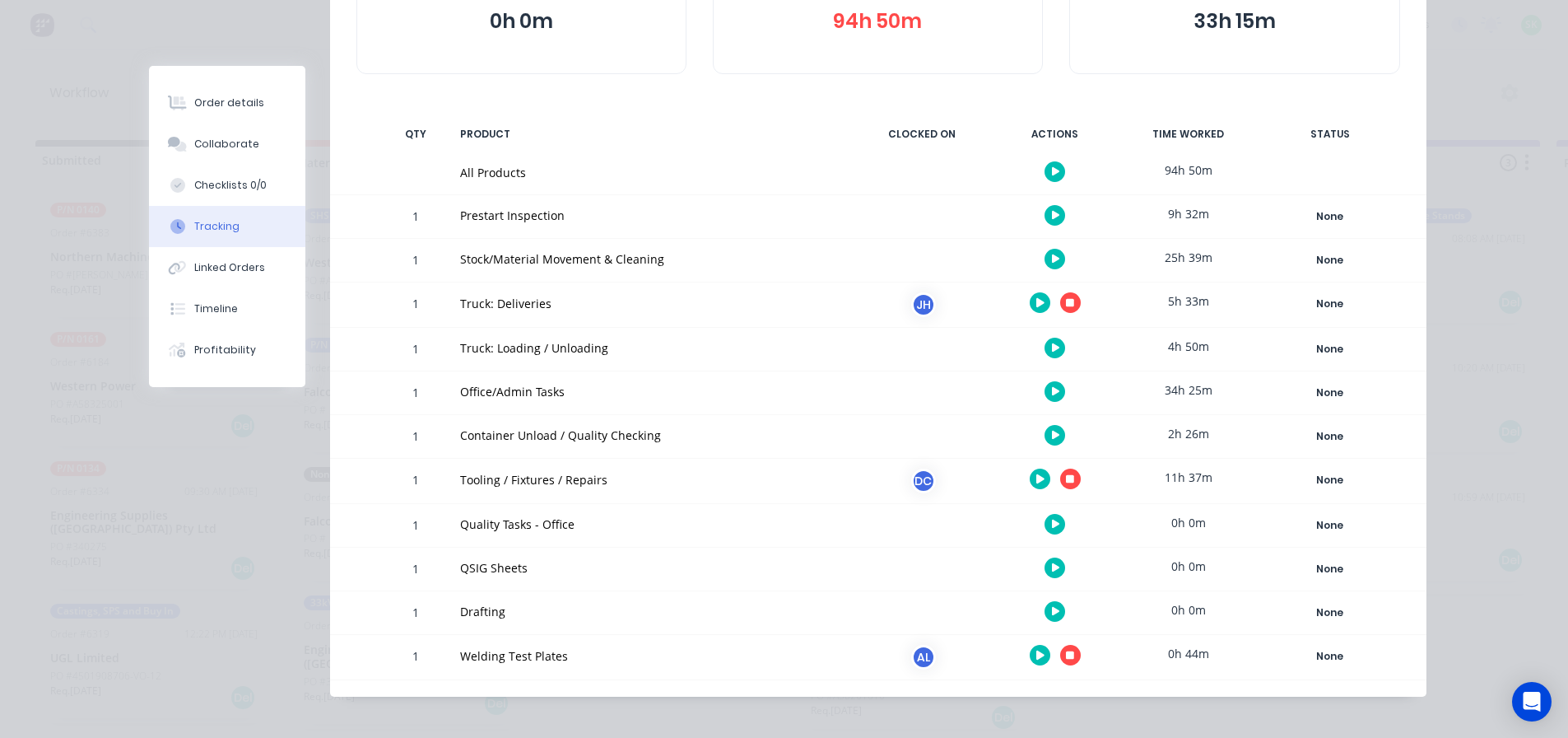
click at [1044, 255] on button "button" at bounding box center [1055, 259] width 20 height 20
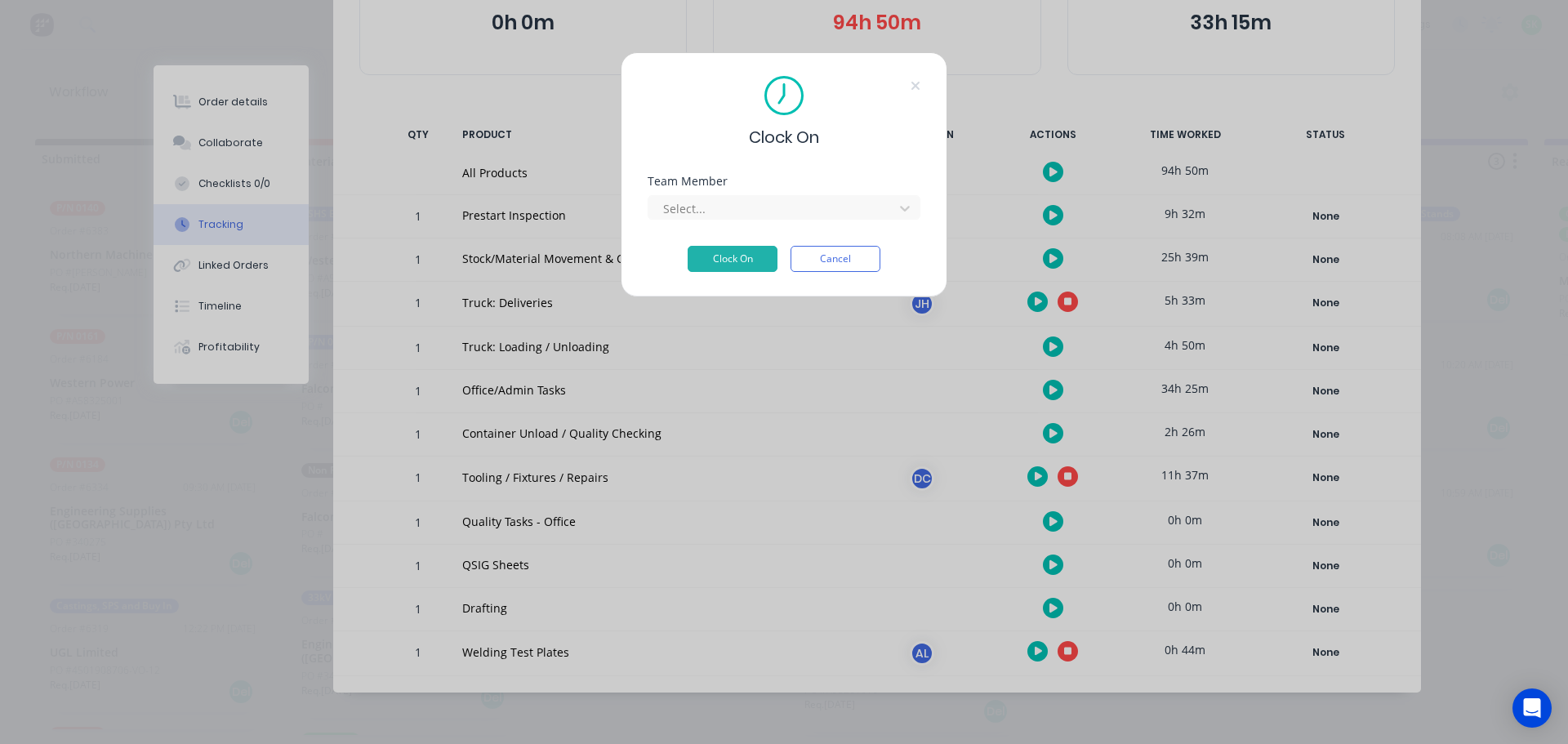
scroll to position [235, 0]
click at [743, 215] on div at bounding box center [773, 209] width 223 height 20
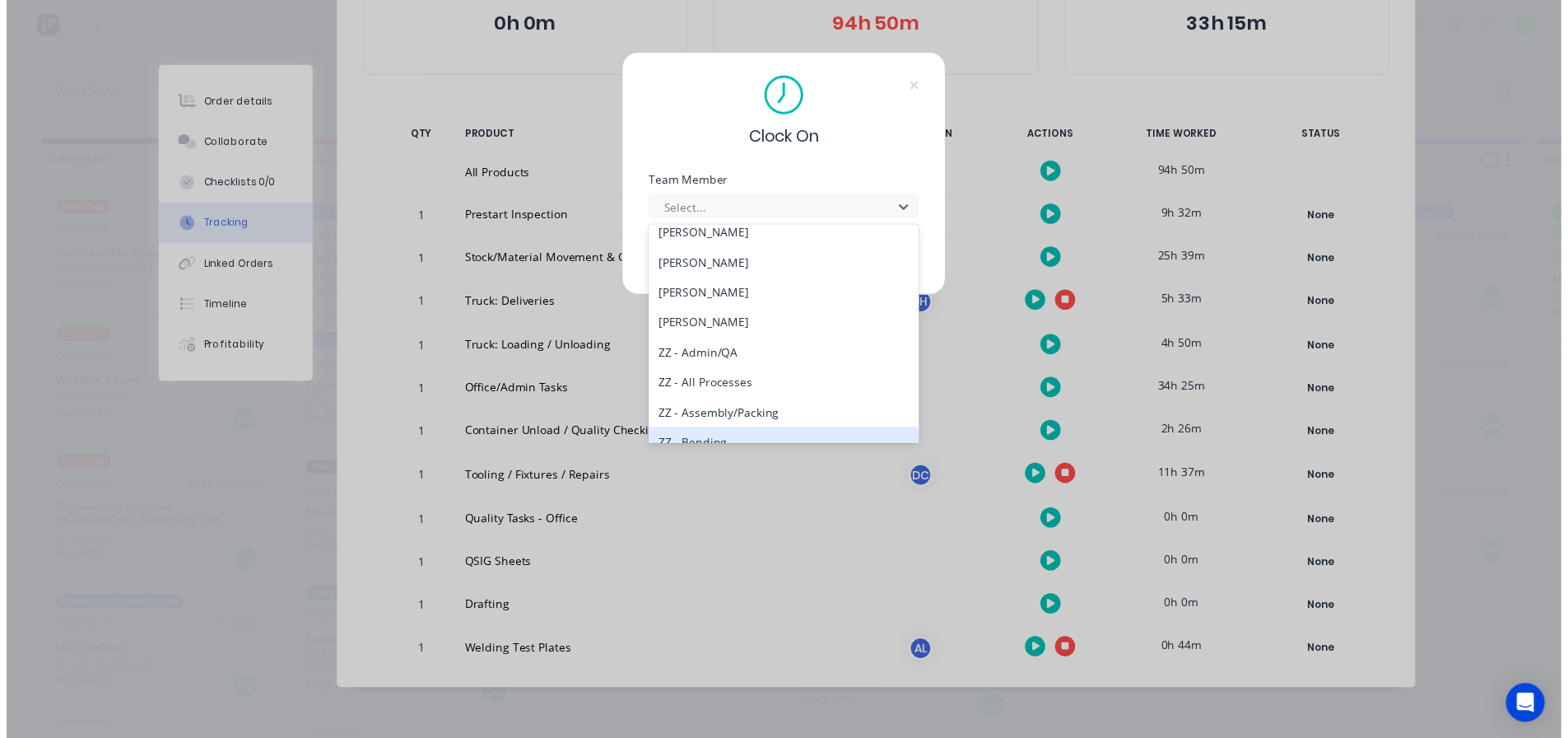
scroll to position [742, 0]
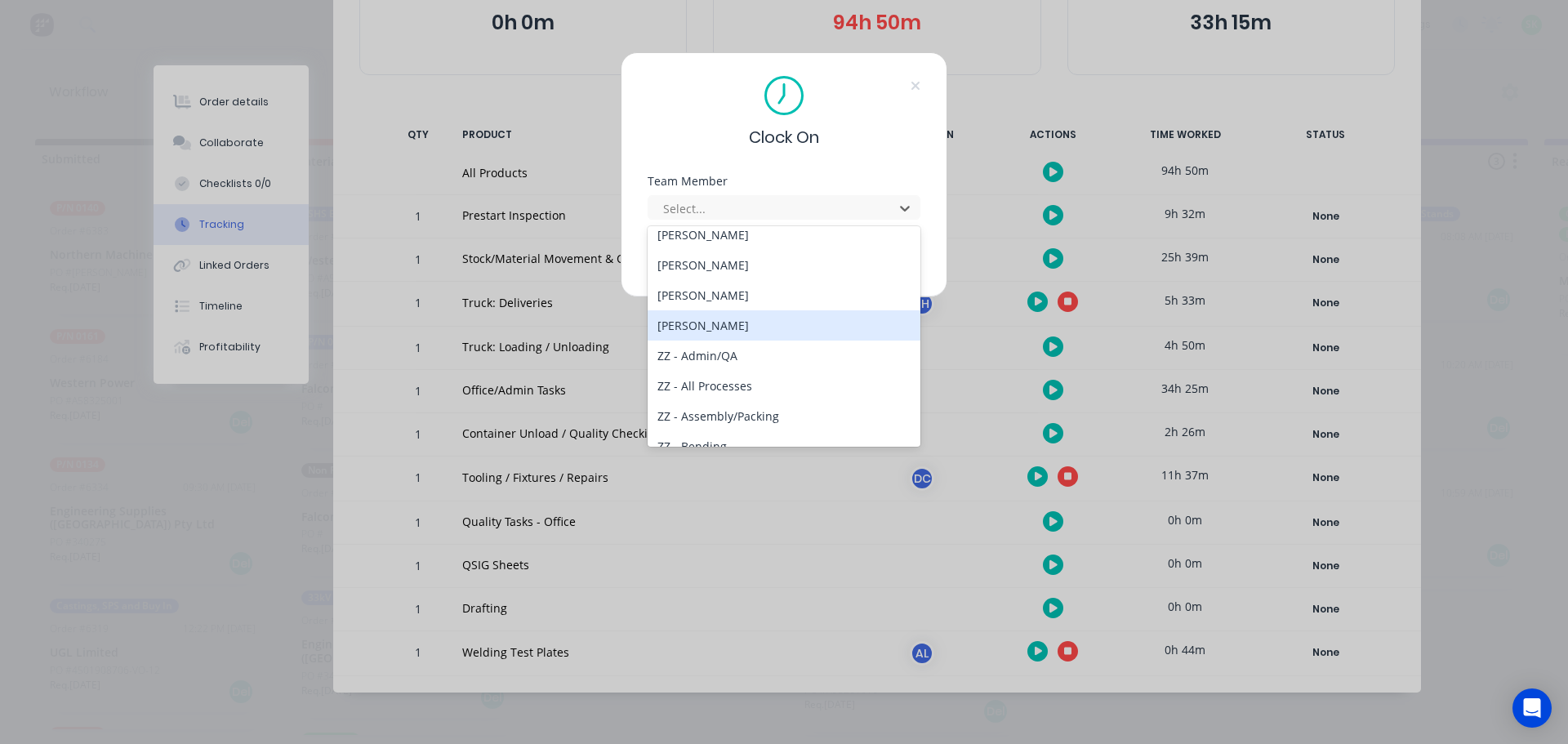
click at [751, 332] on div "[PERSON_NAME]" at bounding box center [783, 326] width 273 height 30
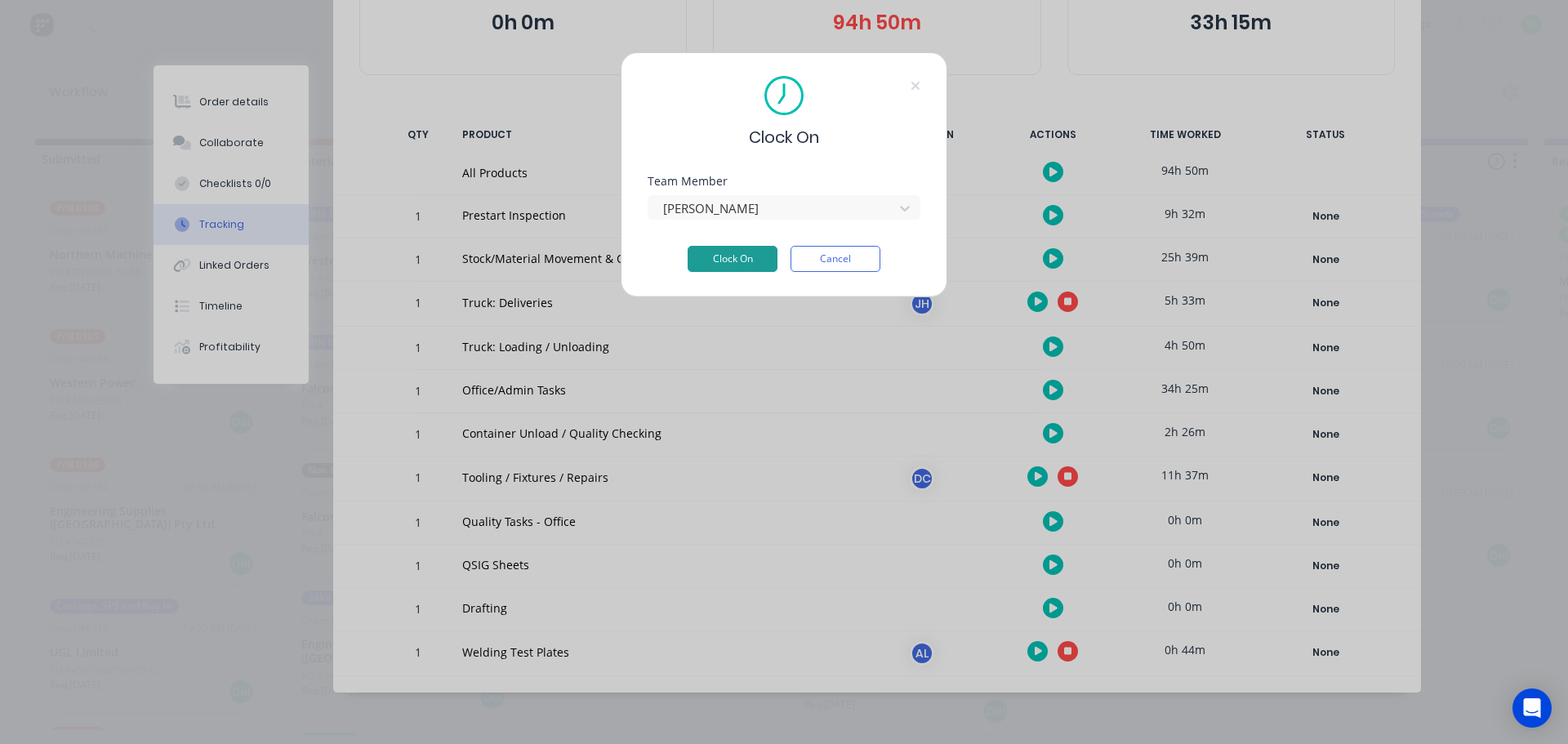
click at [748, 260] on button "Clock On" at bounding box center [733, 258] width 90 height 26
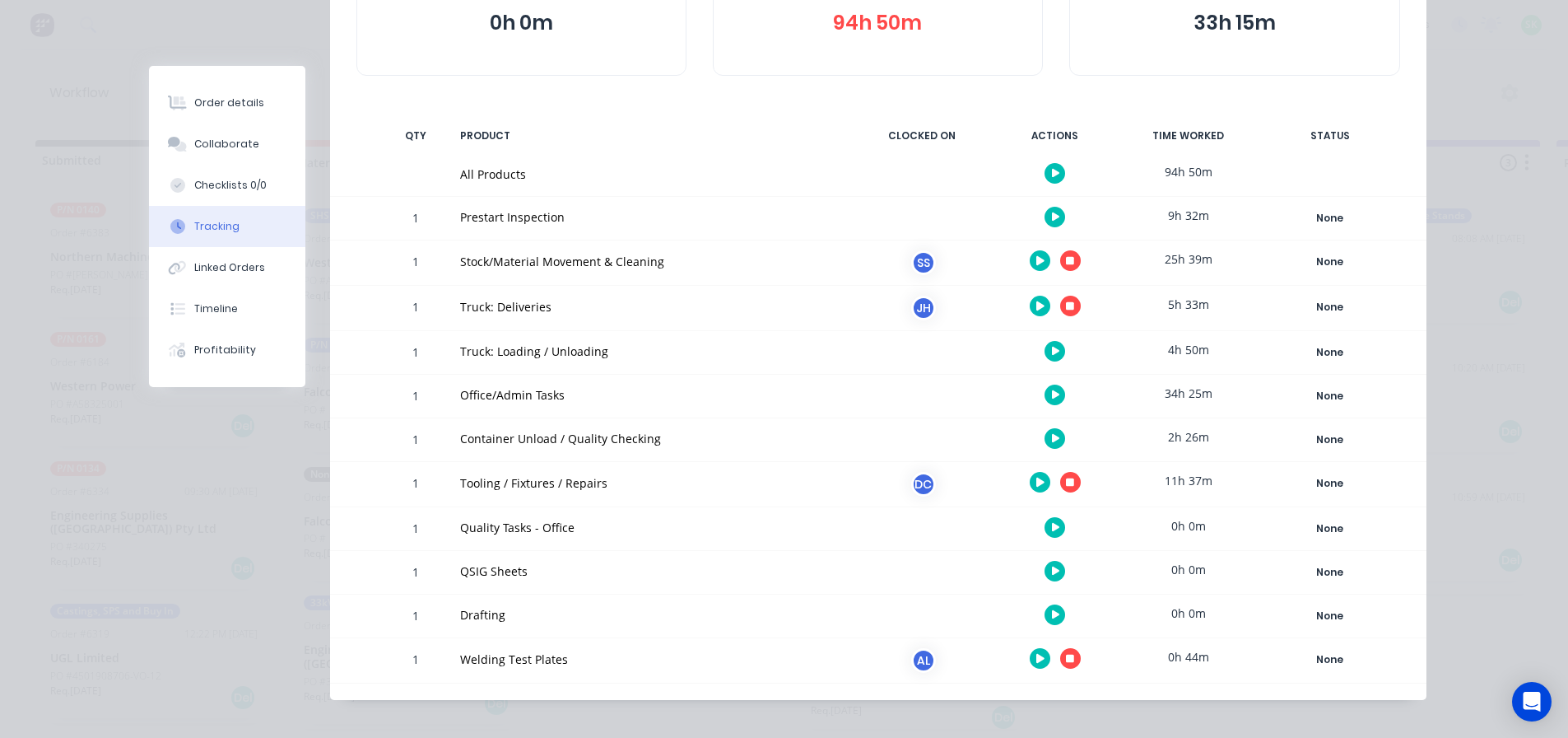
click at [1066, 260] on icon "button" at bounding box center [1069, 261] width 8 height 8
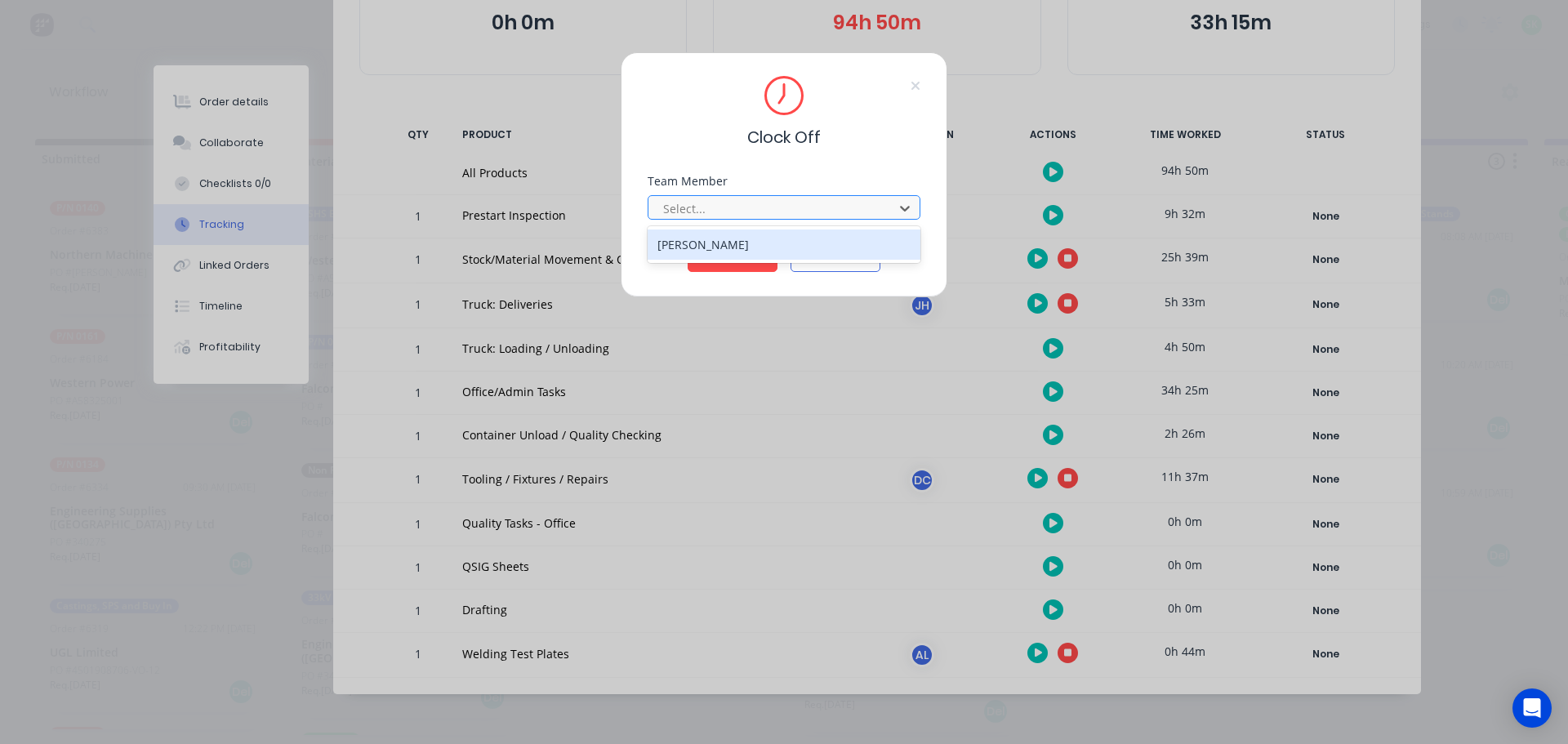
click at [806, 209] on div at bounding box center [773, 209] width 223 height 20
click at [779, 238] on div "[PERSON_NAME]" at bounding box center [783, 245] width 273 height 30
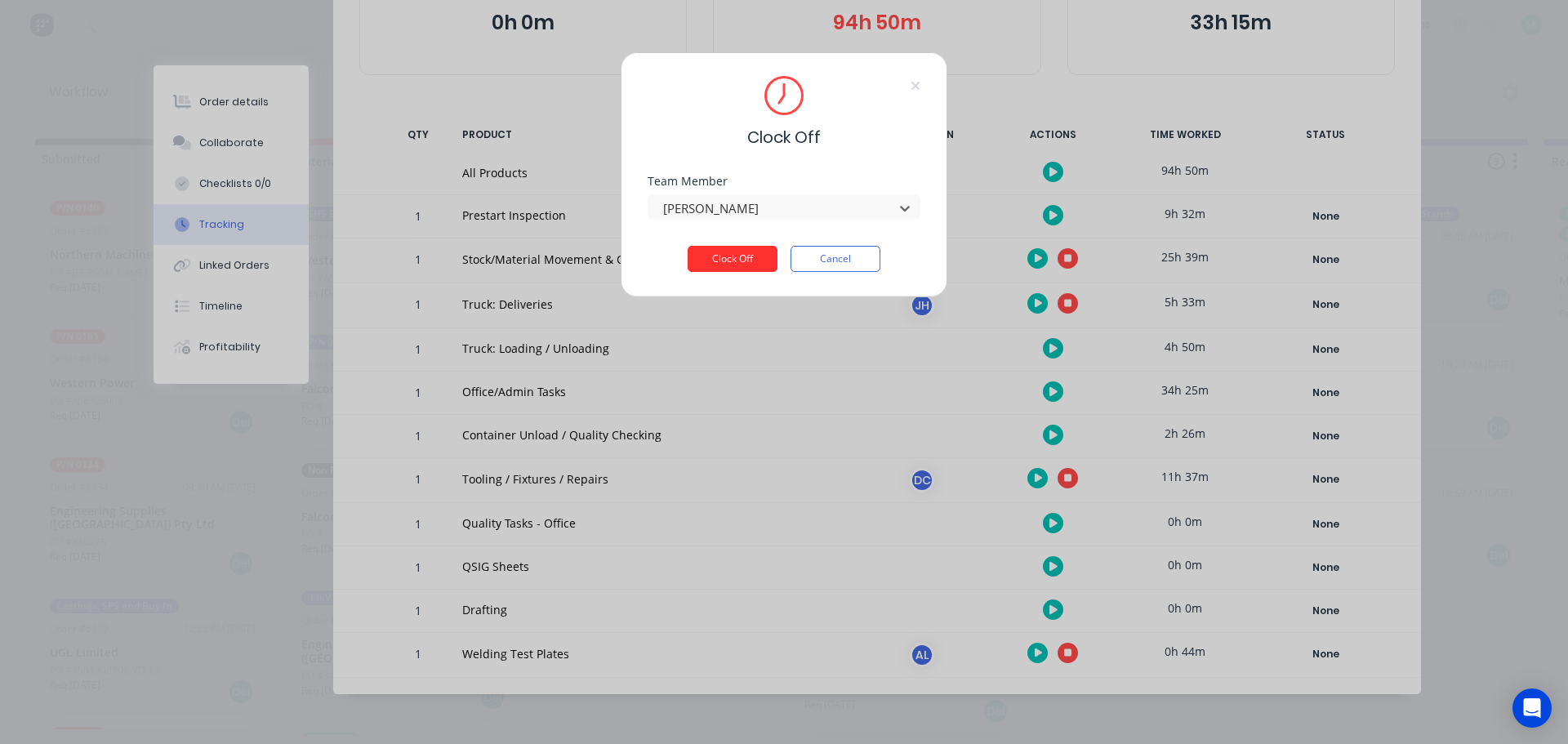
click at [750, 262] on button "Clock Off" at bounding box center [733, 258] width 90 height 26
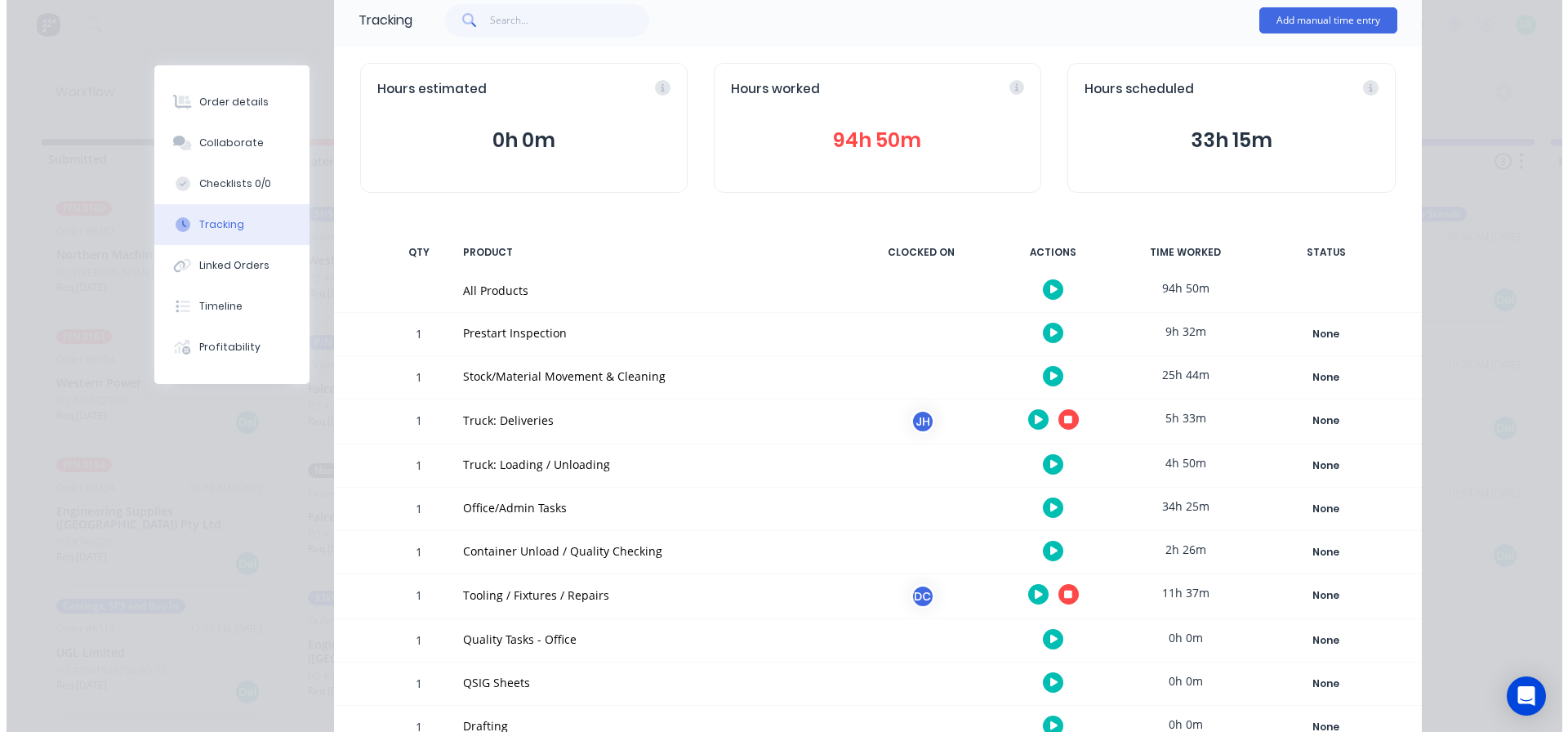
scroll to position [0, 0]
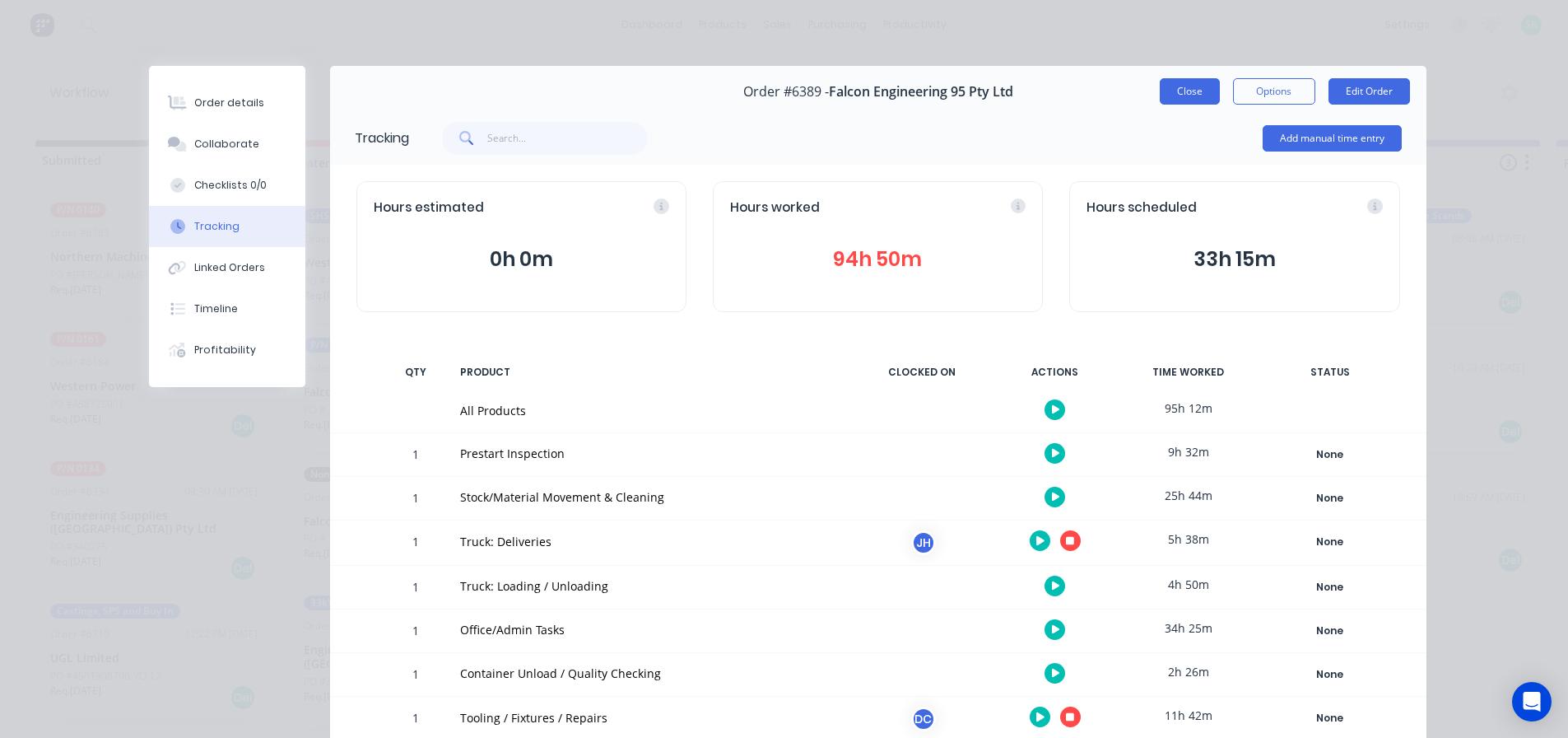
click at [1191, 95] on button "Close" at bounding box center [1190, 91] width 60 height 26
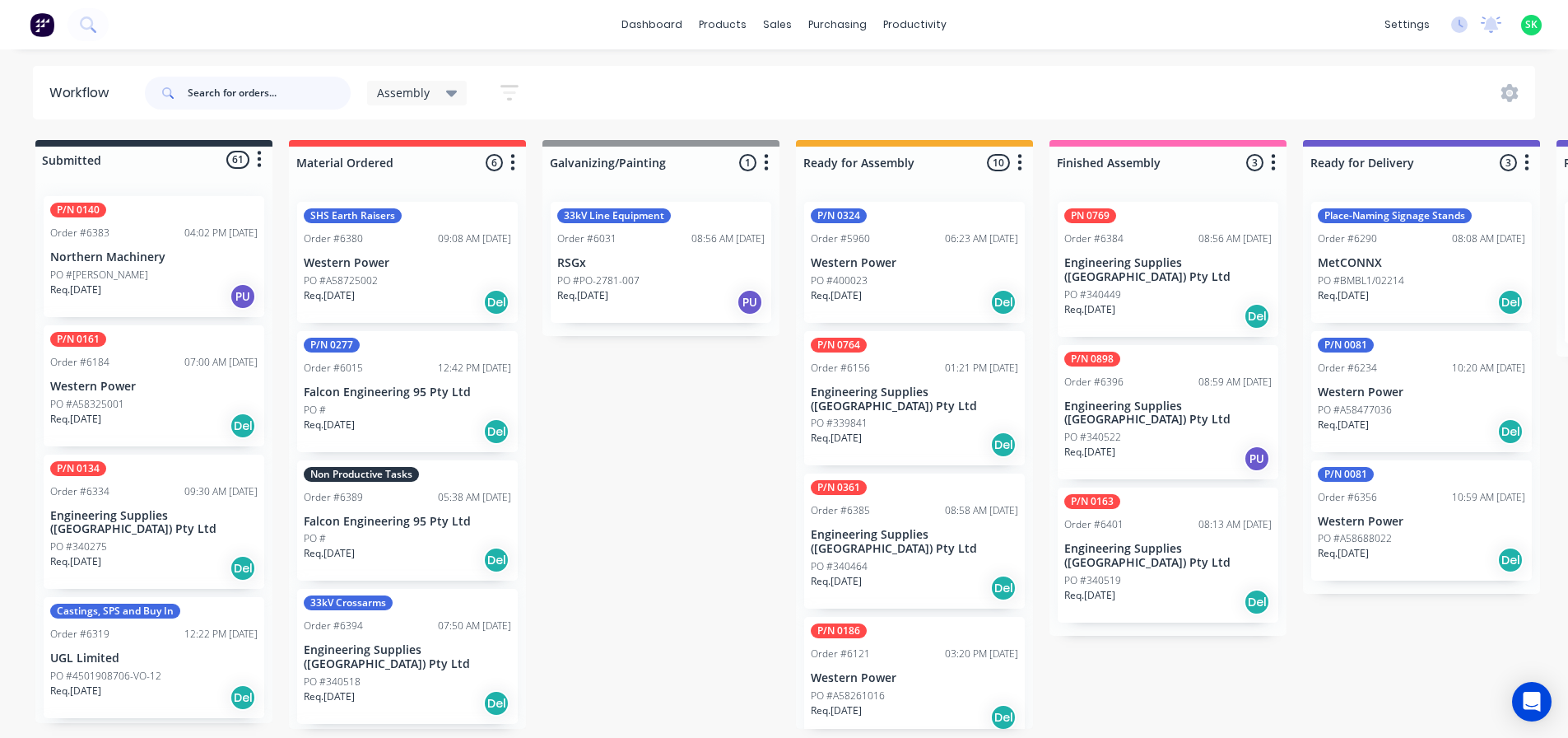
click at [259, 95] on input "text" at bounding box center [270, 94] width 163 height 33
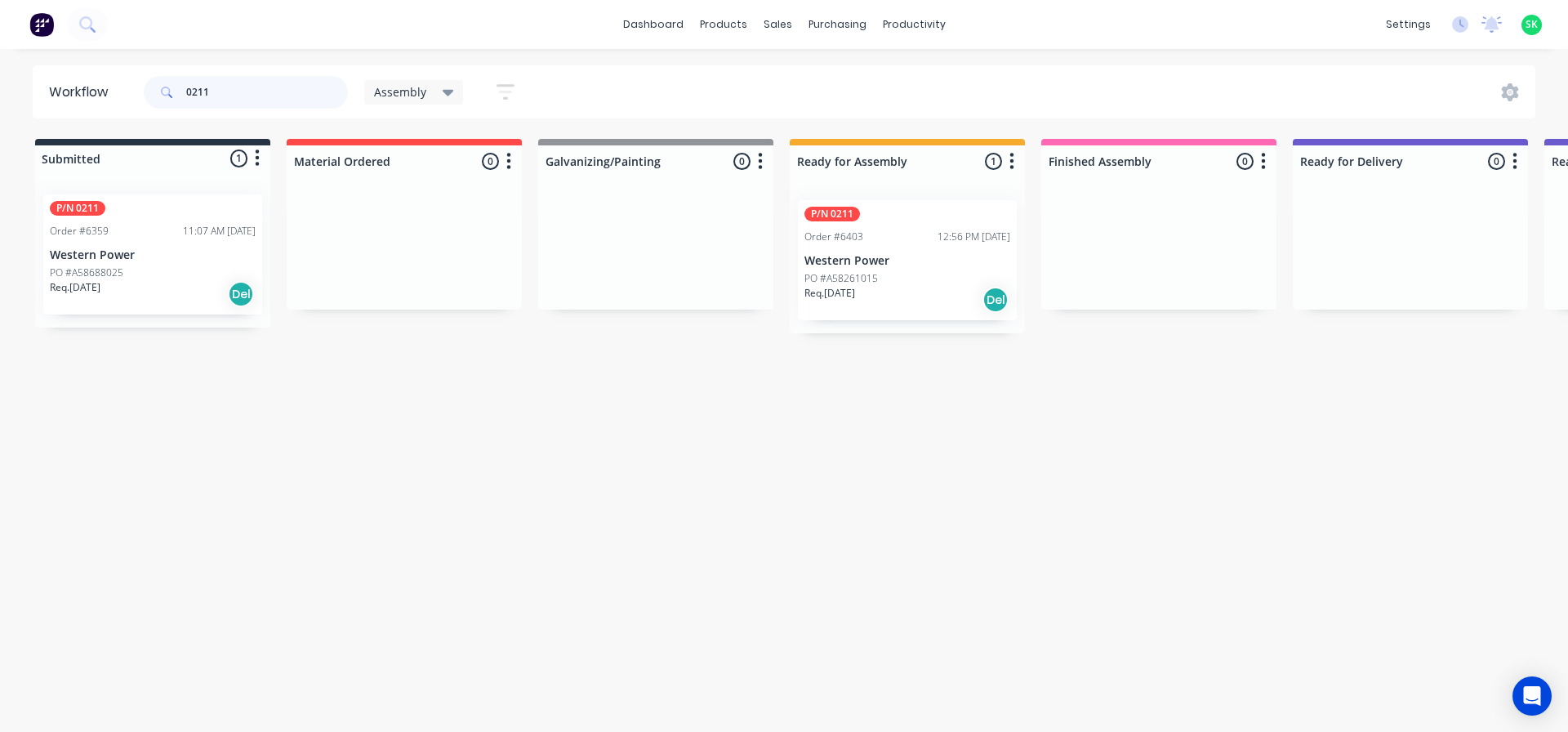
type input "0211"
click at [889, 254] on p "Western Power" at bounding box center [907, 260] width 206 height 14
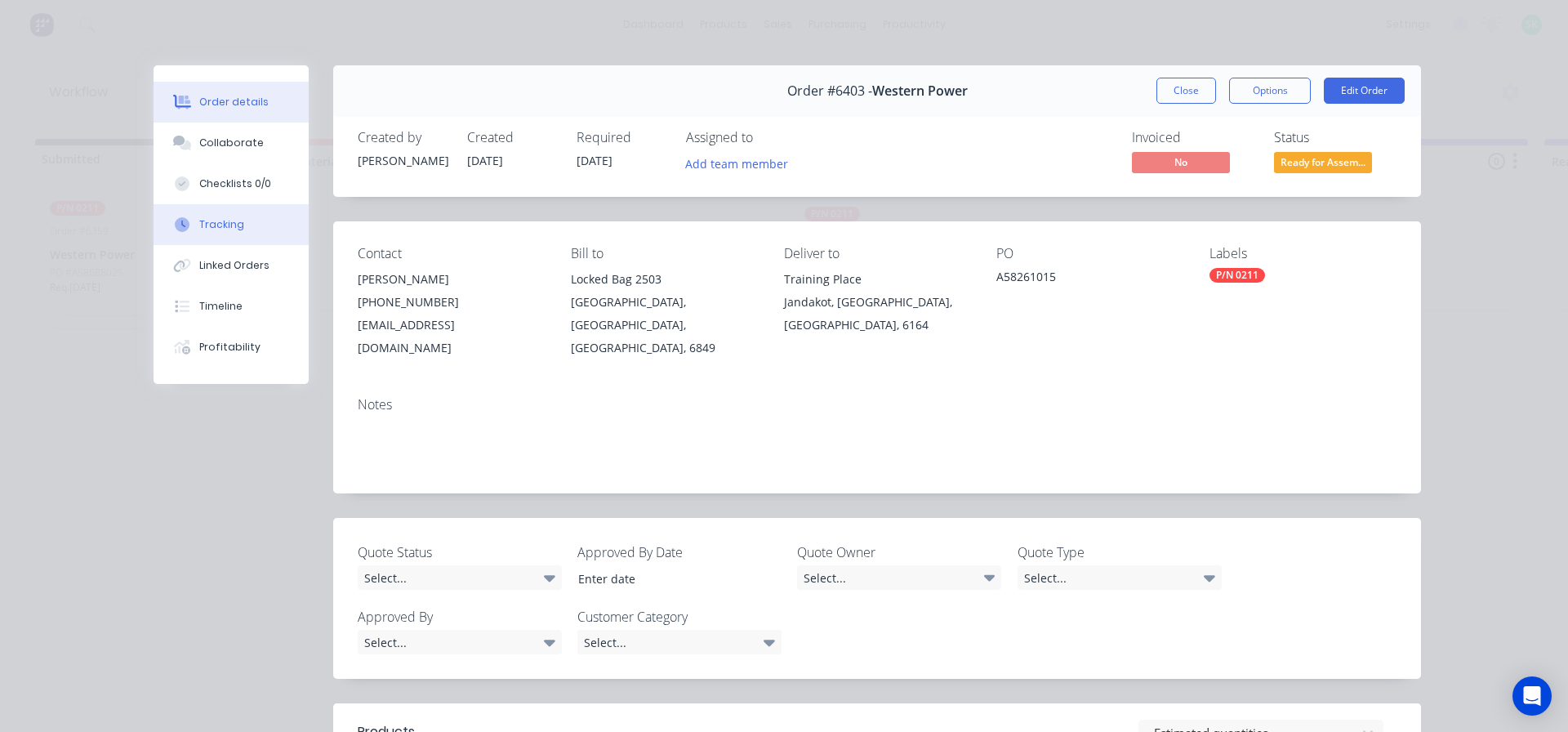
click at [222, 226] on div "Tracking" at bounding box center [222, 224] width 45 height 15
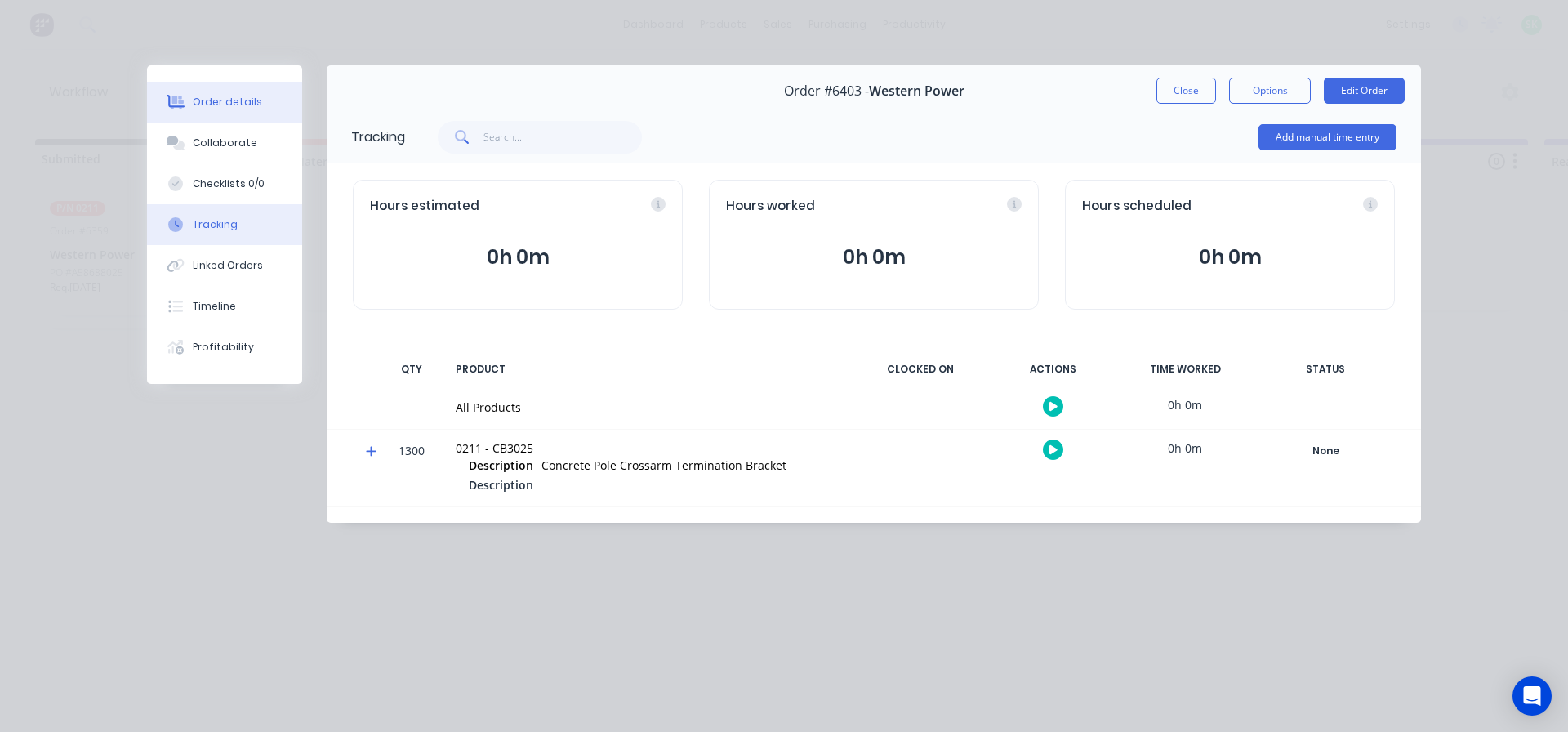
click at [216, 98] on div "Order details" at bounding box center [228, 102] width 70 height 15
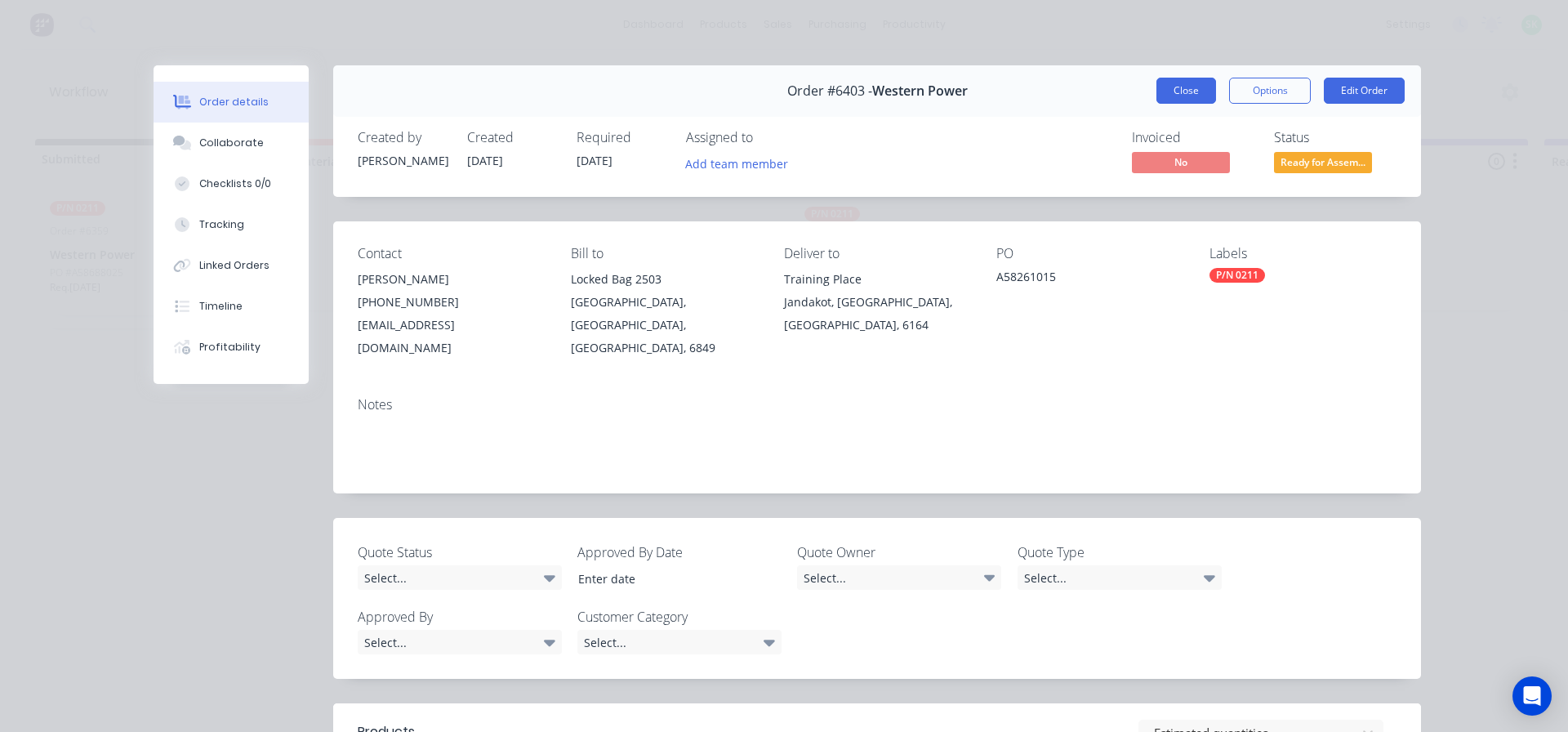
click at [1186, 97] on button "Close" at bounding box center [1186, 90] width 60 height 26
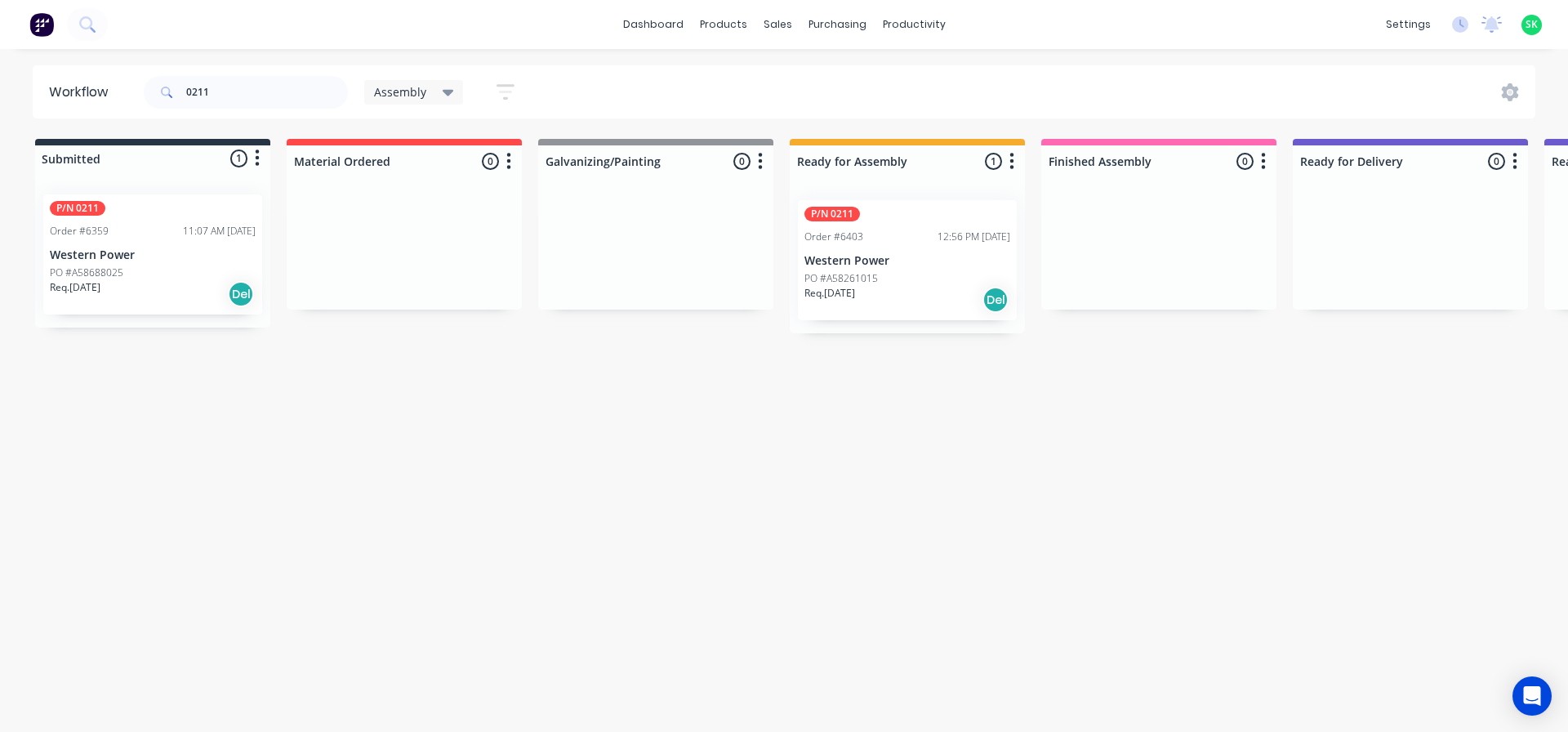
click at [119, 233] on div "Order #6359 11:07 AM 30/09/25" at bounding box center [153, 231] width 206 height 15
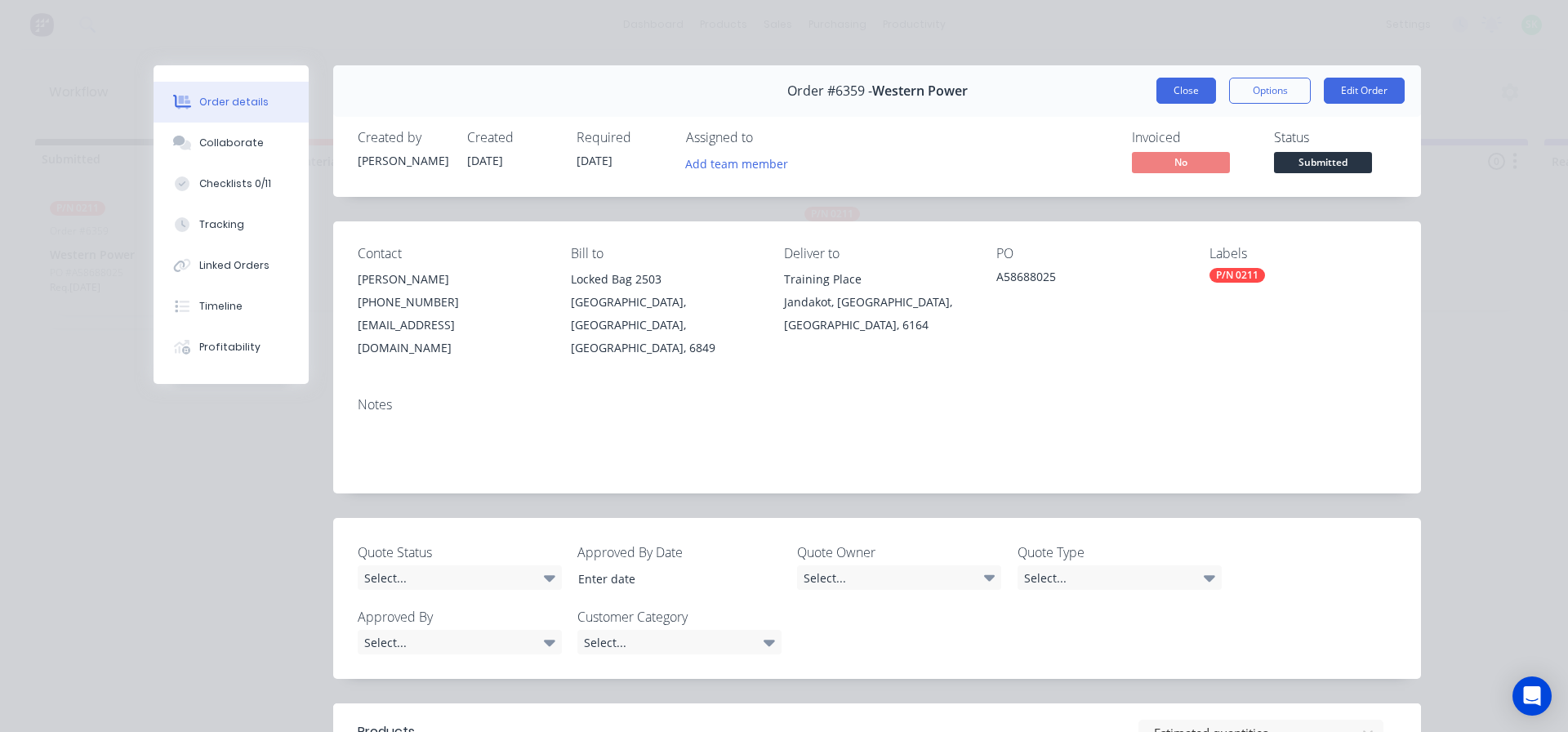
click at [1183, 97] on button "Close" at bounding box center [1186, 90] width 60 height 26
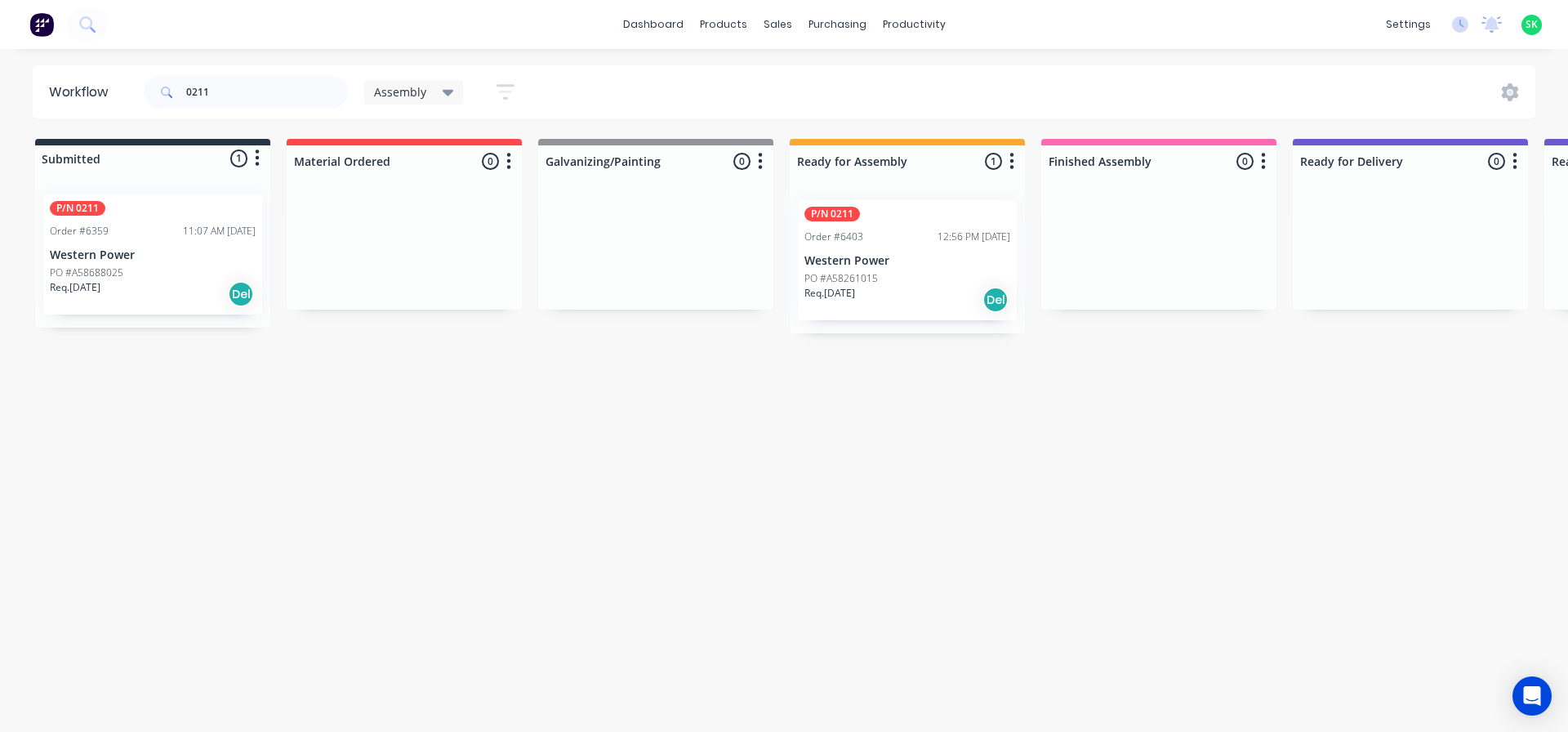
click at [878, 262] on p "Western Power" at bounding box center [907, 260] width 206 height 14
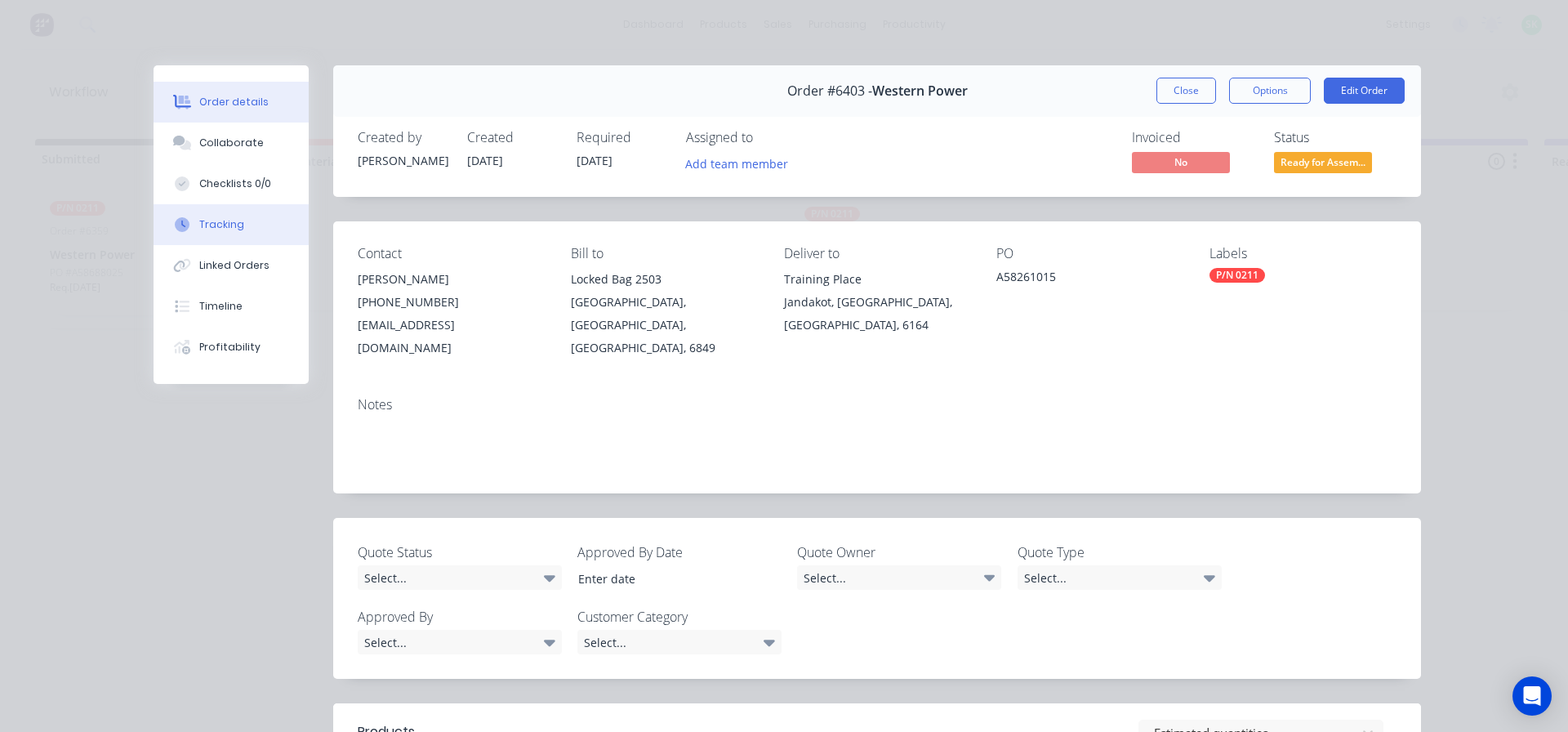
click at [217, 219] on div "Tracking" at bounding box center [222, 224] width 45 height 15
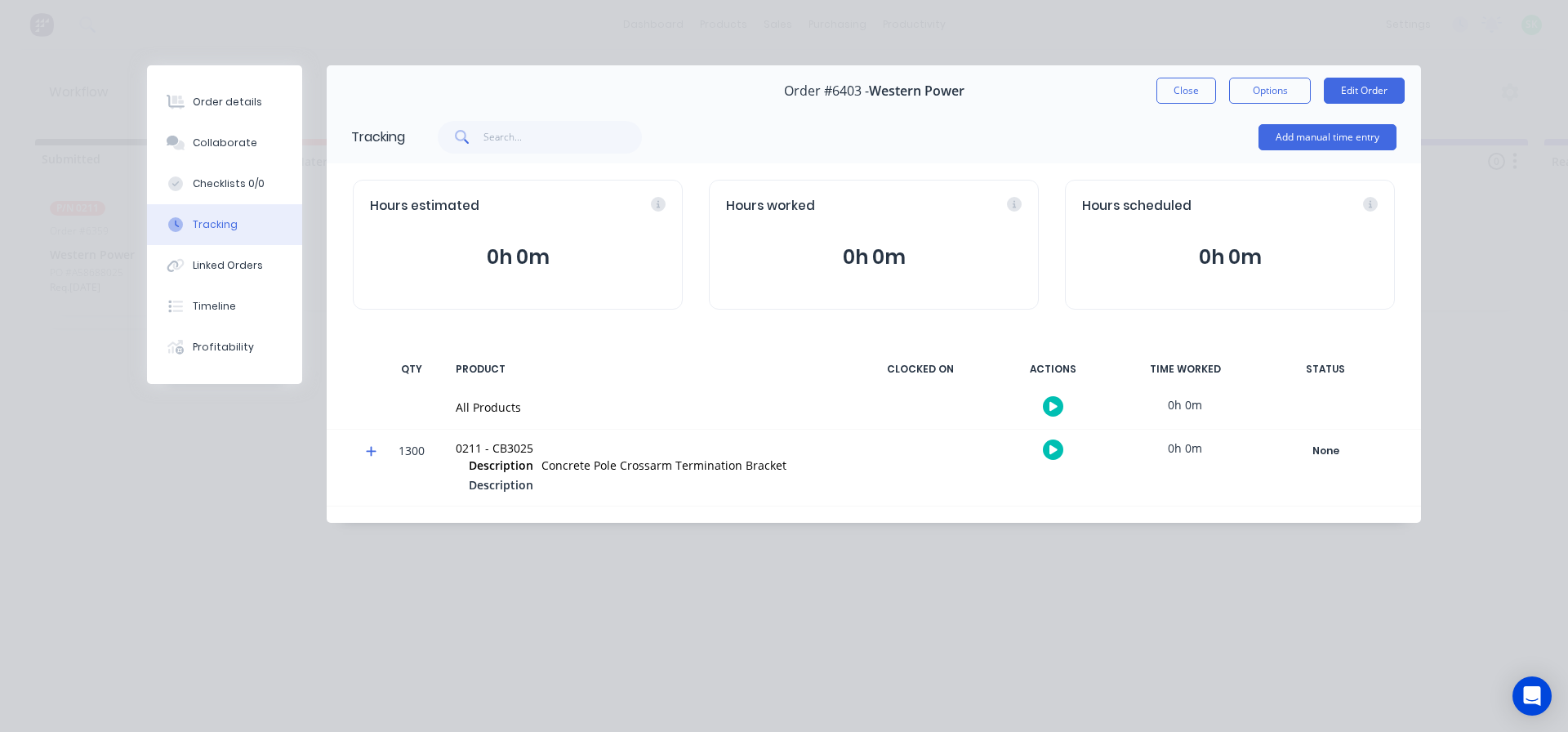
click at [1051, 403] on icon "button" at bounding box center [1053, 406] width 8 height 9
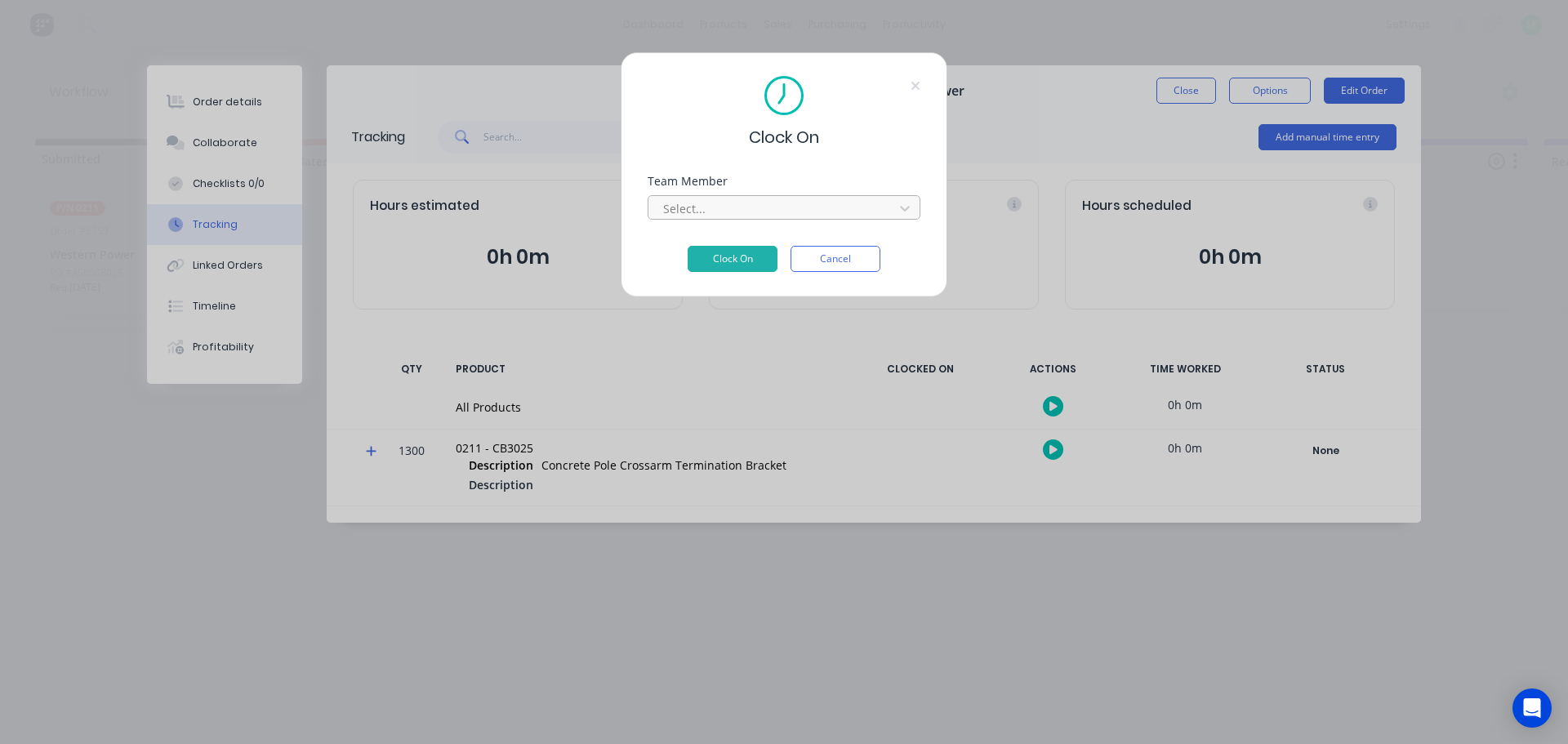
click at [796, 212] on div at bounding box center [773, 209] width 223 height 20
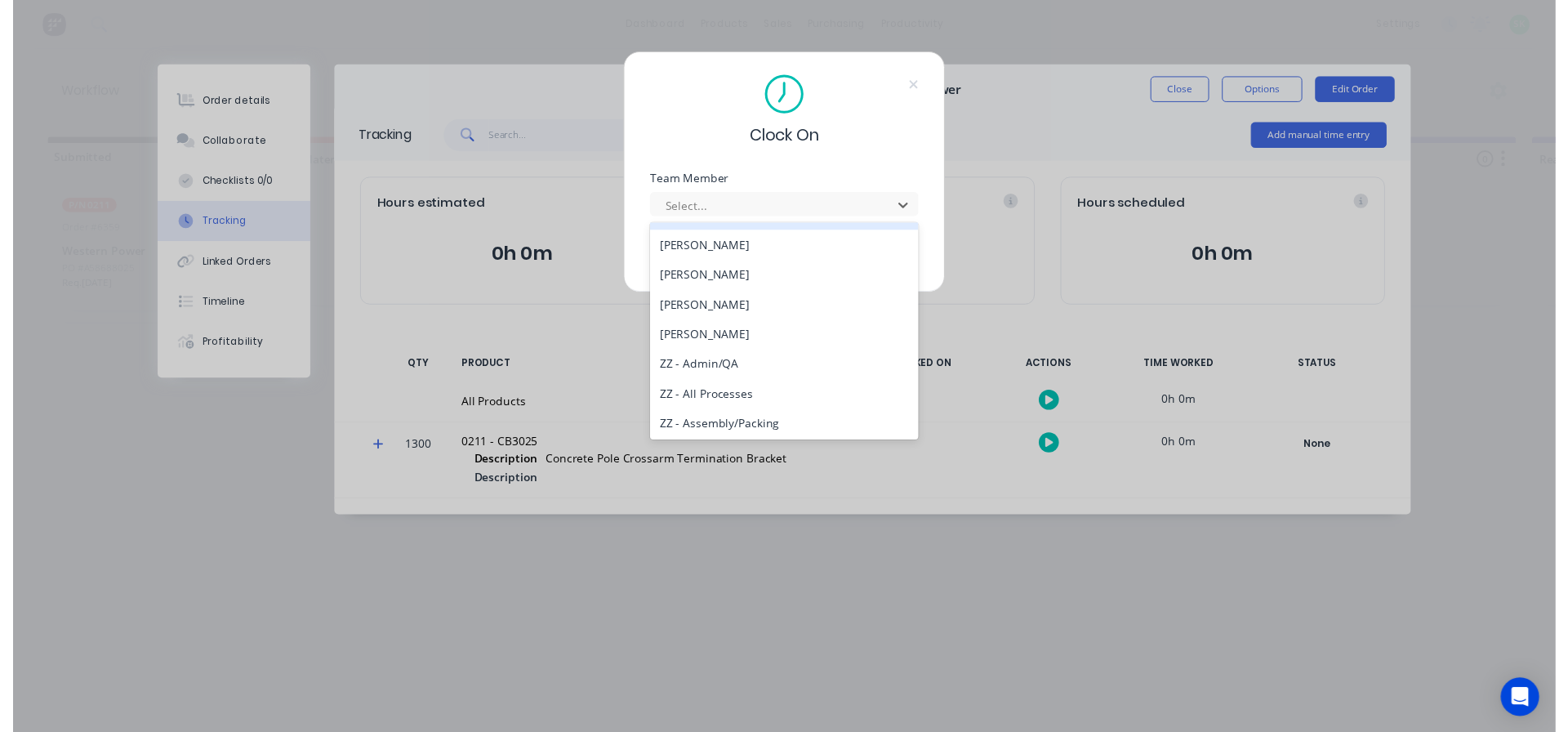
scroll to position [736, 0]
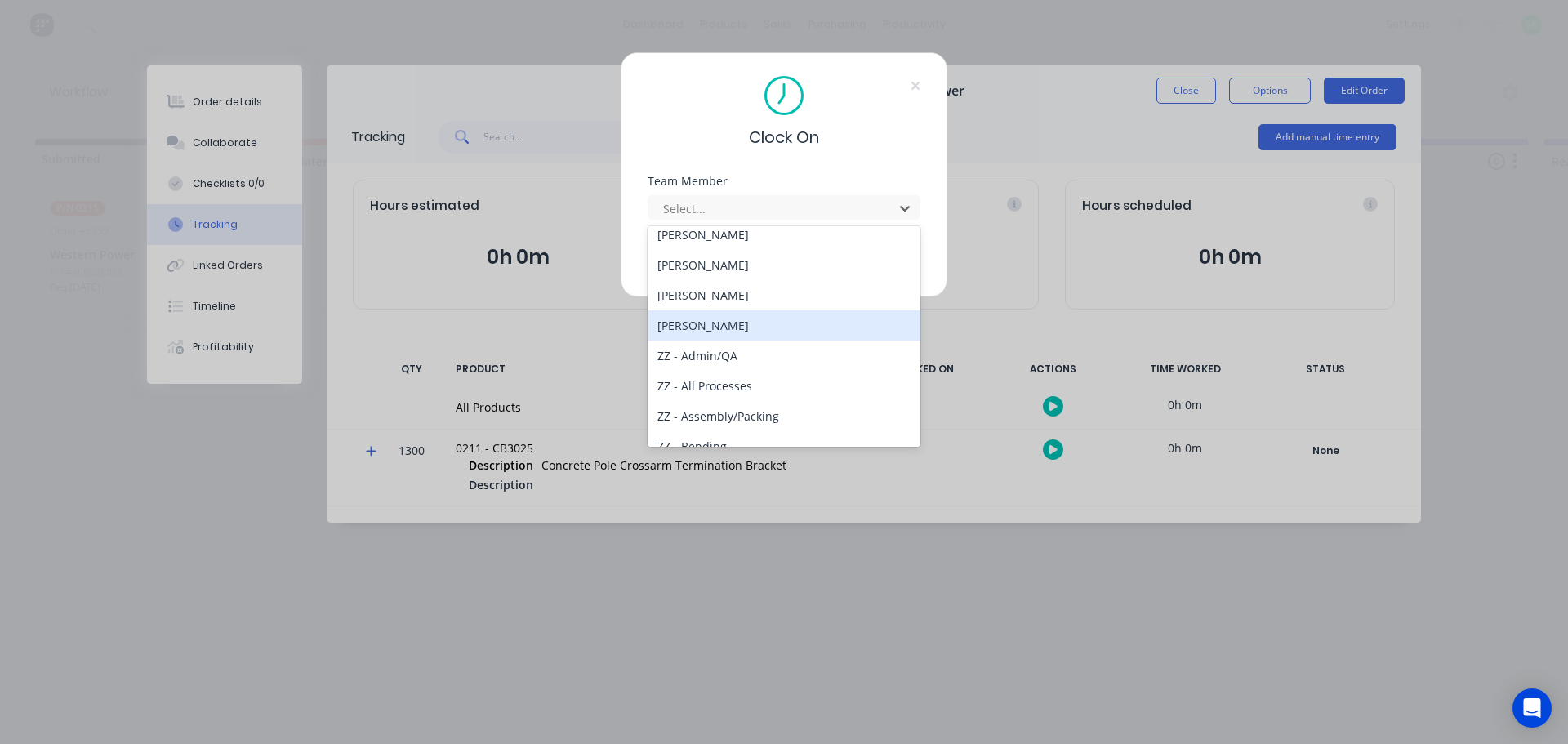
click at [774, 326] on div "[PERSON_NAME]" at bounding box center [783, 326] width 273 height 30
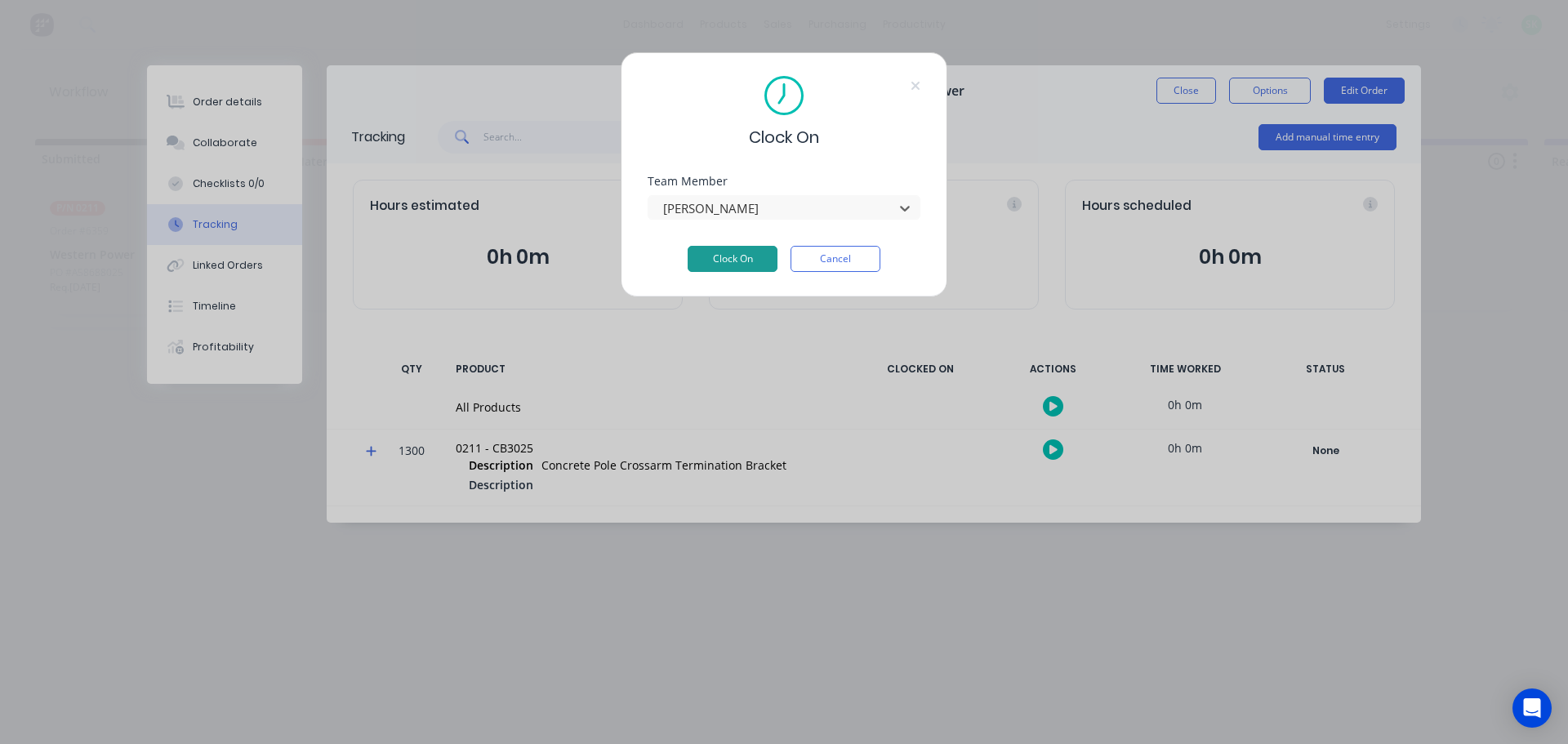
click at [736, 268] on button "Clock On" at bounding box center [733, 258] width 90 height 26
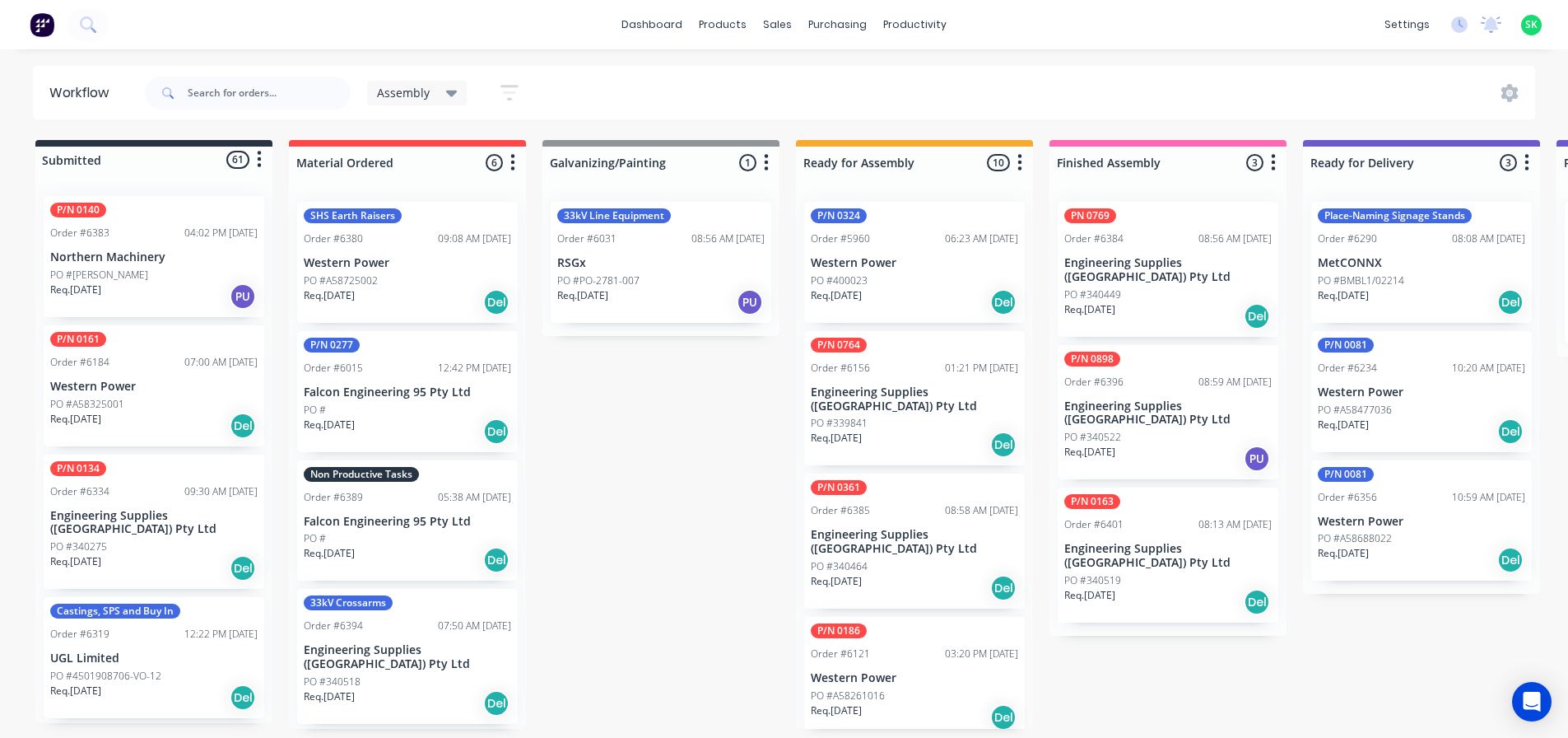
click at [1115, 430] on p "PO #340522" at bounding box center [1093, 438] width 57 height 15
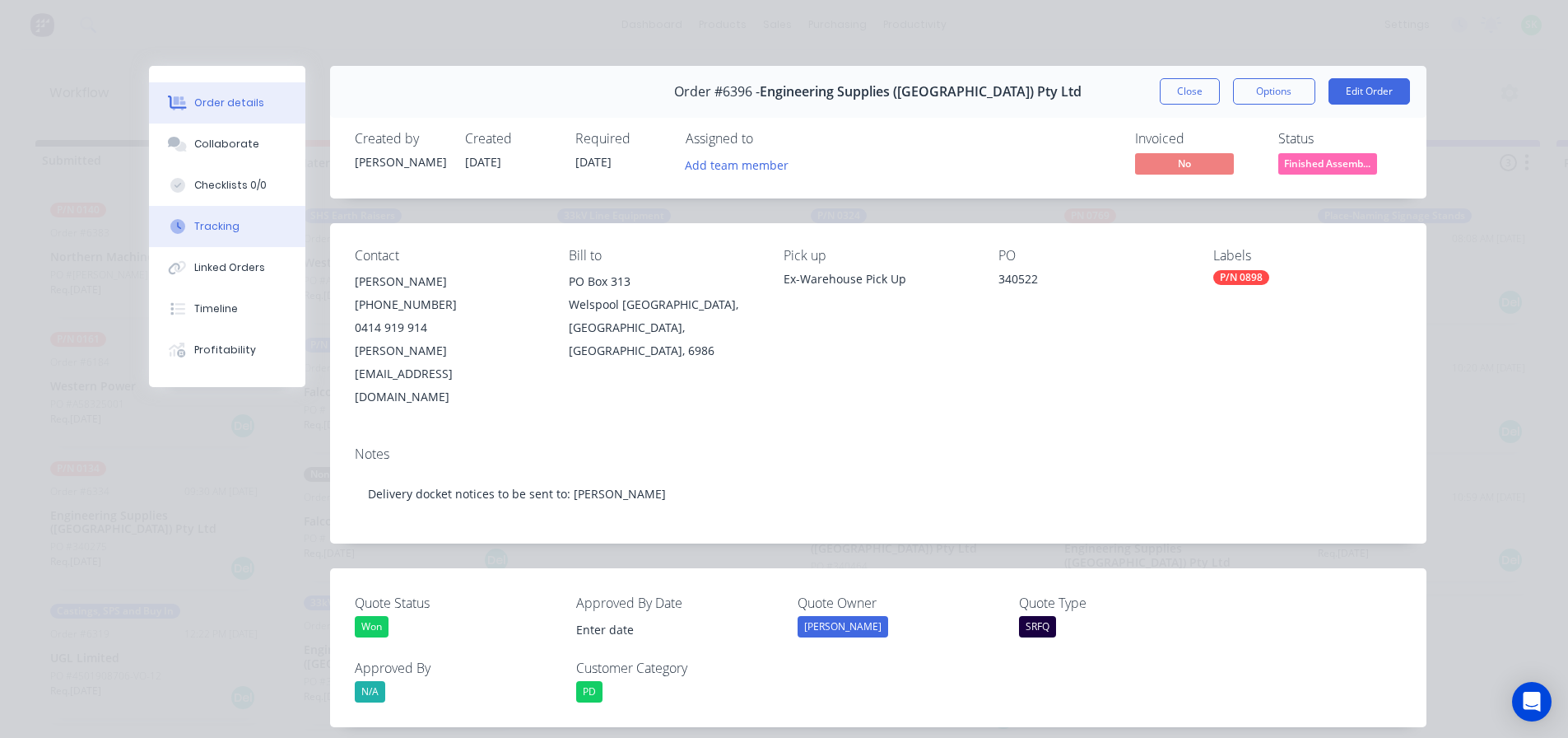
click at [195, 223] on div "Tracking" at bounding box center [217, 226] width 45 height 15
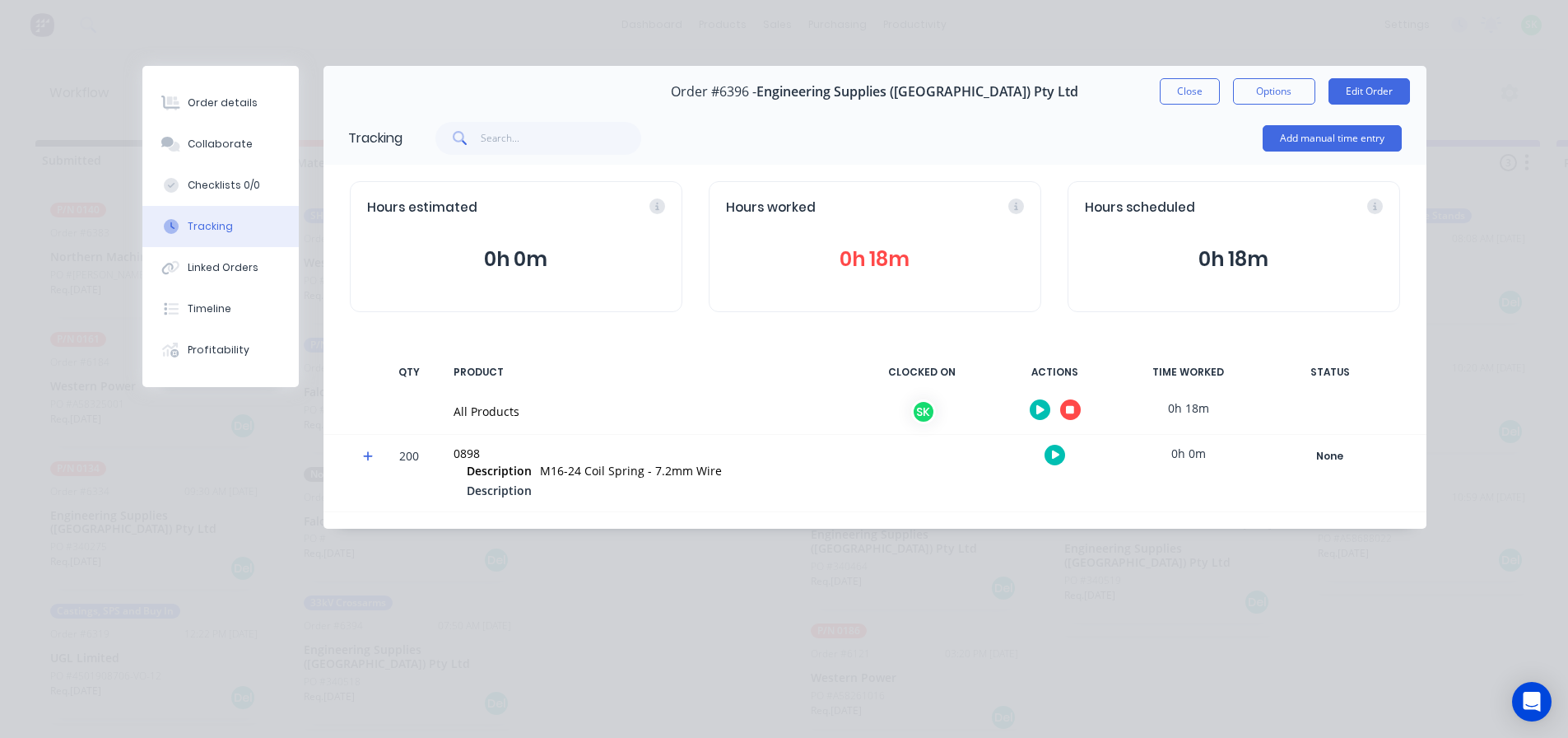
click at [1069, 406] on icon "button" at bounding box center [1069, 410] width 8 height 8
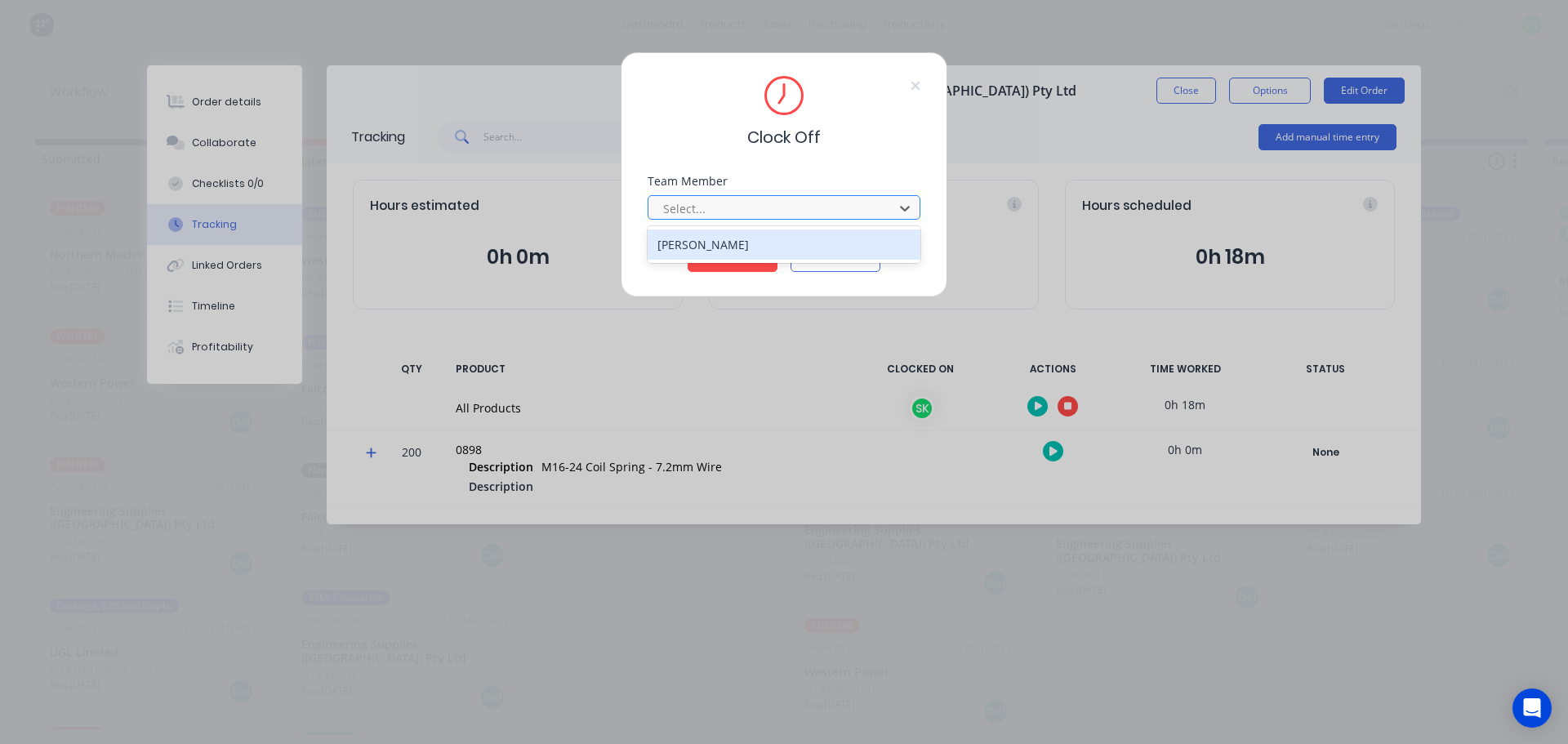
click at [776, 209] on div at bounding box center [773, 209] width 223 height 20
click at [745, 251] on div "[PERSON_NAME]" at bounding box center [783, 245] width 273 height 30
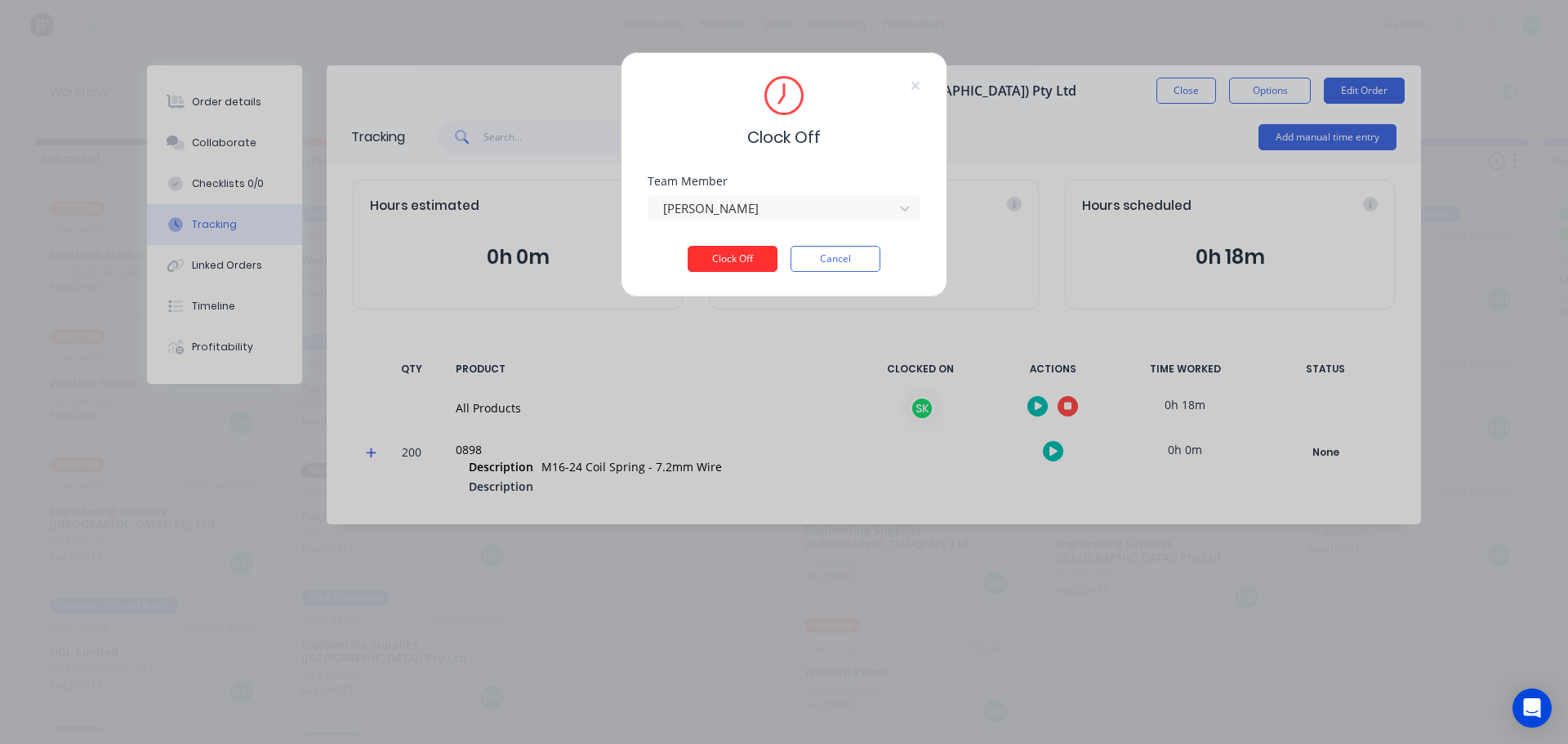
click at [742, 256] on button "Clock Off" at bounding box center [733, 258] width 90 height 26
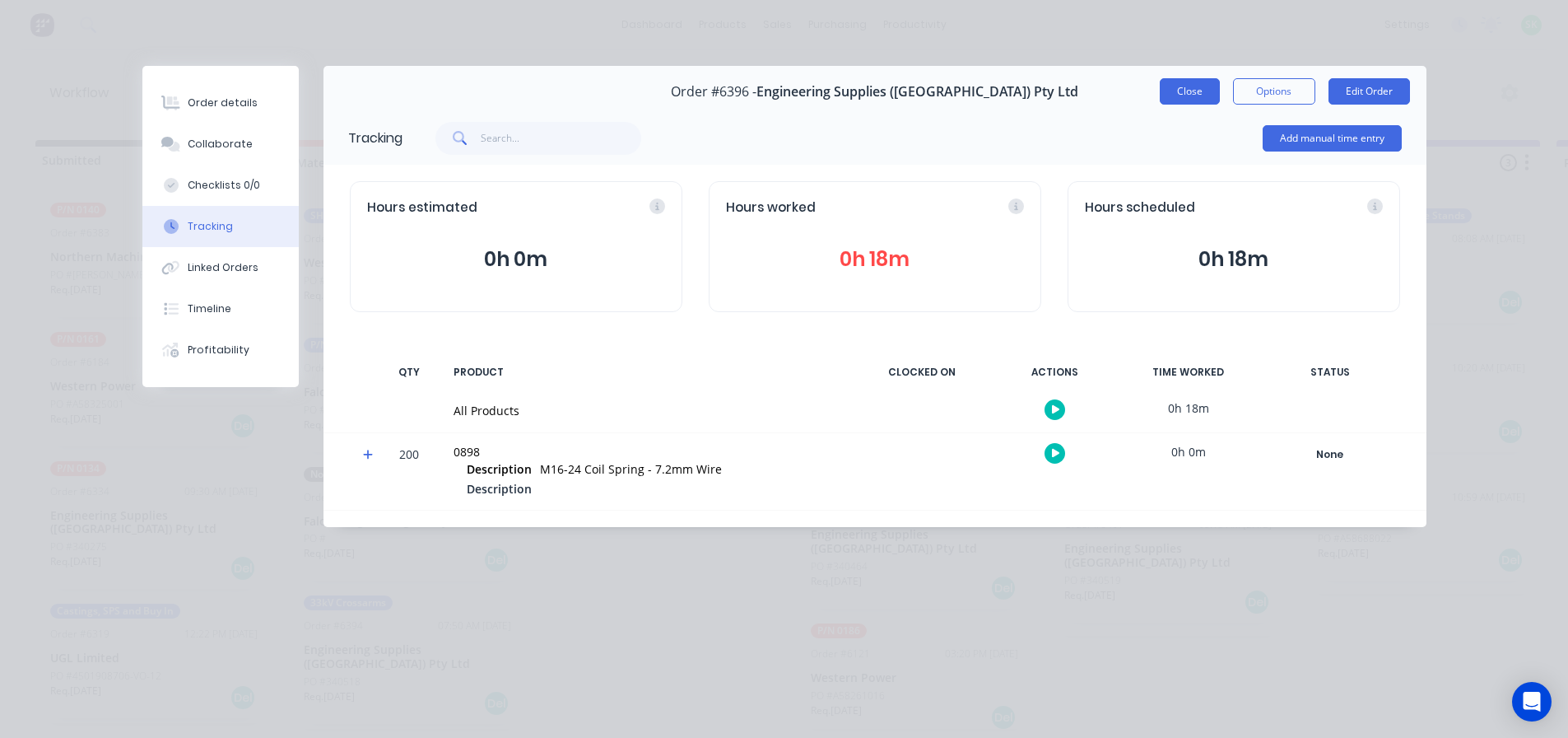
click at [1172, 86] on button "Close" at bounding box center [1190, 91] width 60 height 26
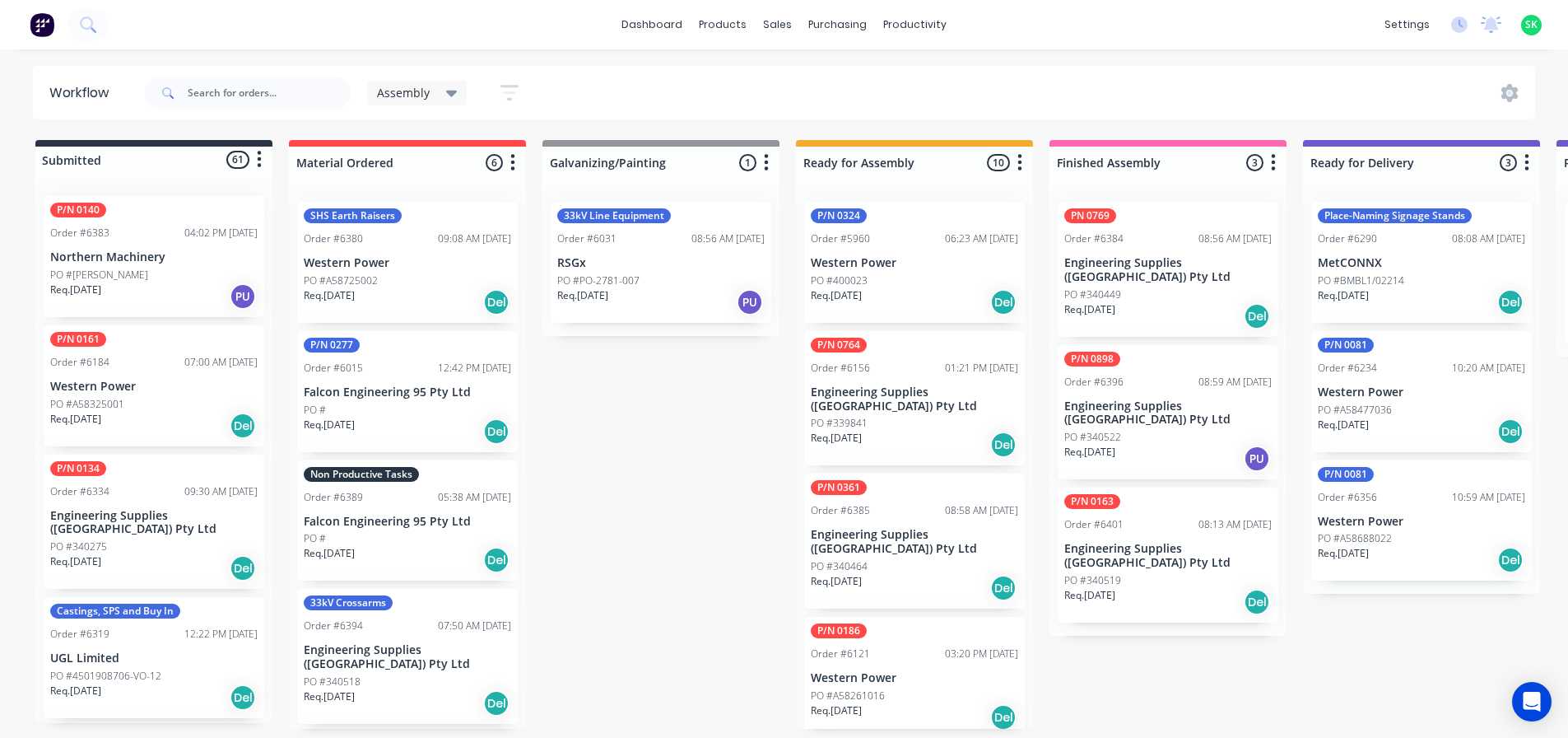
click at [913, 505] on div "P/N 0361 Order #6385 08:58 AM [DATE] Engineering Supplies (WA) Pty Ltd PO #3404…" at bounding box center [915, 541] width 221 height 135
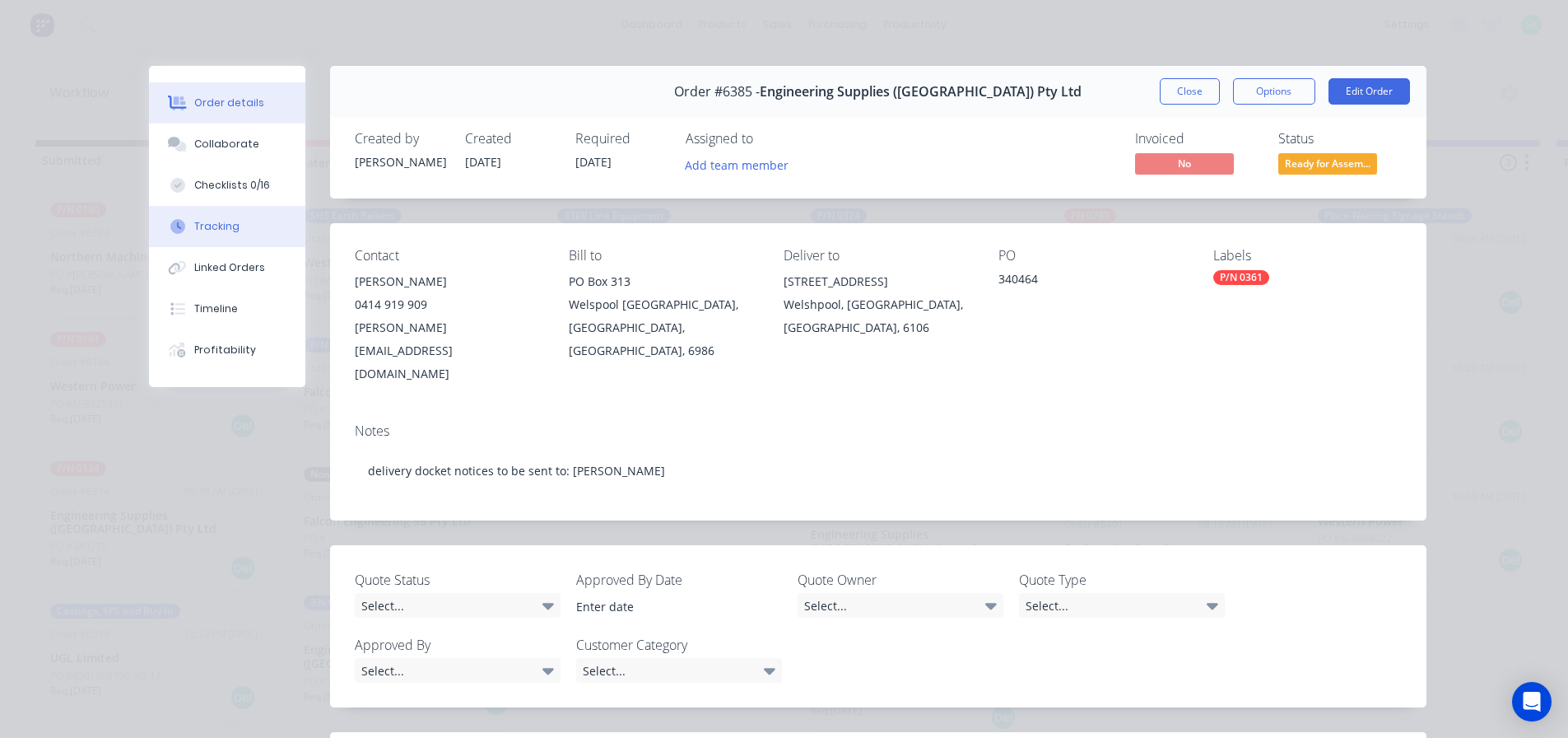
click at [278, 223] on button "Tracking" at bounding box center [227, 226] width 157 height 41
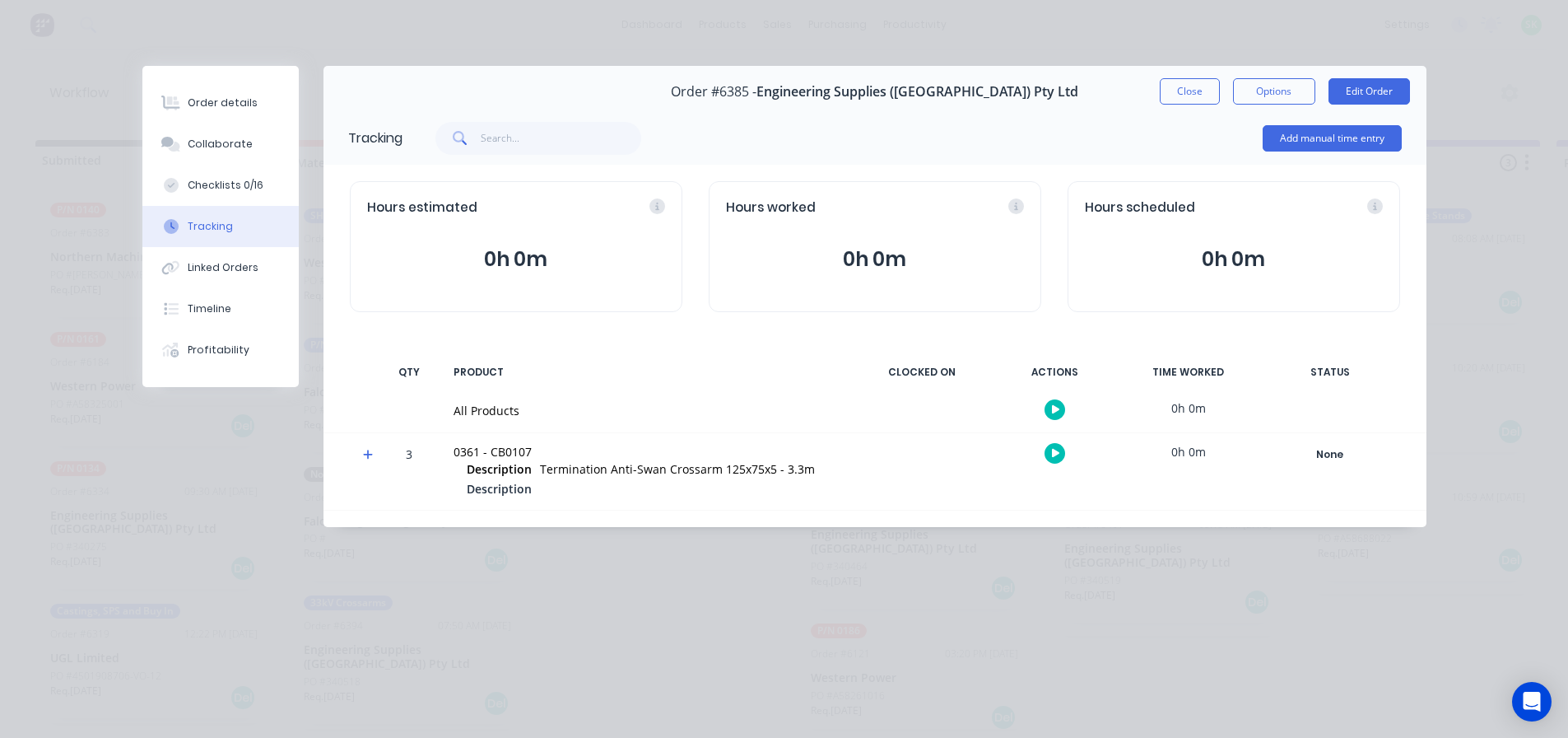
click at [1056, 402] on button "button" at bounding box center [1055, 410] width 20 height 20
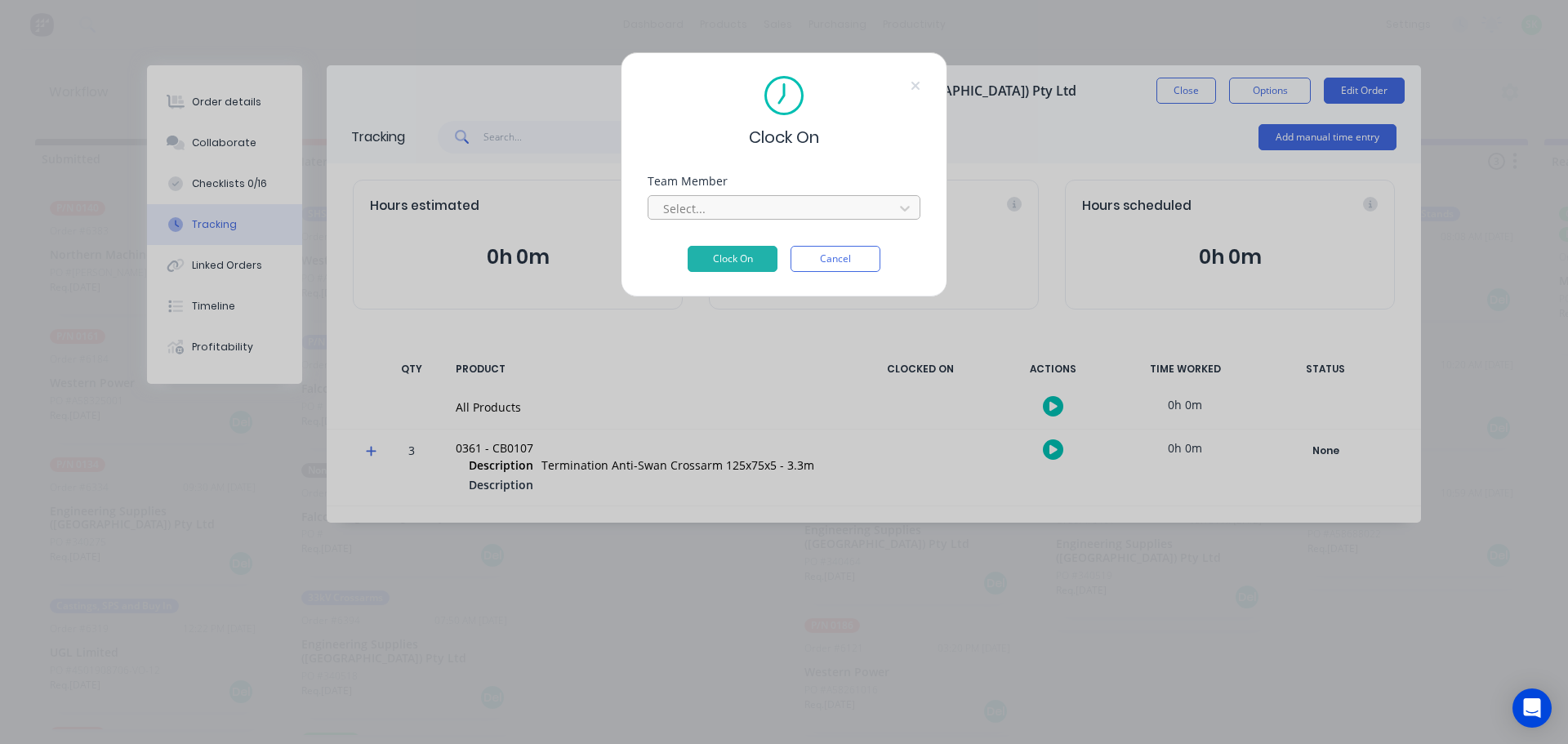
click at [855, 214] on div at bounding box center [773, 209] width 223 height 20
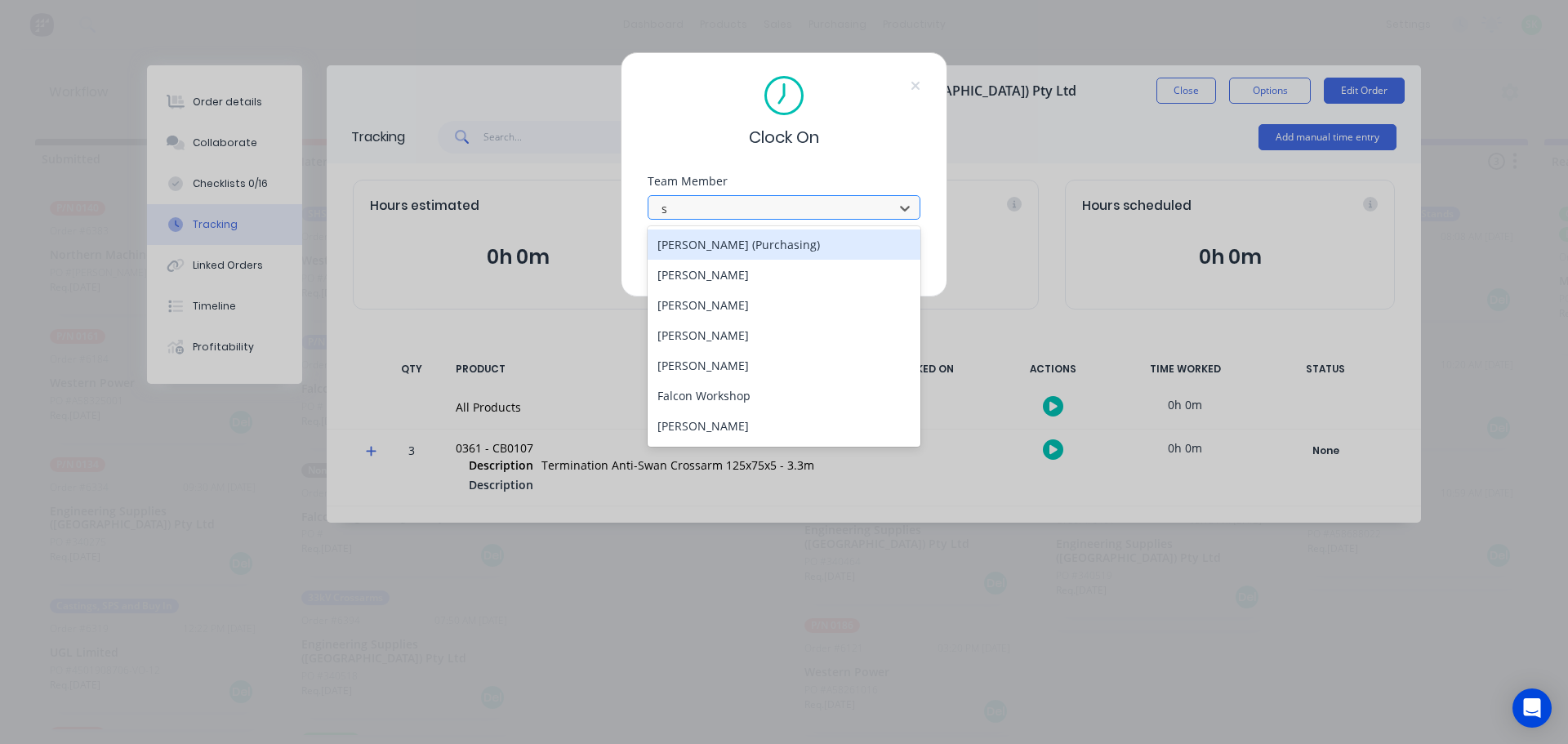
type input "st"
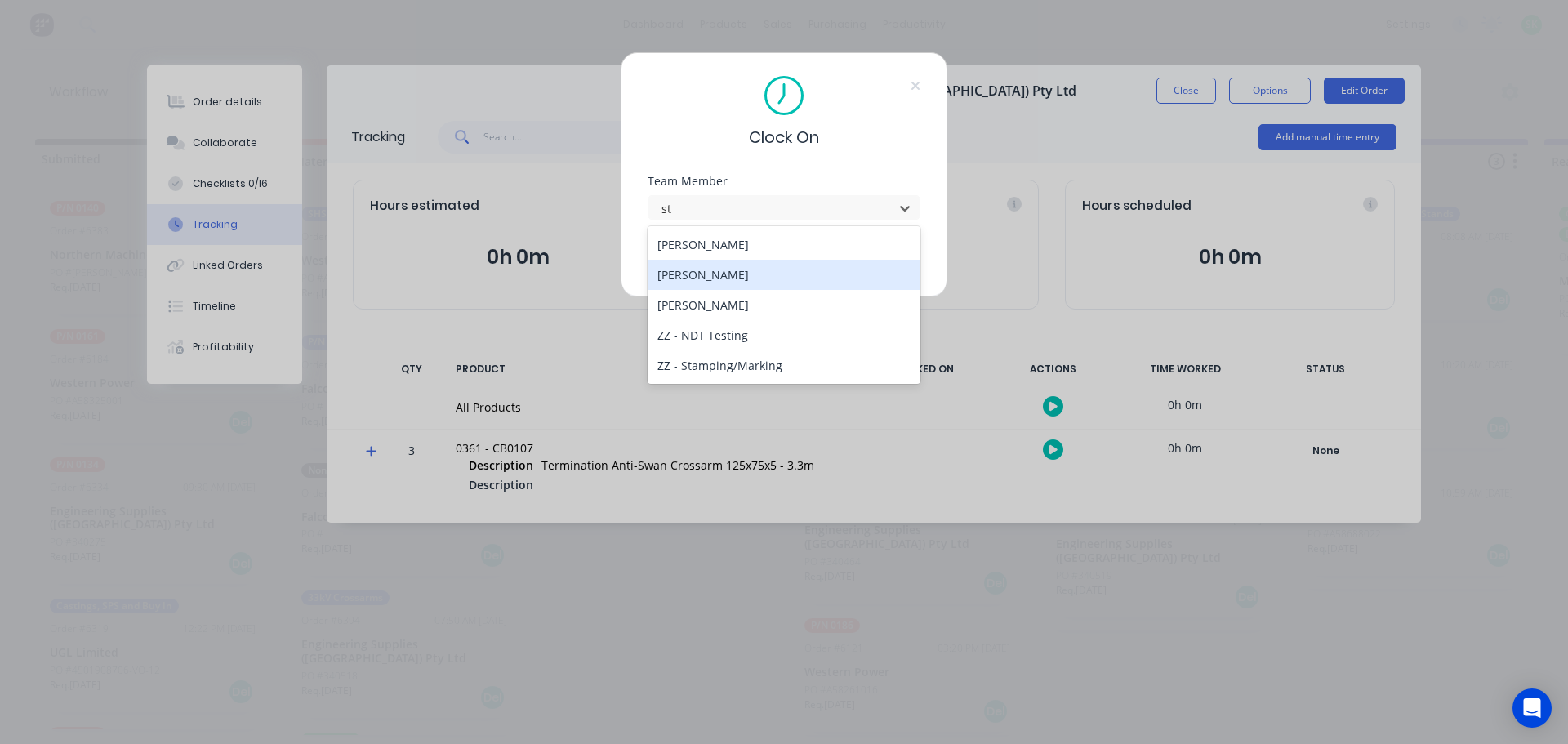
click at [812, 272] on div "[PERSON_NAME]" at bounding box center [783, 275] width 273 height 30
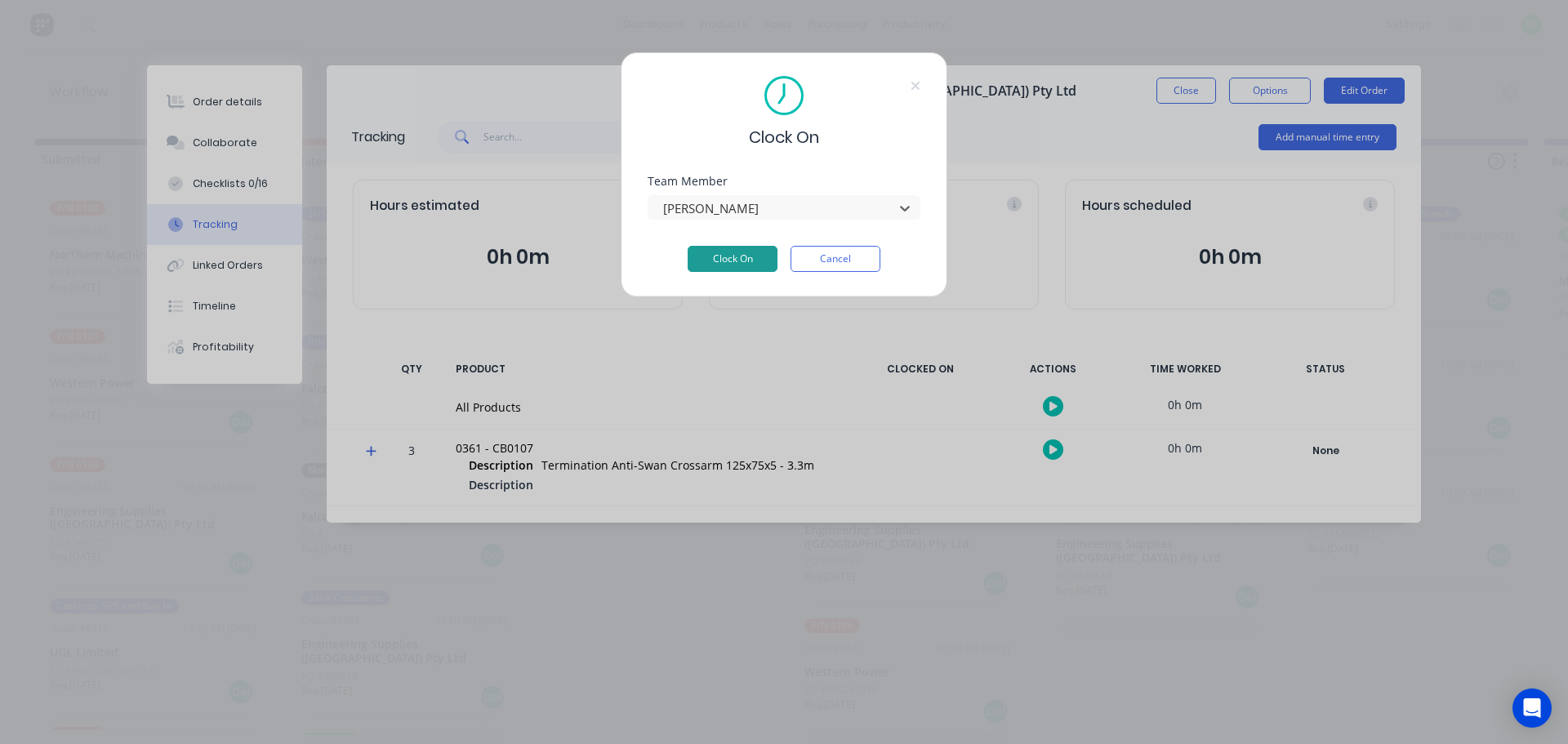
click at [712, 257] on button "Clock On" at bounding box center [733, 258] width 90 height 26
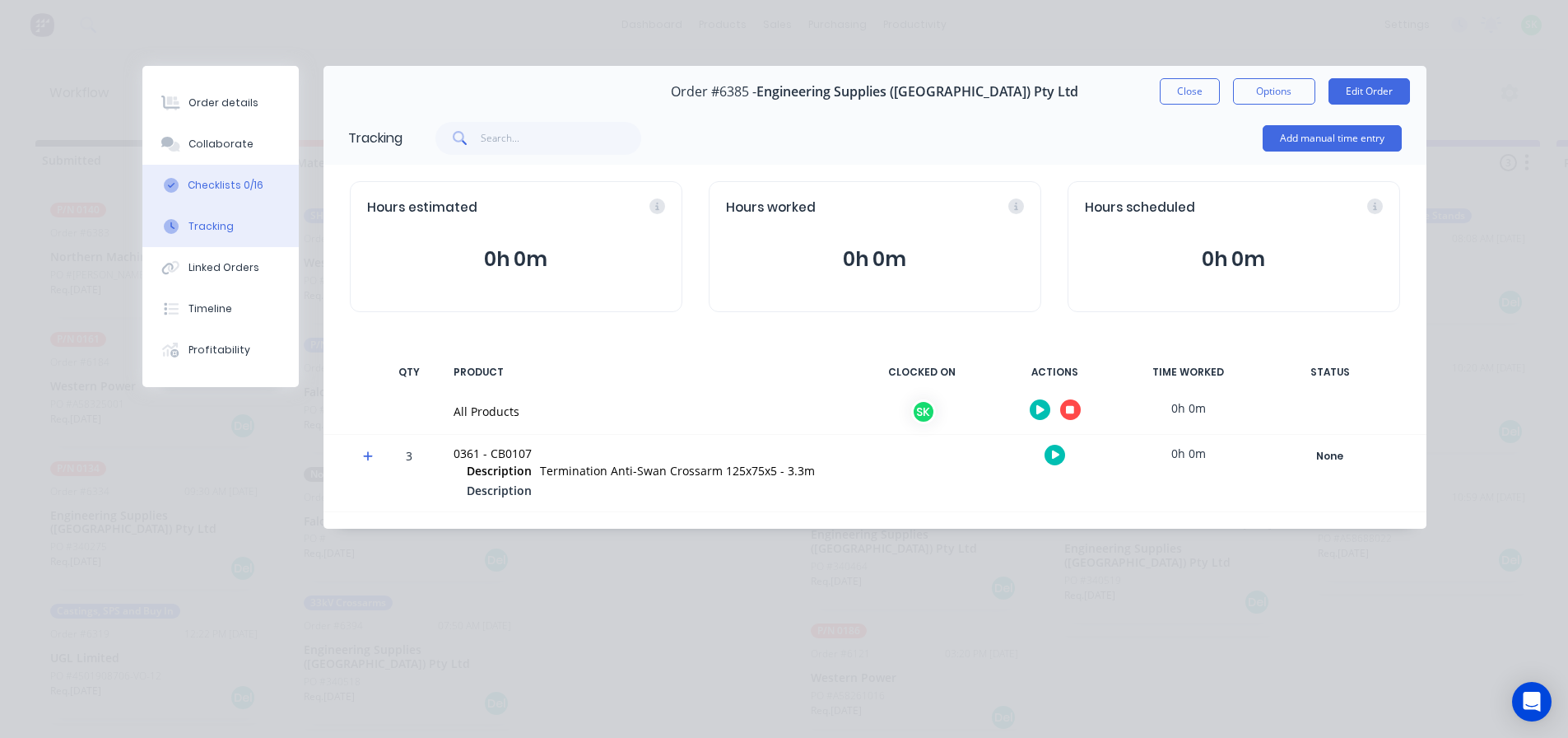
click at [261, 181] on button "Checklists 0/16" at bounding box center [221, 185] width 157 height 41
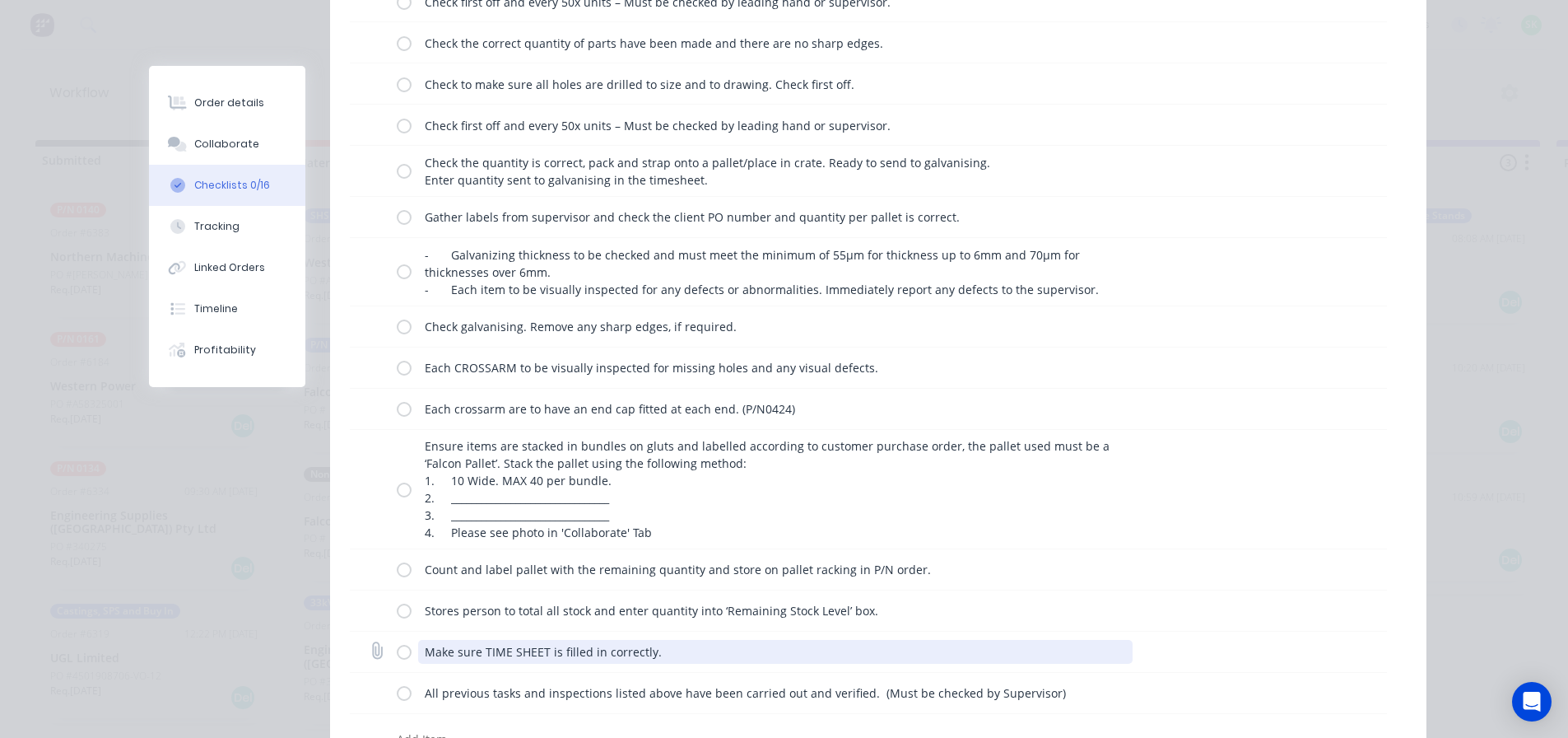
scroll to position [373, 0]
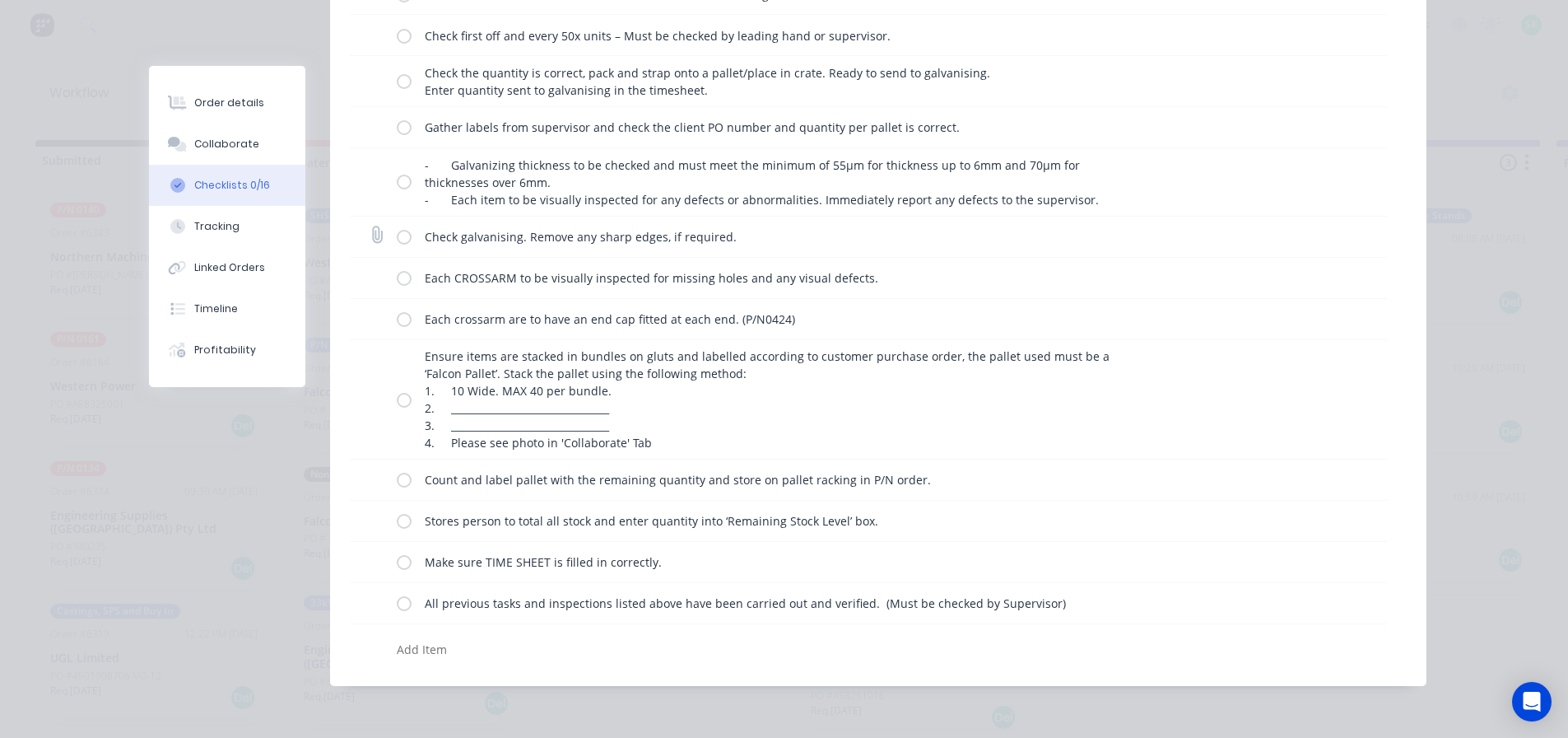
click at [401, 238] on label at bounding box center [404, 236] width 15 height 18
click at [0, 0] on input "checkbox" at bounding box center [0, 0] width 0 height 0
click at [397, 284] on label at bounding box center [404, 278] width 15 height 18
click at [0, 0] on input "checkbox" at bounding box center [0, 0] width 0 height 0
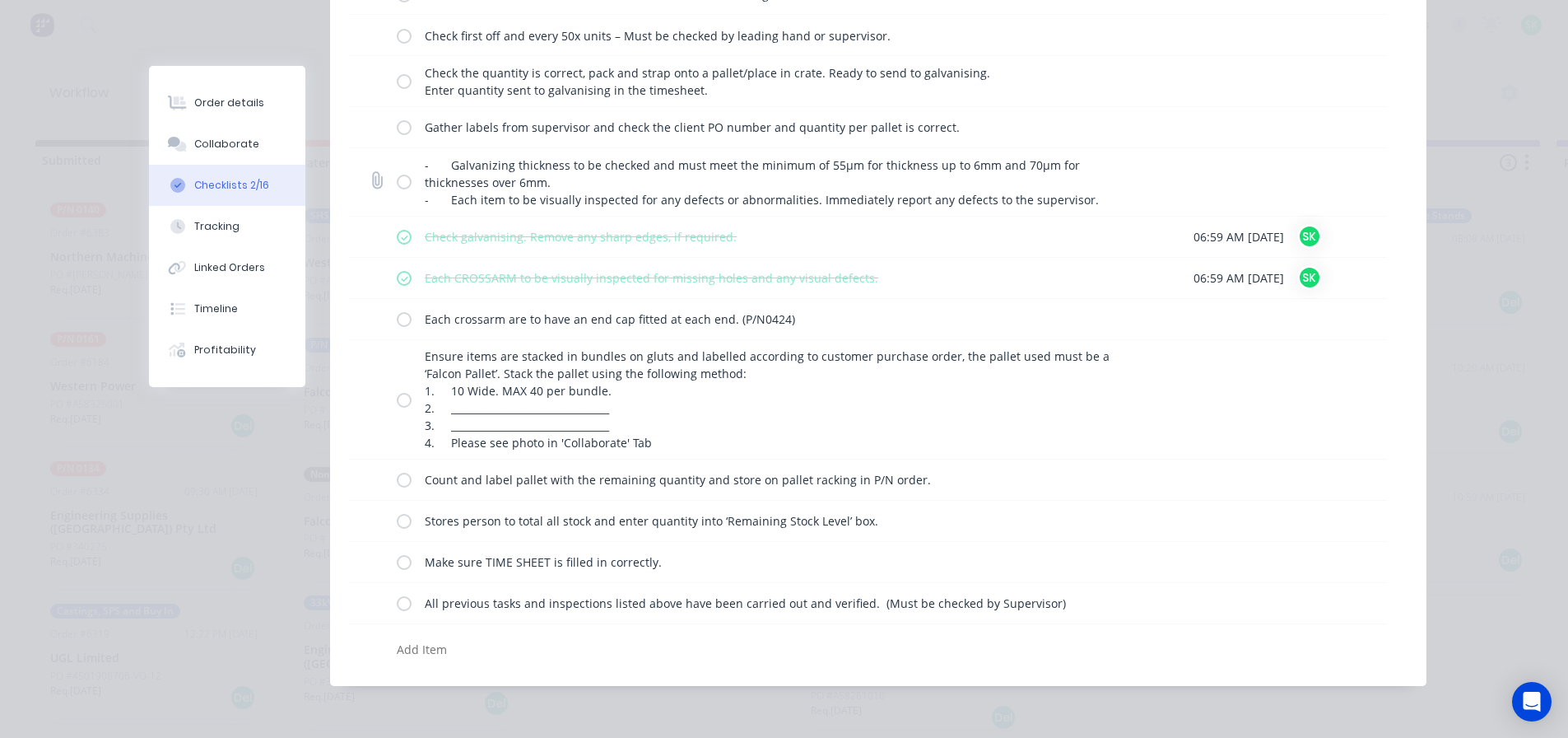
click at [400, 180] on label at bounding box center [404, 182] width 15 height 18
click at [0, 0] on input "checkbox" at bounding box center [0, 0] width 0 height 0
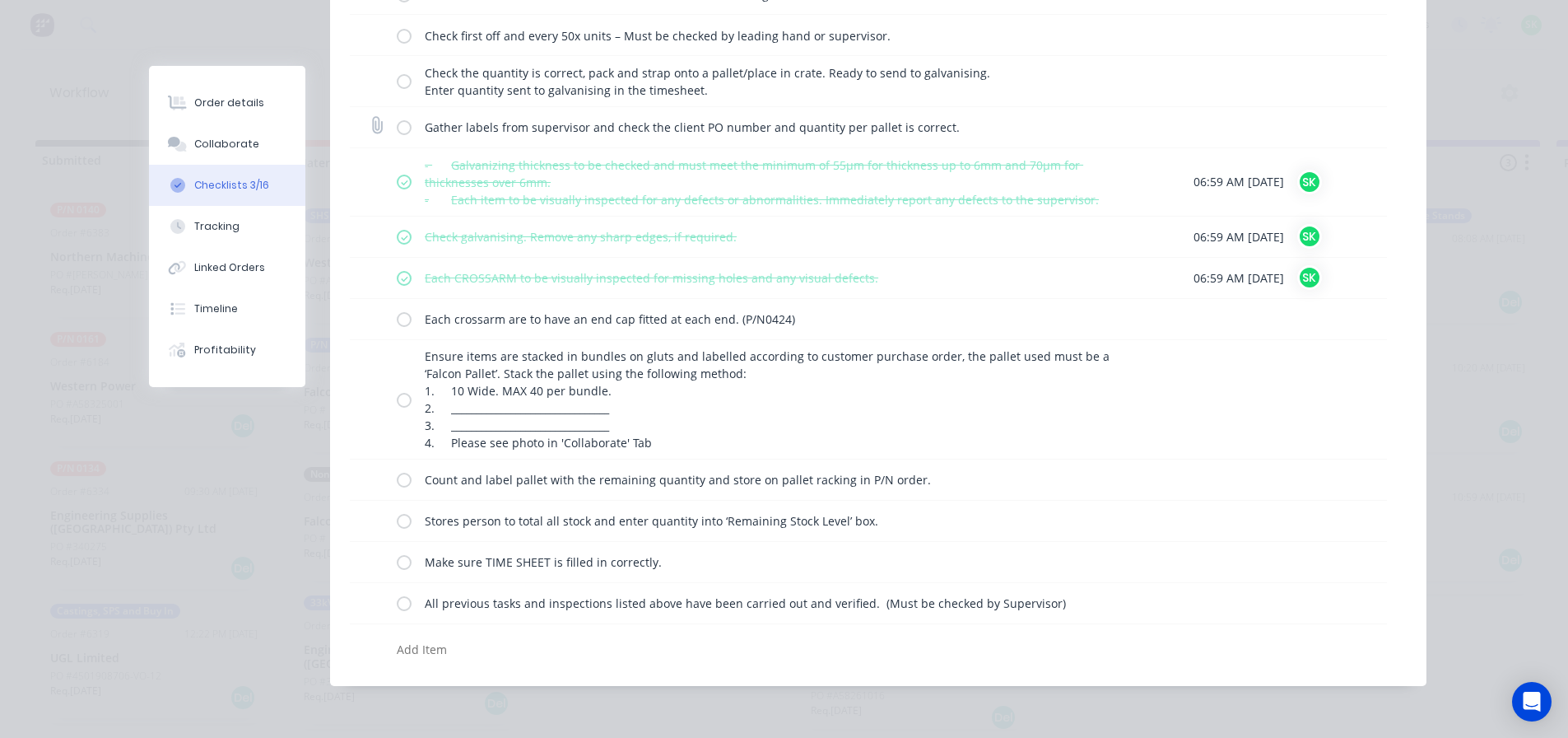
click at [403, 122] on label at bounding box center [404, 127] width 15 height 18
click at [0, 0] on input "checkbox" at bounding box center [0, 0] width 0 height 0
click at [398, 324] on label at bounding box center [404, 319] width 15 height 18
click at [0, 0] on input "checkbox" at bounding box center [0, 0] width 0 height 0
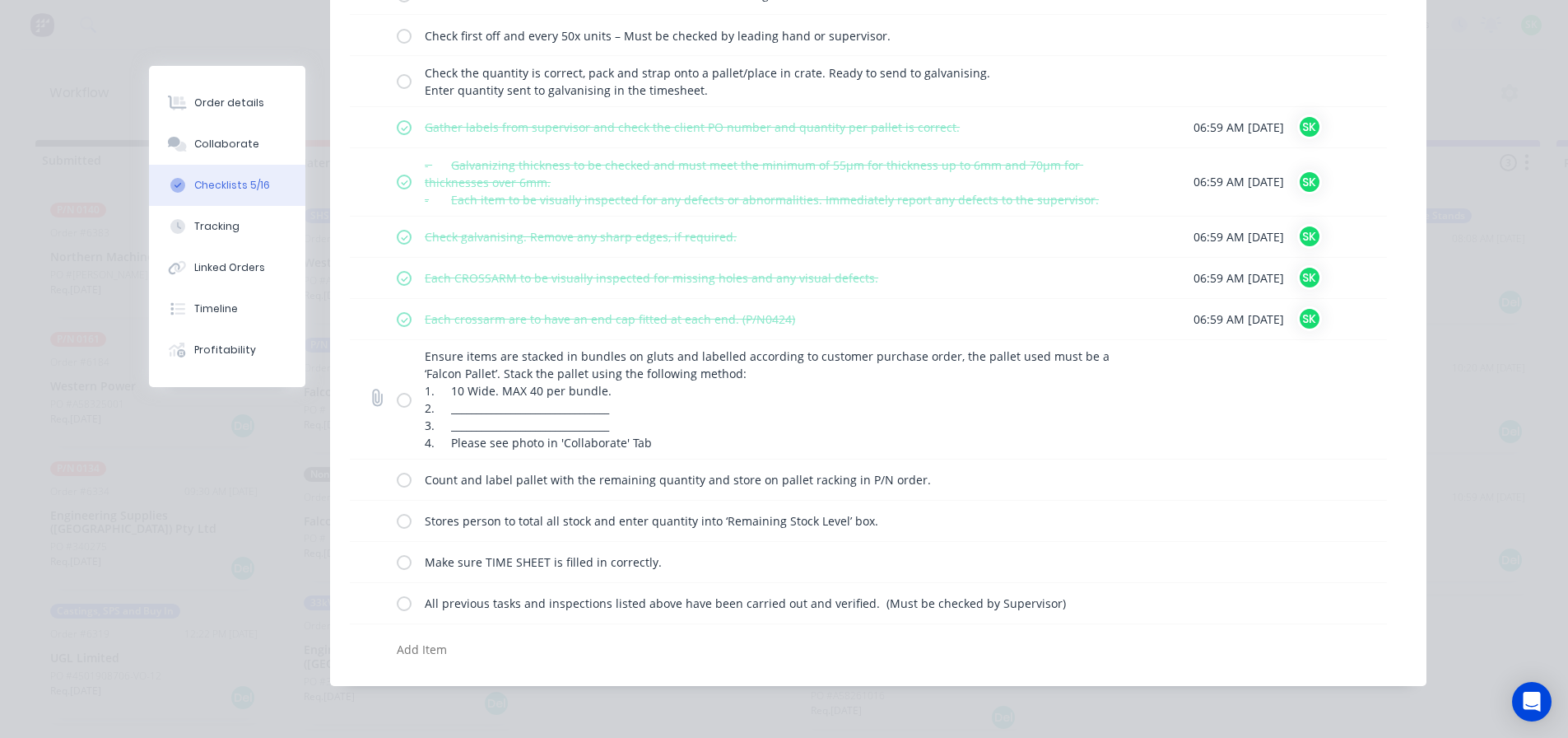
drag, startPoint x: 403, startPoint y: 404, endPoint x: 401, endPoint y: 418, distance: 14.1
click at [403, 406] on label at bounding box center [404, 399] width 15 height 18
click at [0, 0] on input "checkbox" at bounding box center [0, 0] width 0 height 0
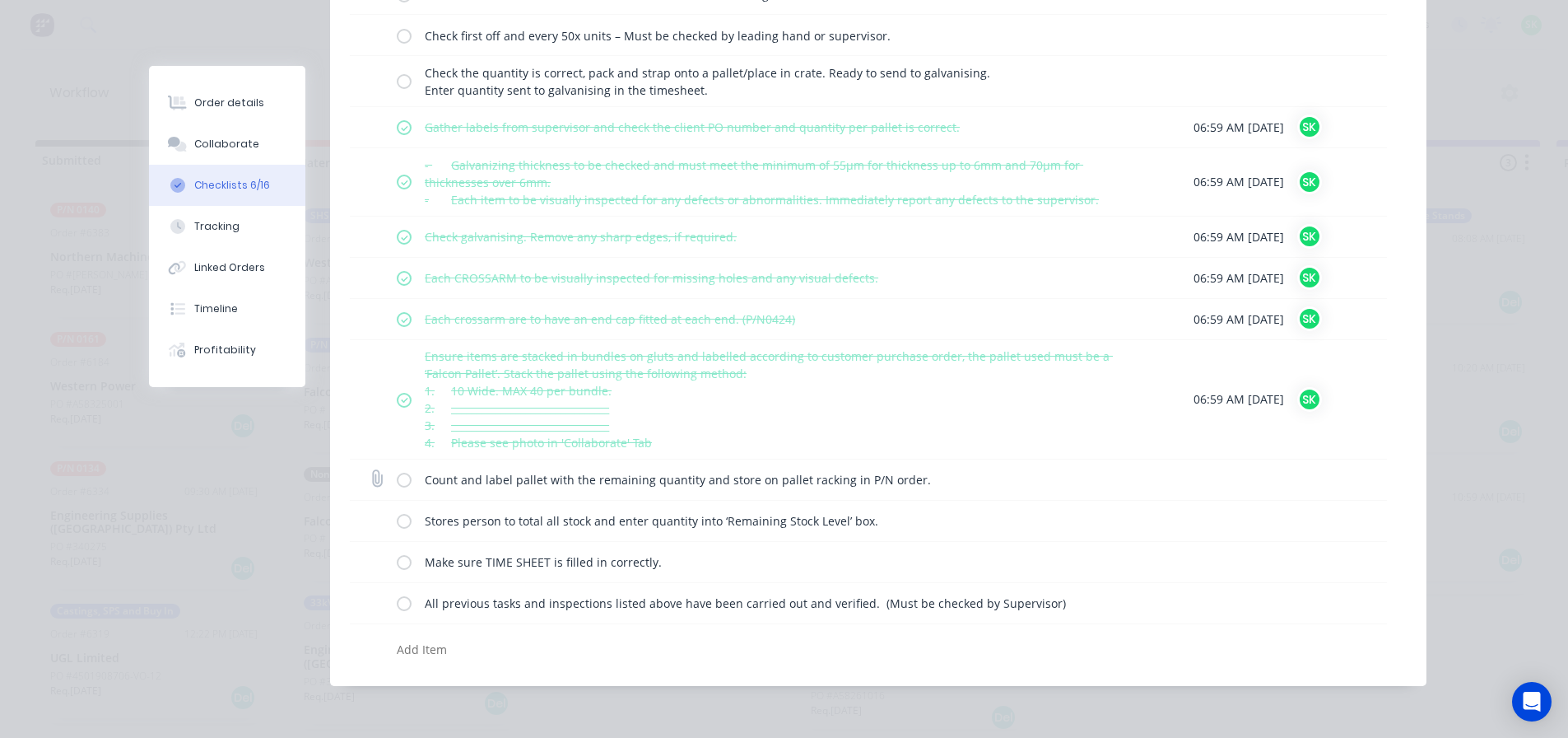
drag, startPoint x: 398, startPoint y: 479, endPoint x: 398, endPoint y: 491, distance: 12.0
click at [398, 481] on label at bounding box center [404, 479] width 15 height 18
click at [0, 0] on input "checkbox" at bounding box center [0, 0] width 0 height 0
click at [402, 524] on label at bounding box center [404, 521] width 15 height 18
click at [0, 0] on input "checkbox" at bounding box center [0, 0] width 0 height 0
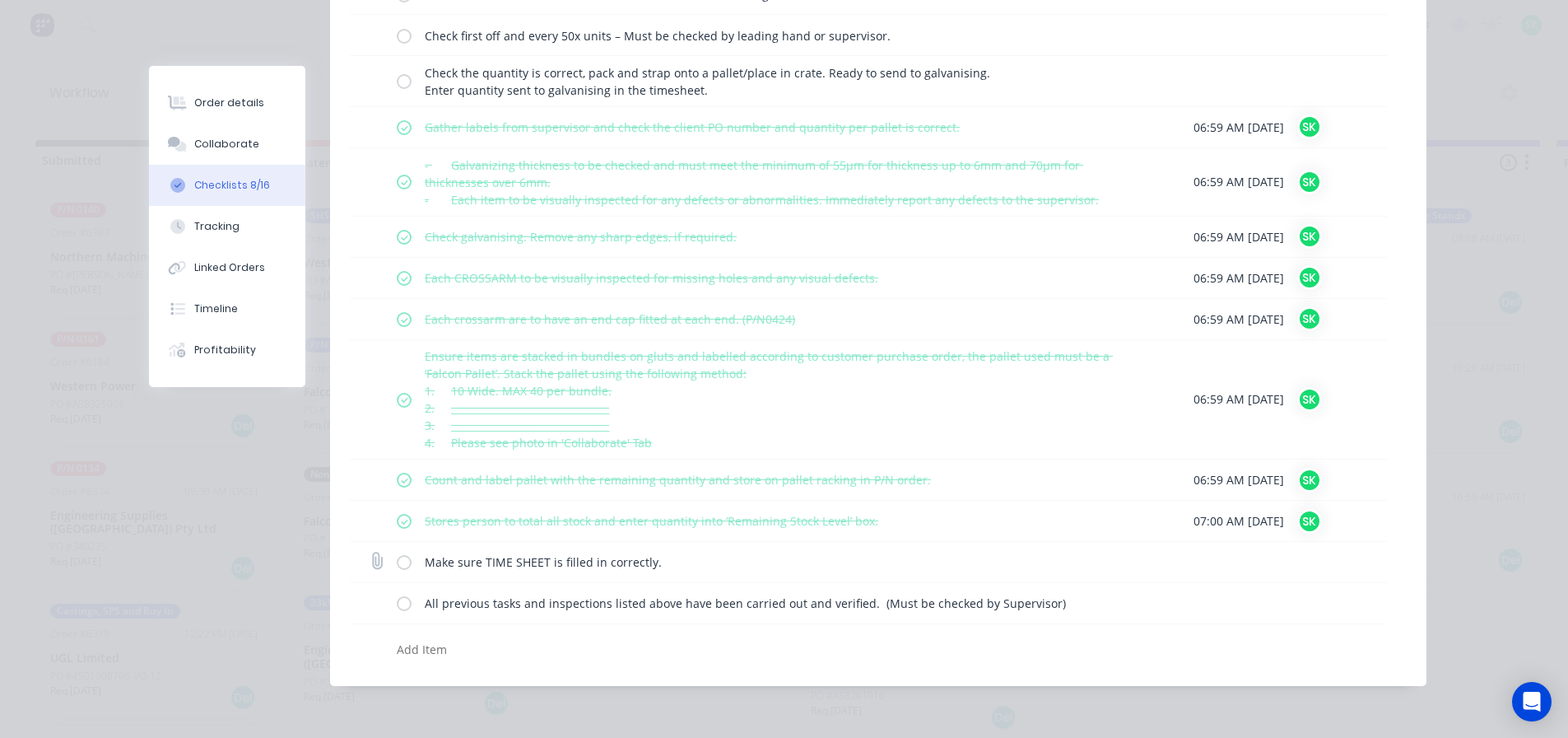
click at [401, 560] on label at bounding box center [404, 562] width 15 height 18
click at [0, 0] on input "checkbox" at bounding box center [0, 0] width 0 height 0
click at [399, 608] on label at bounding box center [404, 603] width 15 height 18
click at [0, 0] on input "checkbox" at bounding box center [0, 0] width 0 height 0
type textarea "x"
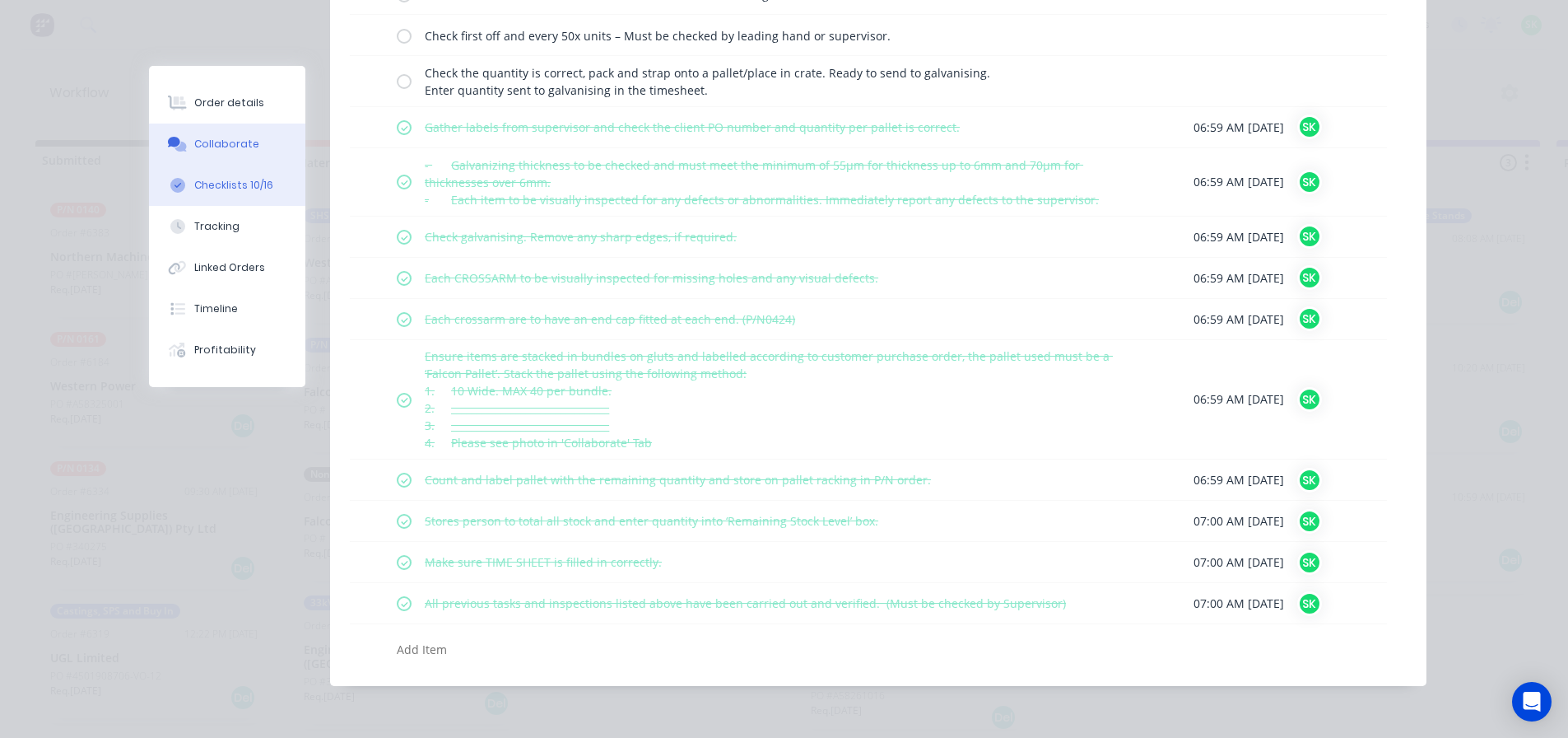
click at [247, 147] on button "Collaborate" at bounding box center [227, 144] width 157 height 41
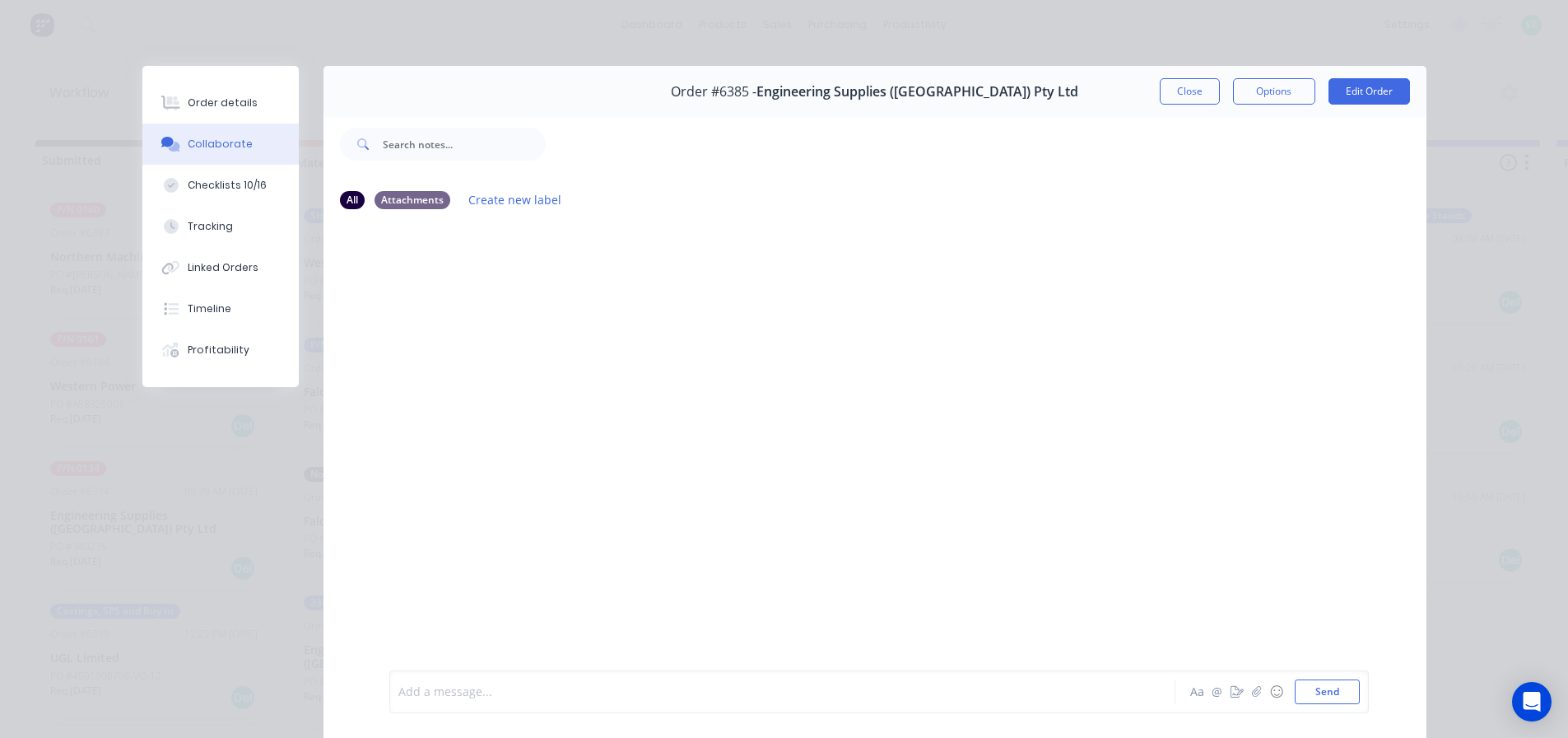
click at [442, 684] on div at bounding box center [759, 692] width 720 height 18
